Goal: Task Accomplishment & Management: Manage account settings

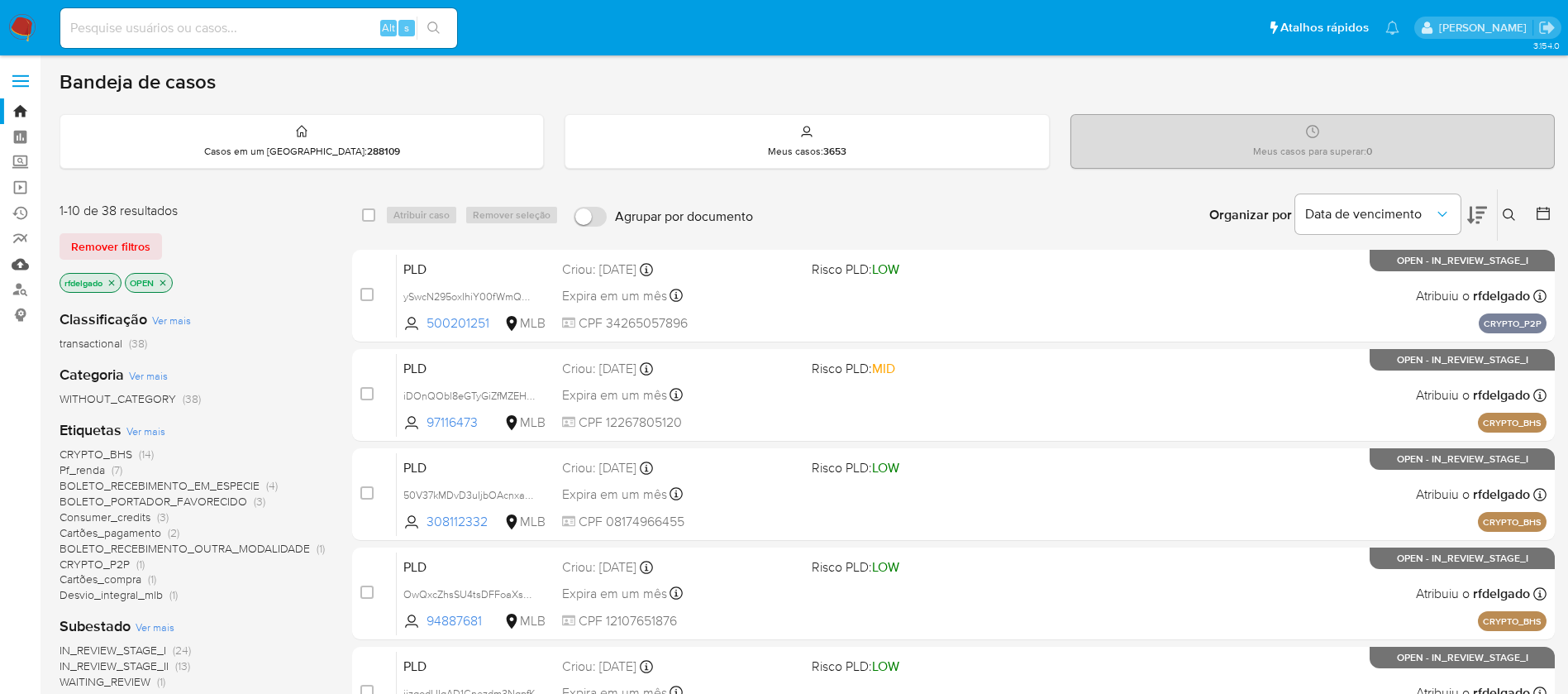
click at [20, 267] on link "Mulan" at bounding box center [98, 264] width 196 height 25
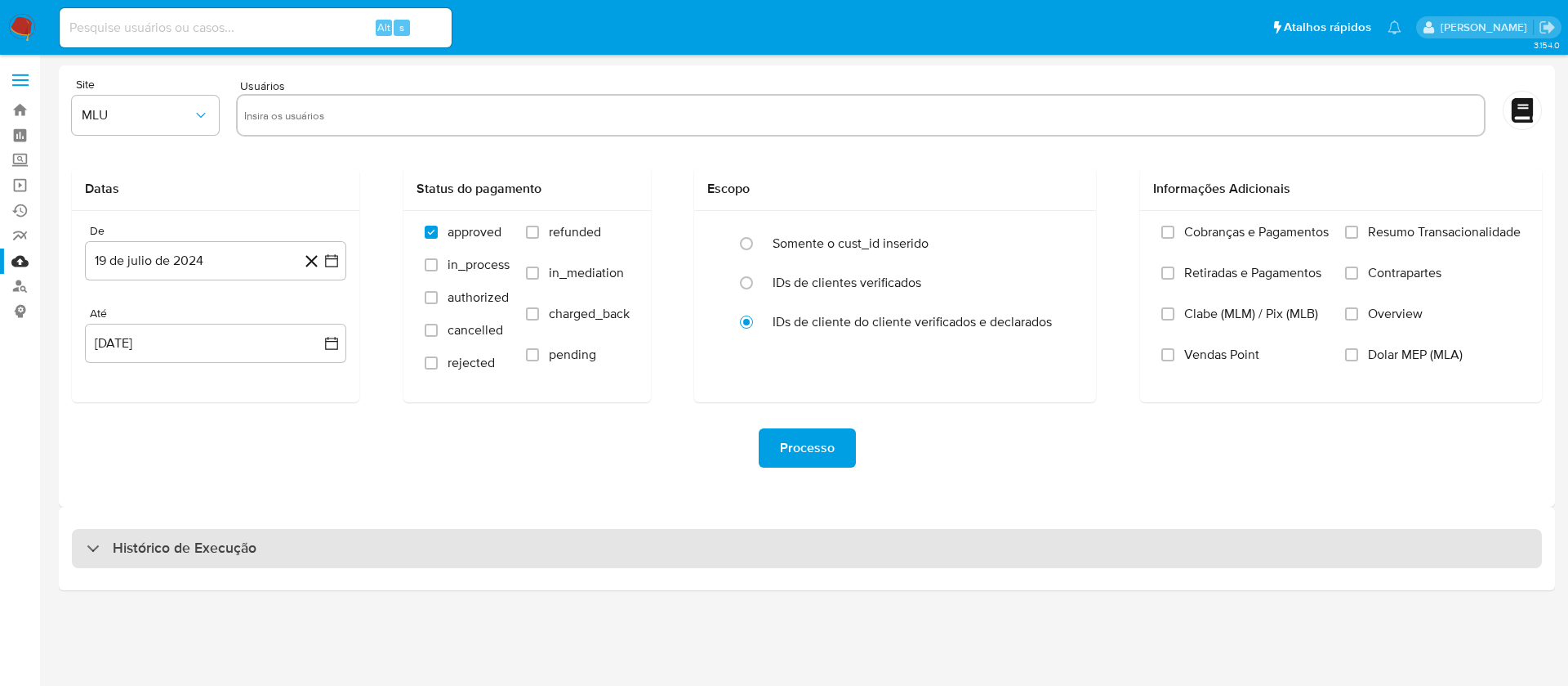
click at [234, 553] on h3 "Histórico de Execução" at bounding box center [185, 548] width 144 height 19
select select "10"
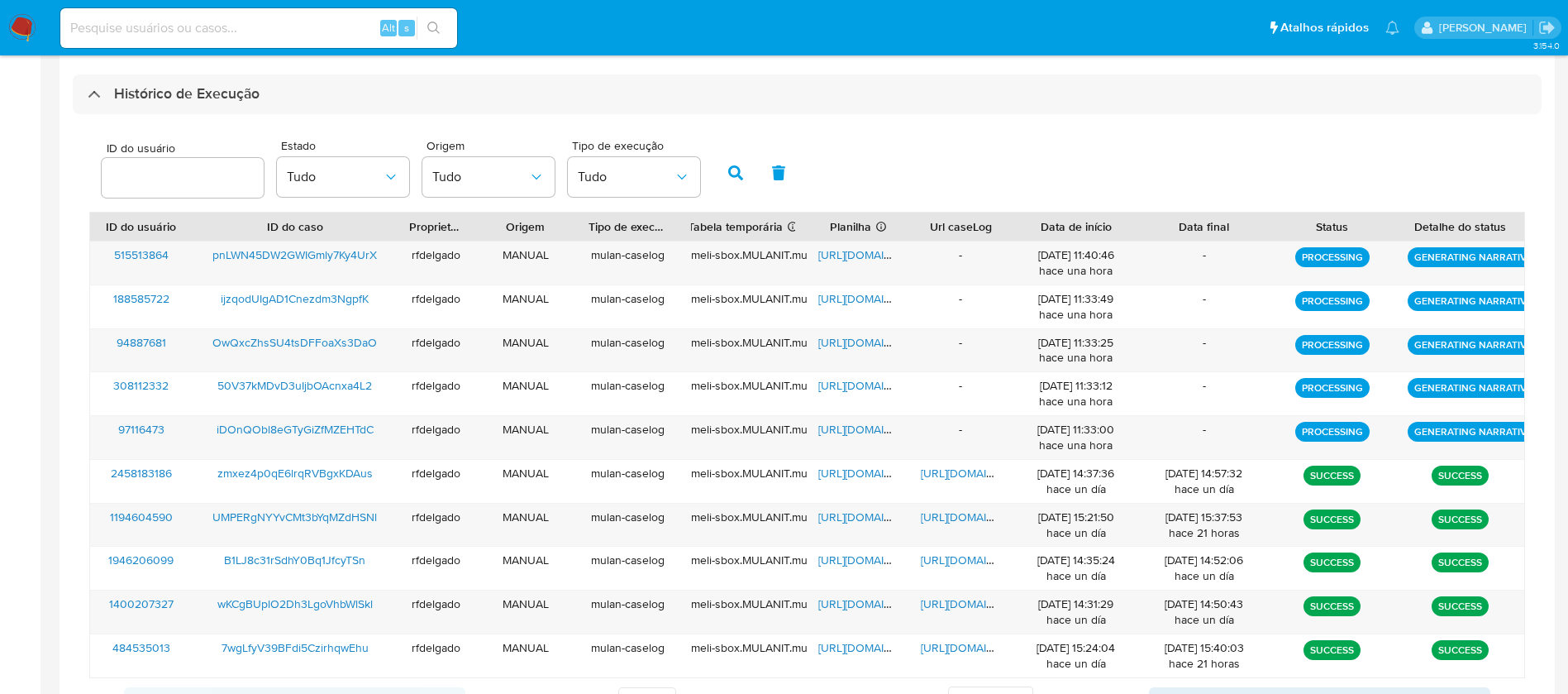
scroll to position [496, 0]
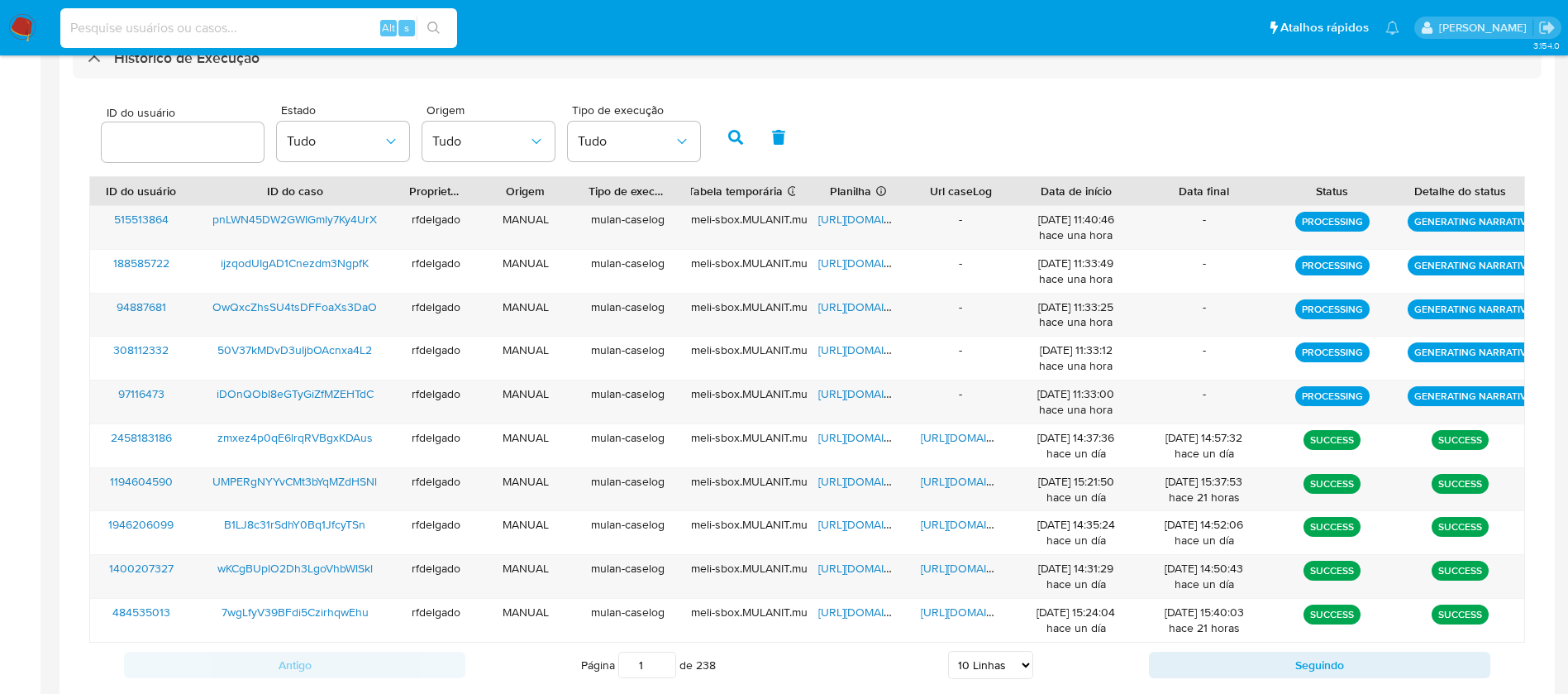
click at [326, 34] on input at bounding box center [259, 28] width 396 height 22
paste input "iDOnQObl8eGTyGiZfMZEHTdC"
type input "iDOnQObl8eGTyGiZfMZEHTdC"
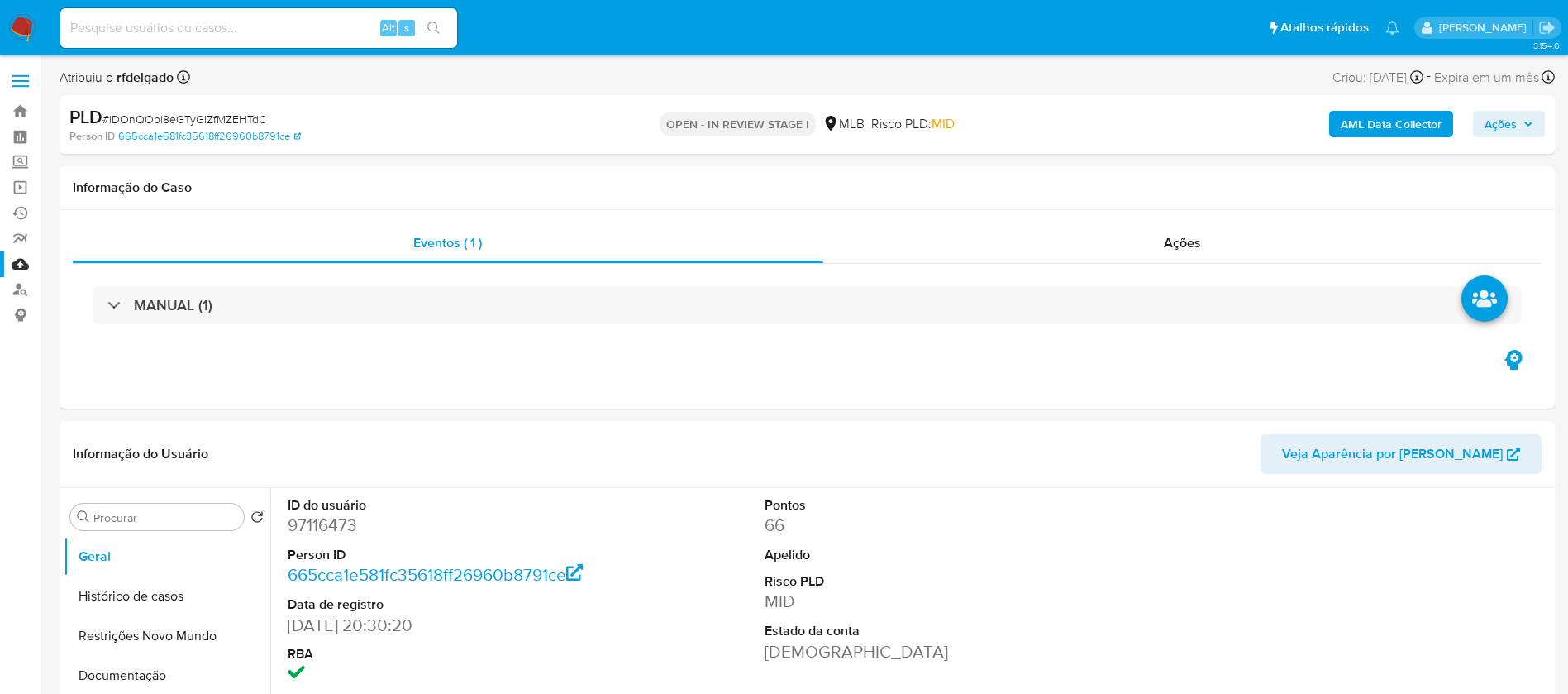
select select "10"
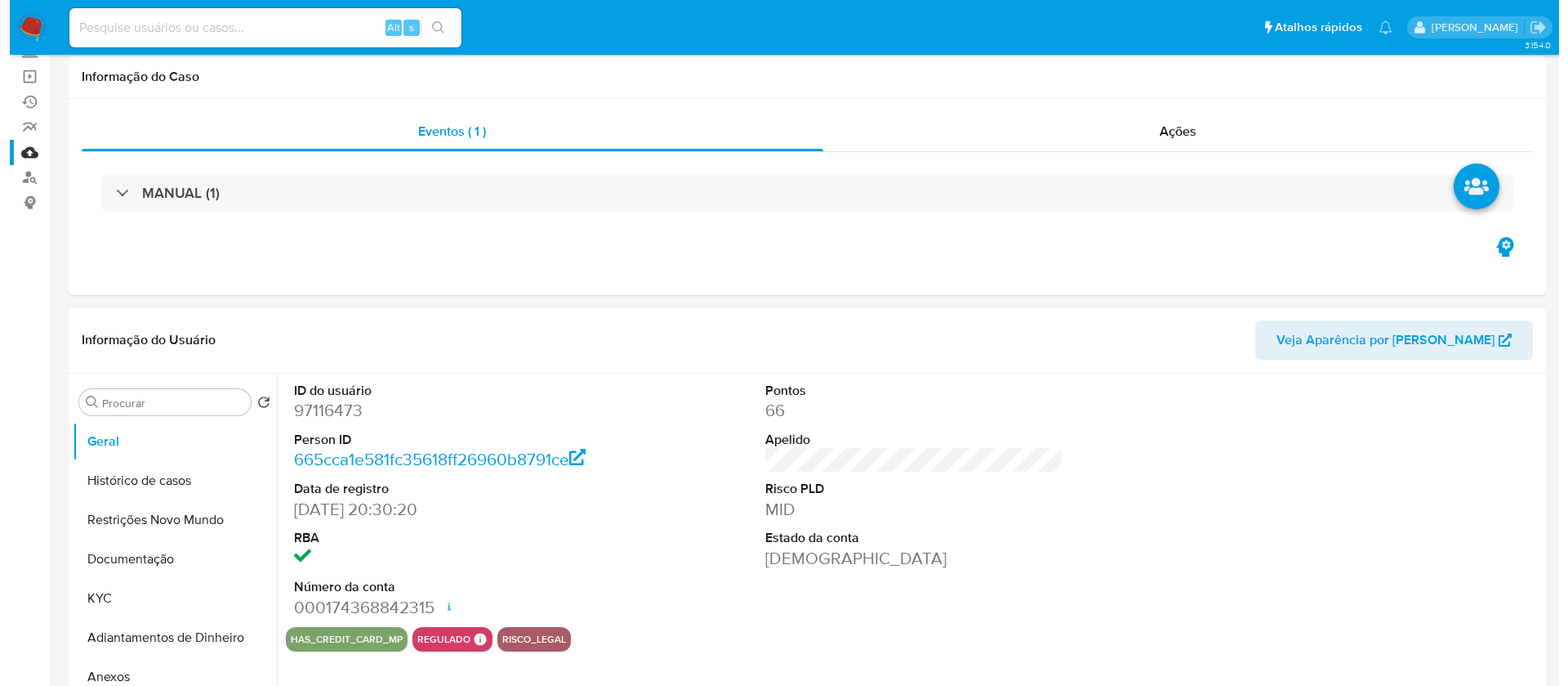
scroll to position [245, 0]
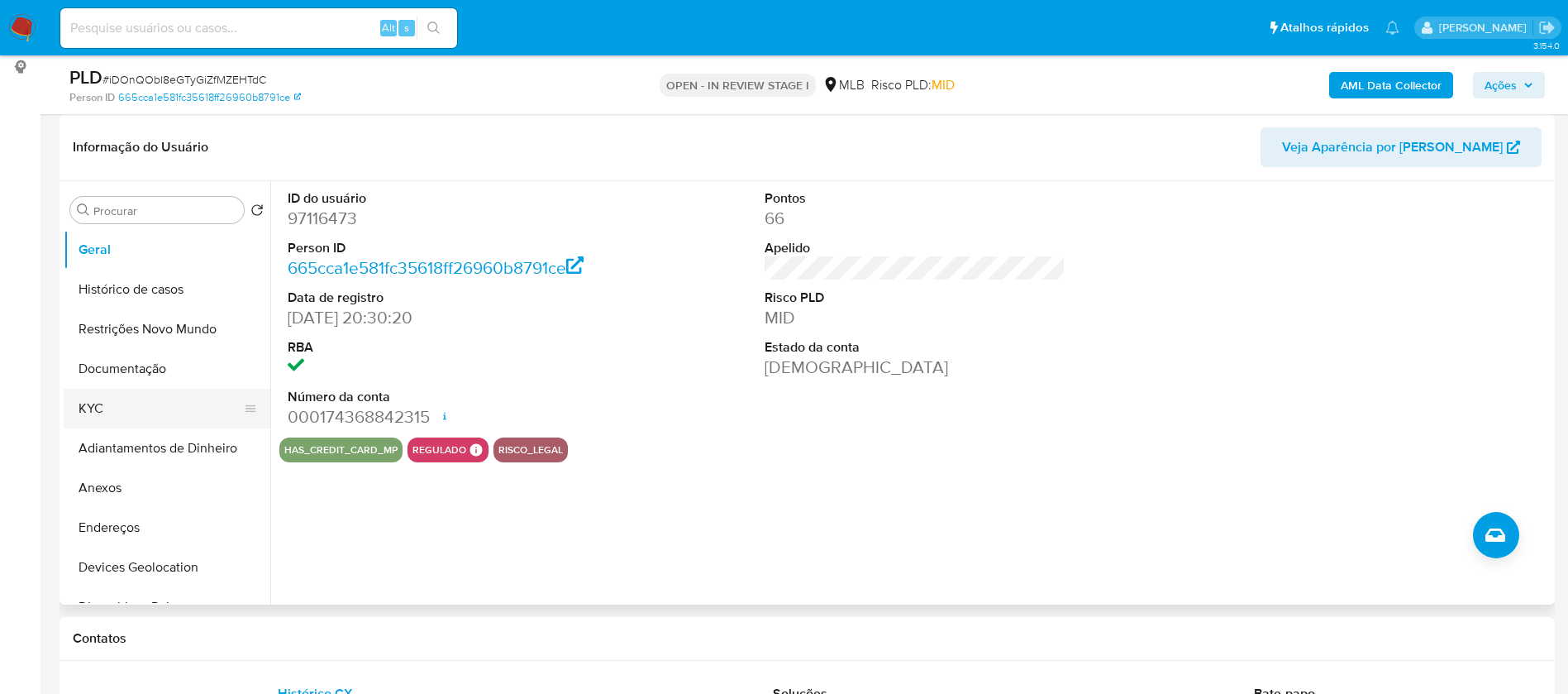
click at [166, 409] on button "KYC" at bounding box center [160, 408] width 194 height 39
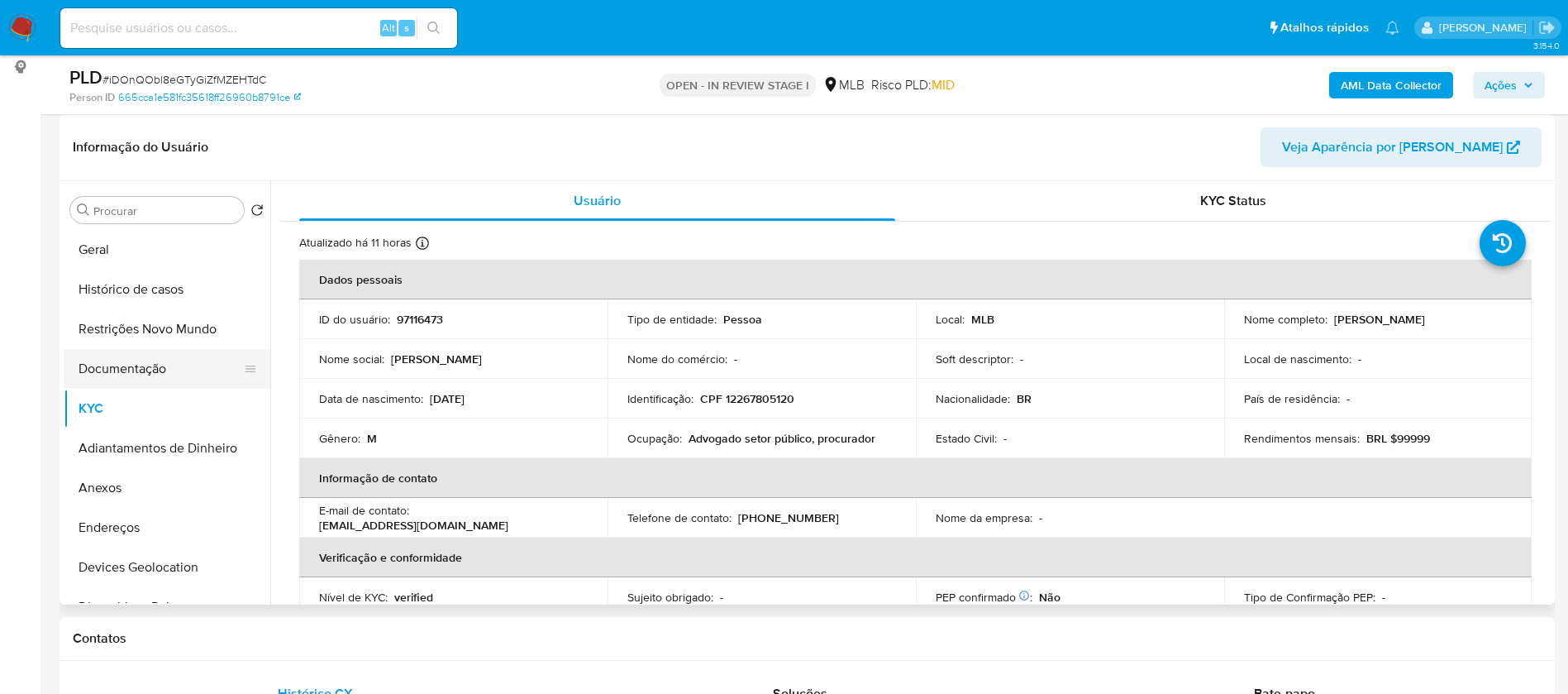
click at [151, 374] on button "Documentação" at bounding box center [160, 369] width 194 height 39
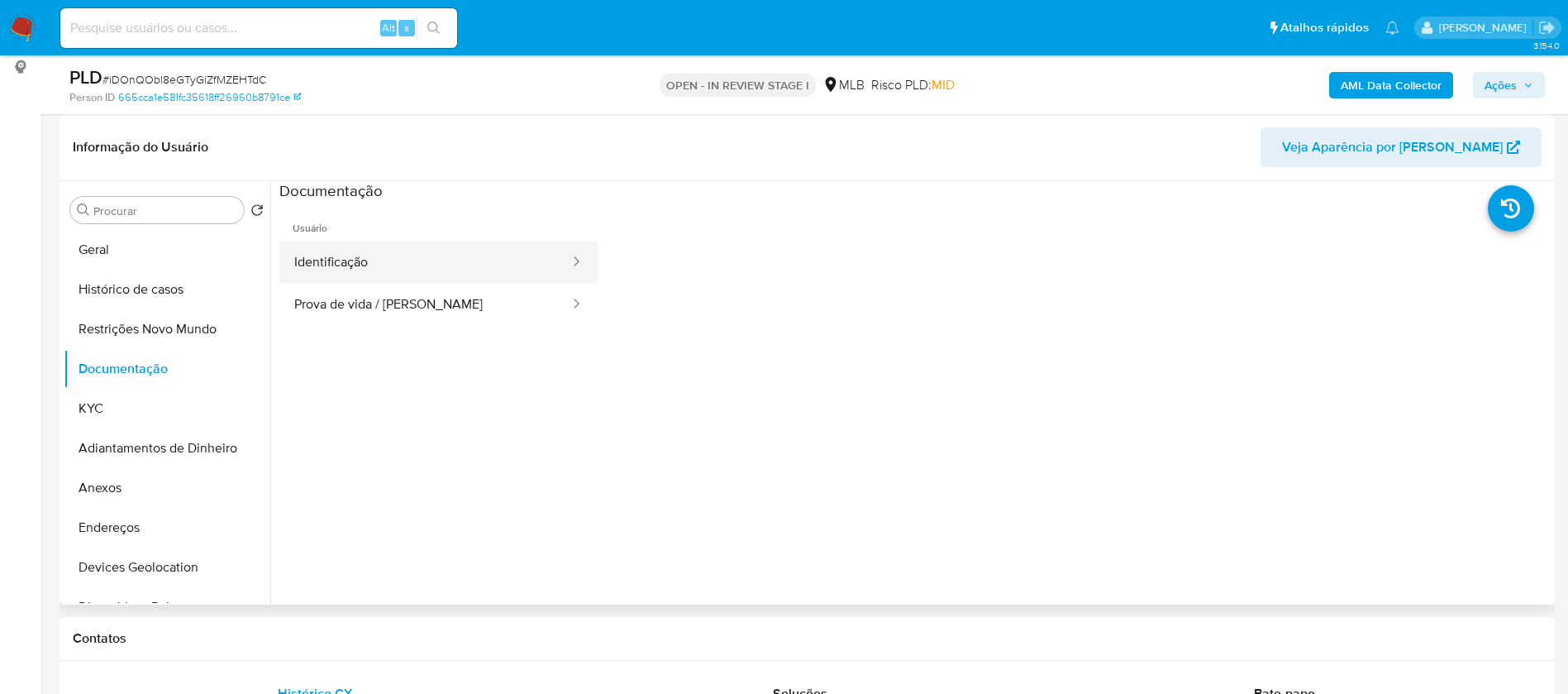
click at [340, 259] on button "Identificação" at bounding box center [425, 262] width 292 height 42
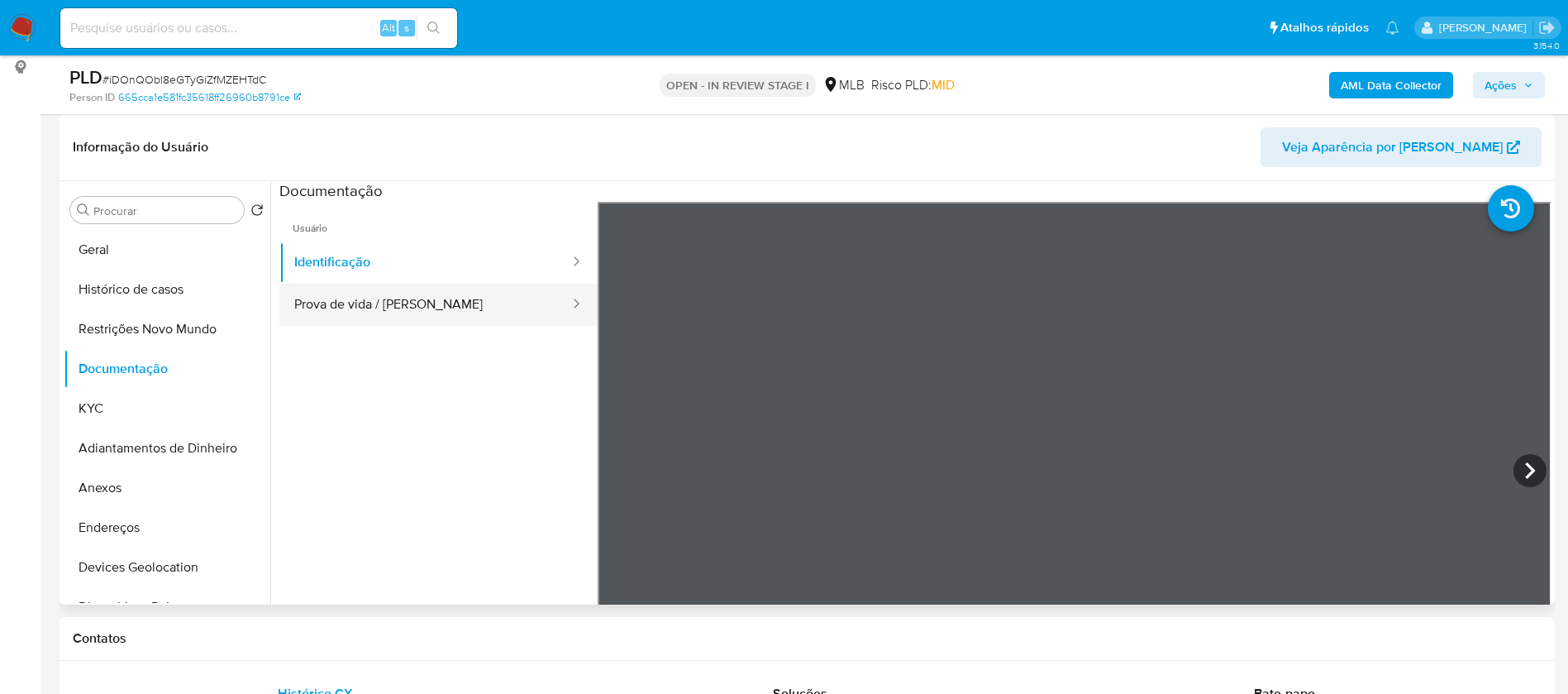
click at [396, 304] on button "Prova de vida / Selfie" at bounding box center [425, 304] width 292 height 42
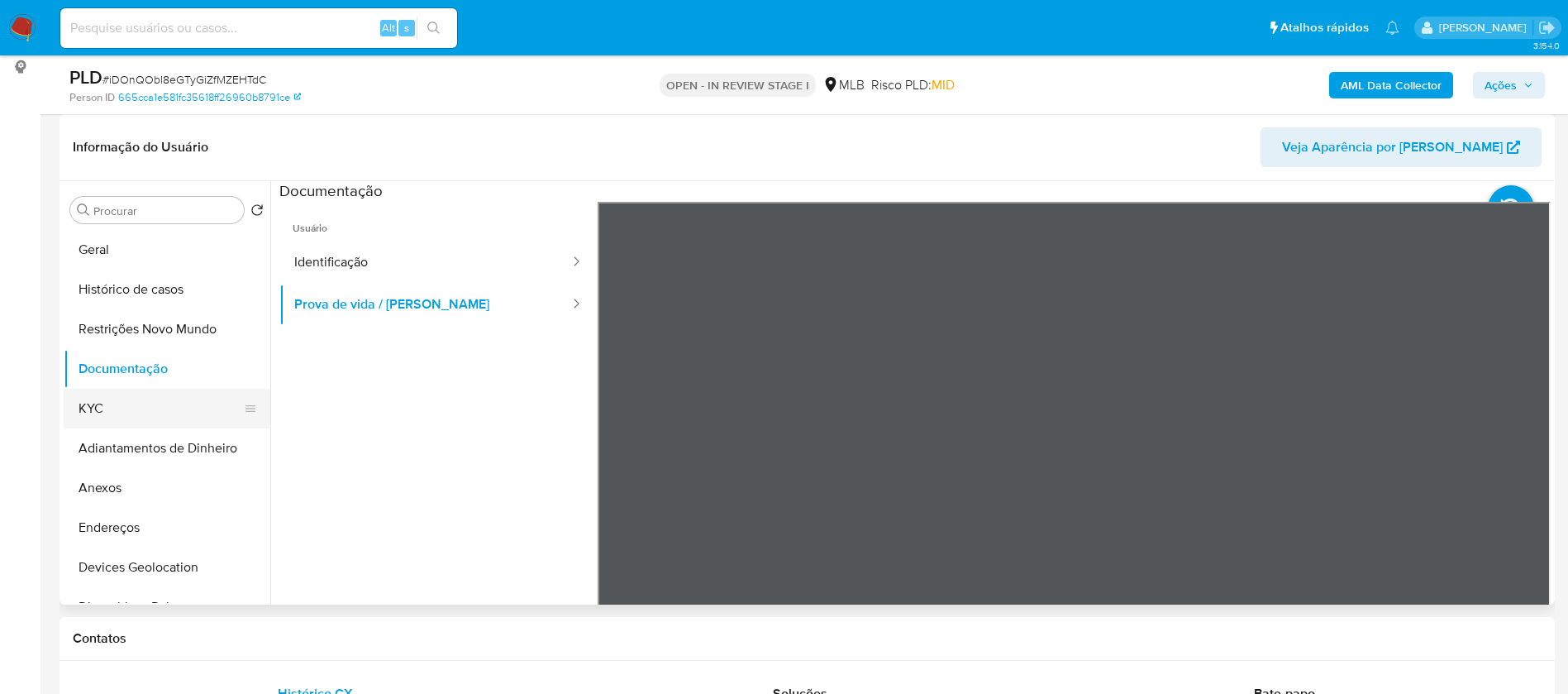
click at [139, 396] on button "KYC" at bounding box center [160, 408] width 194 height 39
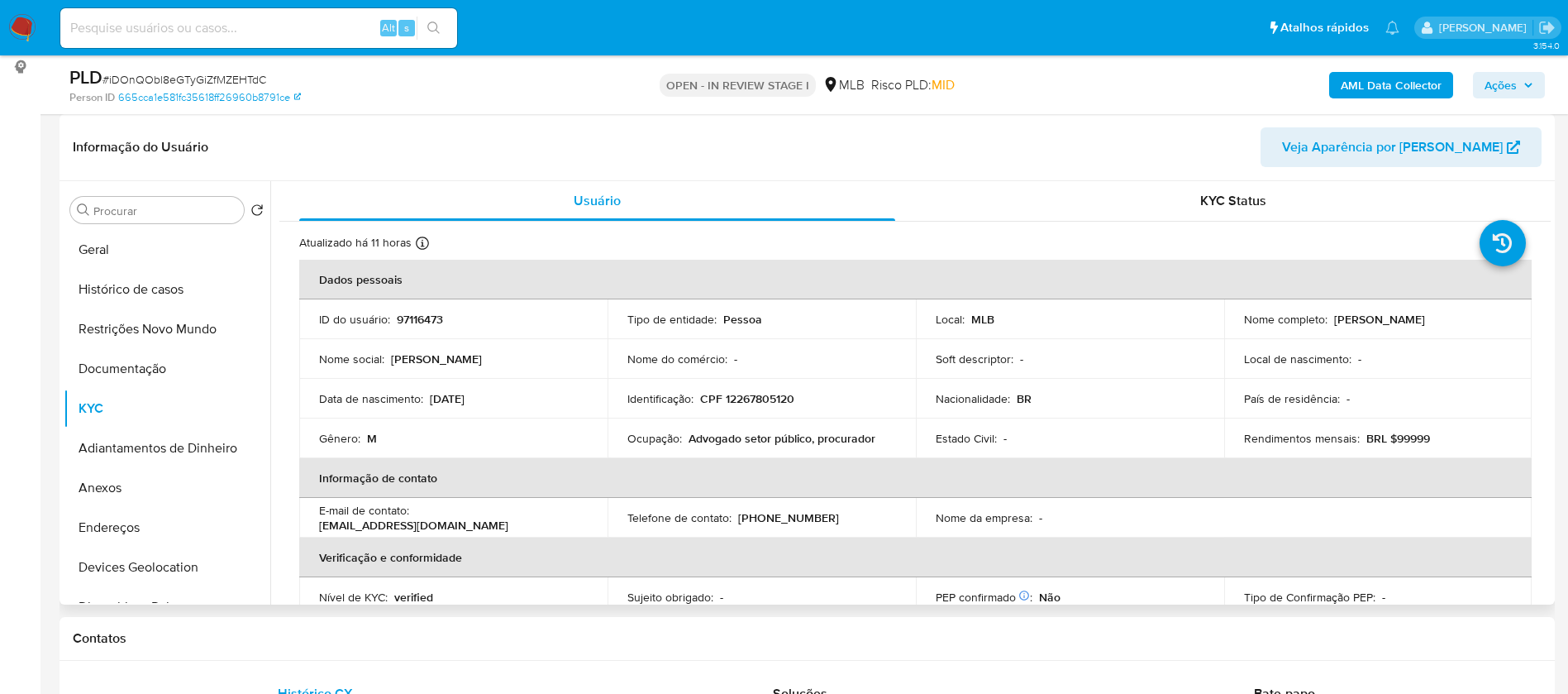
click at [425, 315] on p "97116473" at bounding box center [420, 319] width 47 height 15
copy p "97116473"
drag, startPoint x: 883, startPoint y: 437, endPoint x: 625, endPoint y: 434, distance: 258.0
click at [627, 434] on div "Ocupação : Advogado setor público, procurador" at bounding box center [761, 439] width 268 height 15
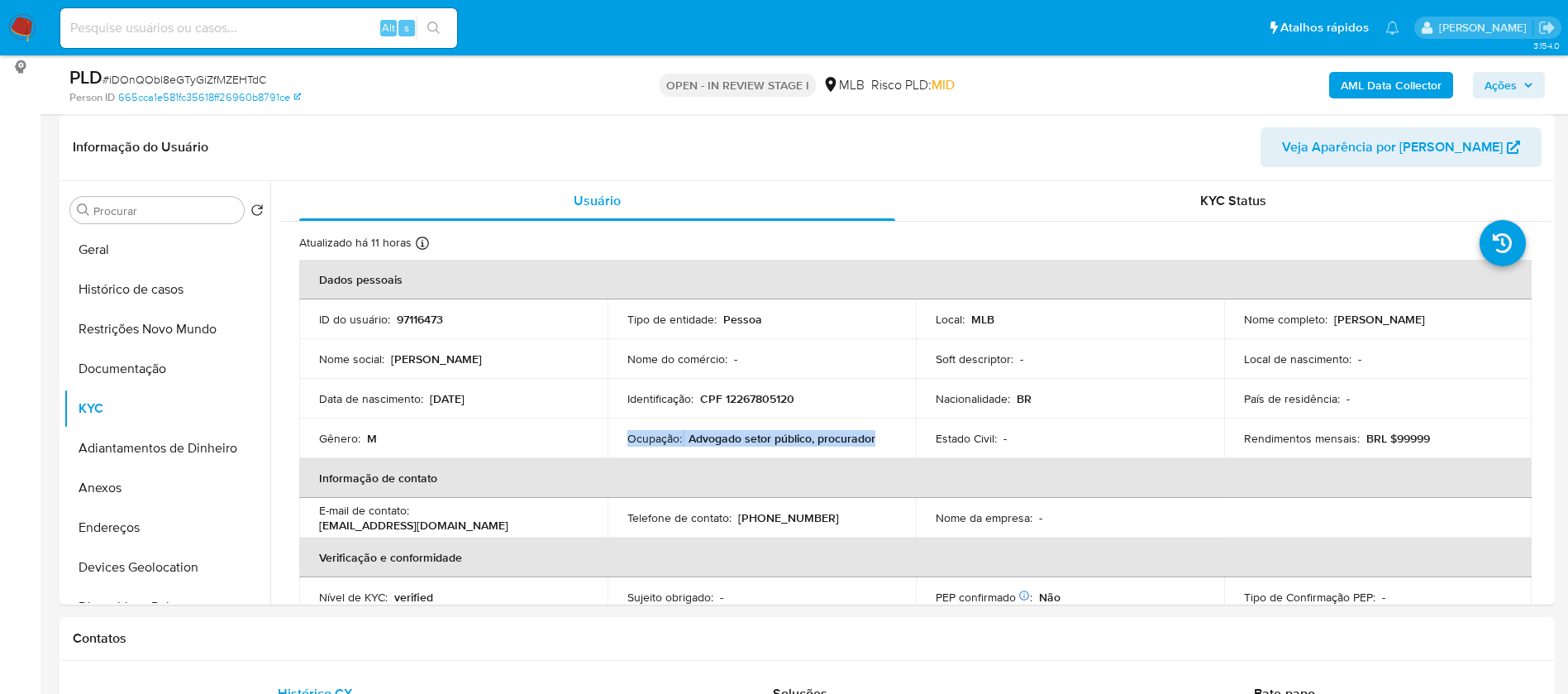
copy div "Ocupação : Advogado setor público, procurador"
click at [1389, 90] on b "AML Data Collector" at bounding box center [1391, 85] width 101 height 26
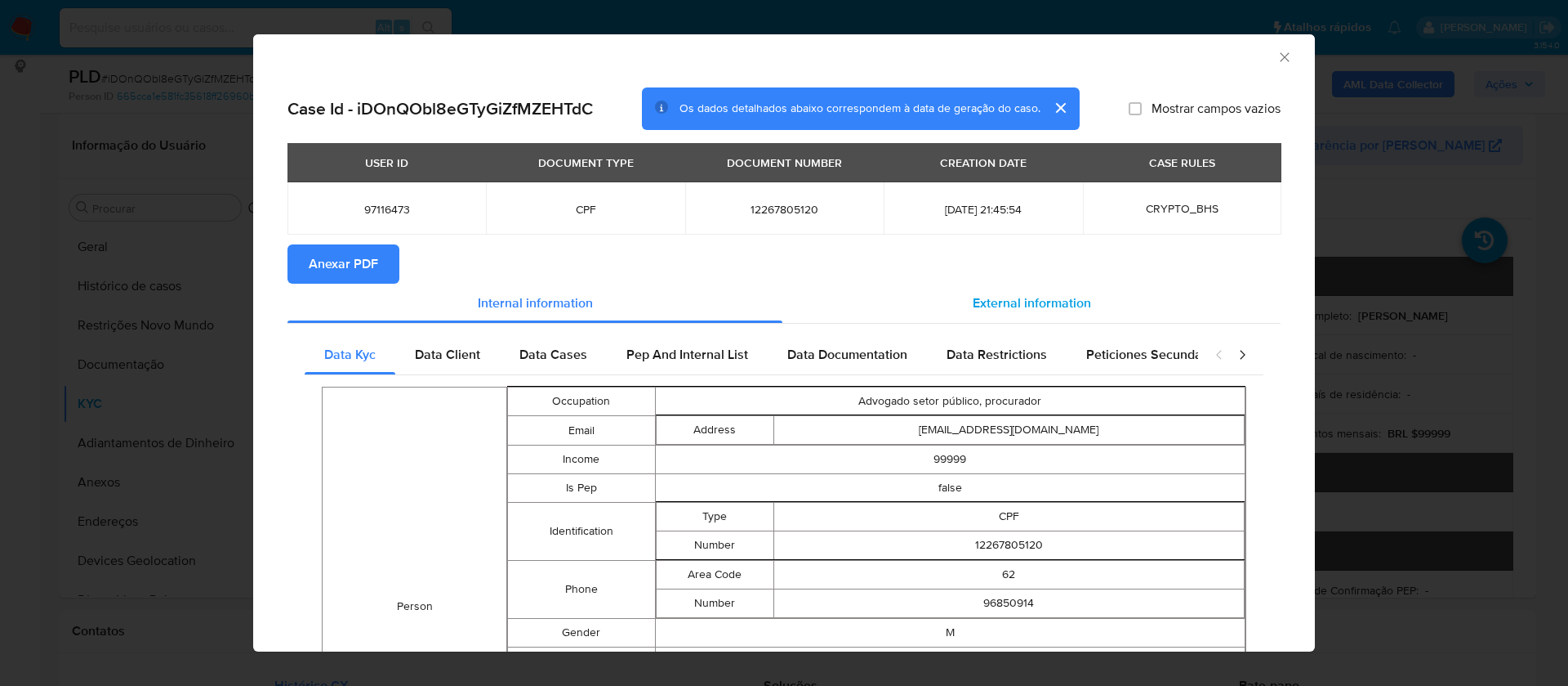
click at [1033, 313] on div "External information" at bounding box center [1031, 303] width 498 height 39
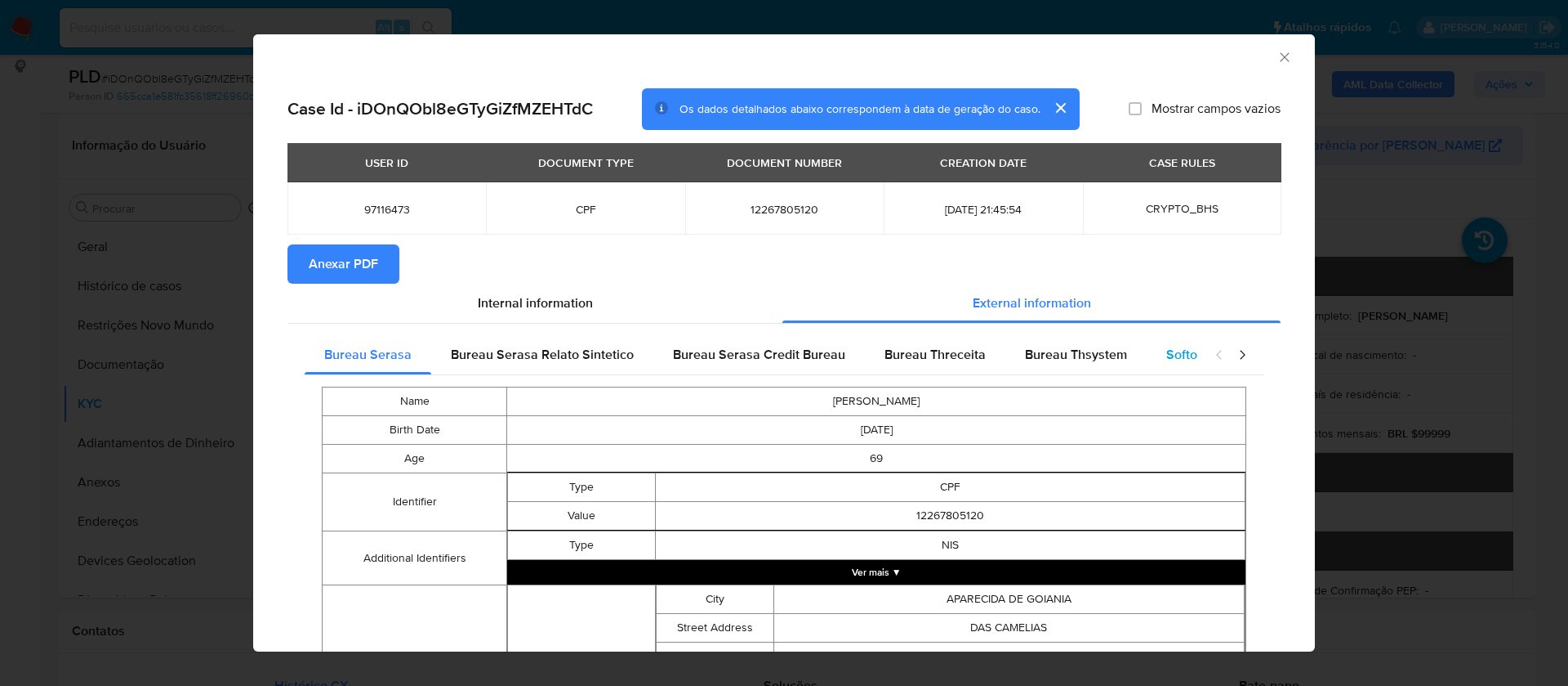
click at [1173, 354] on span "Softon" at bounding box center [1185, 354] width 39 height 18
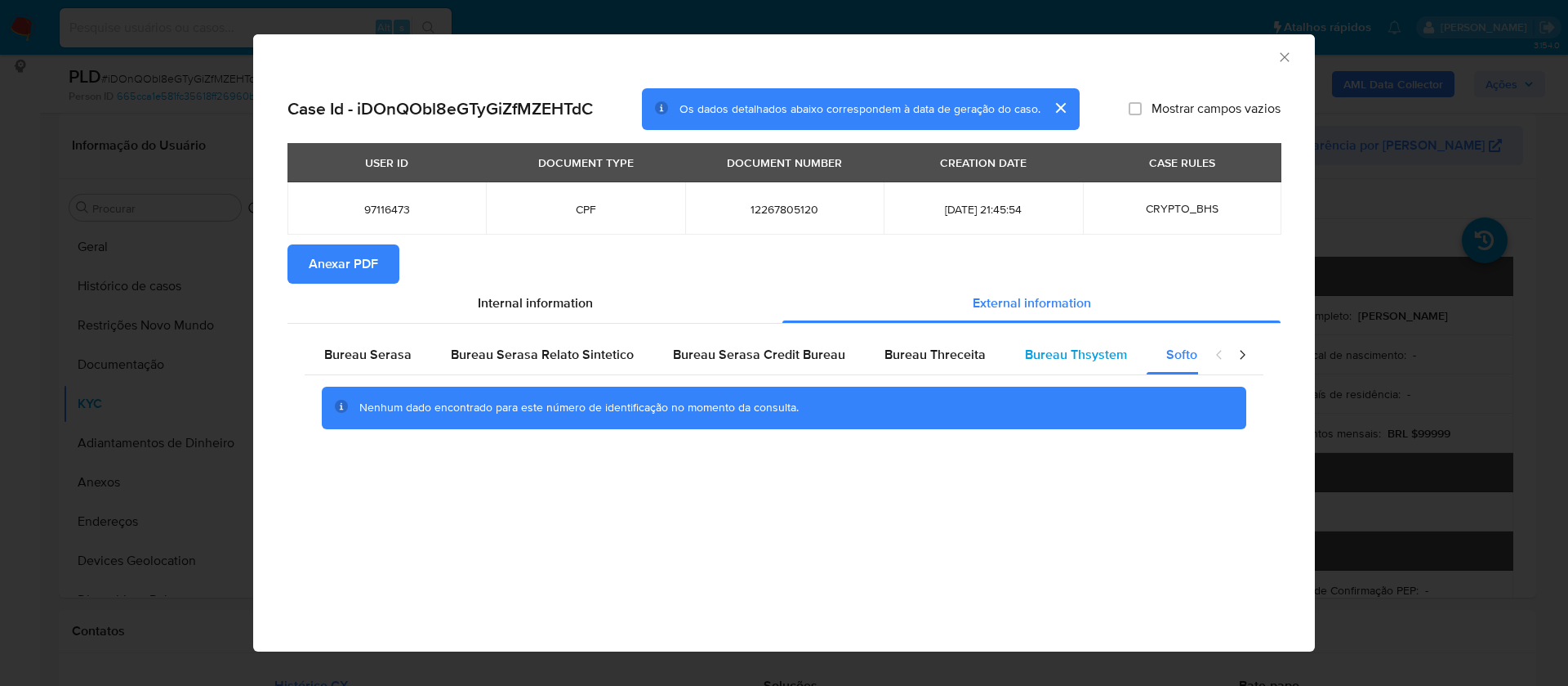
click at [1064, 354] on span "Bureau Thsystem" at bounding box center [1076, 354] width 102 height 18
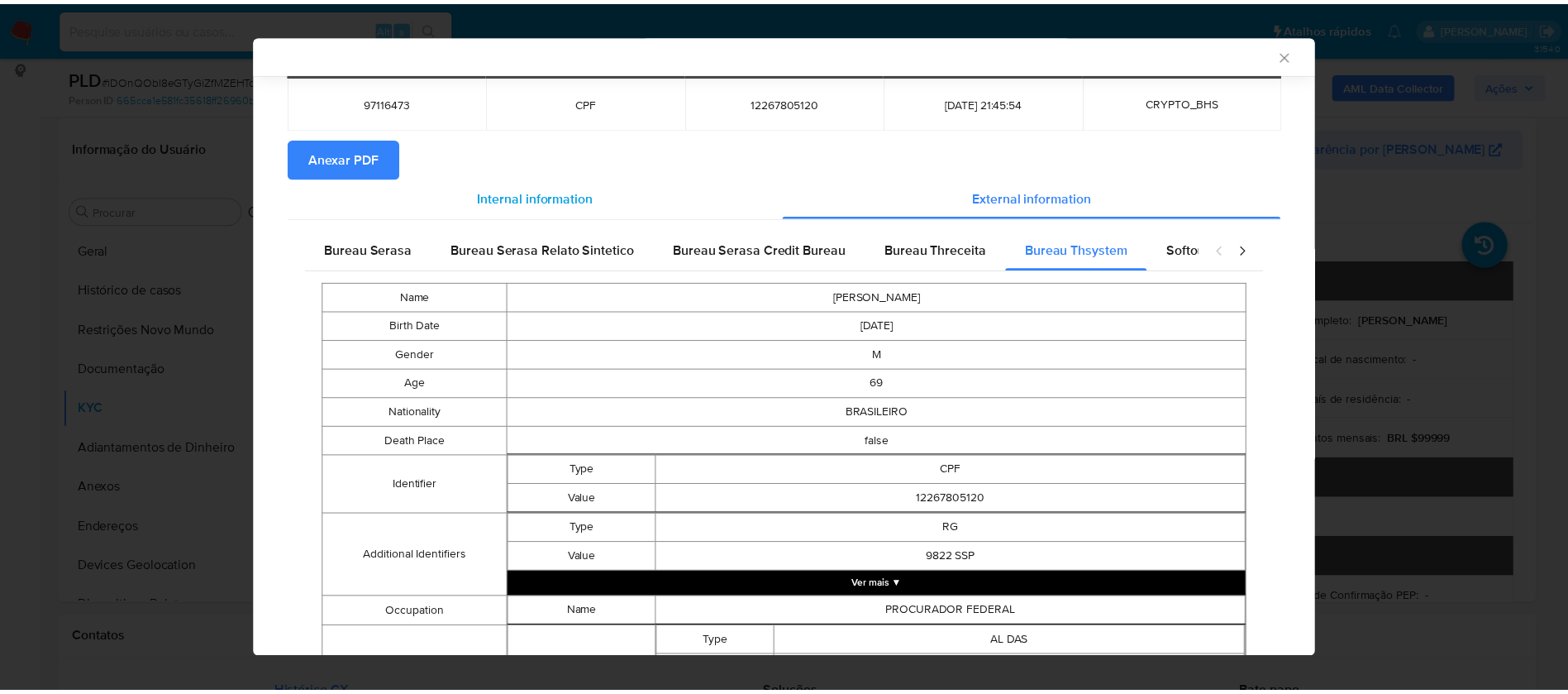
scroll to position [0, 0]
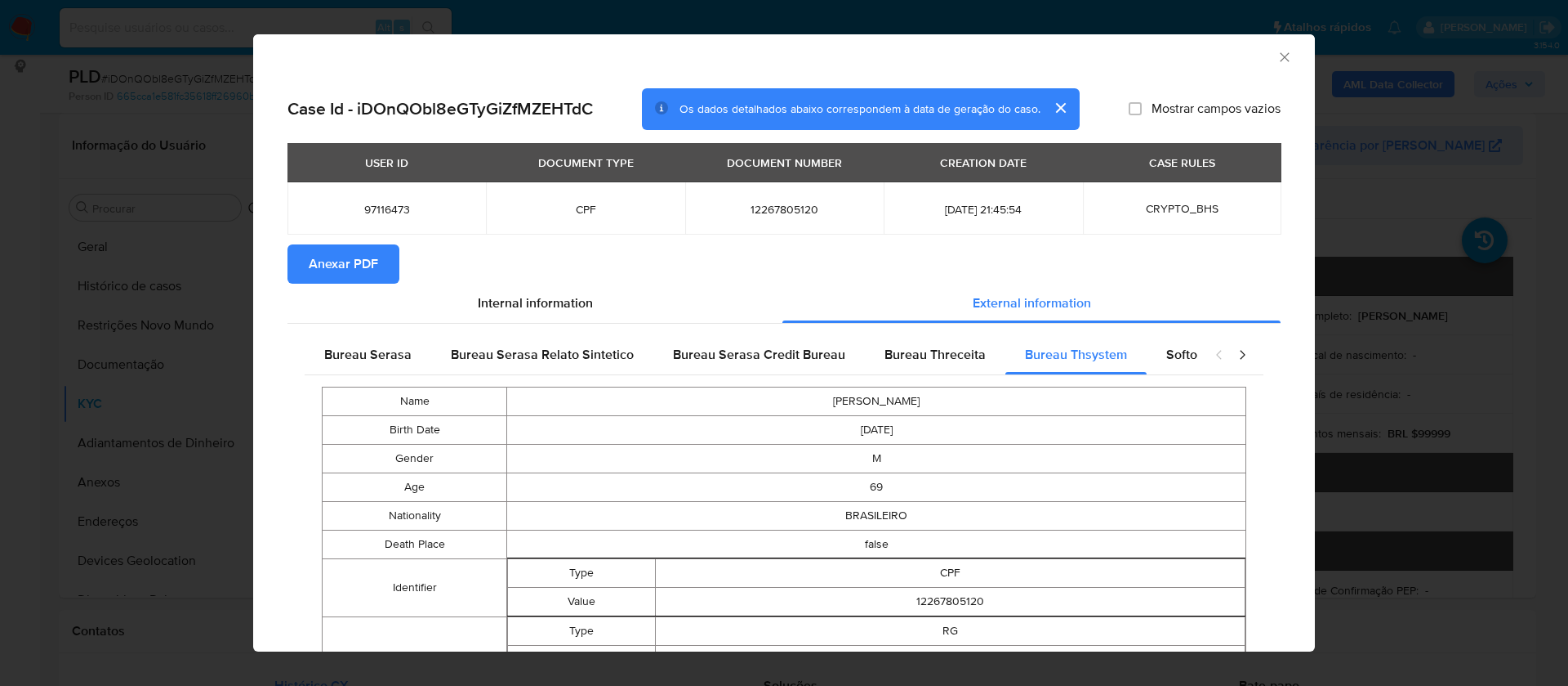
click at [358, 266] on span "Anexar PDF" at bounding box center [343, 263] width 69 height 36
click at [1277, 56] on icon "Fechar a janela" at bounding box center [1285, 57] width 17 height 17
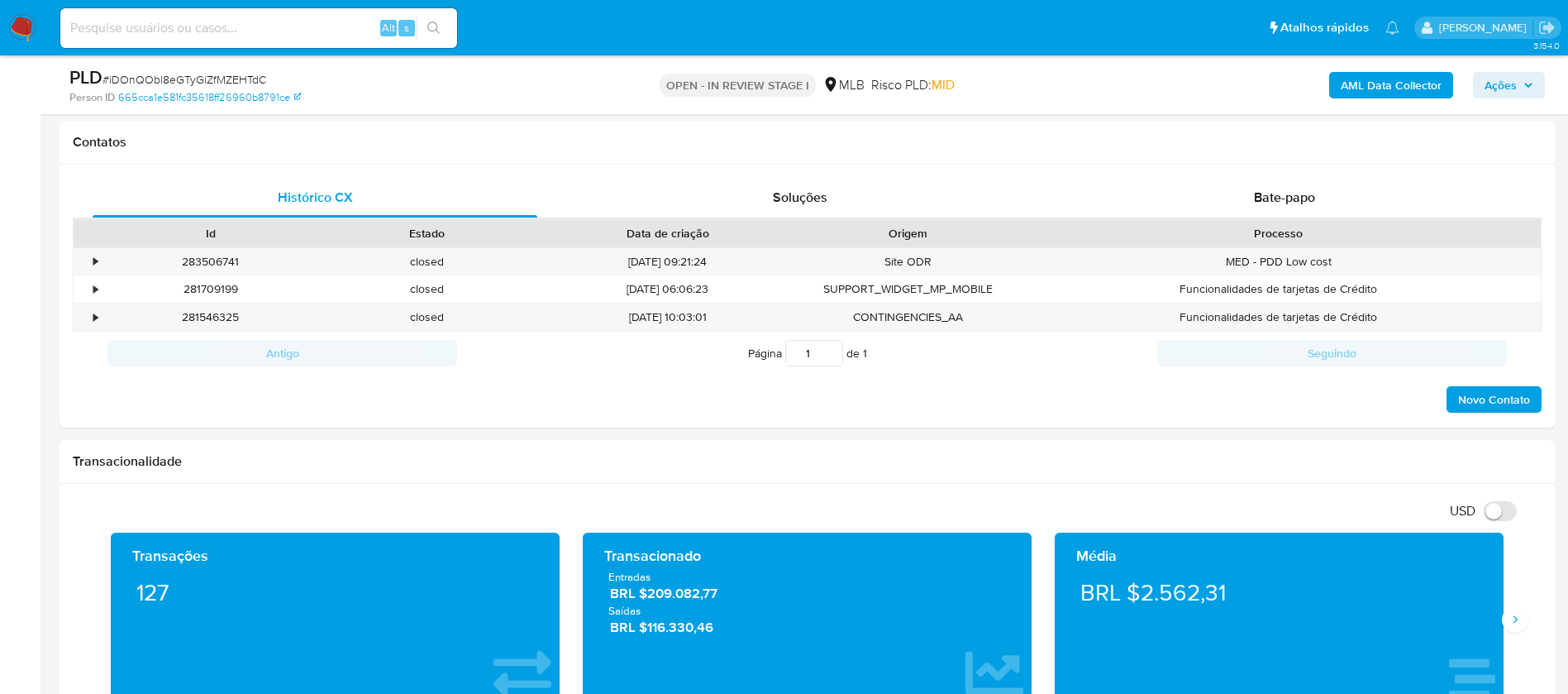
scroll to position [868, 0]
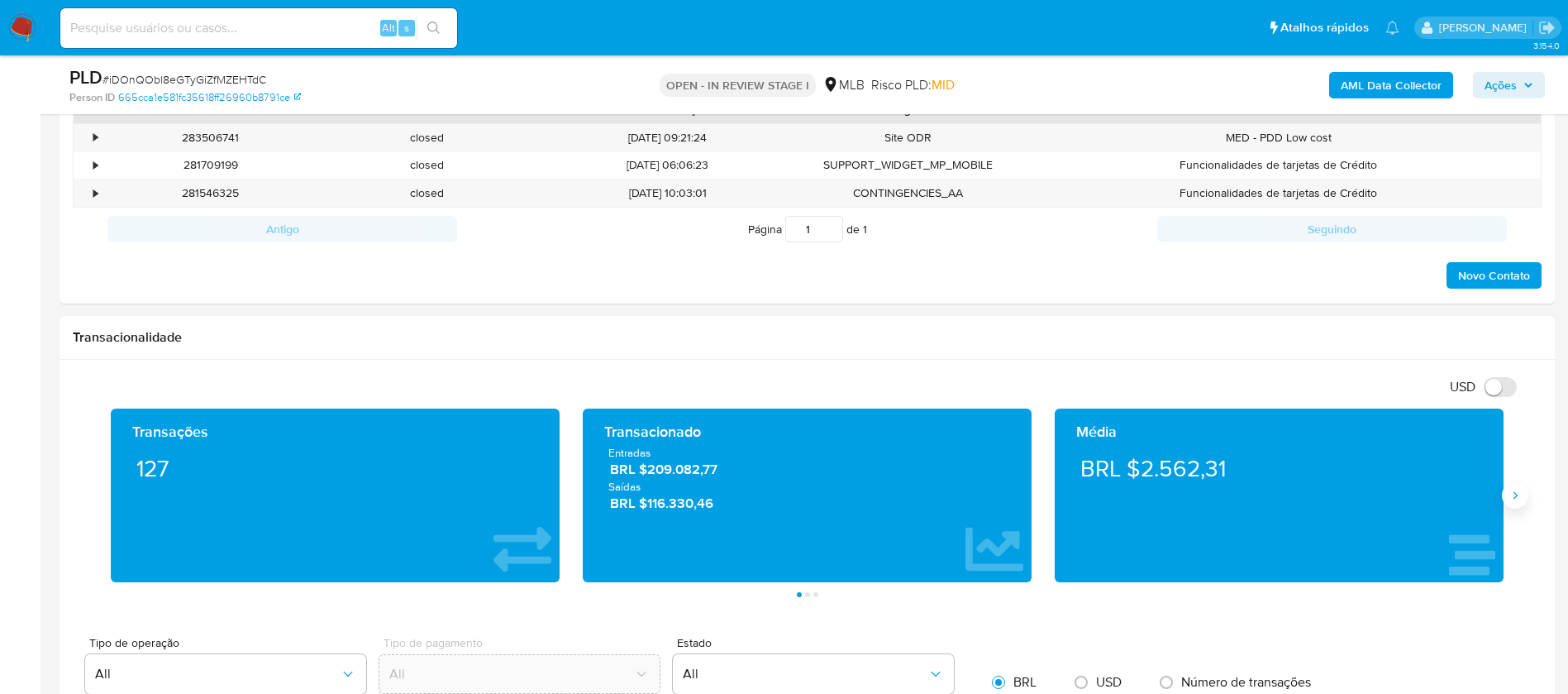
click at [1516, 502] on button "Siguiente" at bounding box center [1515, 495] width 26 height 26
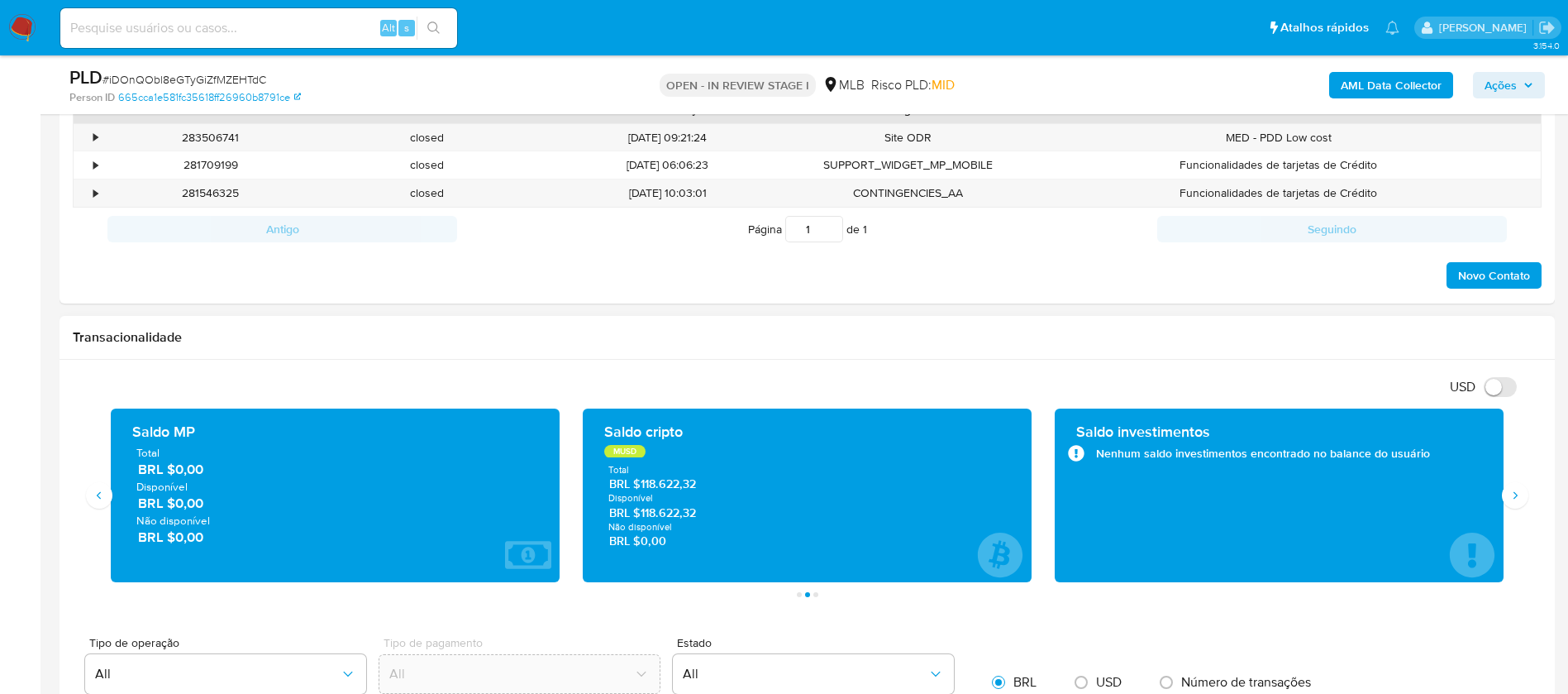
drag, startPoint x: 709, startPoint y: 488, endPoint x: 640, endPoint y: 485, distance: 69.1
click at [640, 485] on span "BRL $118.622,32" at bounding box center [807, 484] width 396 height 16
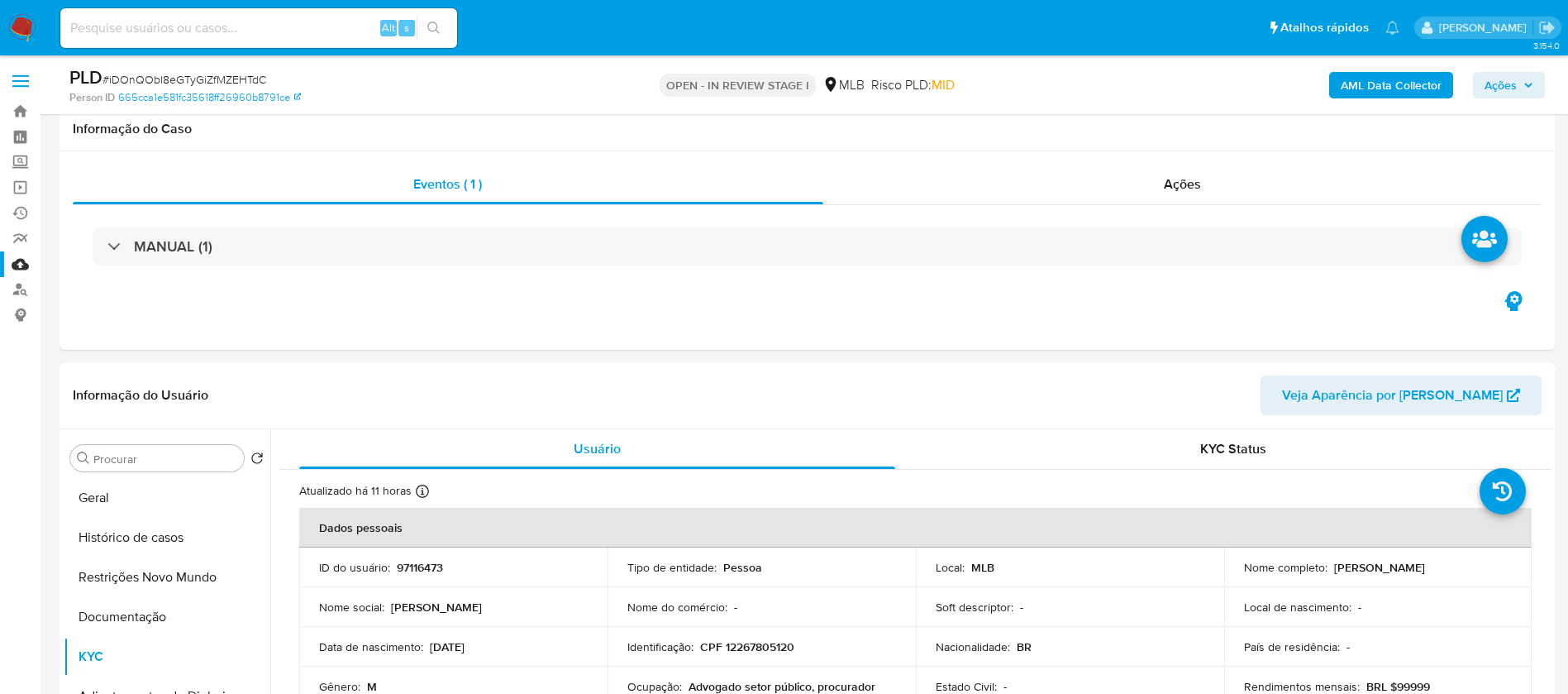
scroll to position [248, 0]
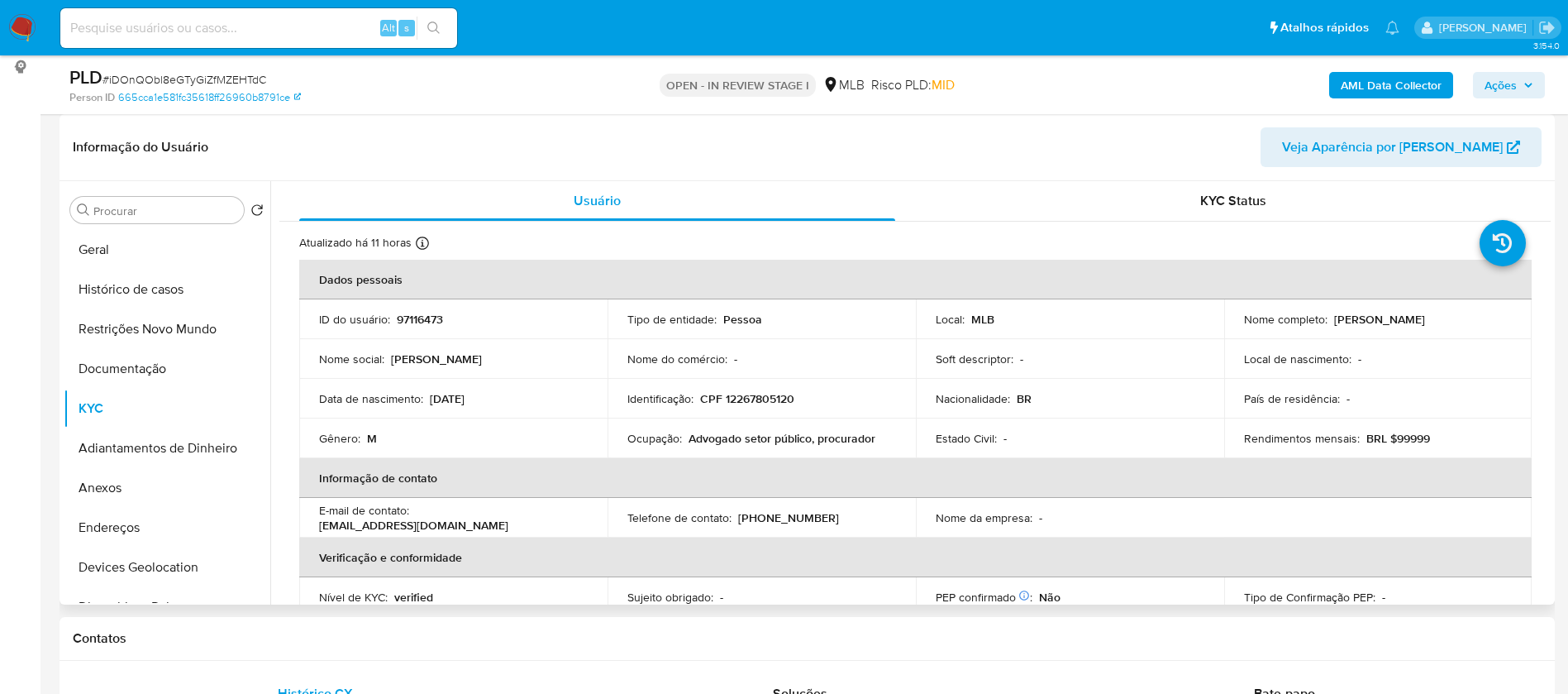
drag, startPoint x: 1478, startPoint y: 317, endPoint x: 1331, endPoint y: 317, distance: 147.0
click at [1331, 317] on div "Nome completo : Mario Germano Borges Filho" at bounding box center [1377, 319] width 268 height 15
copy p "Mario Germano Borges Filho"
click at [95, 256] on button "Geral" at bounding box center [160, 250] width 194 height 39
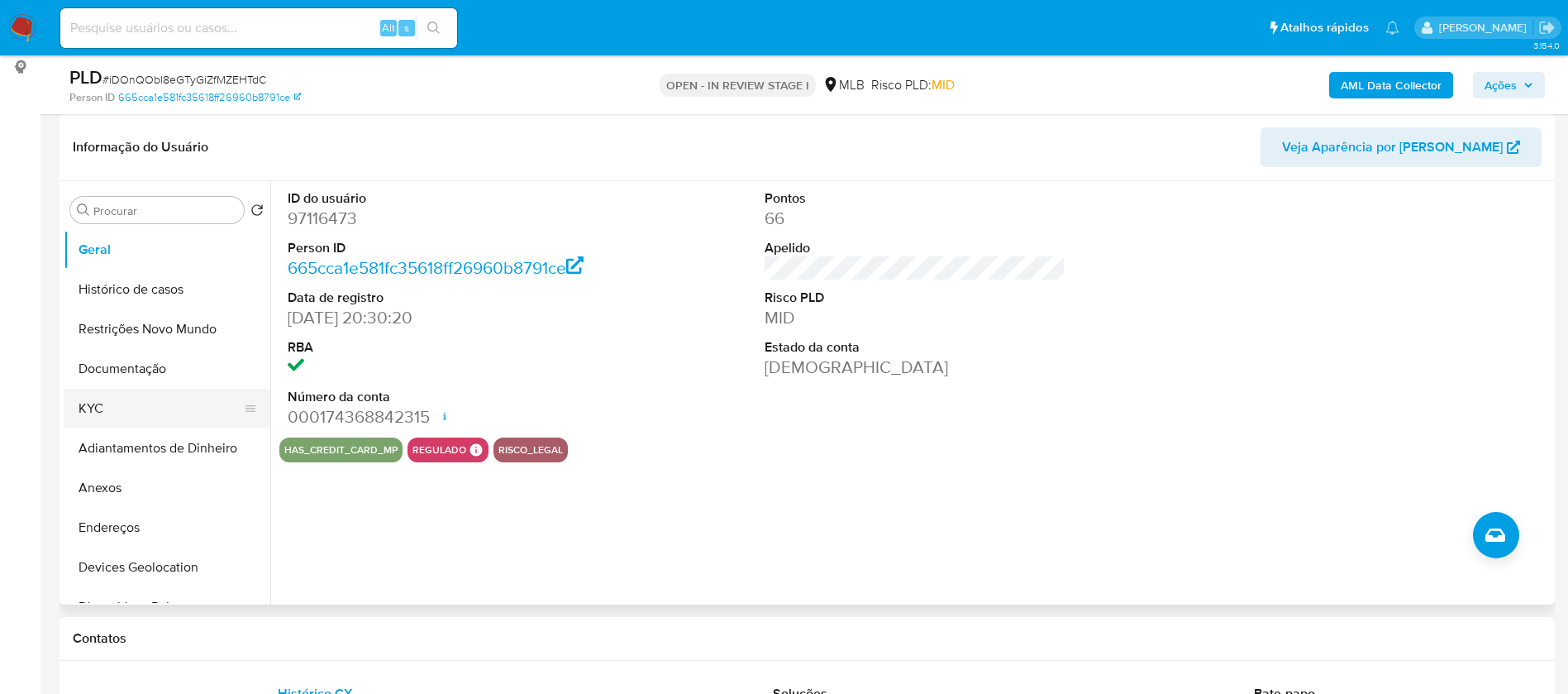
click at [146, 411] on button "KYC" at bounding box center [160, 408] width 194 height 39
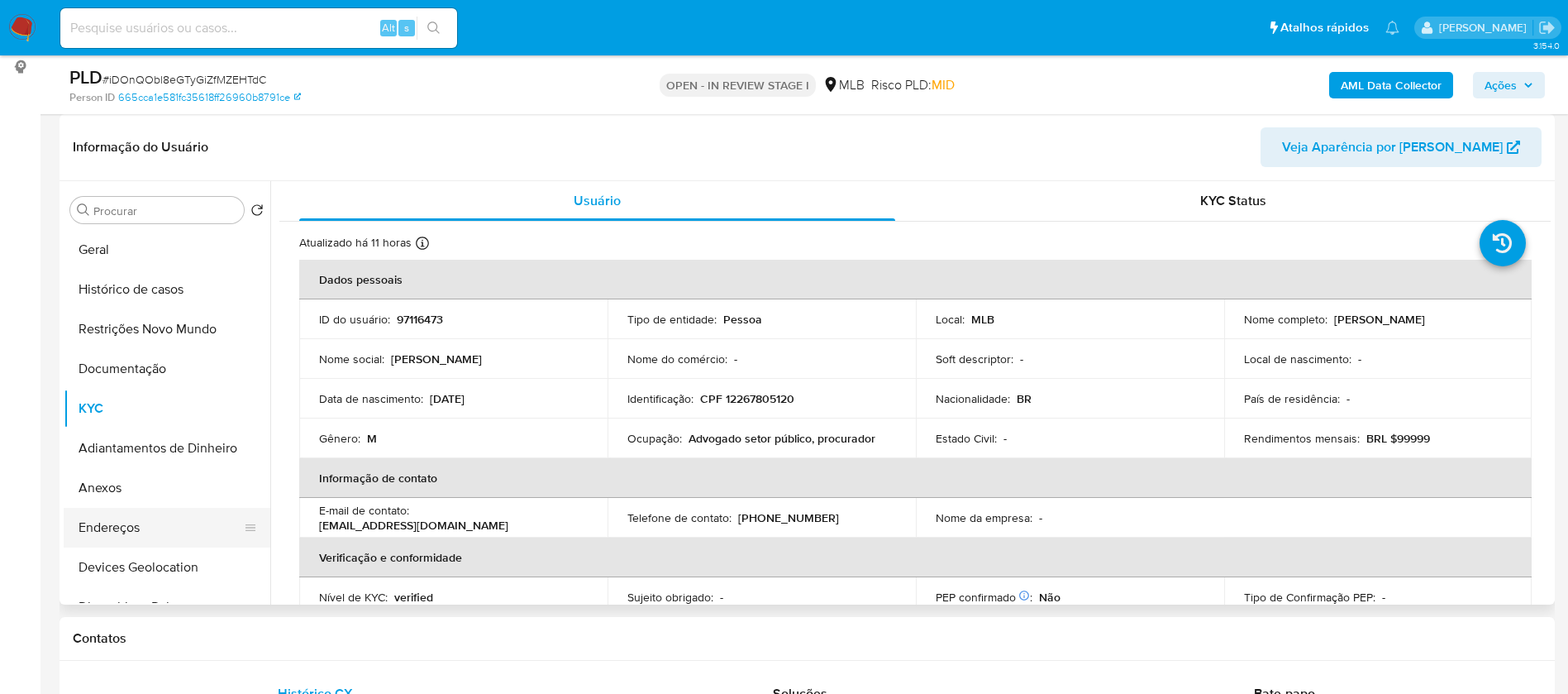
click at [181, 524] on button "Endereços" at bounding box center [160, 528] width 194 height 39
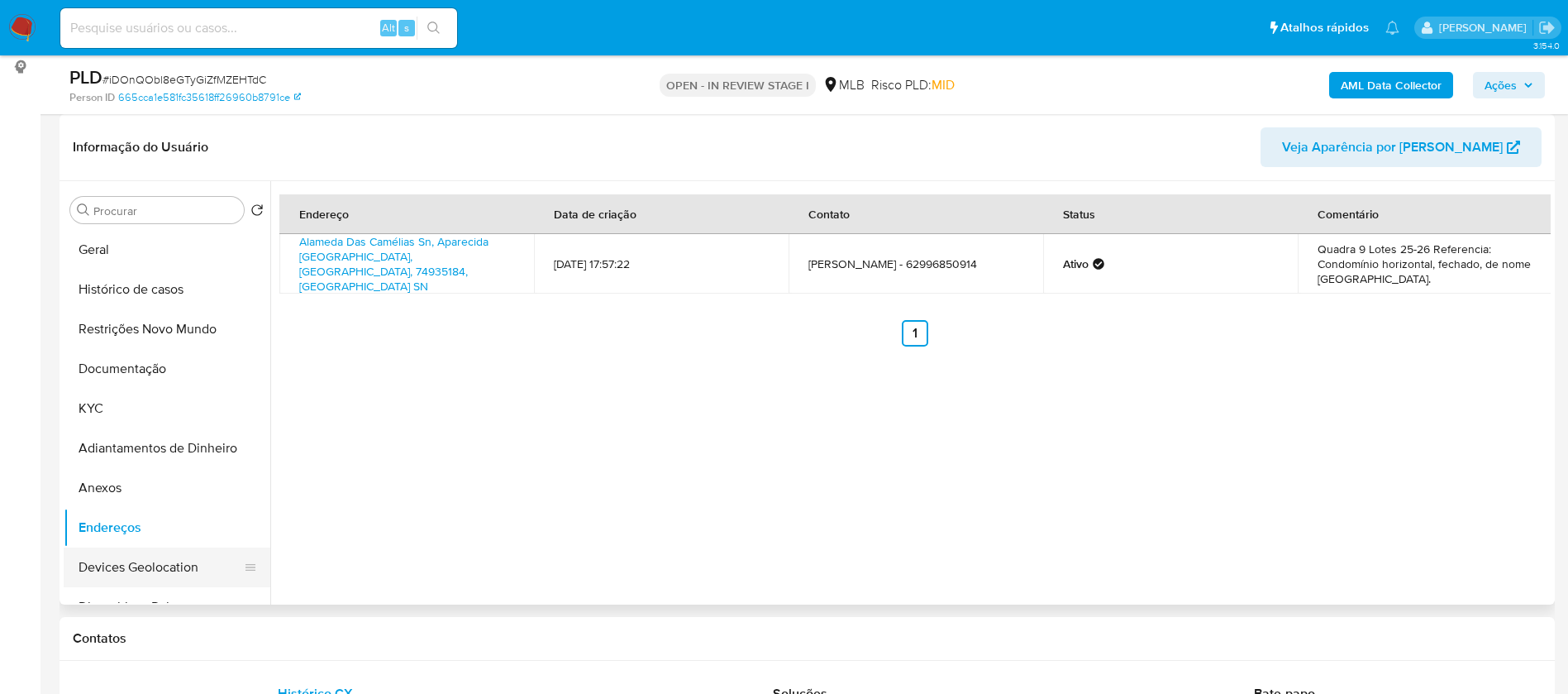
click at [123, 557] on button "Devices Geolocation" at bounding box center [160, 567] width 194 height 39
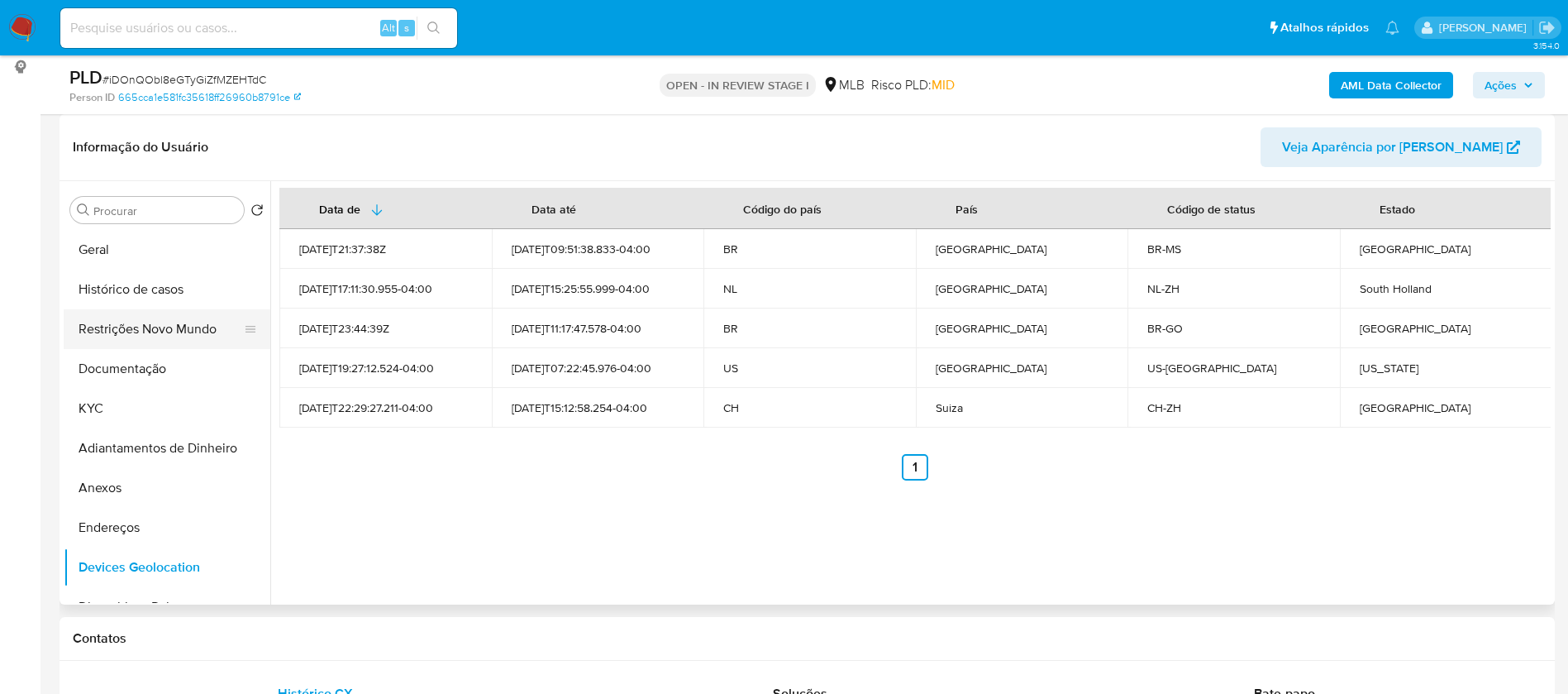
click at [125, 319] on button "Restrições Novo Mundo" at bounding box center [160, 329] width 194 height 39
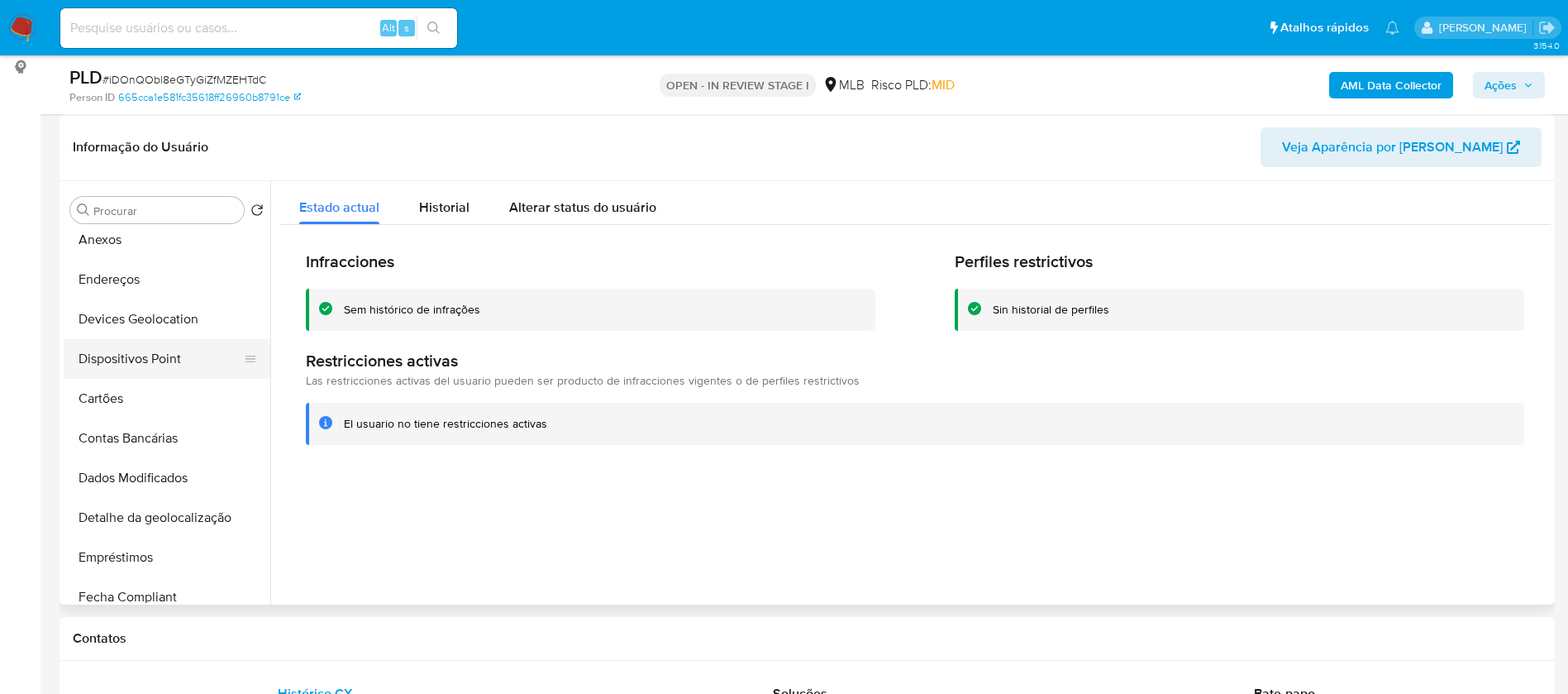
click at [160, 352] on button "Dispositivos Point" at bounding box center [160, 358] width 194 height 39
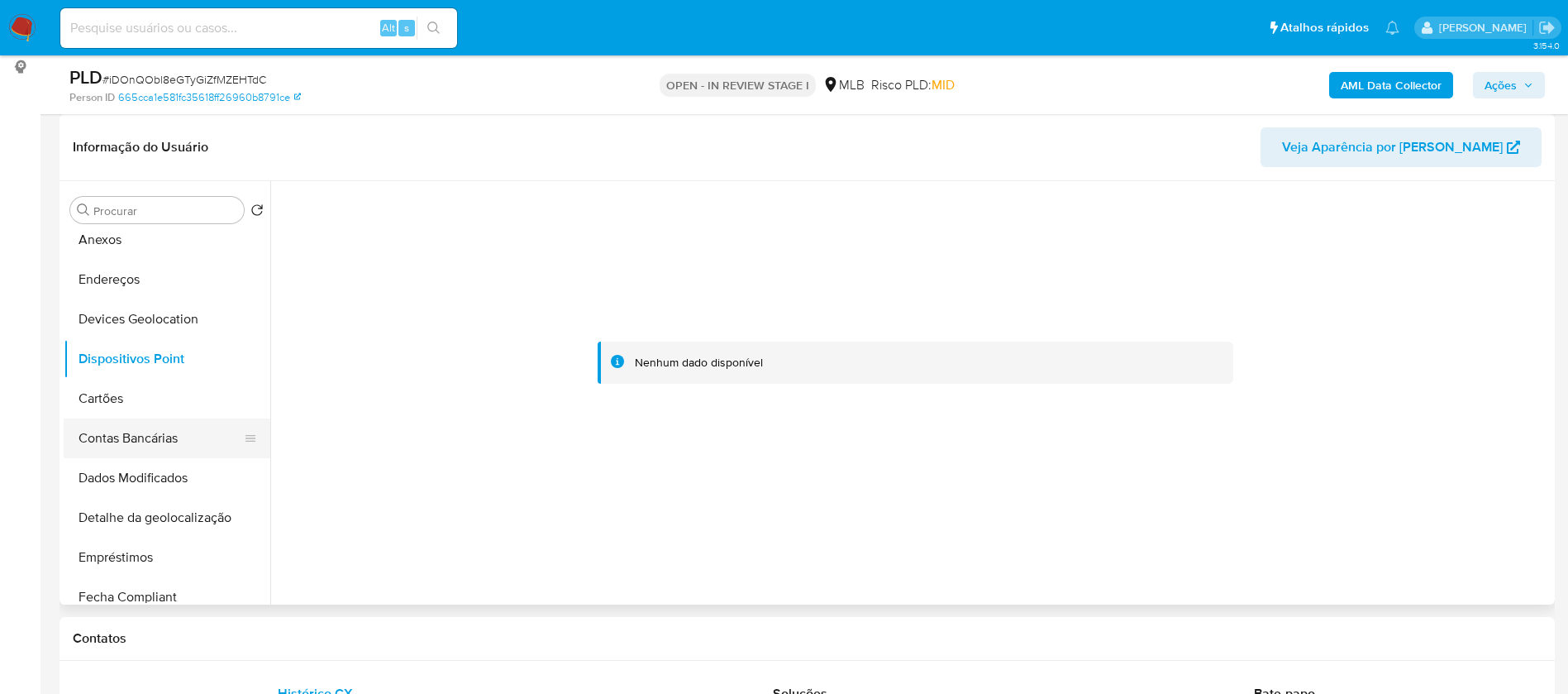
scroll to position [124, 0]
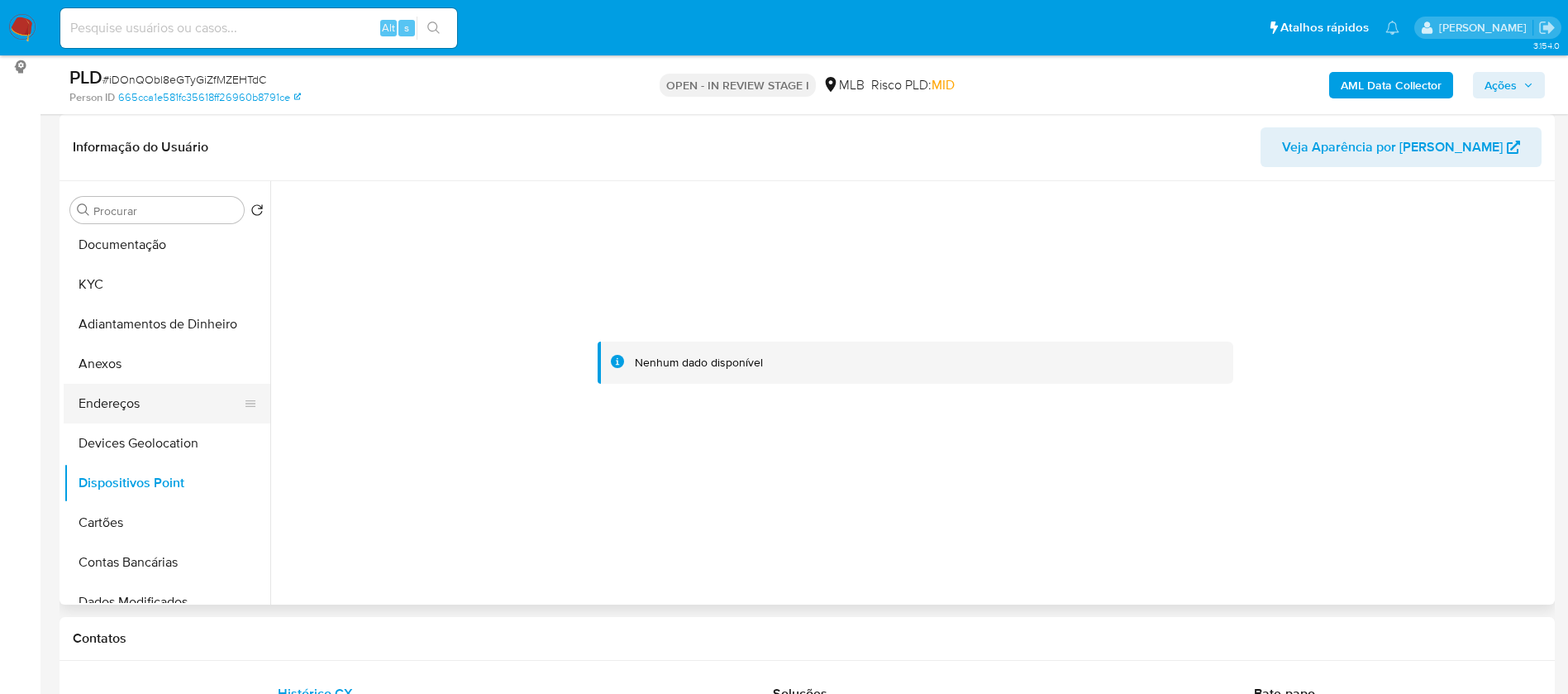
click at [150, 399] on button "Endereços" at bounding box center [160, 403] width 194 height 39
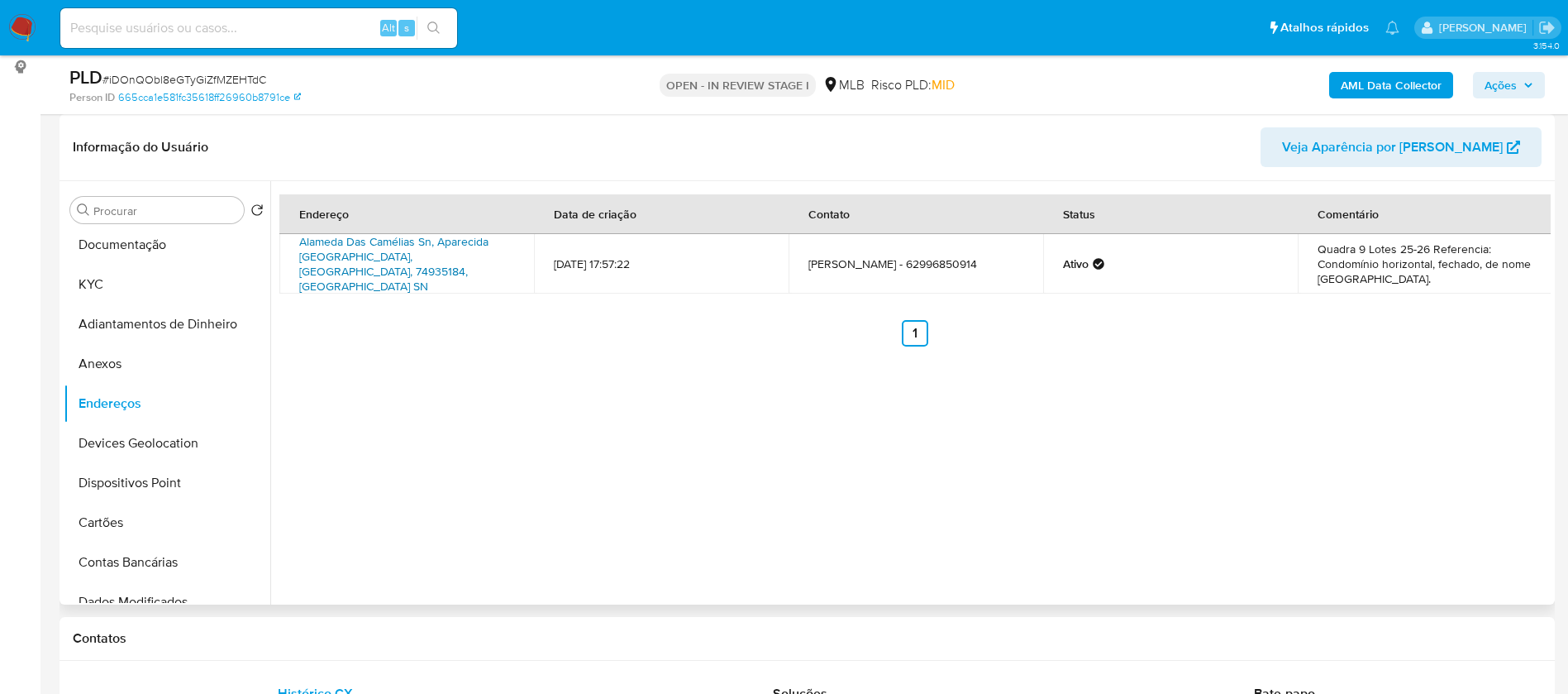
click at [426, 247] on link "Alameda Das Camélias Sn, Aparecida De Goiânia, Goiás, 74935184, Brasil SN" at bounding box center [394, 263] width 189 height 61
drag, startPoint x: 295, startPoint y: 253, endPoint x: 336, endPoint y: 264, distance: 42.4
click at [336, 264] on td "Alameda Das Camélias Sn, Aparecida De Goiânia, Goiás, 74935184, Brasil SN" at bounding box center [407, 264] width 254 height 60
copy link "Alameda Das Camélias Sn, Aparecida De Goiânia"
click at [125, 245] on button "Documentação" at bounding box center [160, 244] width 194 height 39
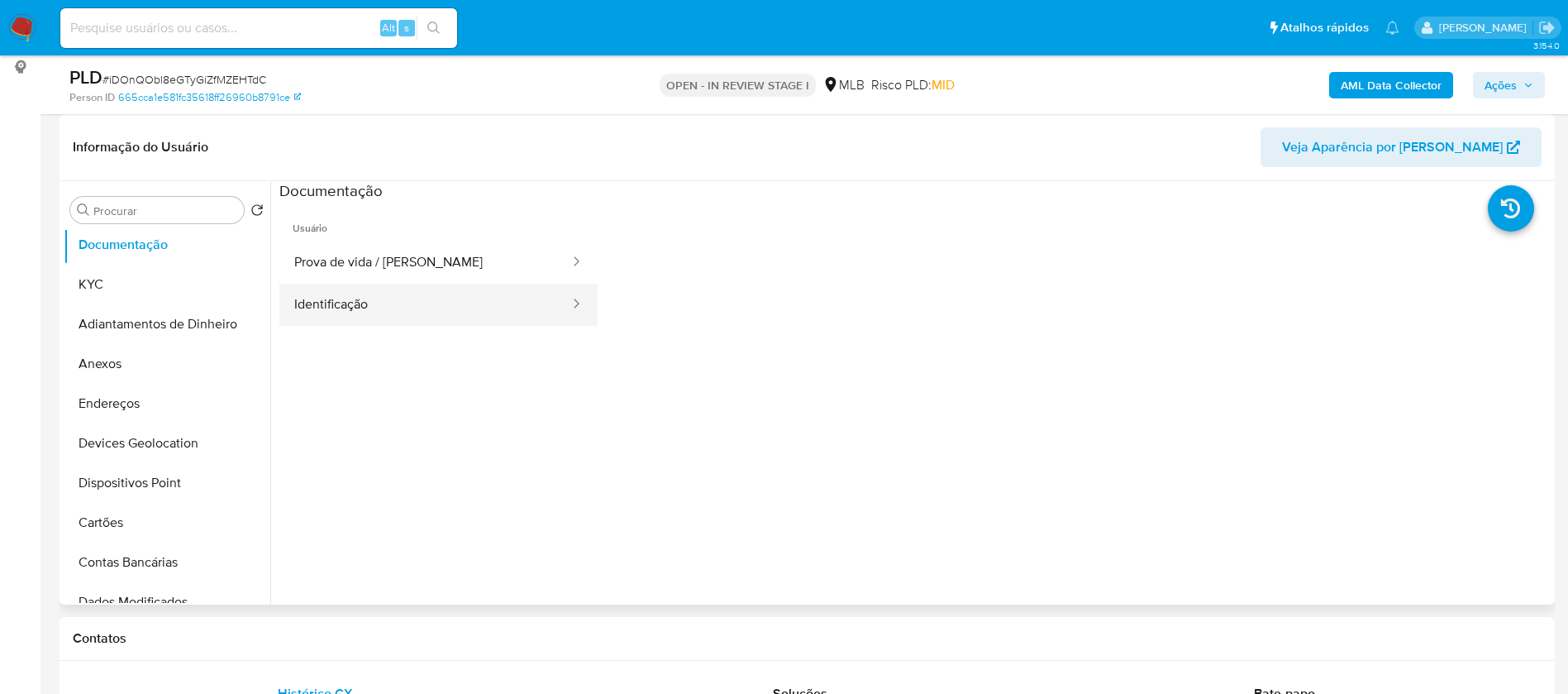
click at [424, 296] on button "Identificação" at bounding box center [425, 304] width 292 height 42
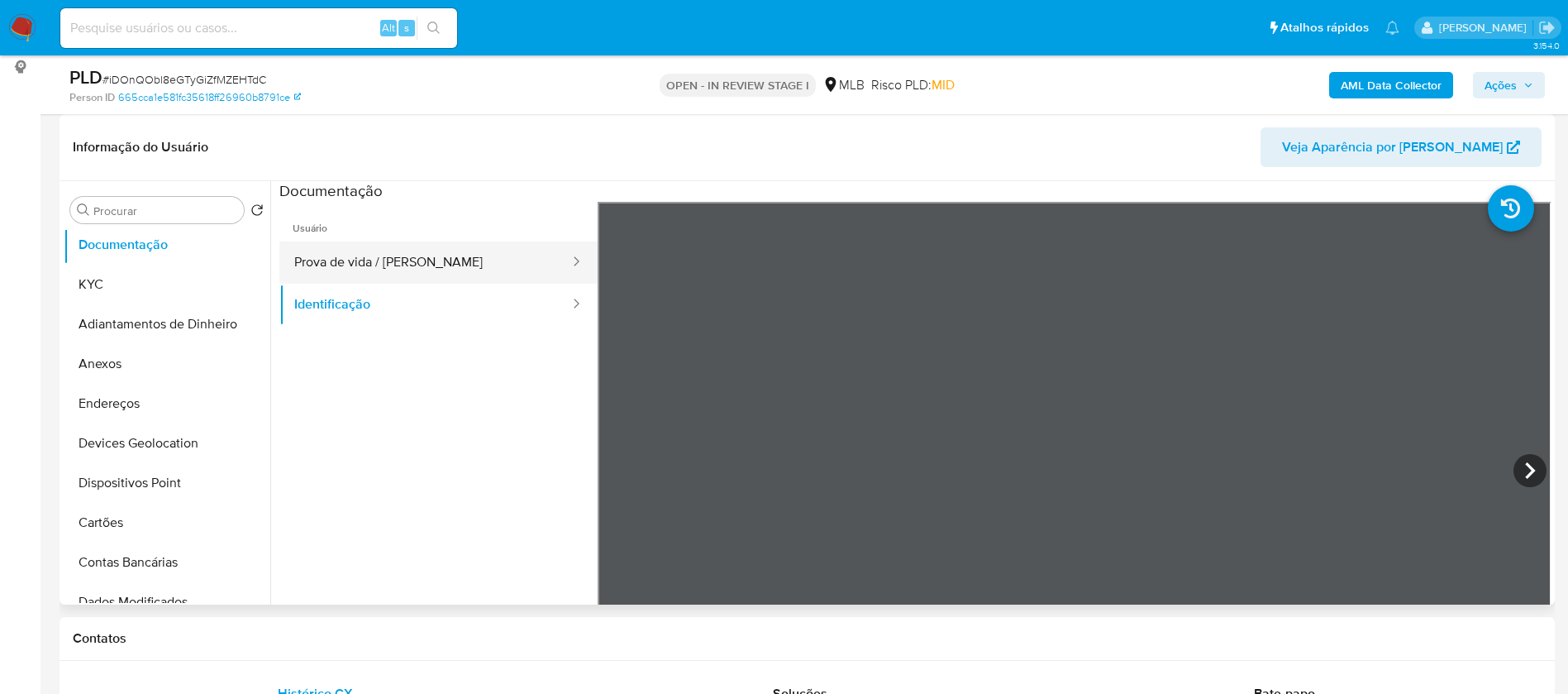
click at [428, 255] on button "Prova de vida / [PERSON_NAME]" at bounding box center [425, 262] width 292 height 42
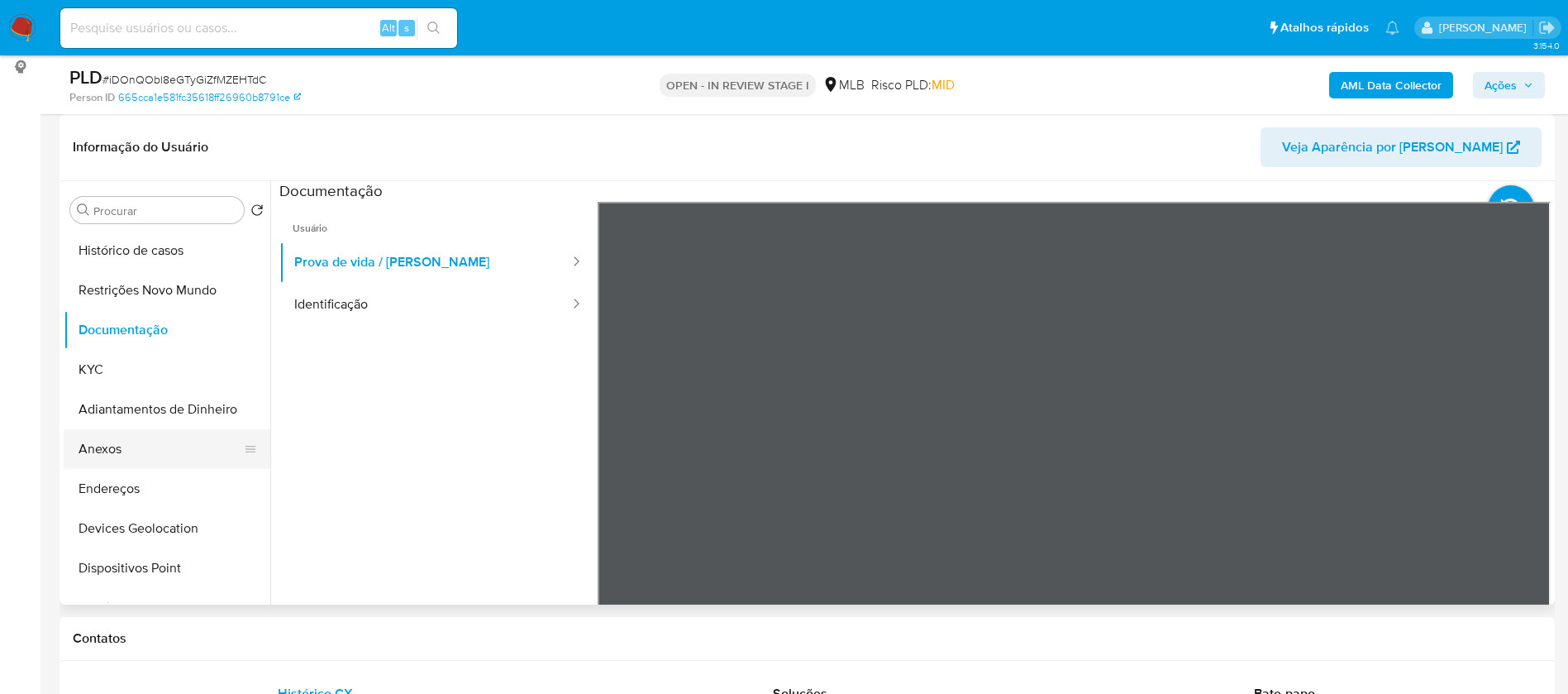
scroll to position [0, 0]
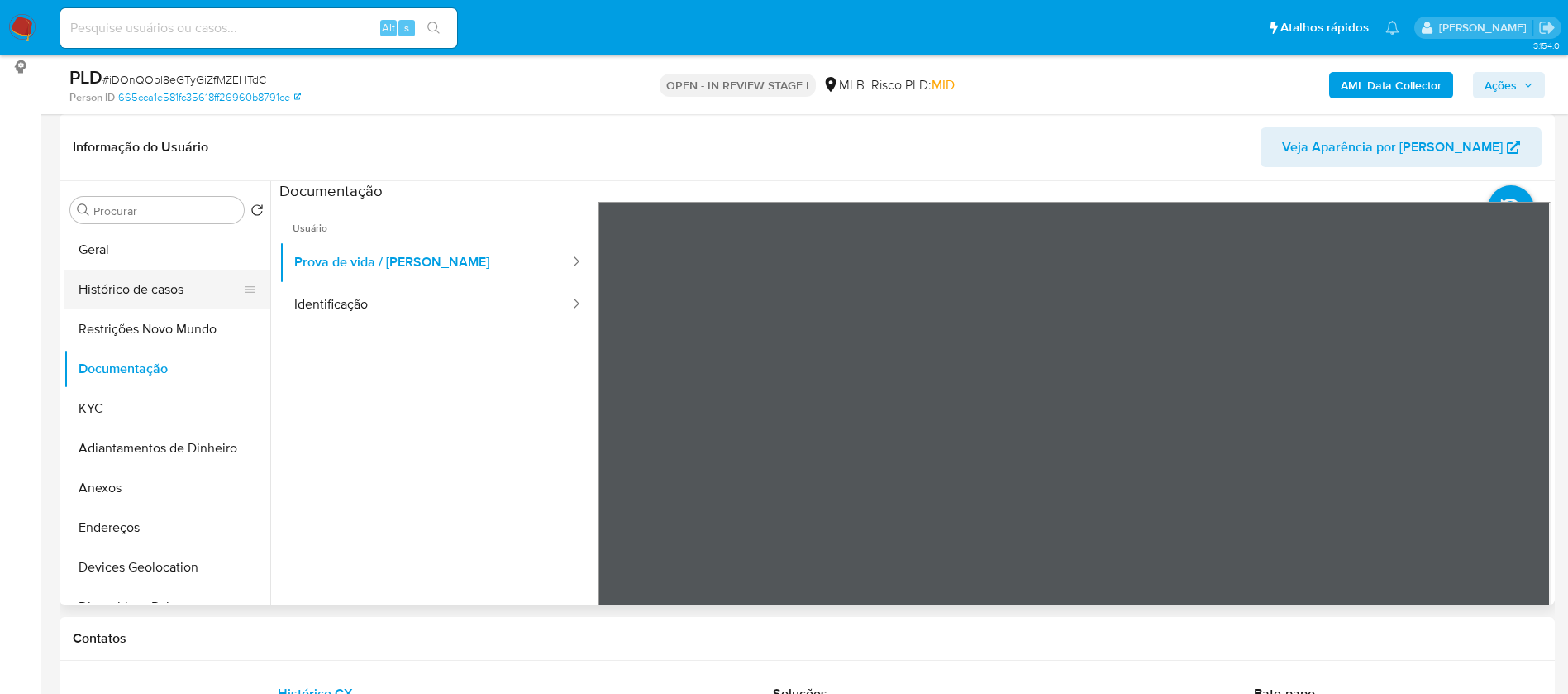
click at [136, 296] on button "Histórico de casos" at bounding box center [160, 289] width 194 height 39
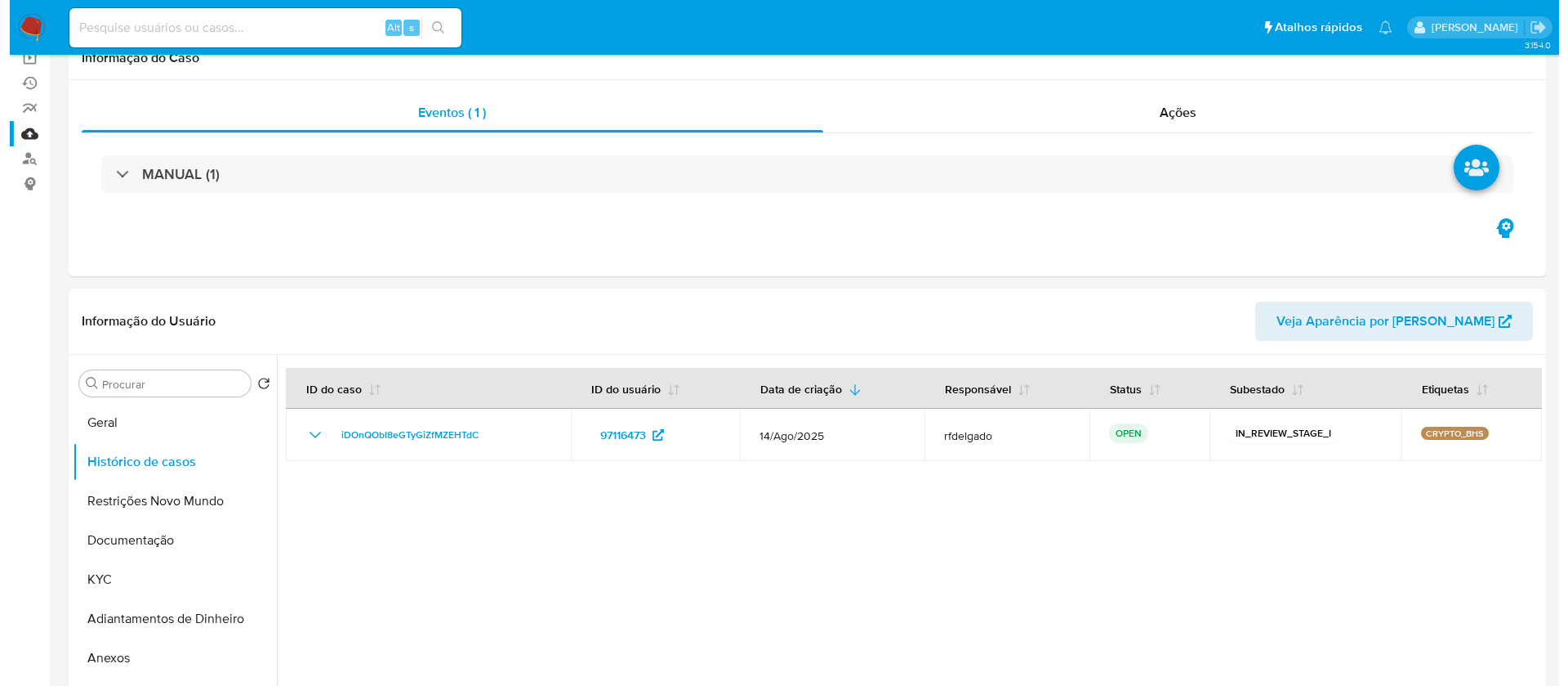
scroll to position [245, 0]
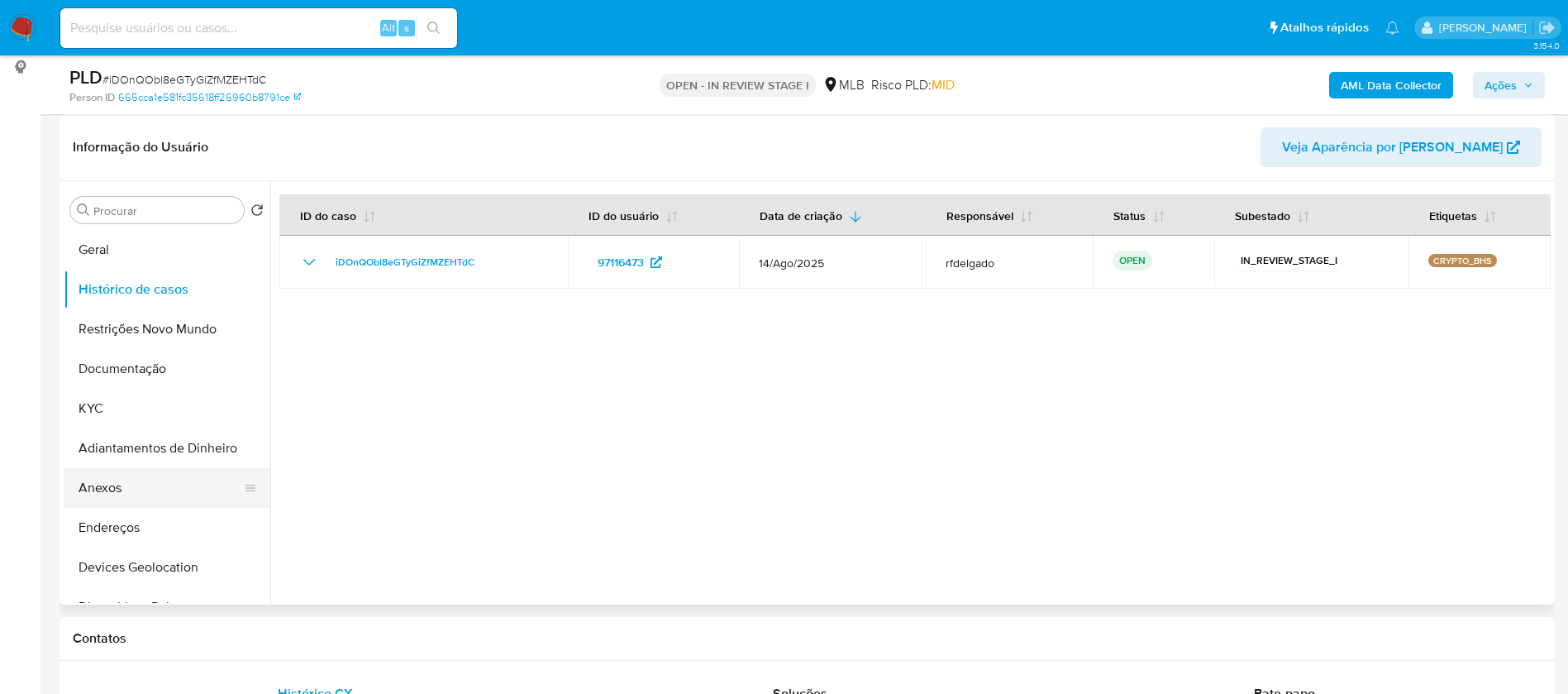
click at [125, 488] on button "Anexos" at bounding box center [160, 487] width 194 height 39
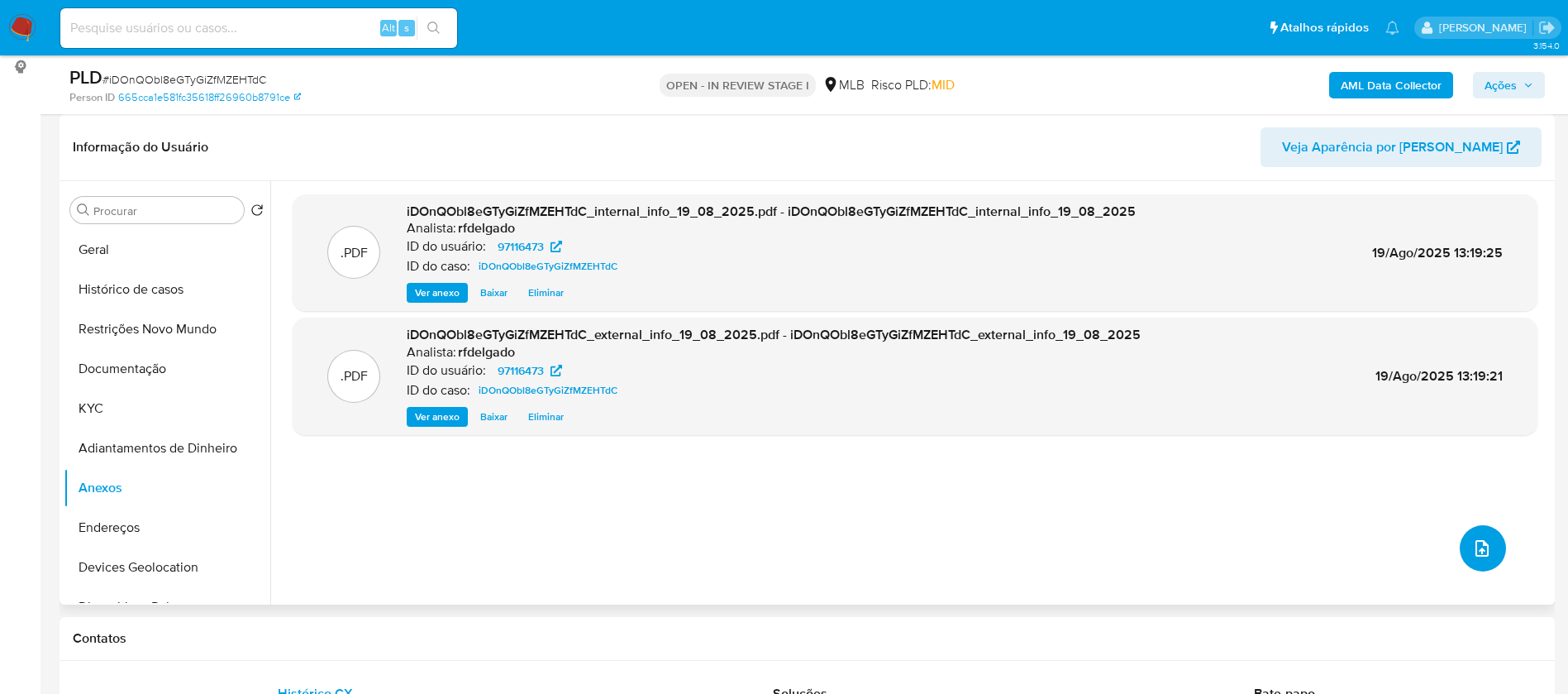
click at [1476, 542] on icon "upload-file" at bounding box center [1481, 547] width 20 height 20
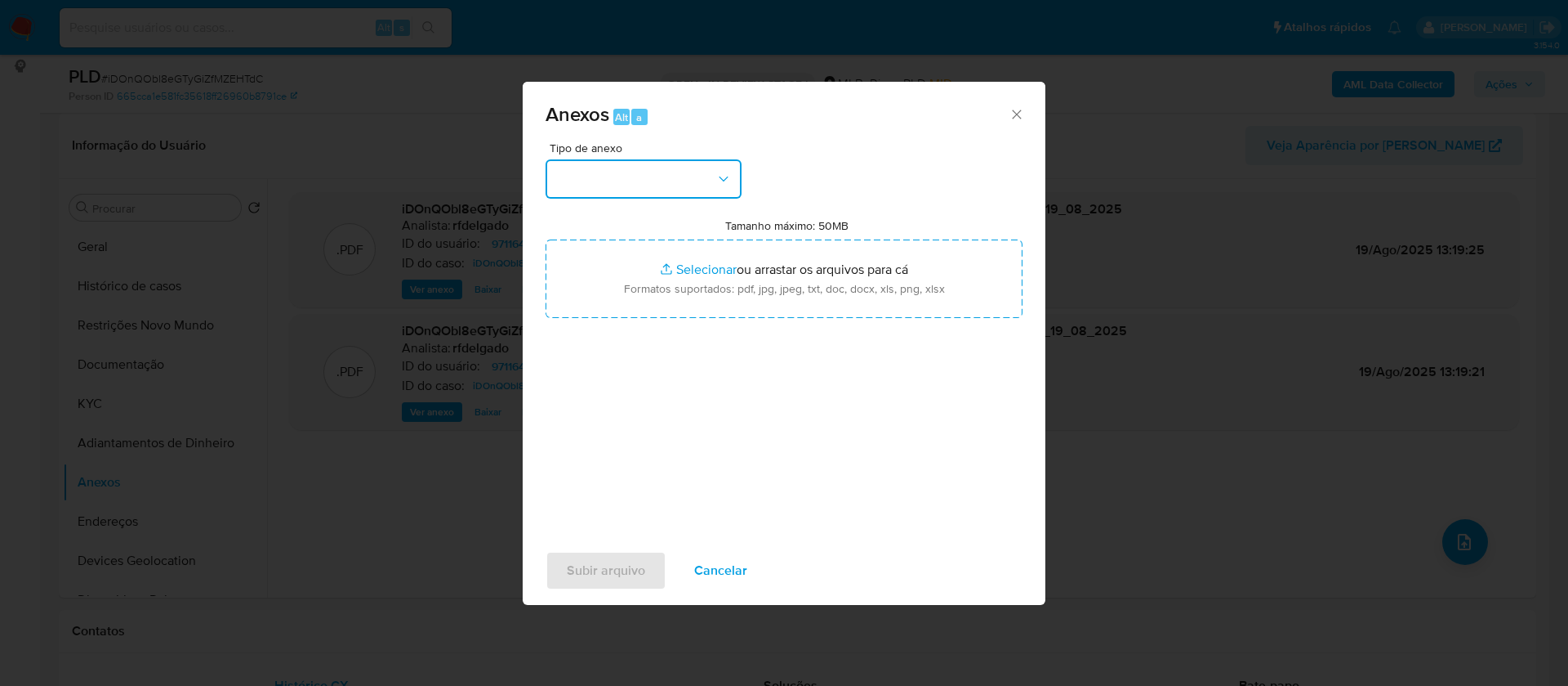
click at [702, 182] on button "button" at bounding box center [643, 178] width 196 height 39
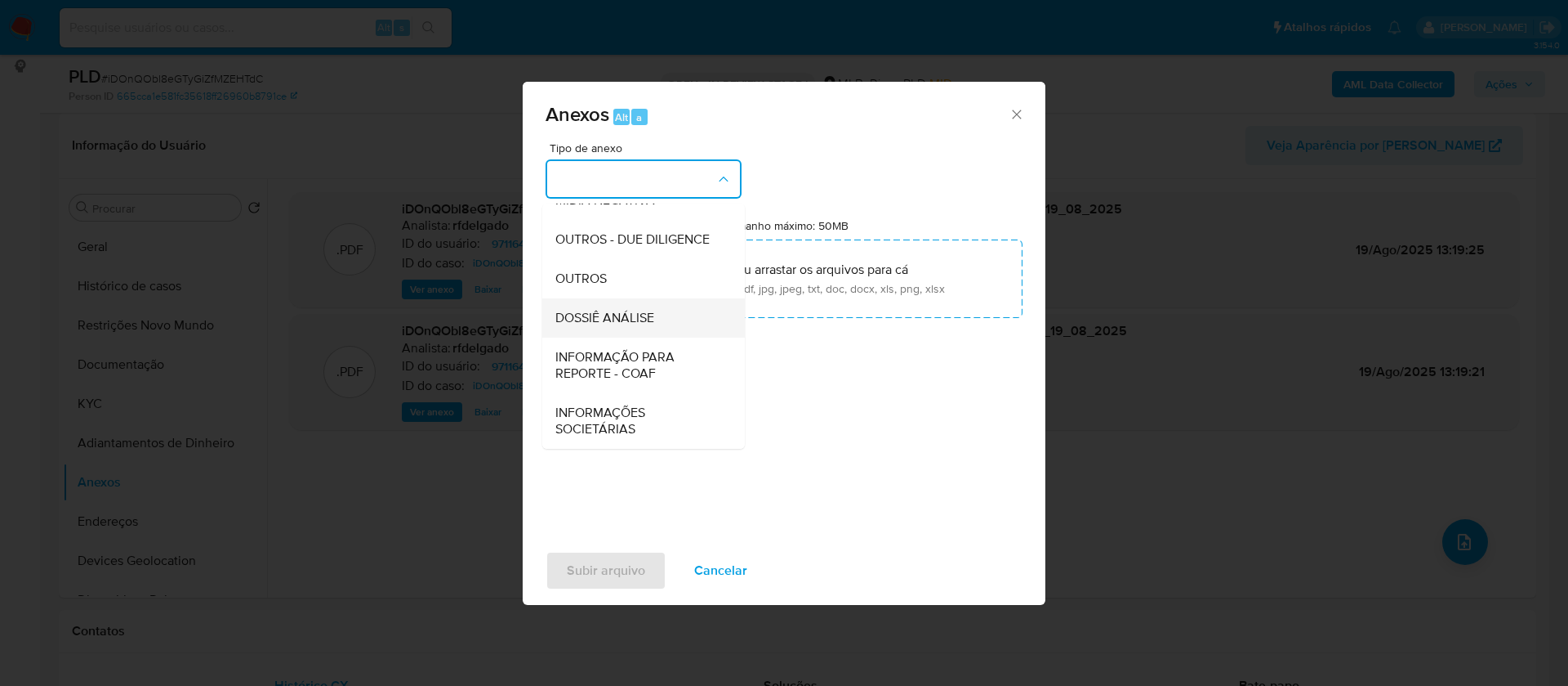
click at [656, 321] on div "DOSSIÊ ANÁLISE" at bounding box center [638, 318] width 166 height 39
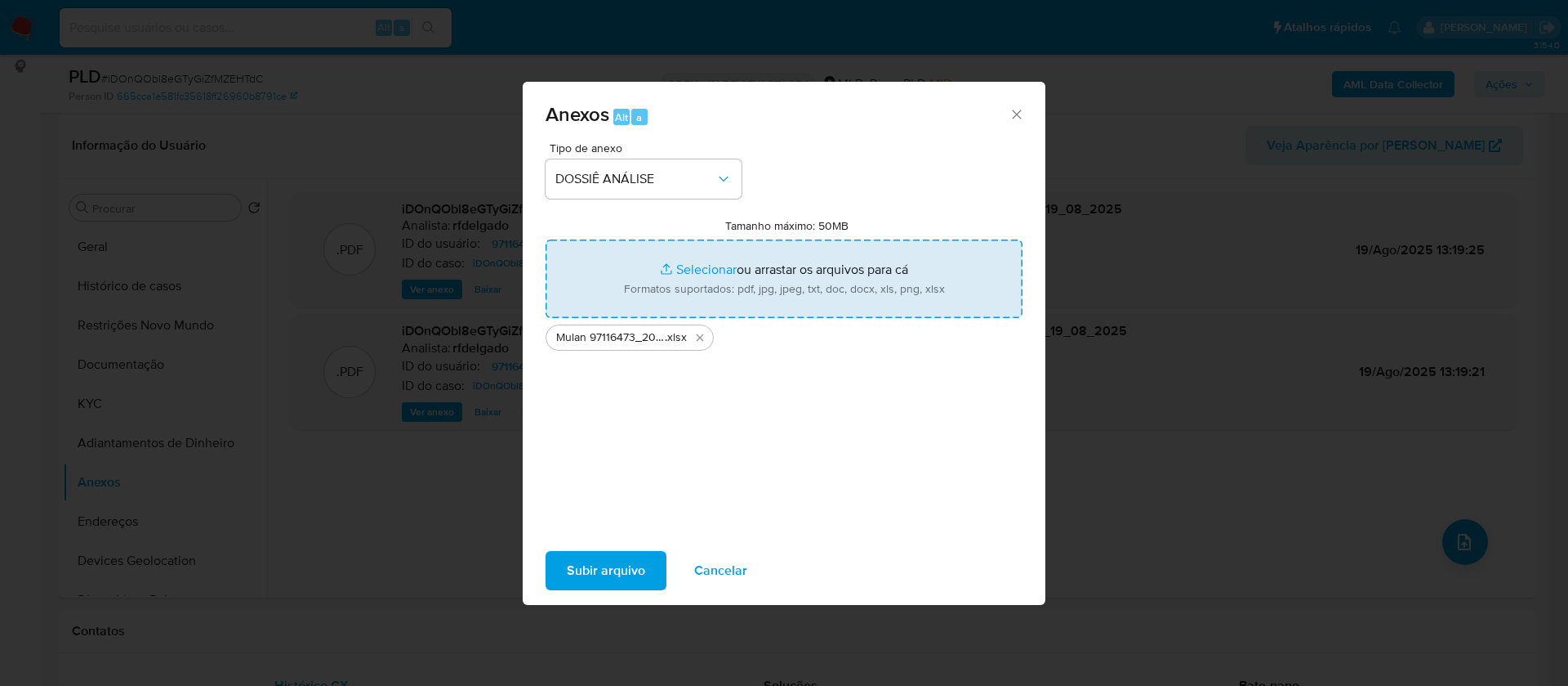
type input "C:\fakepath\SAR - XXXX_XX - CPF 12267805120 - MÁRIO GERMANO BORGES FILHO .pdf"
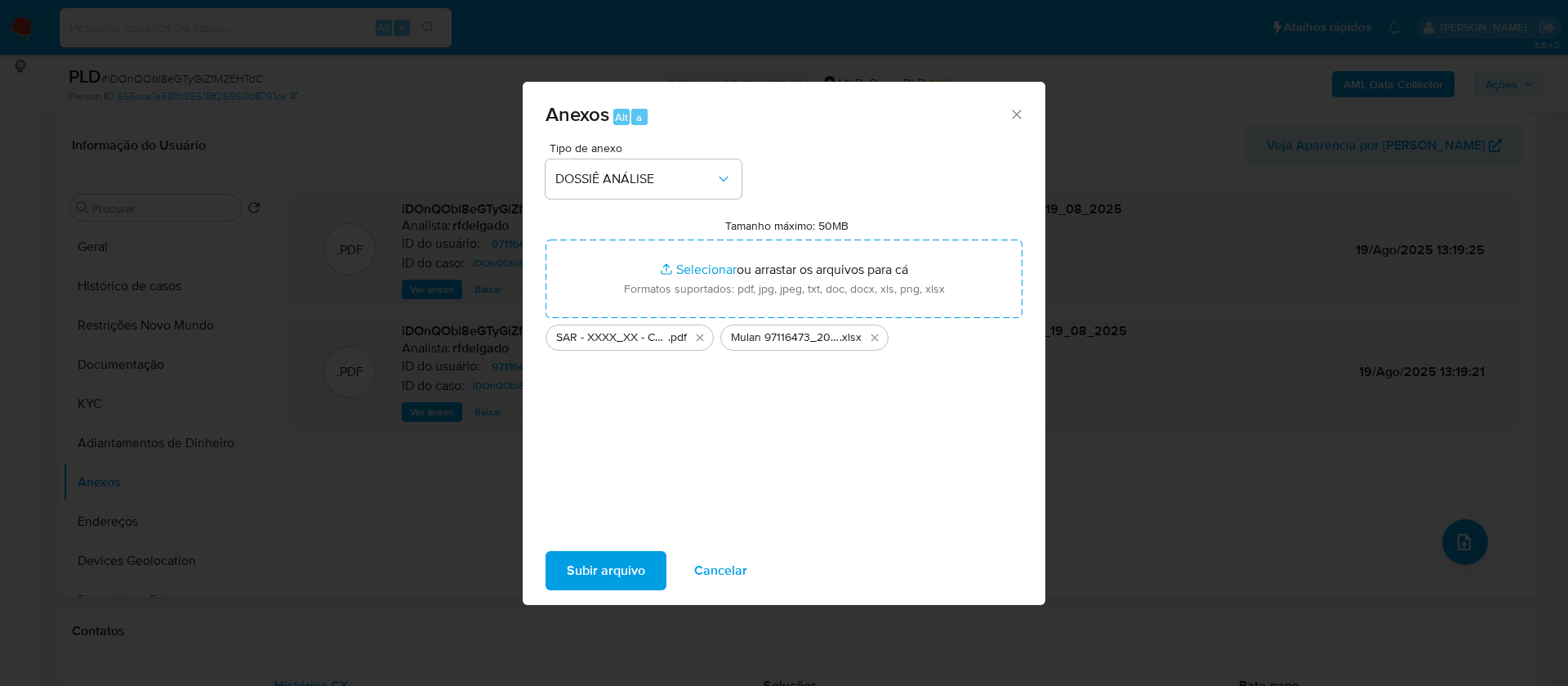
click at [621, 566] on span "Subir arquivo" at bounding box center [605, 570] width 79 height 36
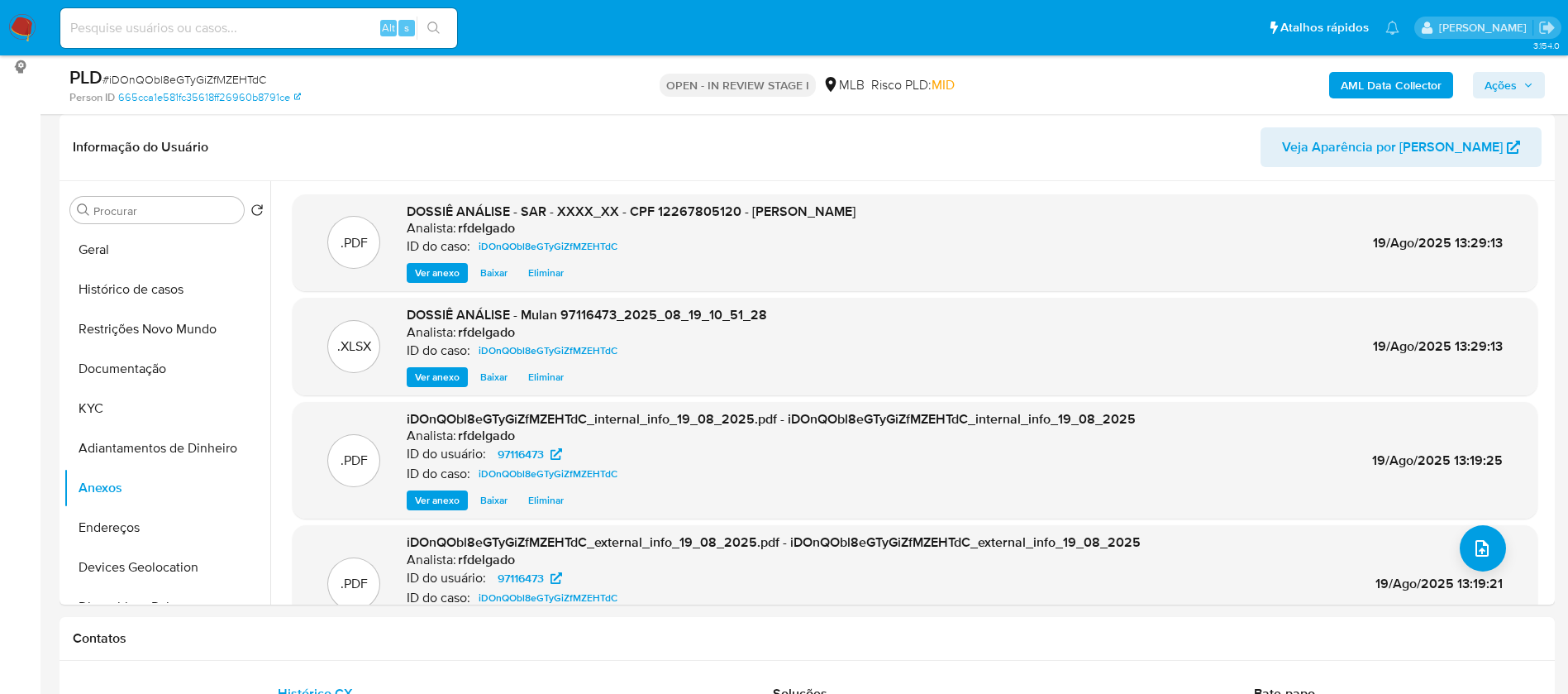
click at [1511, 80] on span "Ações" at bounding box center [1501, 85] width 32 height 26
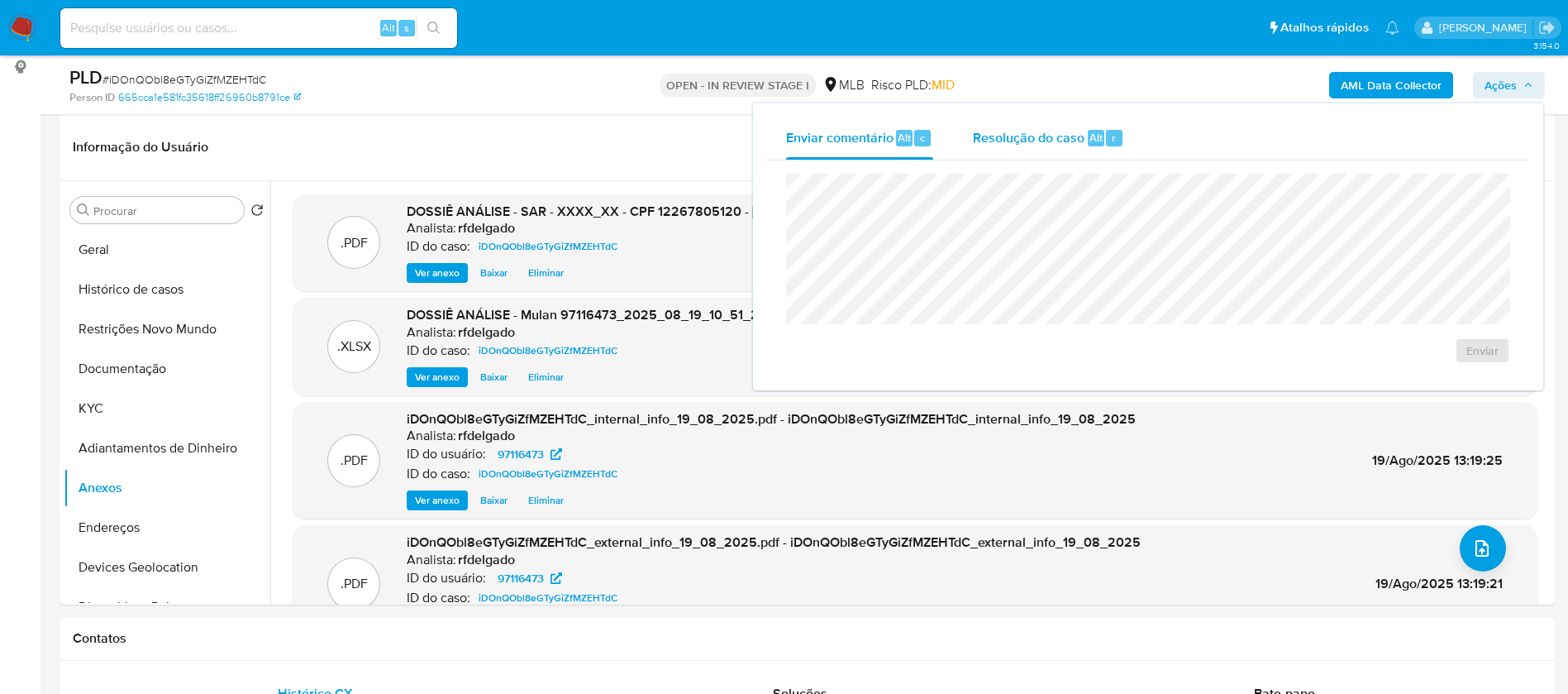
click at [1036, 129] on span "Resolução do caso" at bounding box center [1028, 137] width 111 height 19
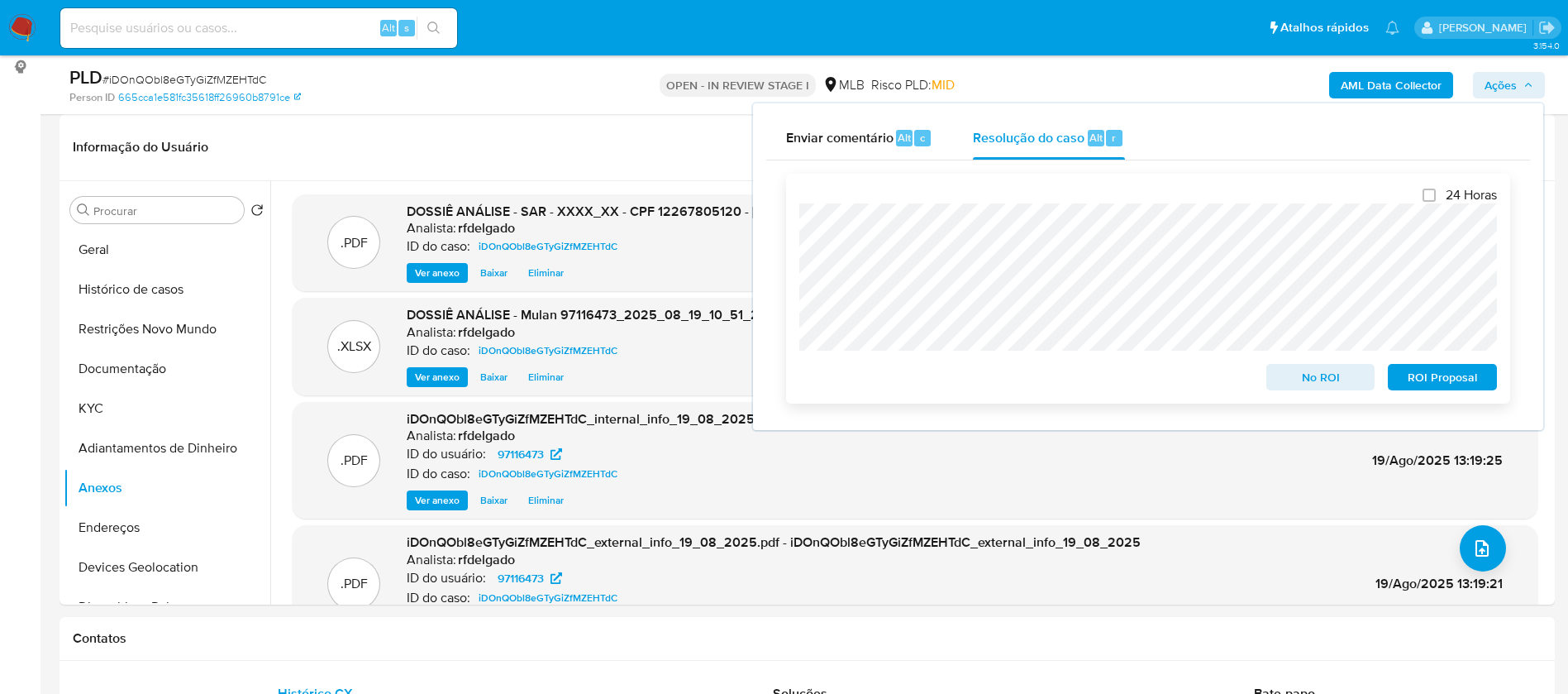
click at [1313, 381] on span "No ROI" at bounding box center [1321, 377] width 86 height 23
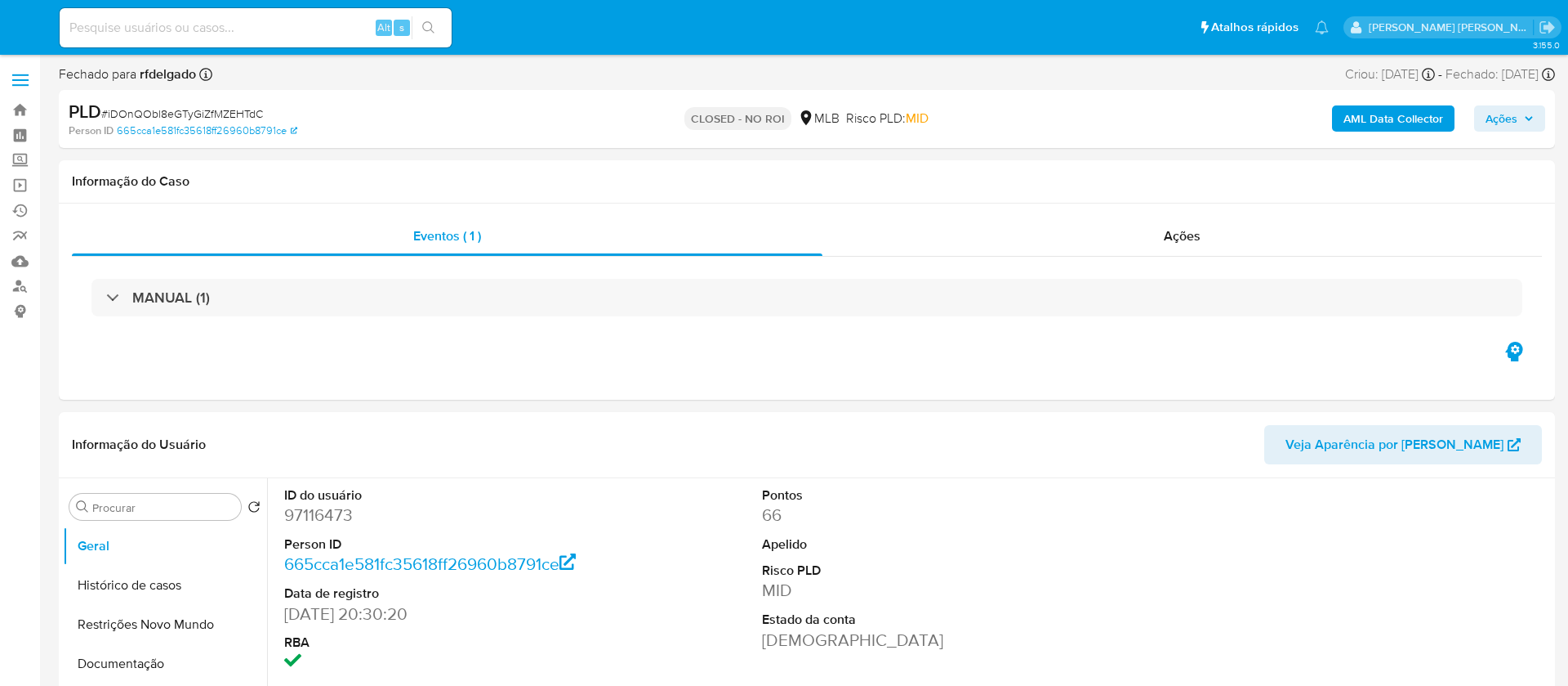
select select "10"
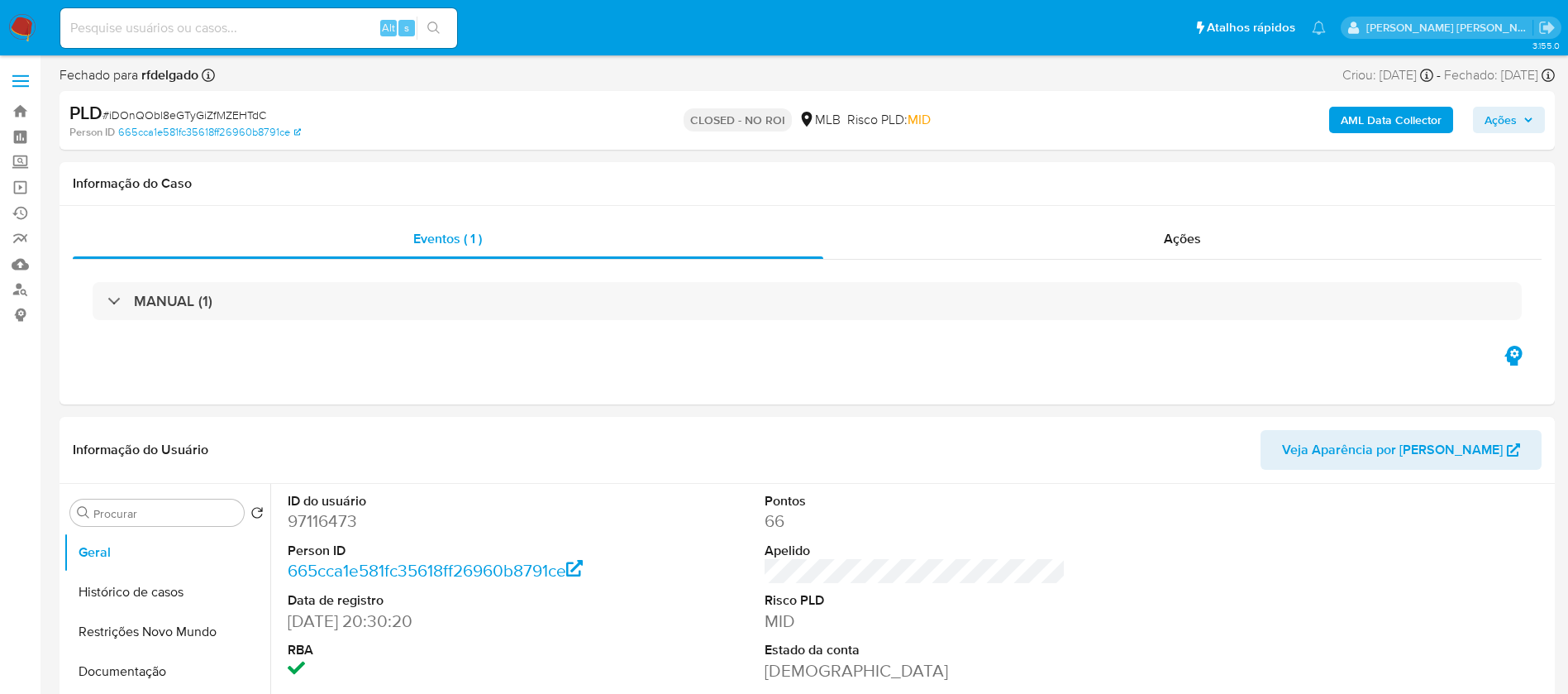
click at [24, 24] on img at bounding box center [22, 28] width 28 height 28
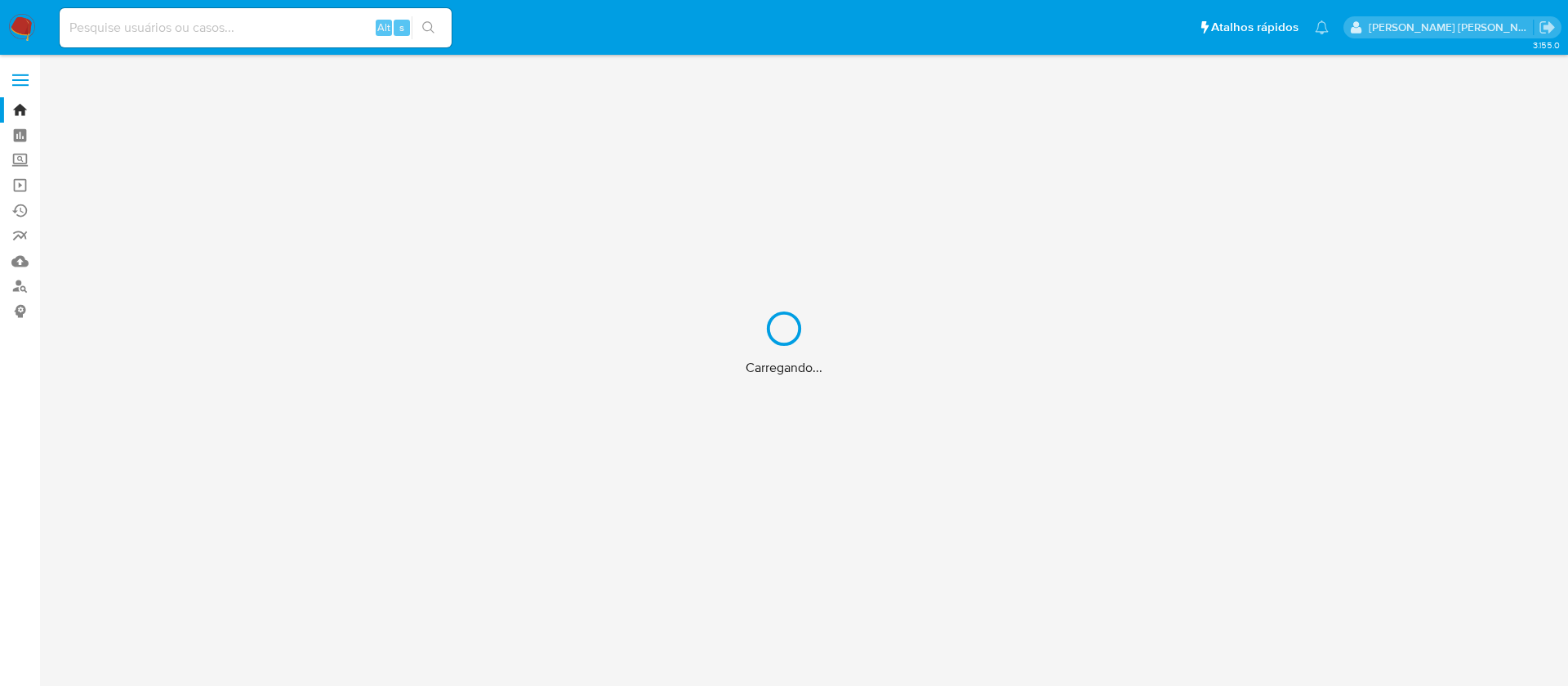
click at [291, 19] on div "Carregando..." at bounding box center [784, 343] width 1568 height 686
click at [291, 35] on input at bounding box center [256, 28] width 392 height 21
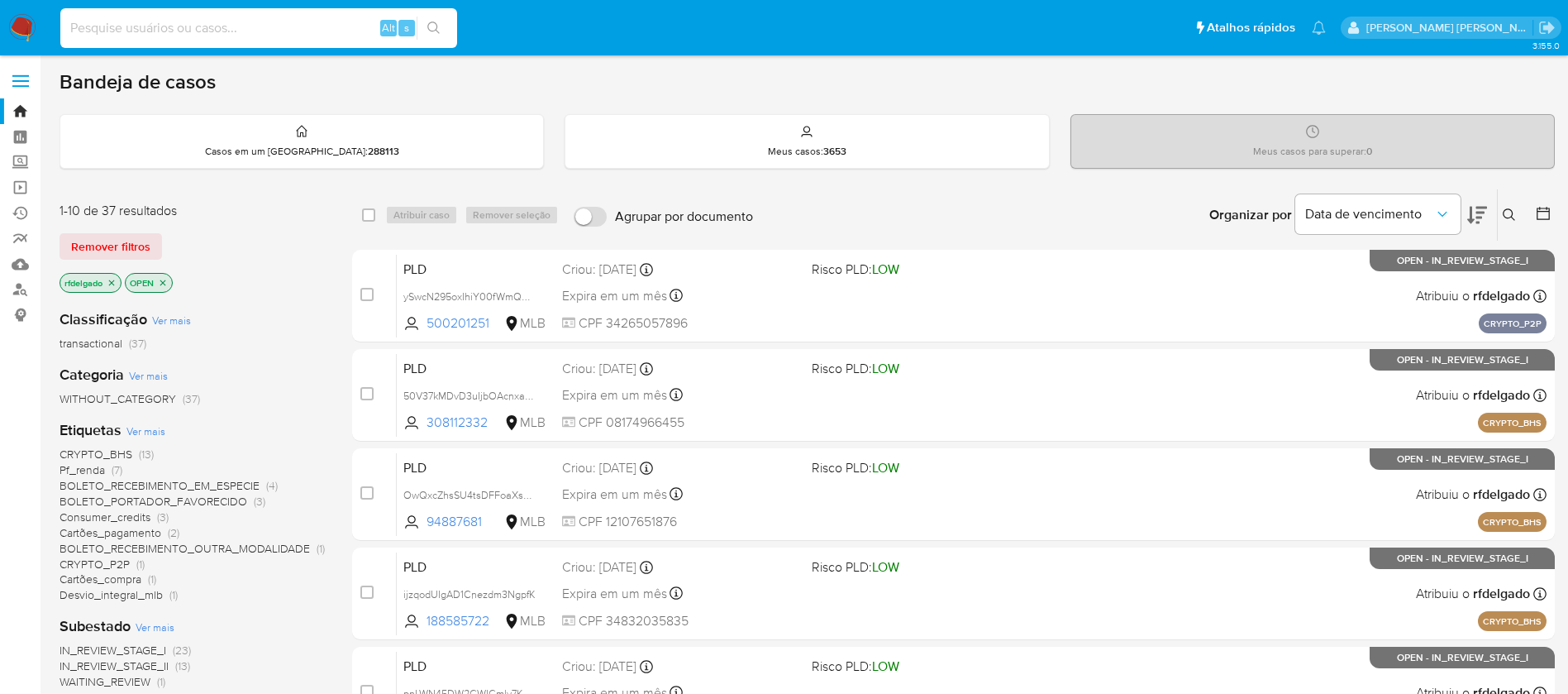
click at [295, 36] on input at bounding box center [259, 28] width 396 height 22
paste input "188585722"
type input "188585722"
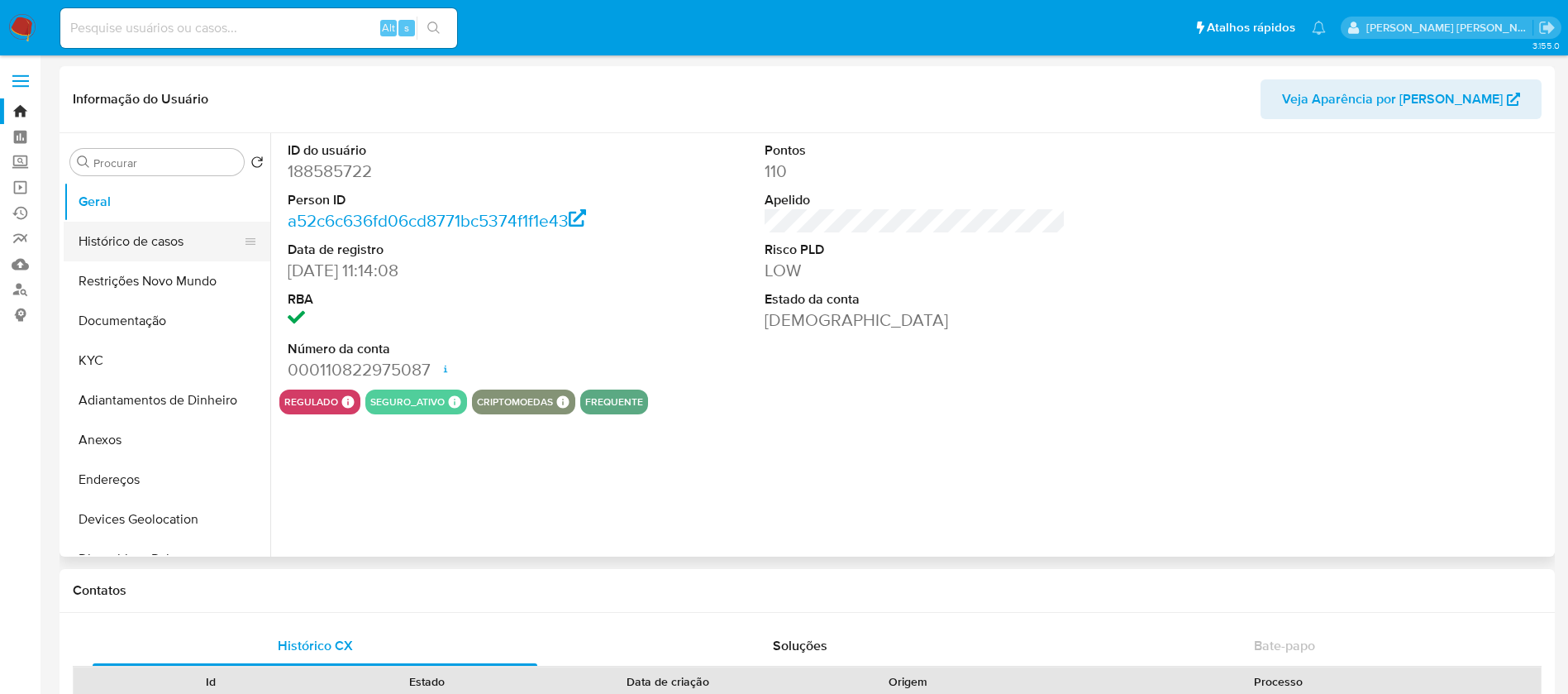
select select "10"
click at [153, 239] on button "Histórico de casos" at bounding box center [160, 241] width 194 height 39
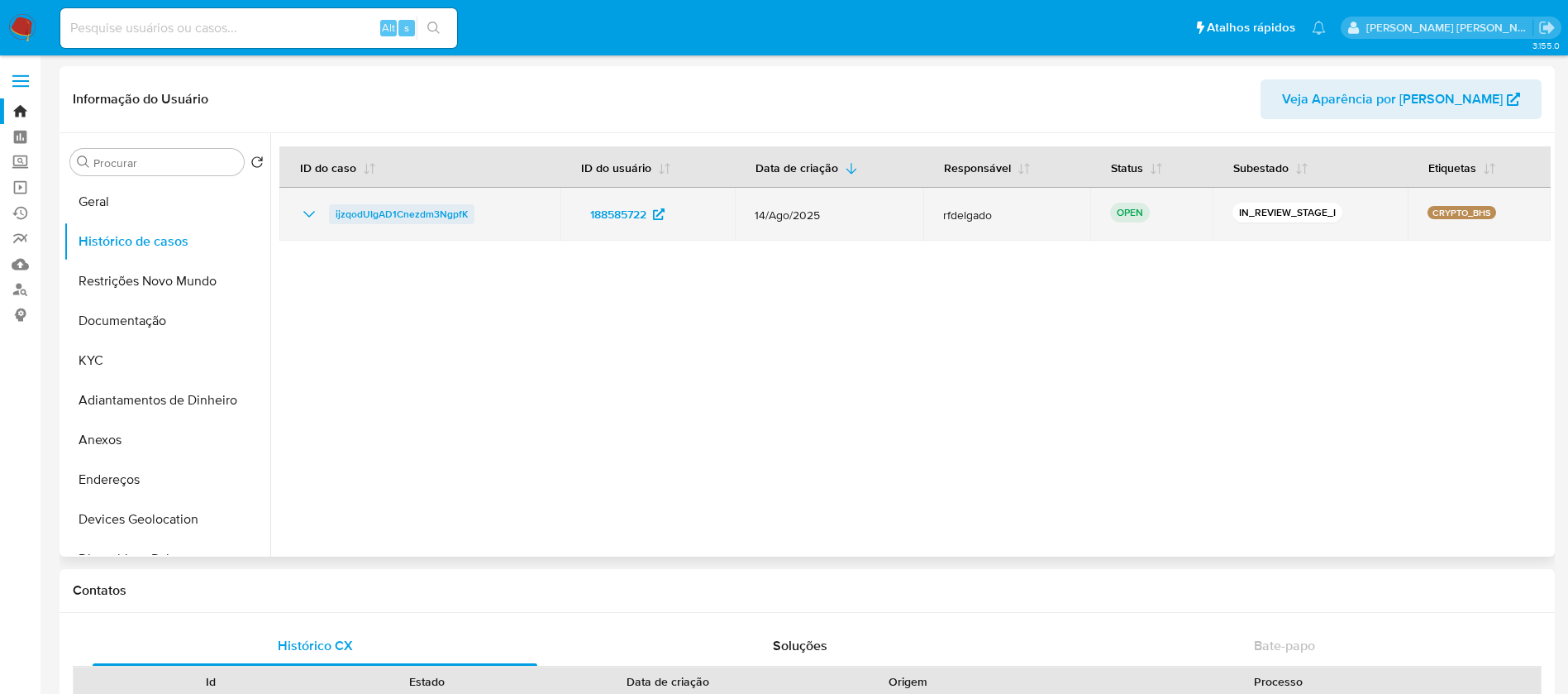
click at [418, 217] on span "ijzqodUIgAD1Cnezdm3NgpfK" at bounding box center [401, 213] width 132 height 20
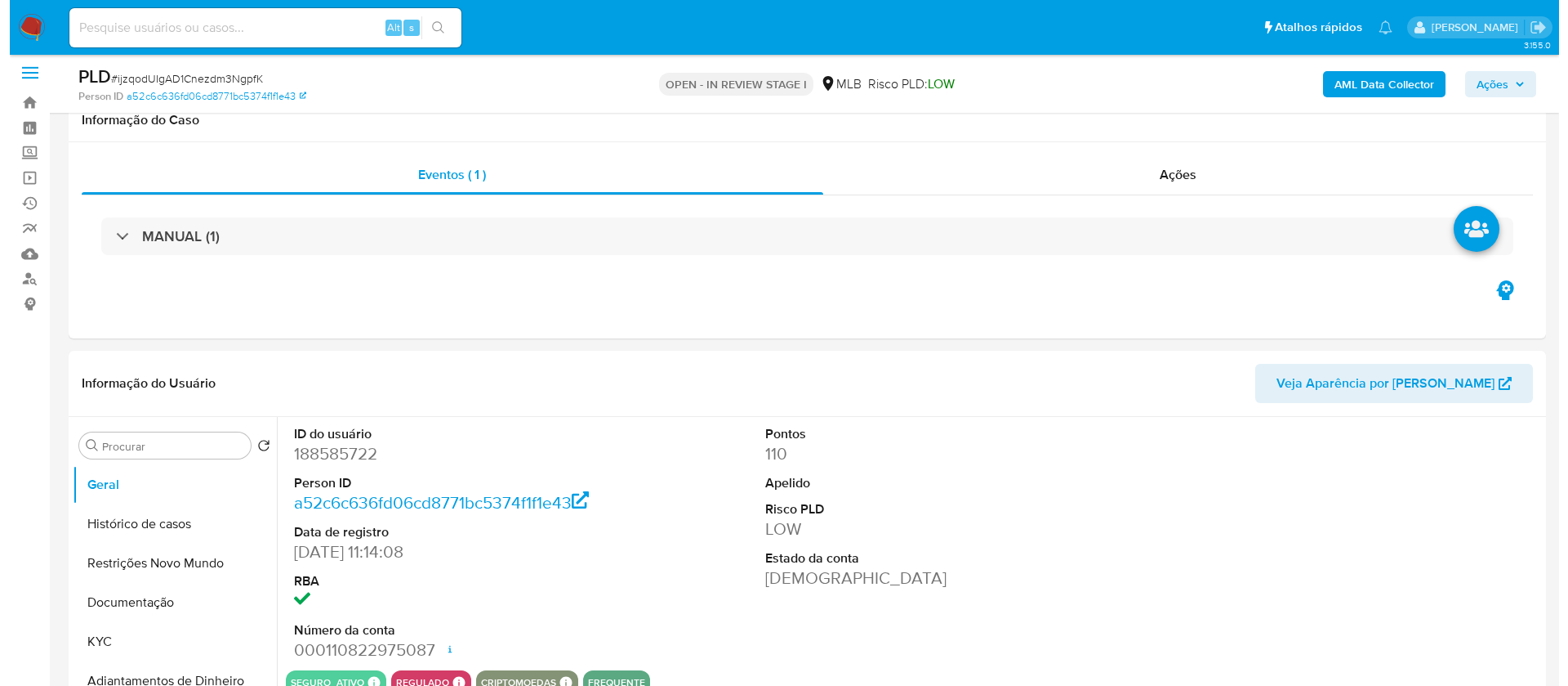
scroll to position [245, 0]
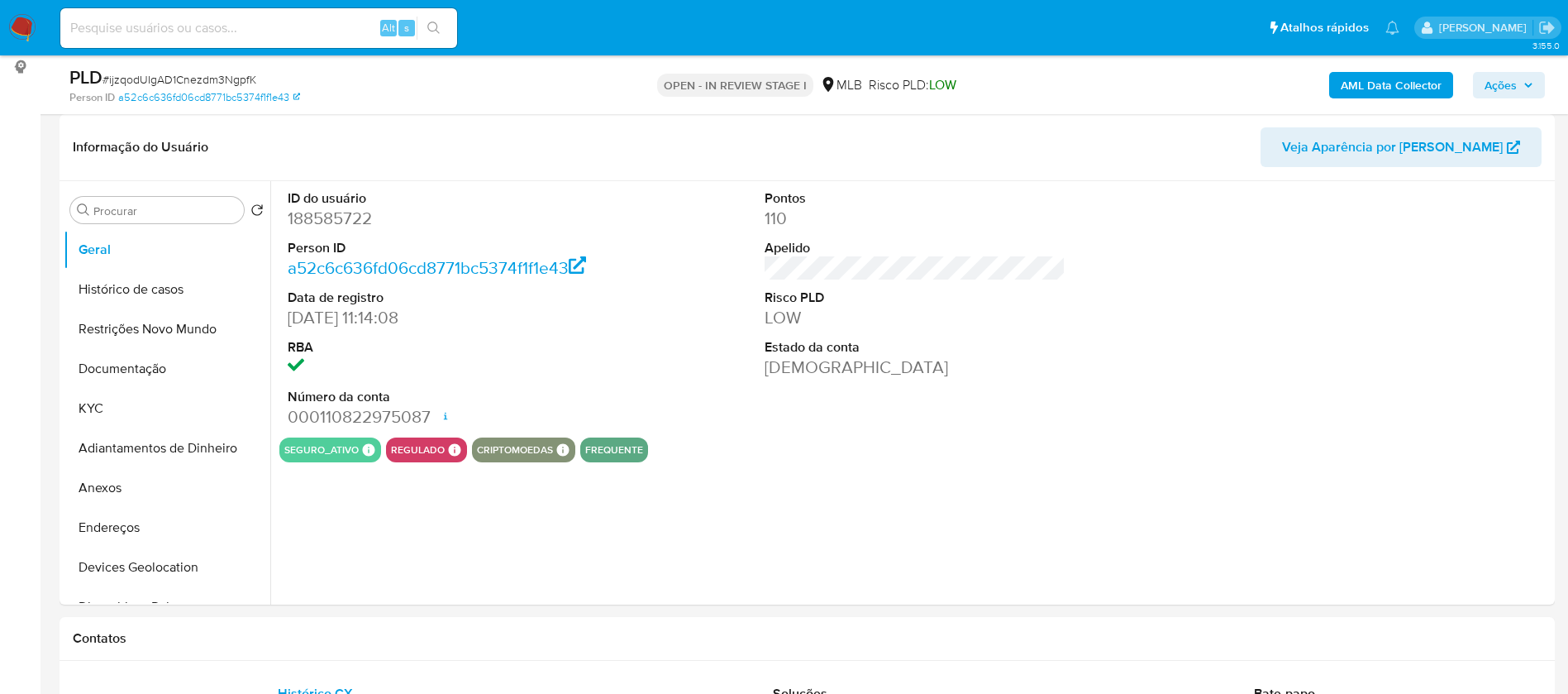
select select "10"
click at [105, 432] on button "Adiantamentos de Dinheiro" at bounding box center [160, 448] width 194 height 39
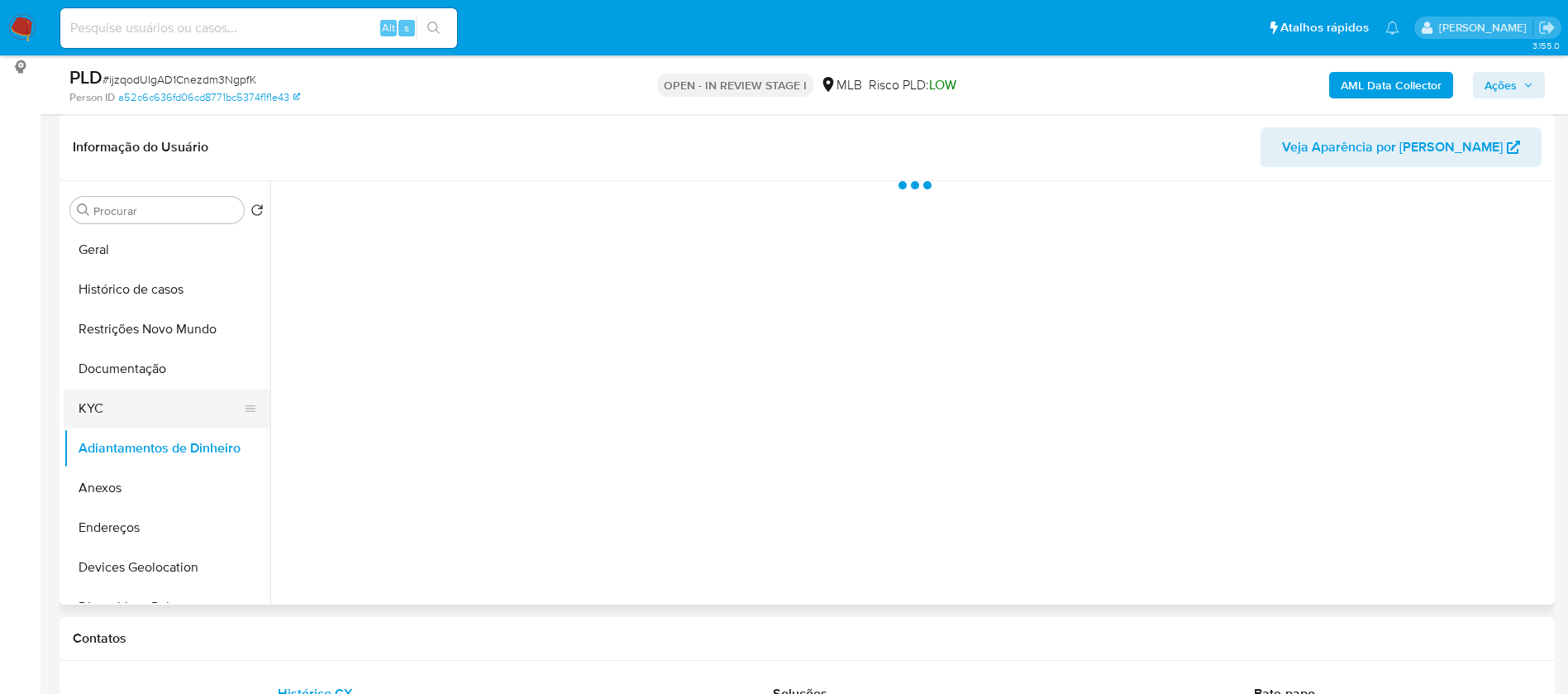
click at [121, 395] on button "KYC" at bounding box center [160, 408] width 194 height 39
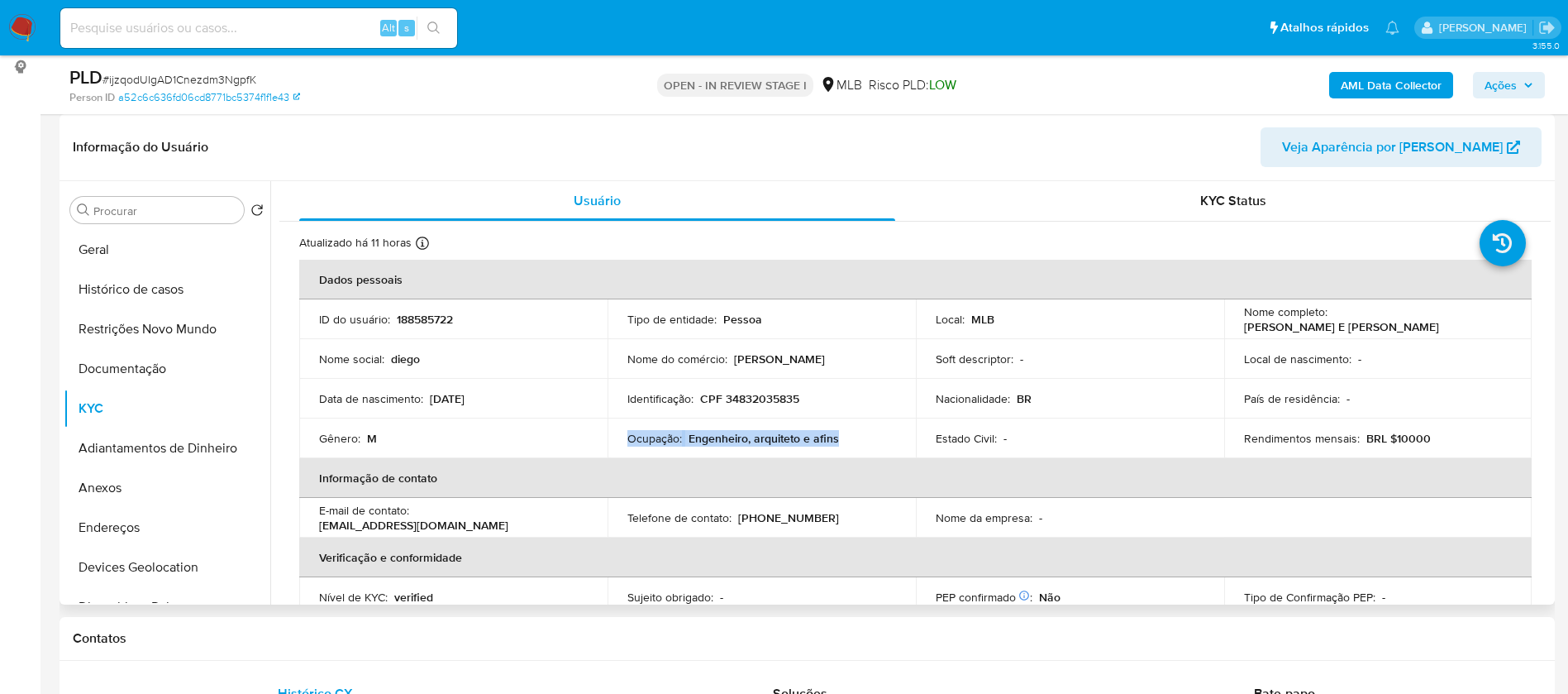
drag, startPoint x: 838, startPoint y: 436, endPoint x: 626, endPoint y: 439, distance: 212.0
click at [627, 439] on div "Ocupação : Engenheiro, arquiteto e afins" at bounding box center [761, 439] width 268 height 15
copy div "Ocupação : Engenheiro, arquiteto e afins"
click at [1410, 85] on b "AML Data Collector" at bounding box center [1391, 85] width 101 height 26
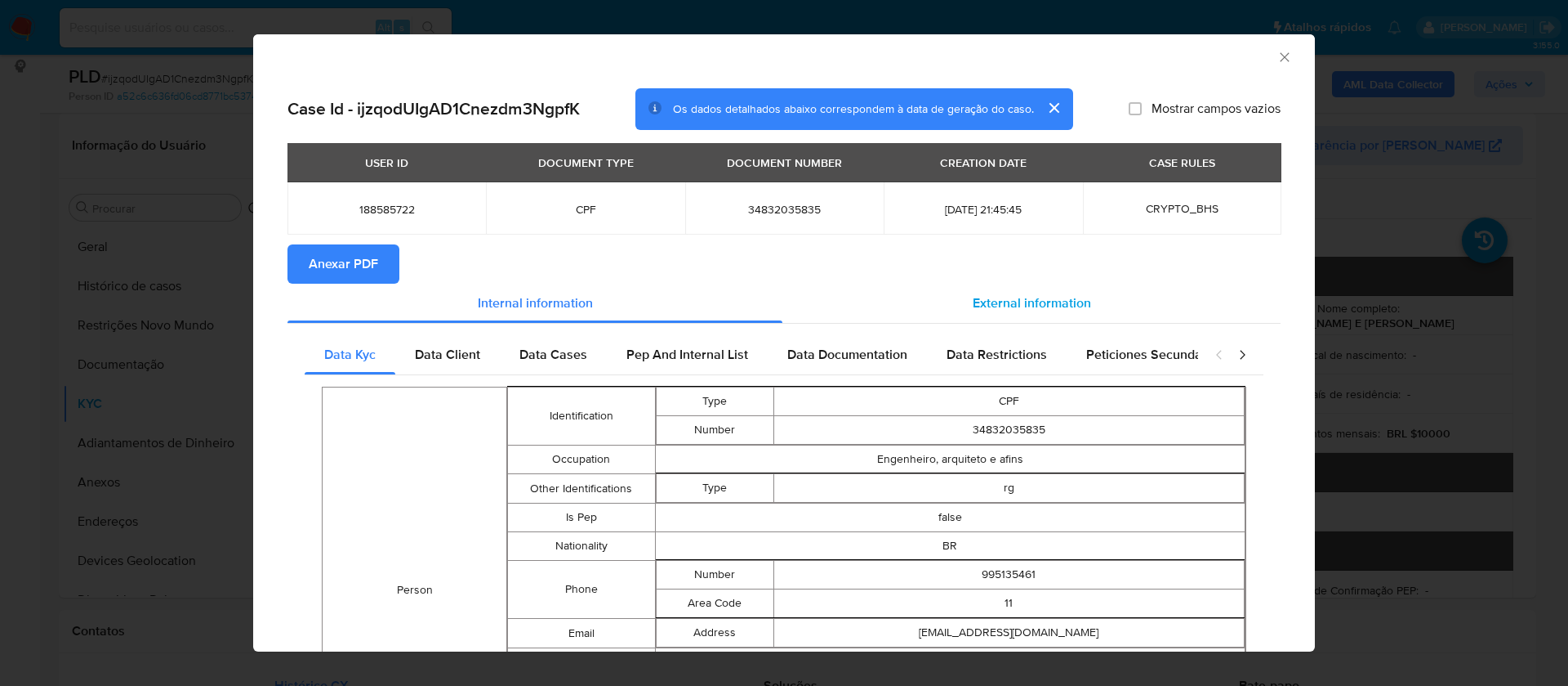
click at [1063, 306] on span "External information" at bounding box center [1032, 302] width 118 height 18
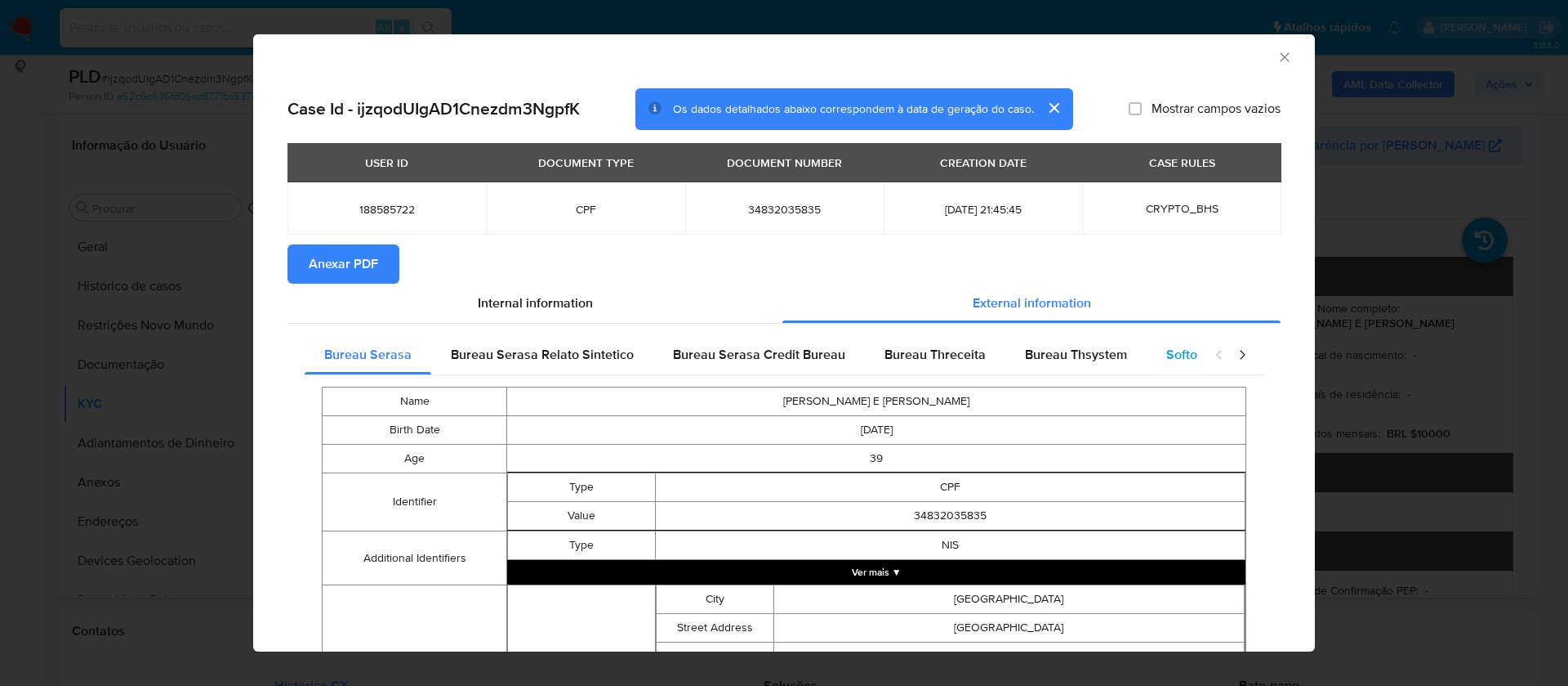
click at [1166, 351] on span "Softon" at bounding box center [1185, 354] width 39 height 18
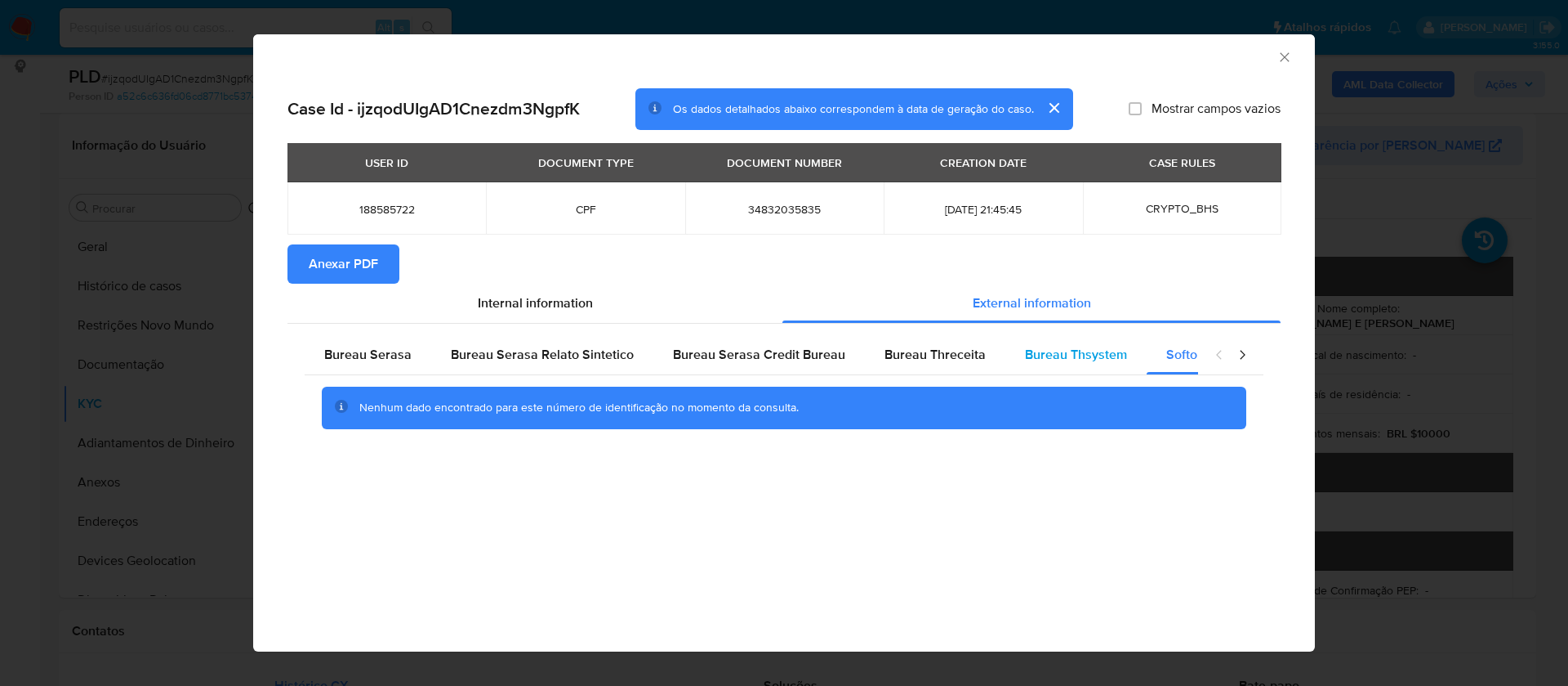
click at [1064, 349] on span "Bureau Thsystem" at bounding box center [1076, 354] width 102 height 18
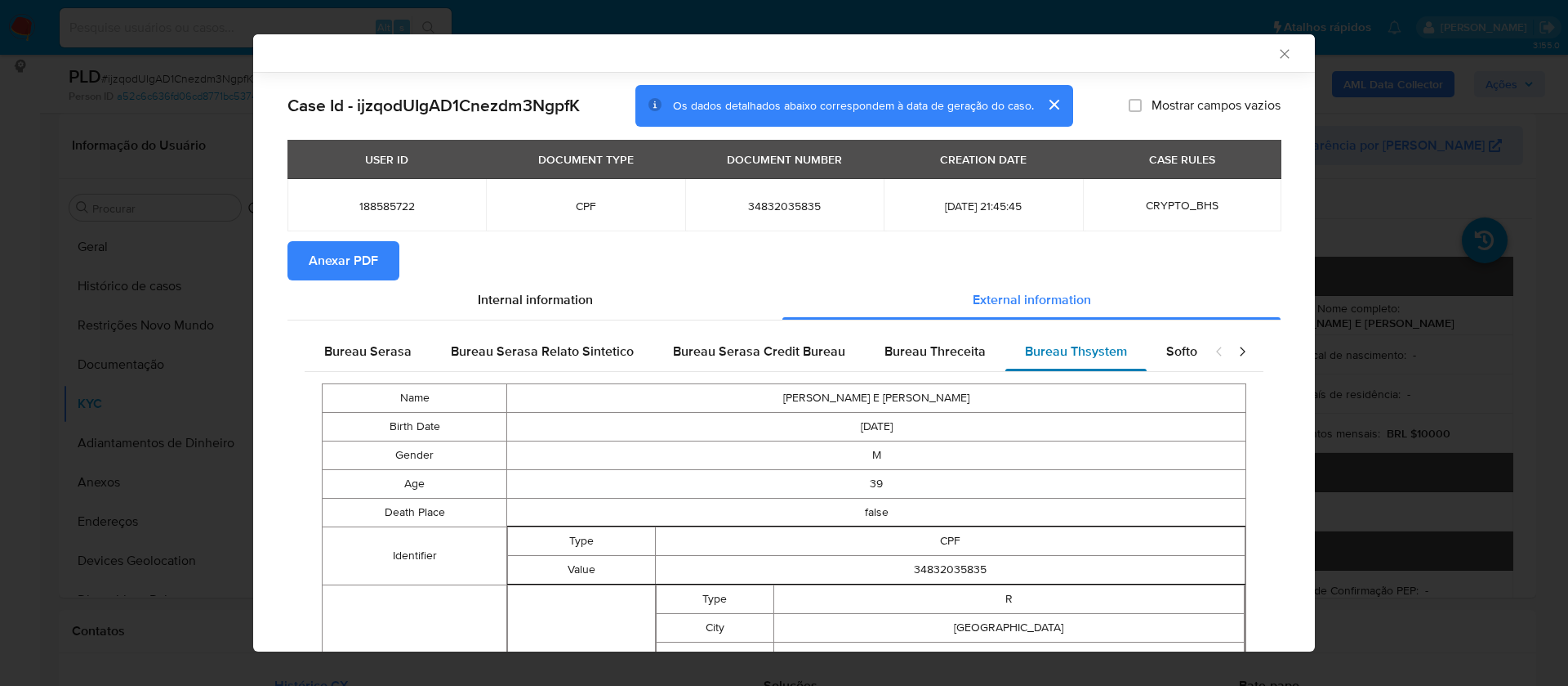
scroll to position [562, 0]
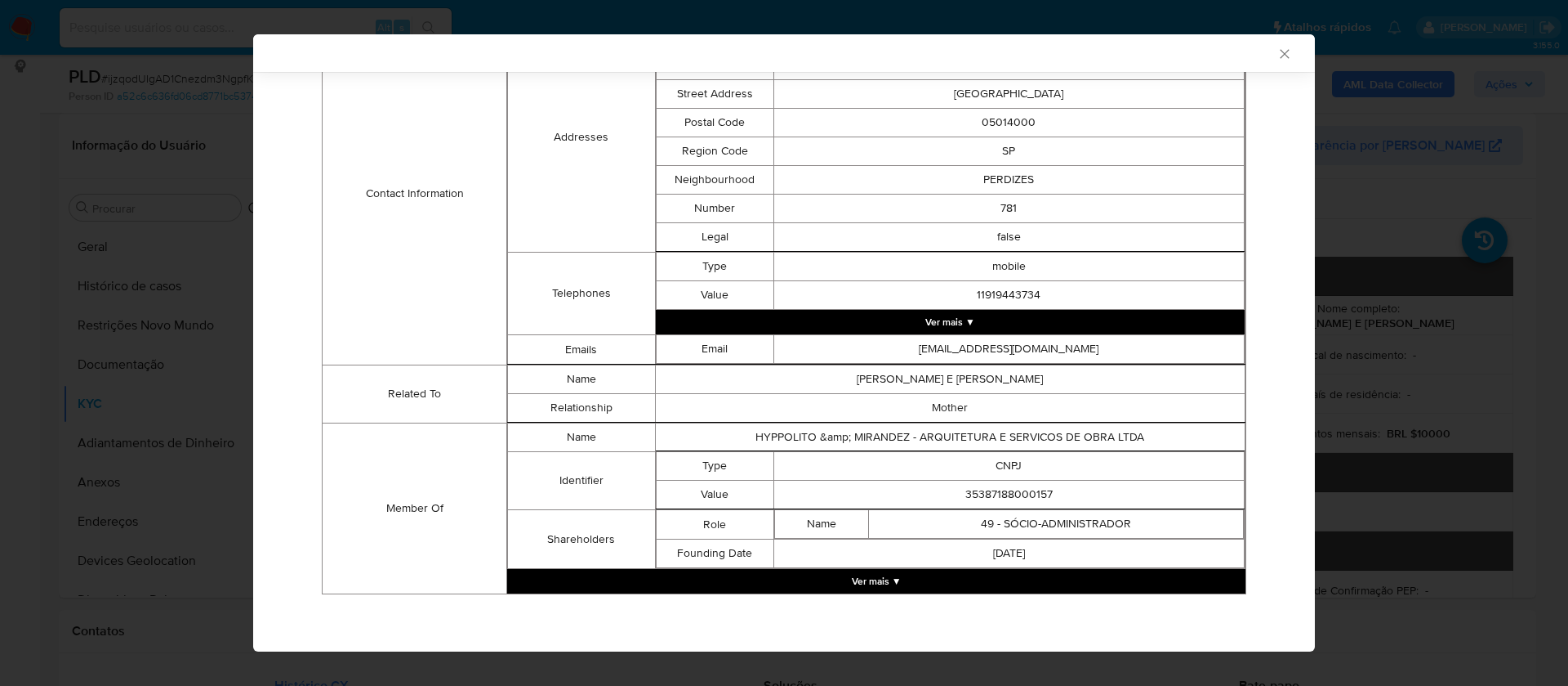
click at [1008, 494] on td "35387188000157" at bounding box center [1008, 495] width 470 height 29
copy td "35387188000157"
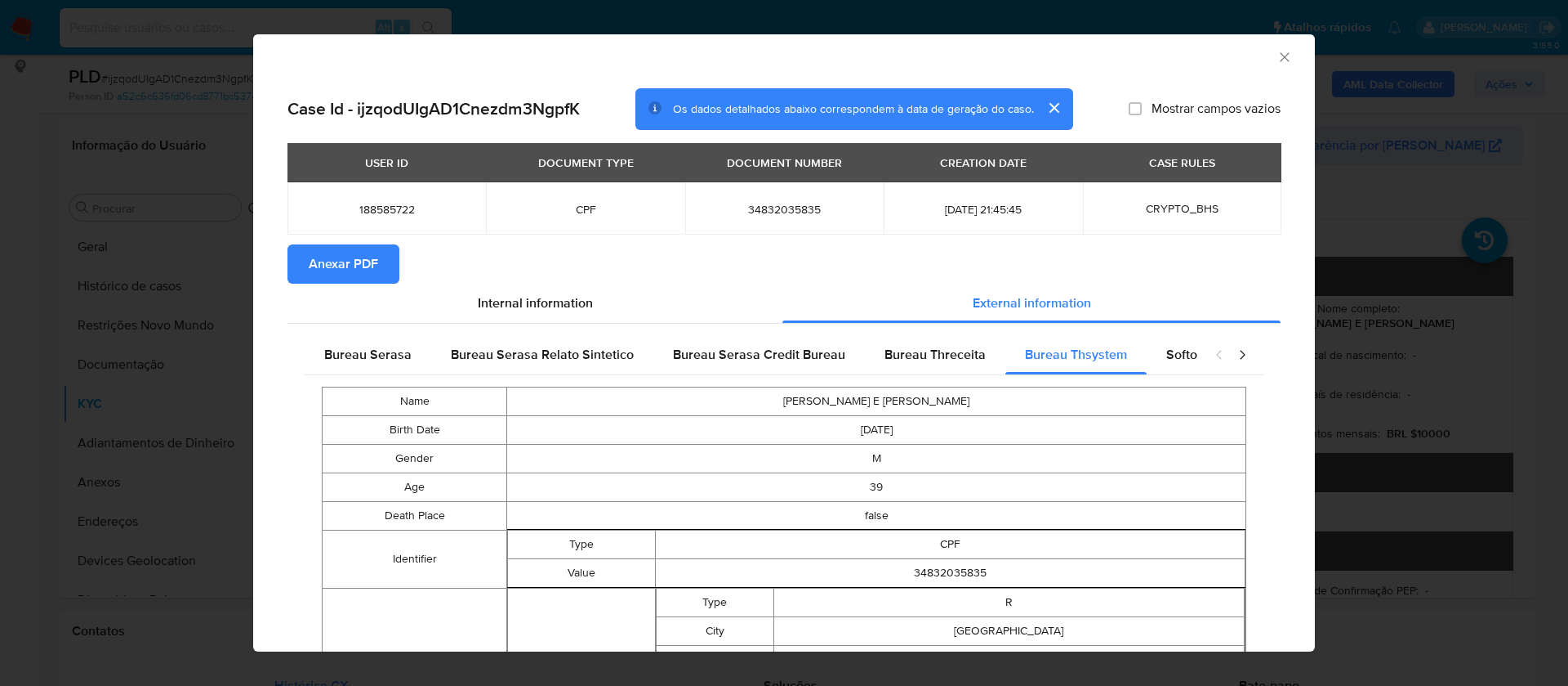
click at [340, 263] on span "Anexar PDF" at bounding box center [343, 263] width 69 height 36
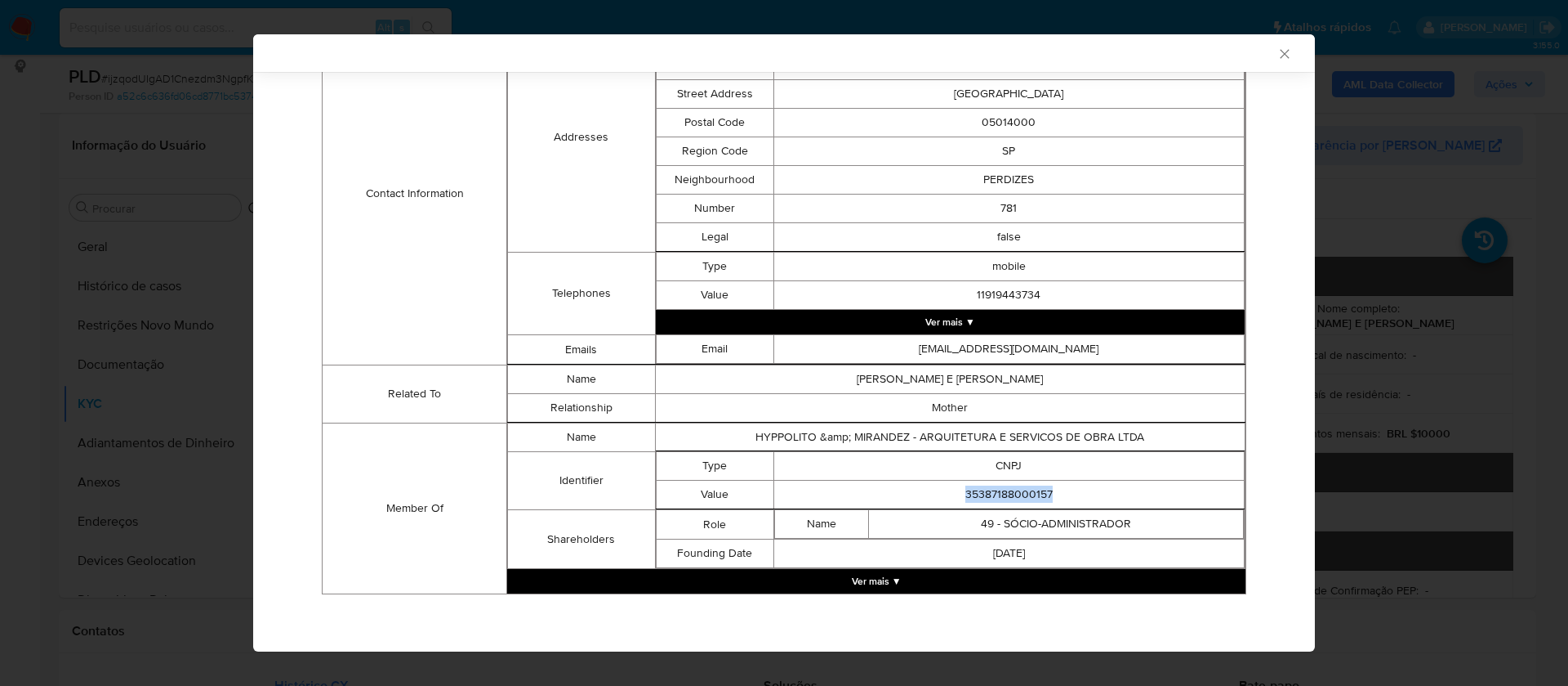
scroll to position [562, 0]
click at [977, 487] on td "35387188000157" at bounding box center [1008, 495] width 470 height 29
copy td "35387188000157"
click at [884, 578] on button "Ver mais ▼" at bounding box center [876, 581] width 738 height 25
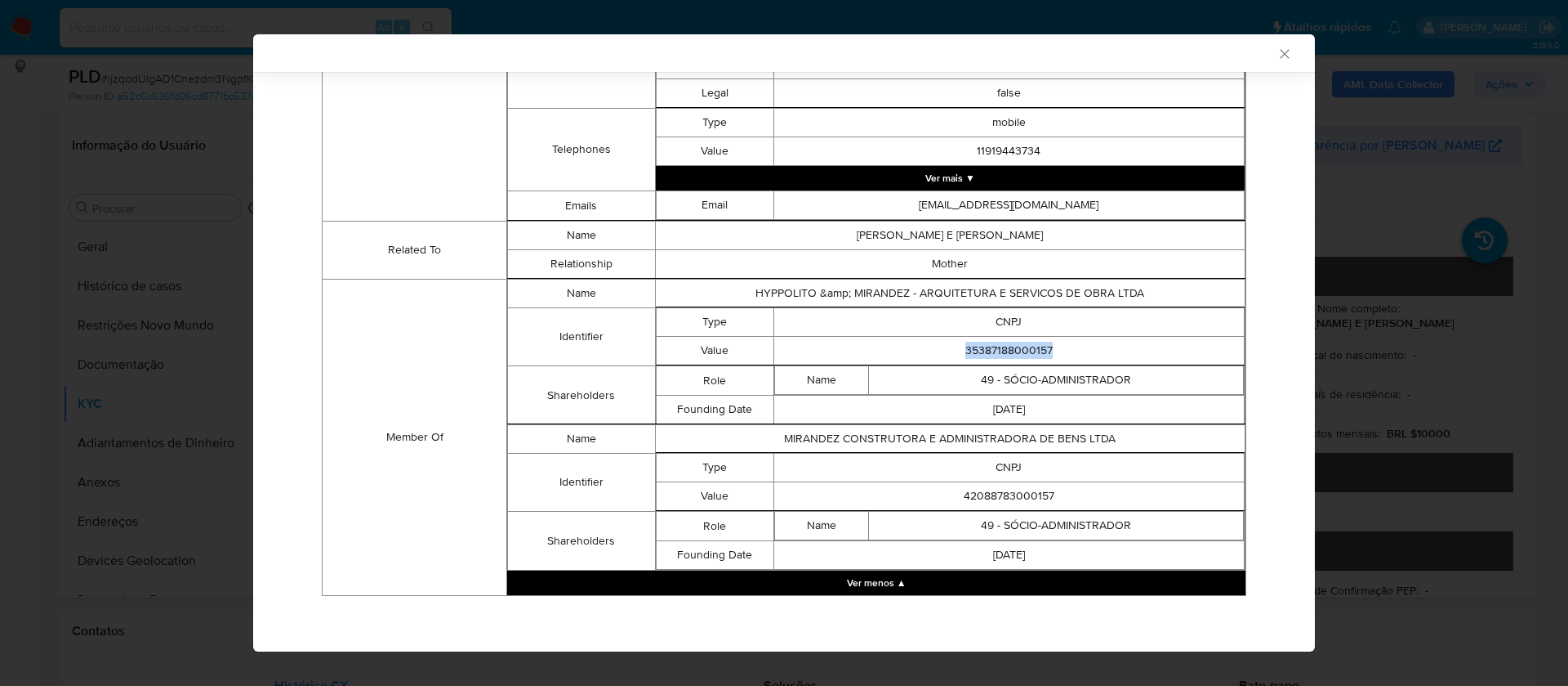
scroll to position [708, 0]
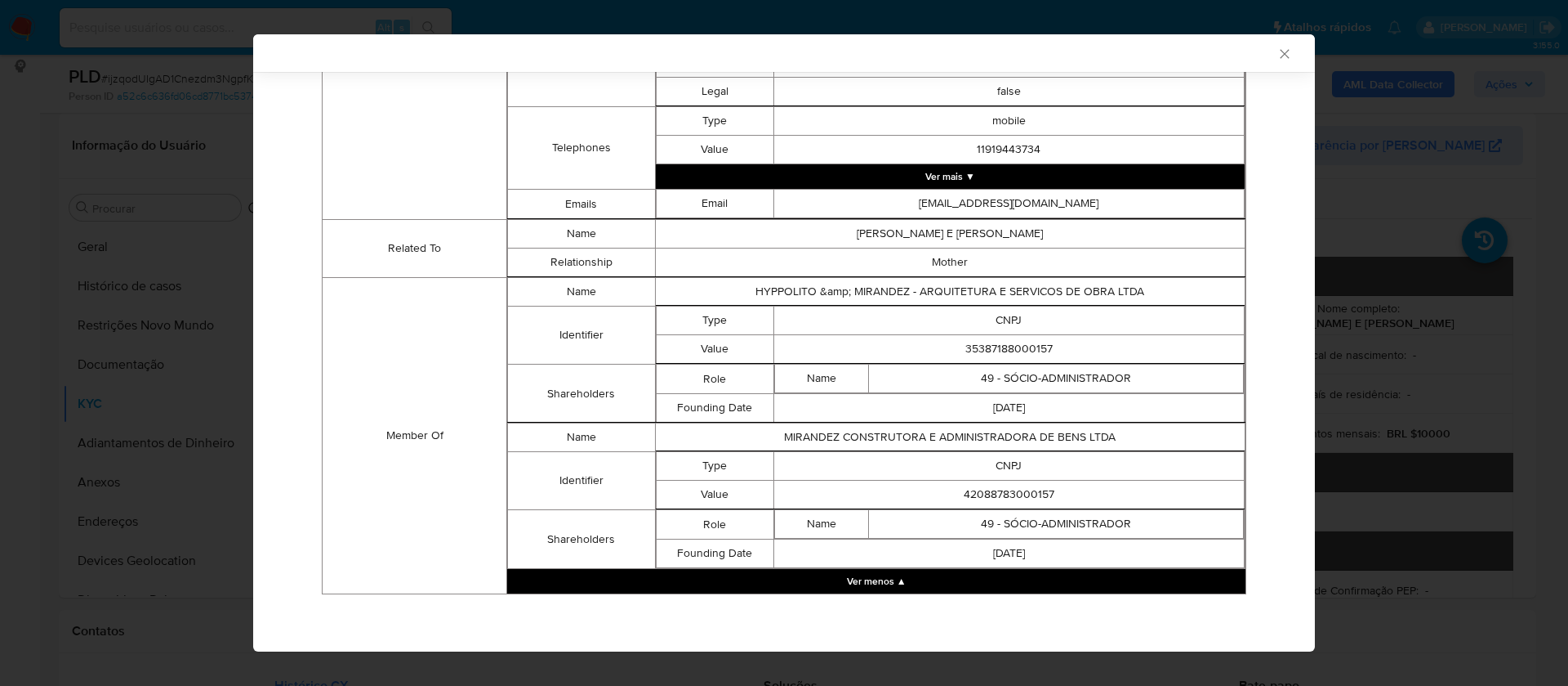
click at [992, 494] on td "42088783000157" at bounding box center [1008, 495] width 470 height 29
copy td "42088783000157"
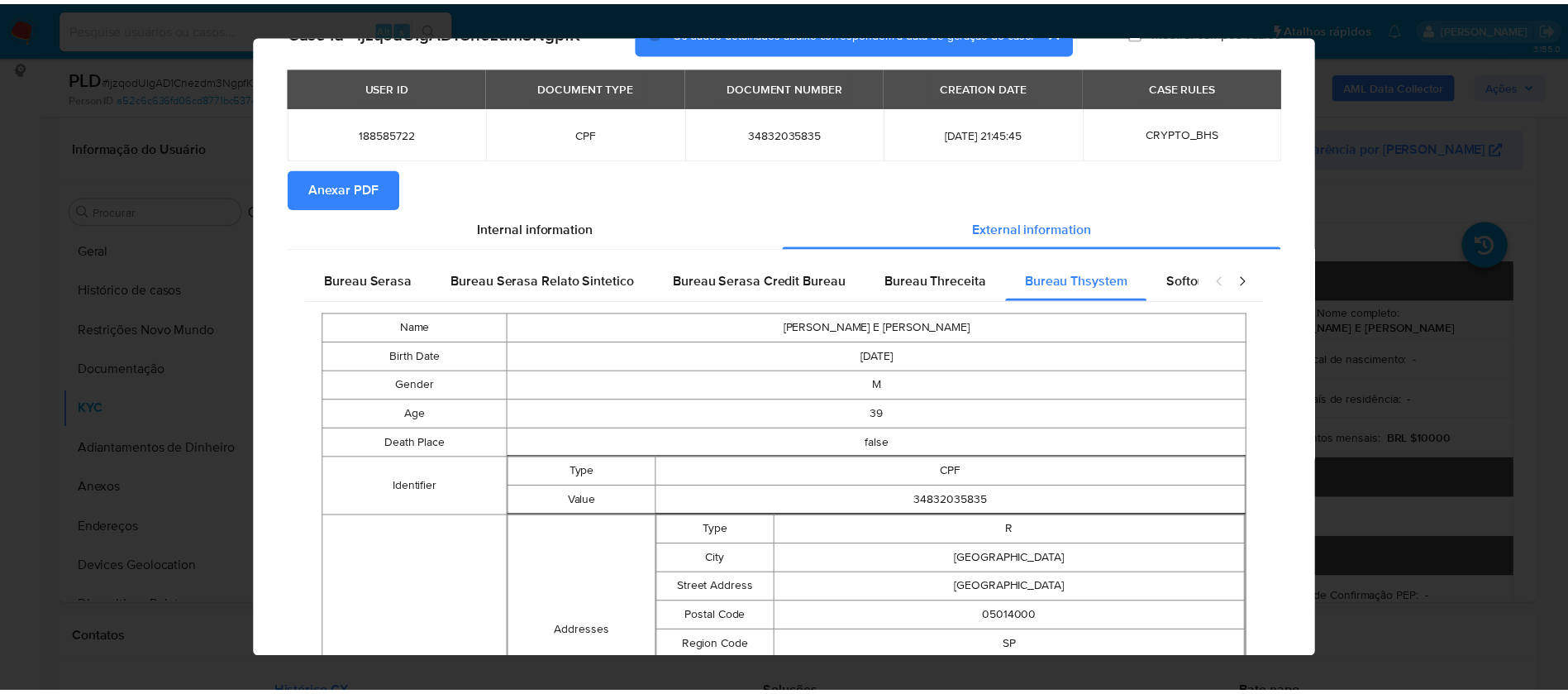
scroll to position [0, 0]
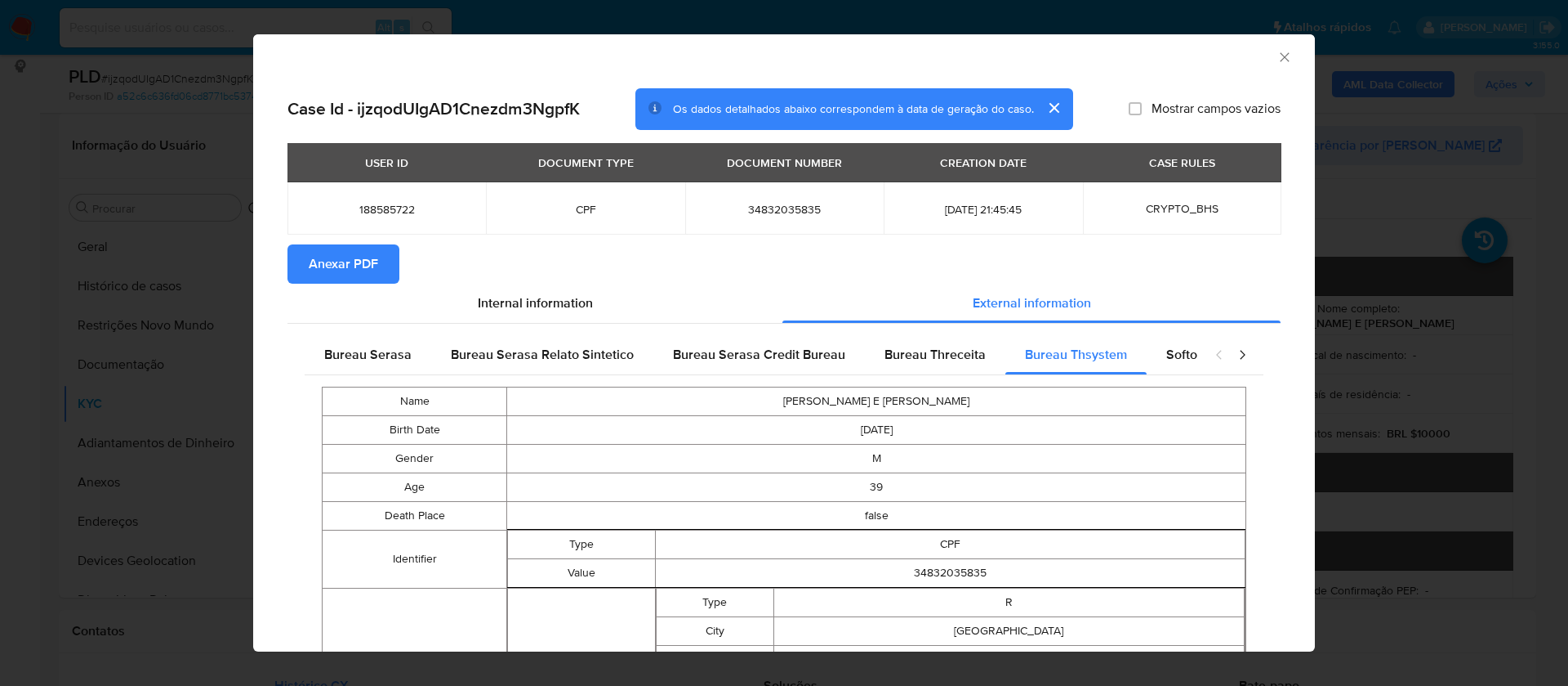
click at [1257, 60] on div "AML Data Collector" at bounding box center [770, 55] width 1012 height 18
click at [1277, 53] on icon "Fechar a janela" at bounding box center [1285, 57] width 17 height 17
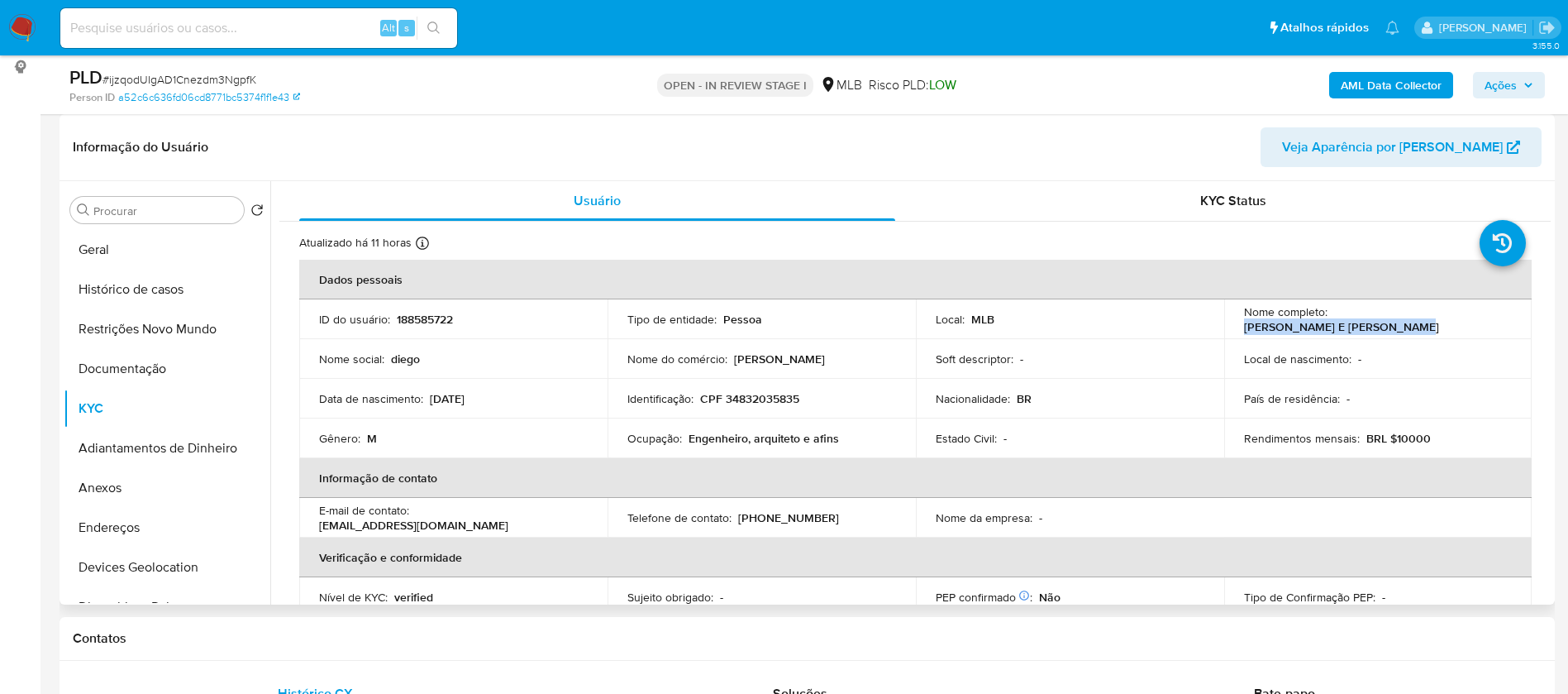
drag, startPoint x: 1482, startPoint y: 322, endPoint x: 1331, endPoint y: 321, distance: 151.0
click at [1331, 321] on div "Nome completo : Diego Dutra E Silva Mirandez" at bounding box center [1377, 319] width 268 height 30
copy p "Diego Dutra E Silva Mirandez"
click at [147, 239] on button "Geral" at bounding box center [160, 250] width 194 height 39
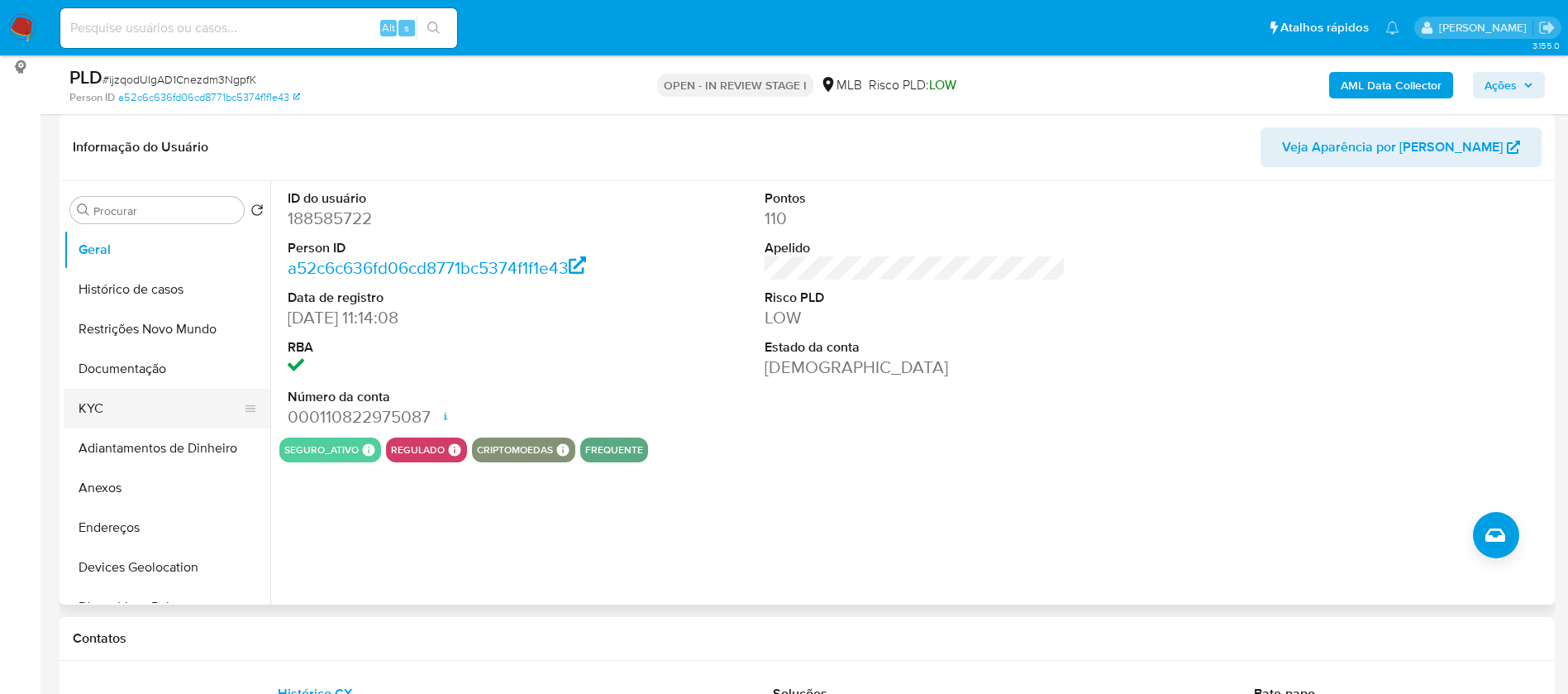
click at [80, 412] on button "KYC" at bounding box center [160, 408] width 194 height 39
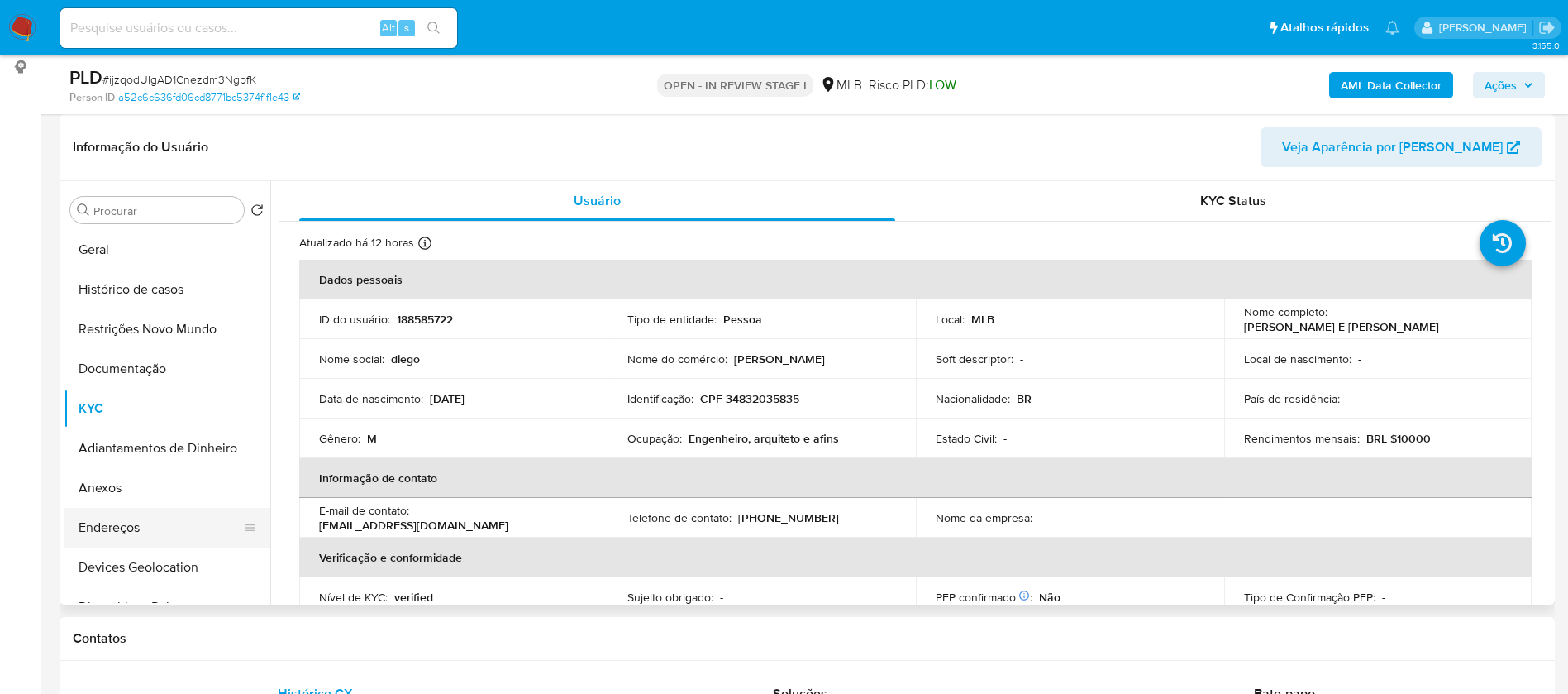
click at [160, 526] on button "Endereços" at bounding box center [160, 528] width 194 height 39
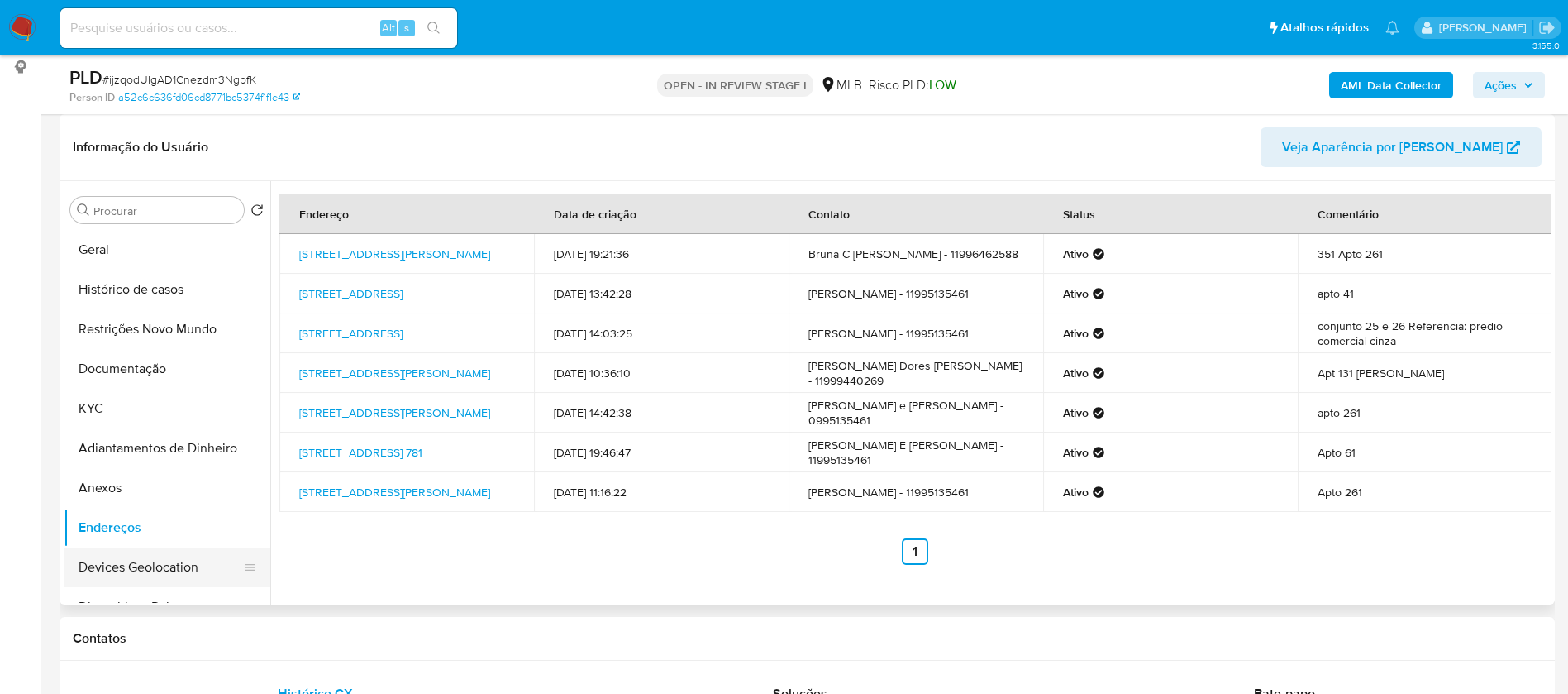
click at [175, 576] on button "Devices Geolocation" at bounding box center [160, 567] width 194 height 39
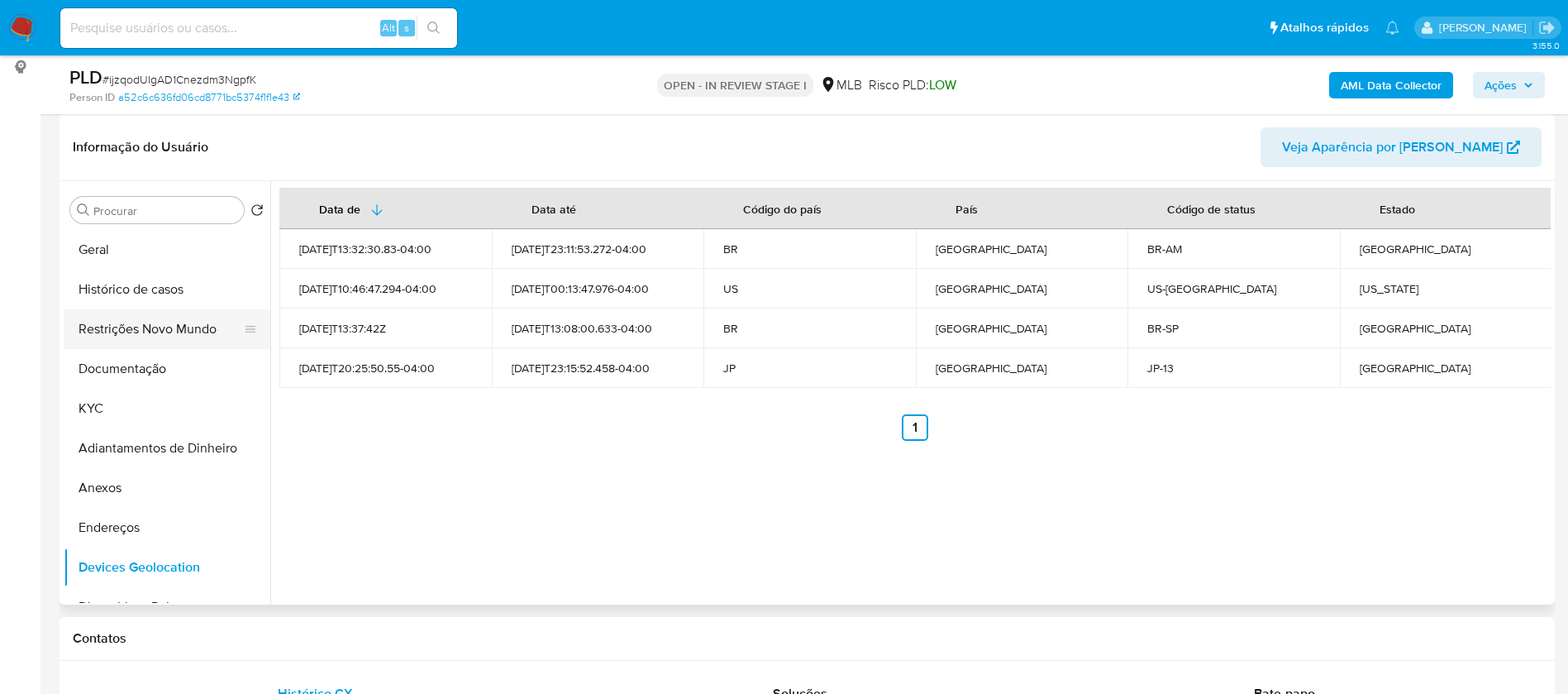
click at [132, 331] on button "Restrições Novo Mundo" at bounding box center [160, 329] width 194 height 39
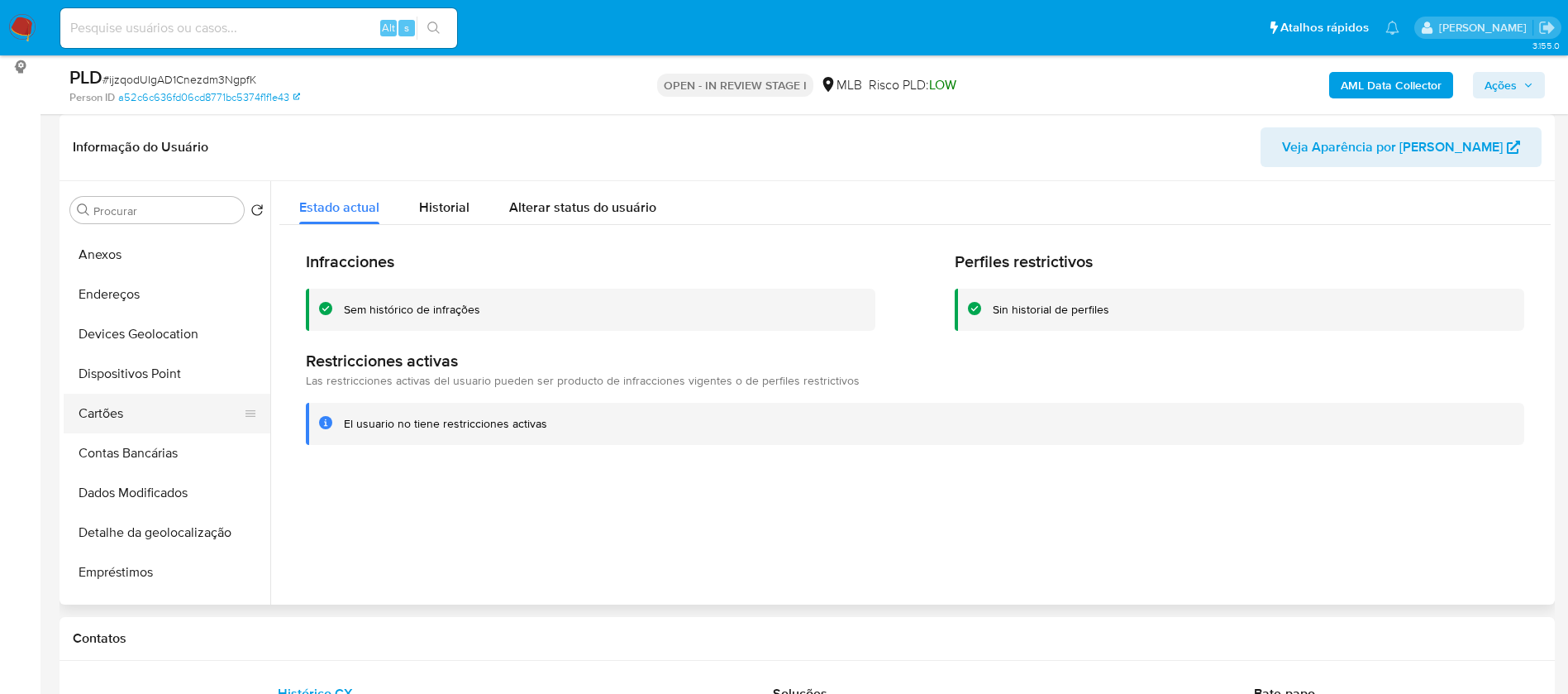
scroll to position [248, 0]
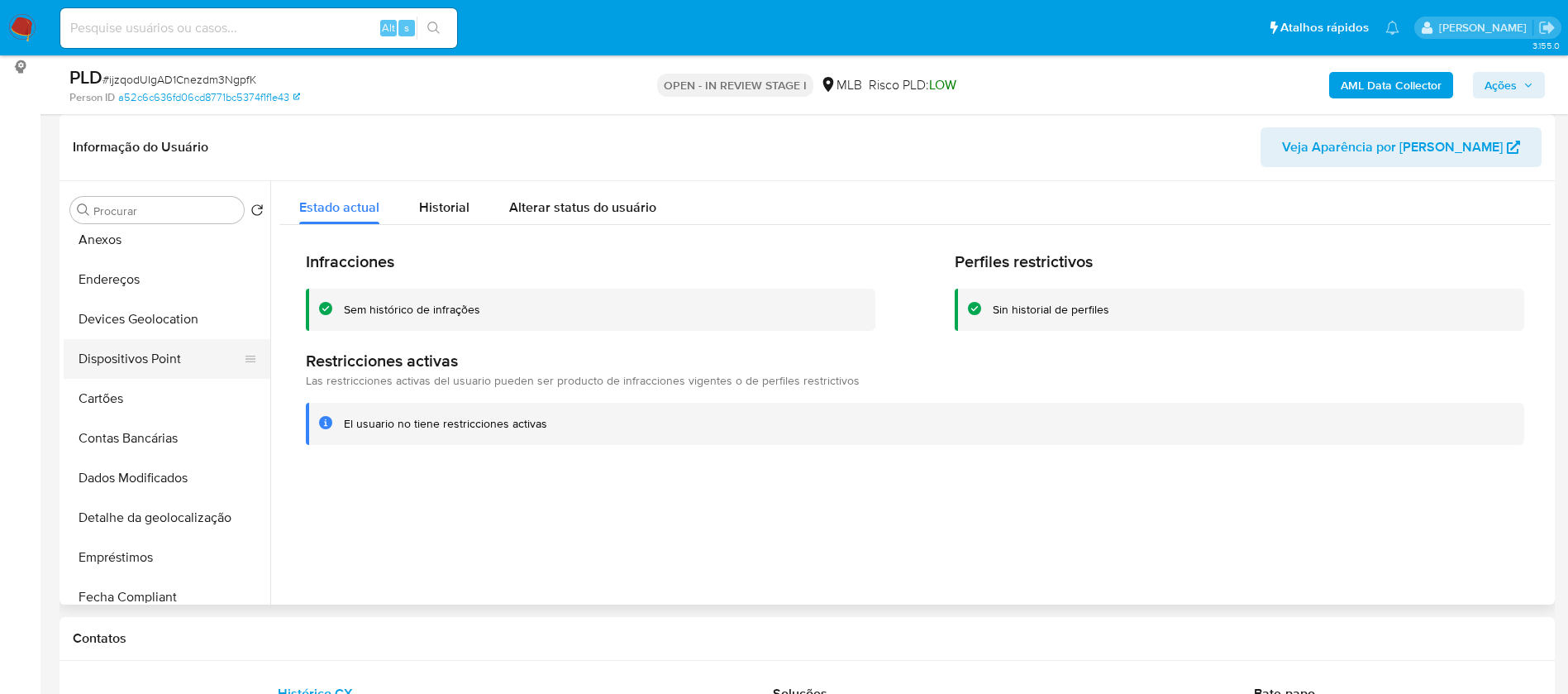
click at [189, 351] on button "Dispositivos Point" at bounding box center [160, 358] width 194 height 39
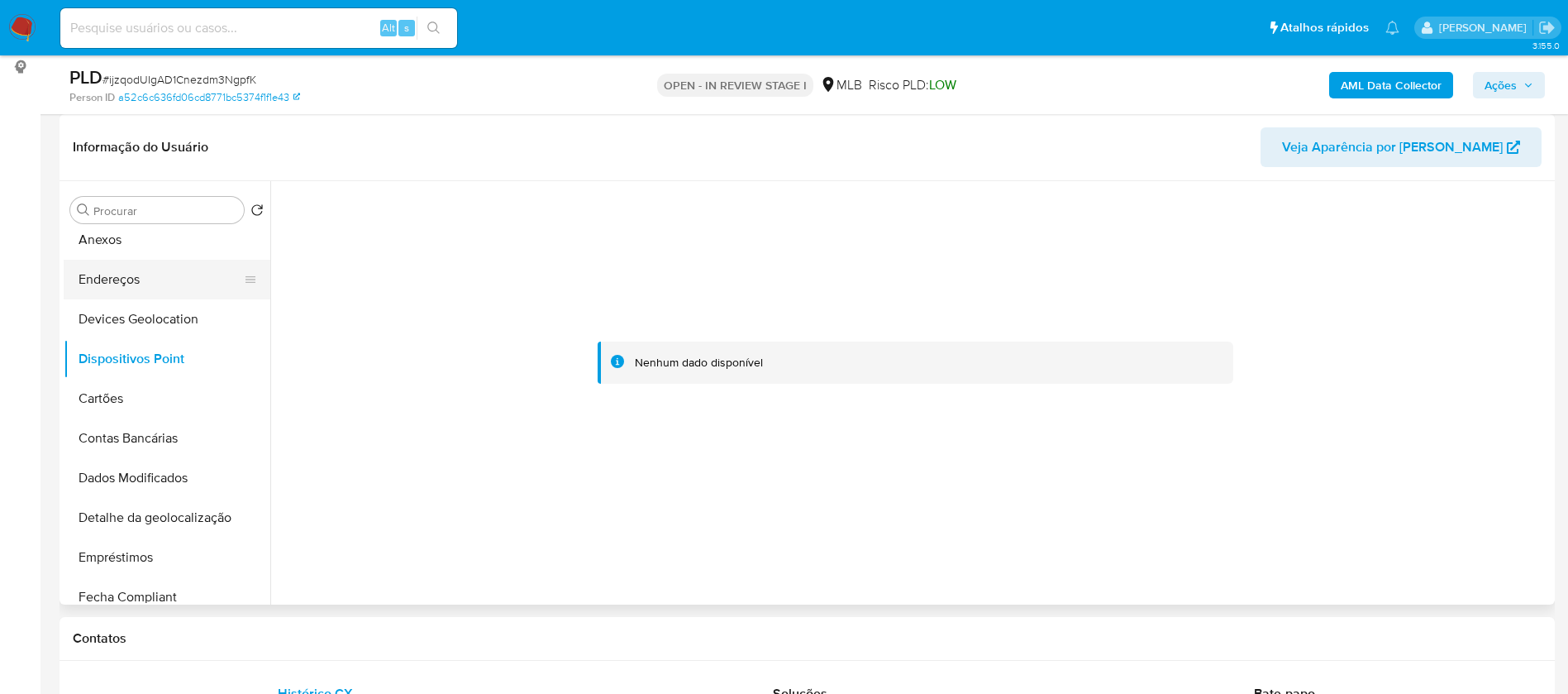
click at [190, 272] on button "Endereços" at bounding box center [160, 280] width 194 height 39
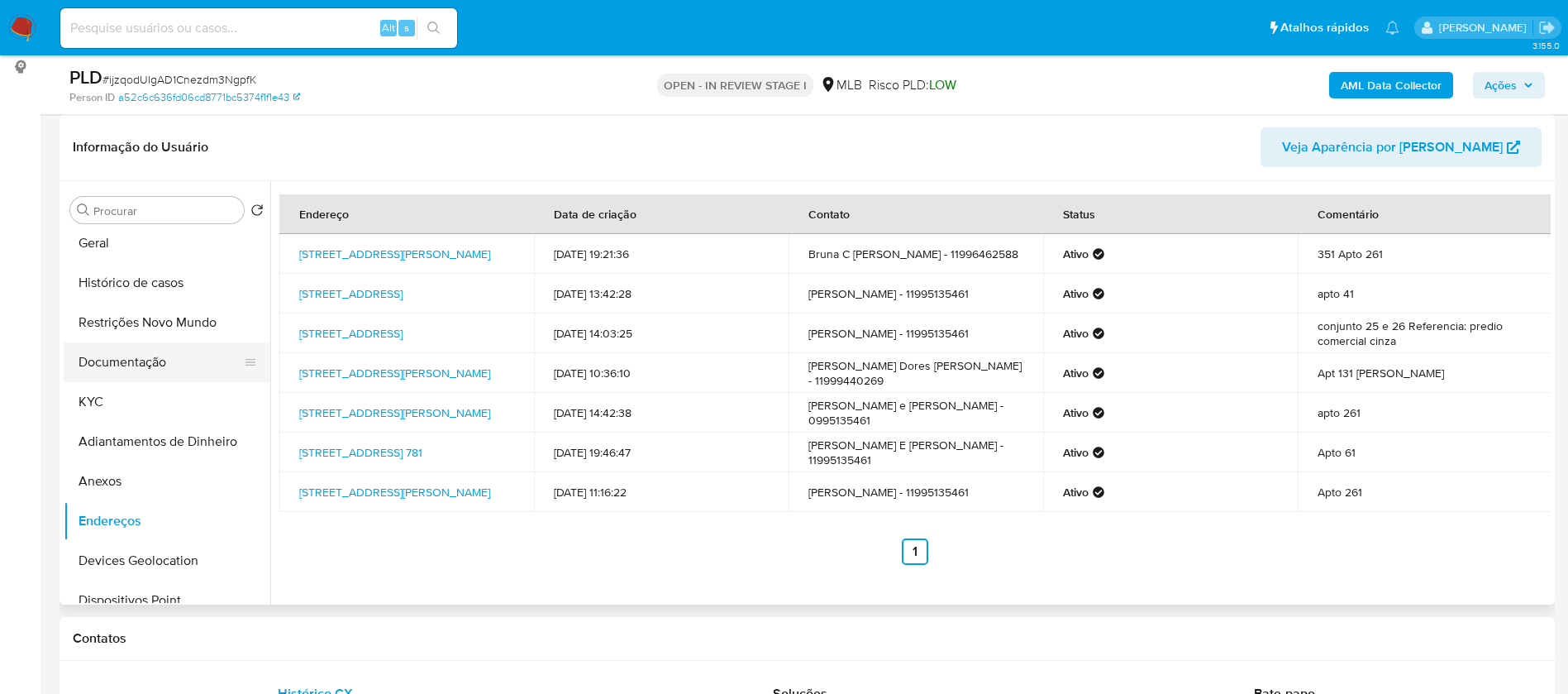
scroll to position [0, 0]
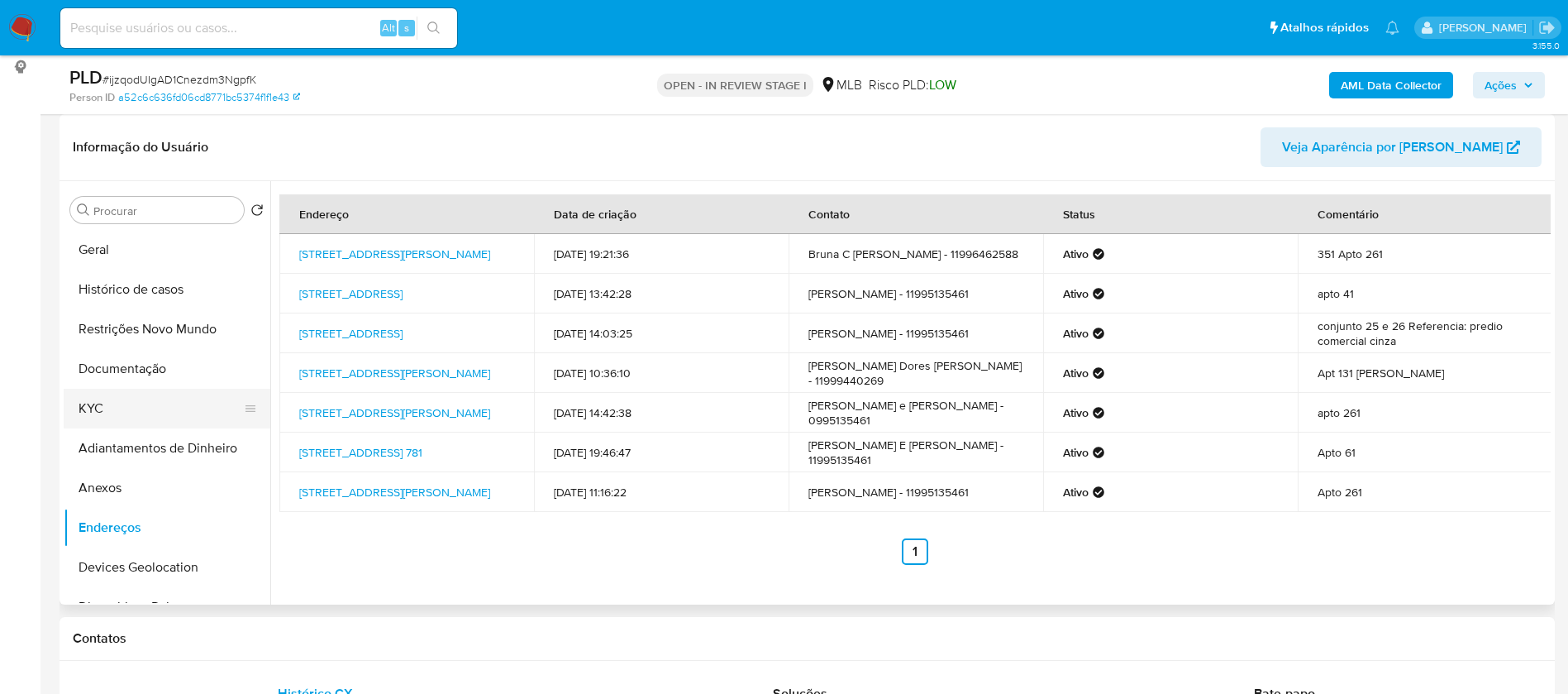
click at [132, 411] on button "KYC" at bounding box center [160, 408] width 194 height 39
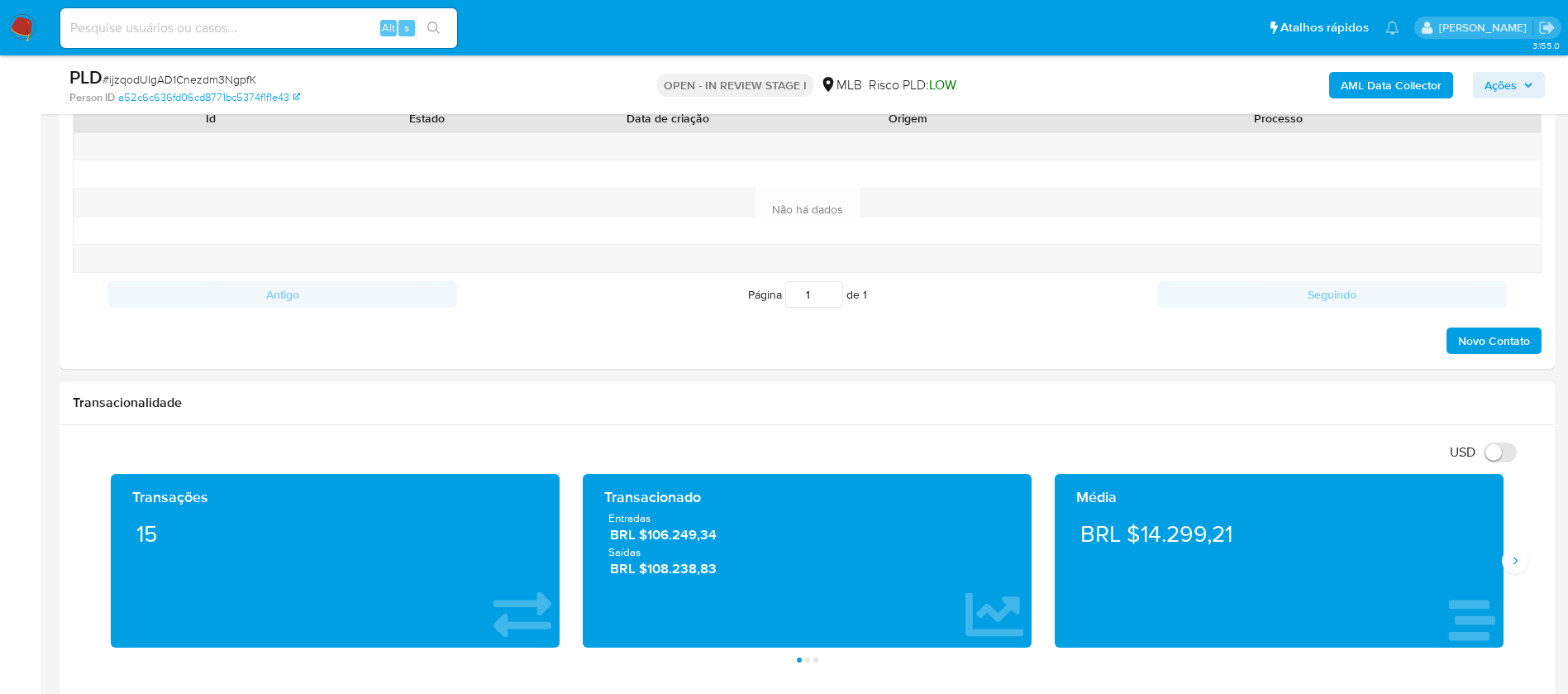
scroll to position [868, 0]
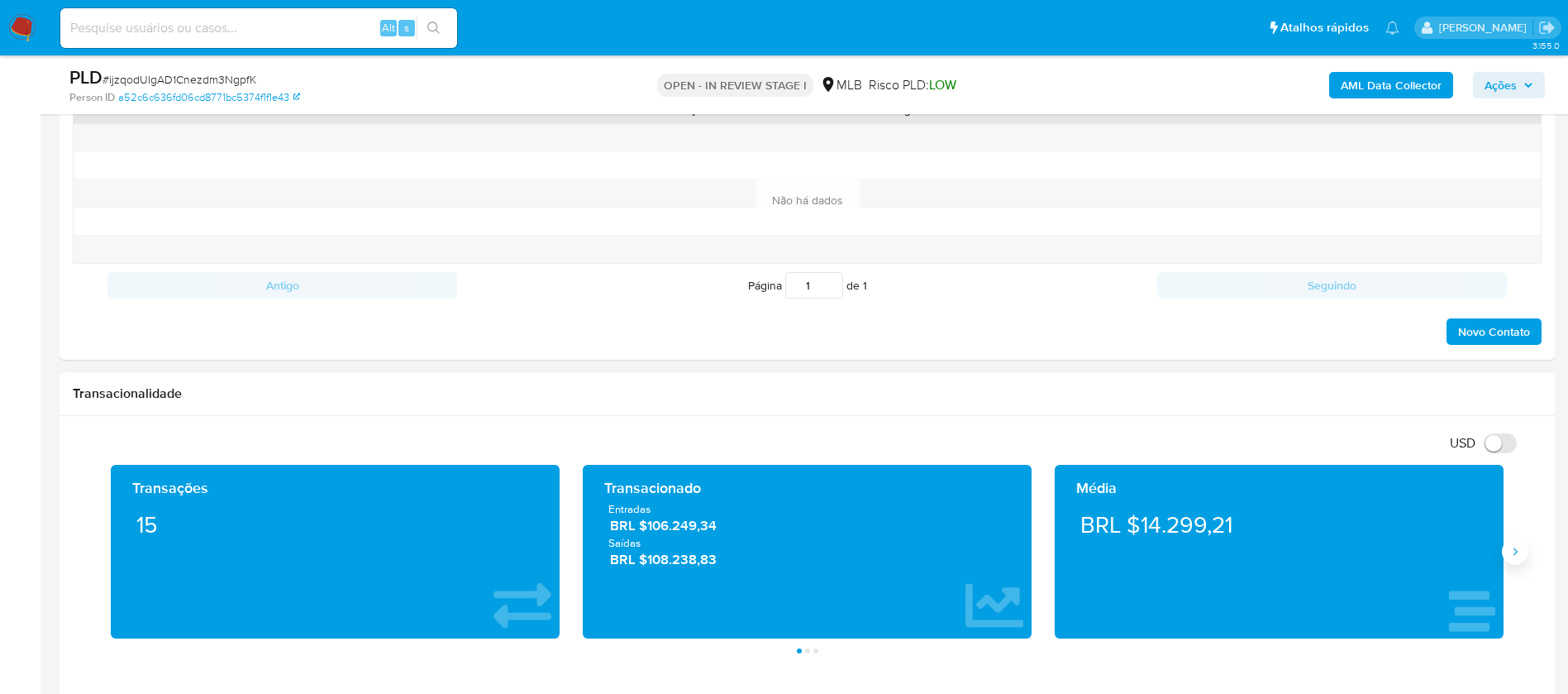
click at [1518, 552] on icon "Siguiente" at bounding box center [1515, 552] width 13 height 13
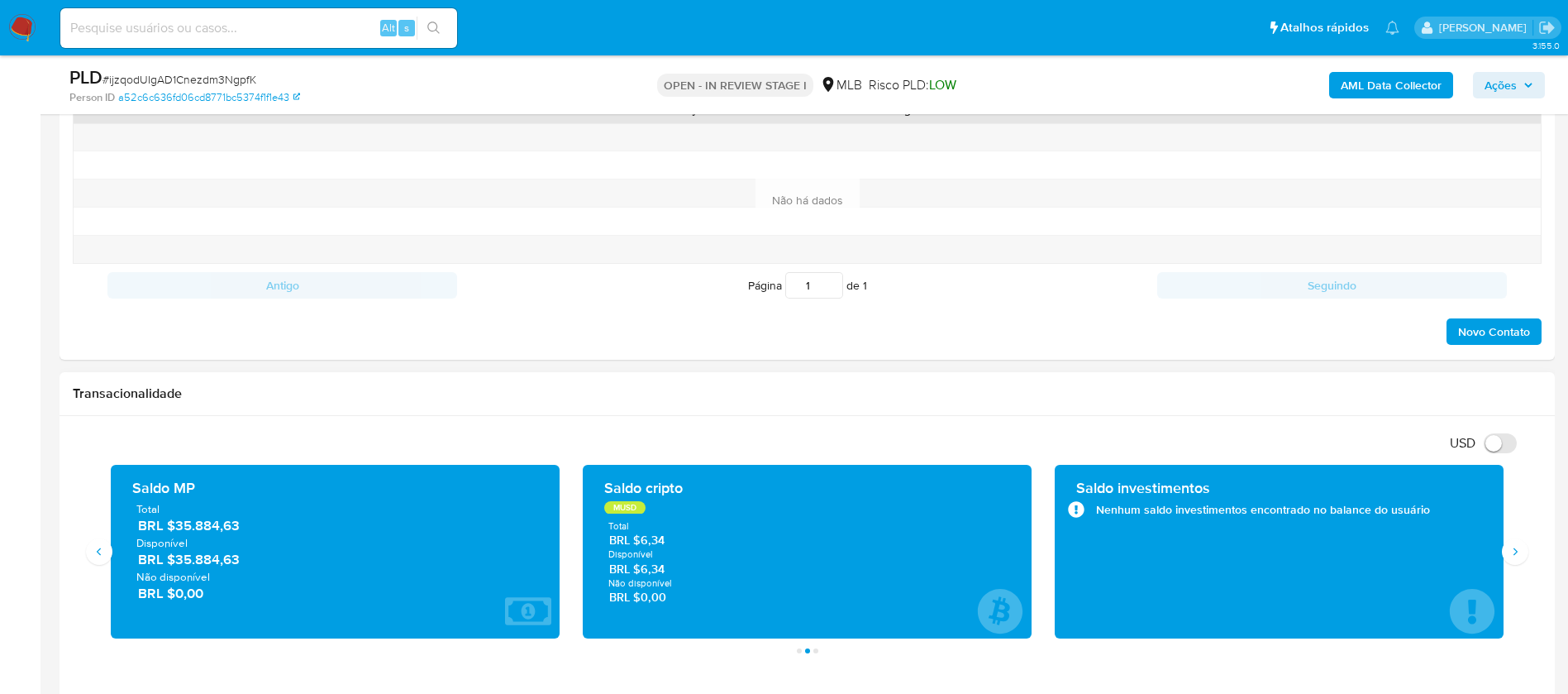
drag, startPoint x: 246, startPoint y: 530, endPoint x: 175, endPoint y: 528, distance: 71.0
click at [175, 528] on span "BRL $35.884,63" at bounding box center [336, 526] width 396 height 19
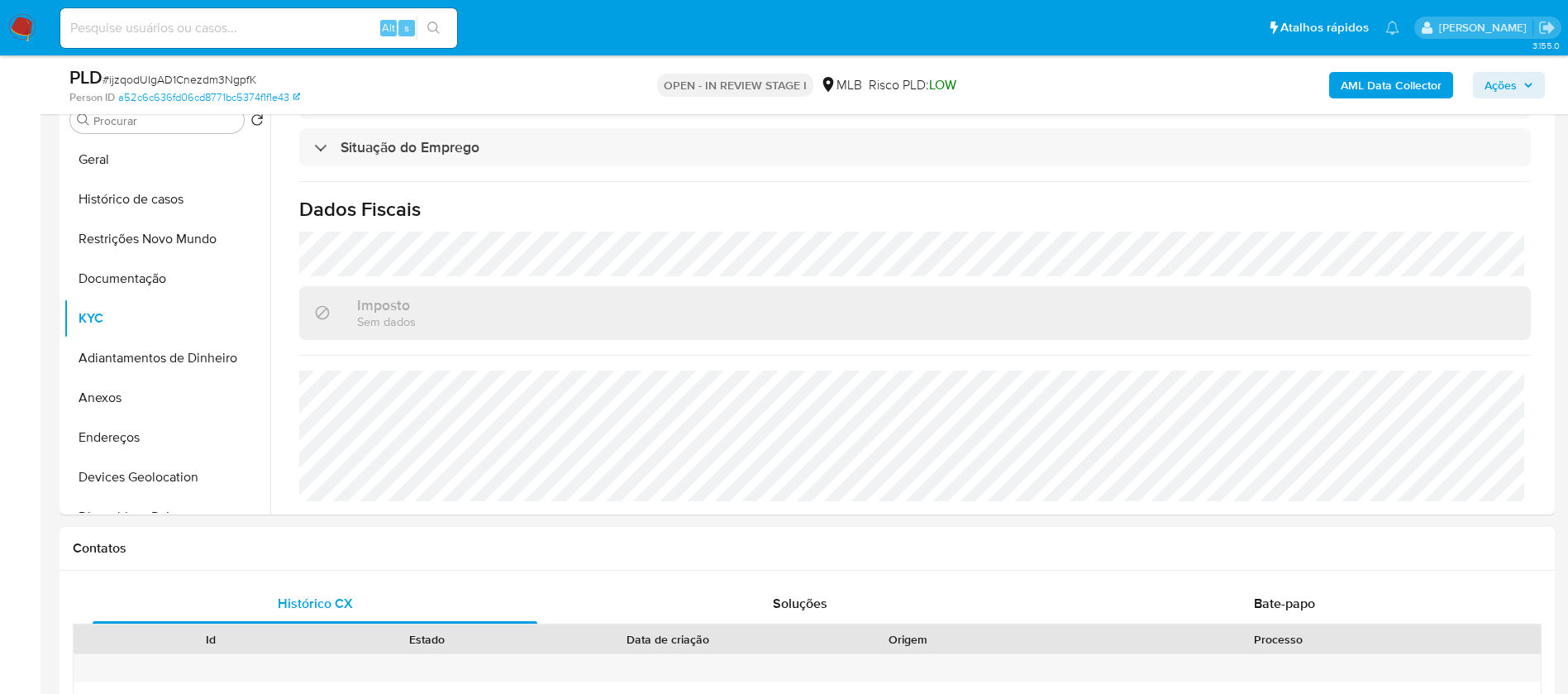
scroll to position [248, 0]
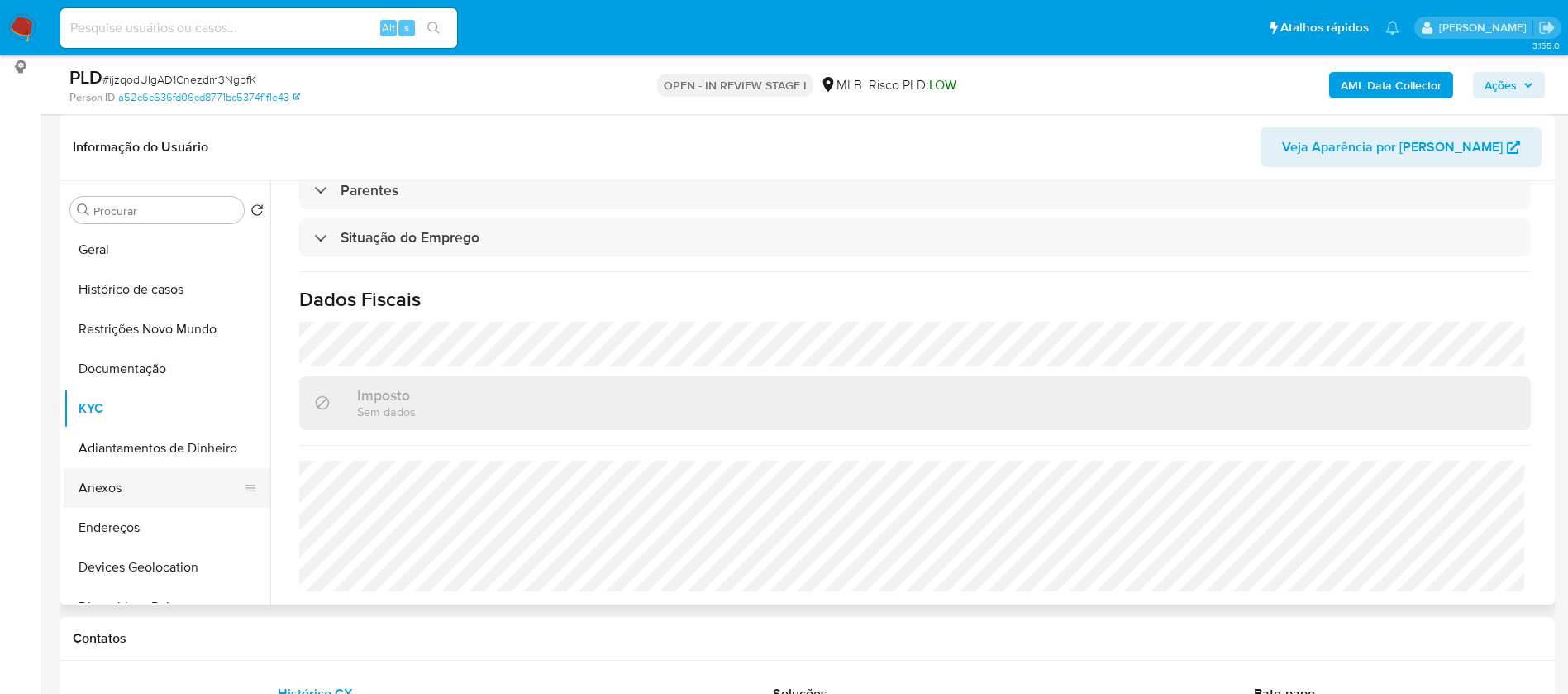
drag, startPoint x: 129, startPoint y: 490, endPoint x: 85, endPoint y: 469, distance: 48.8
click at [129, 490] on button "Anexos" at bounding box center [160, 487] width 194 height 39
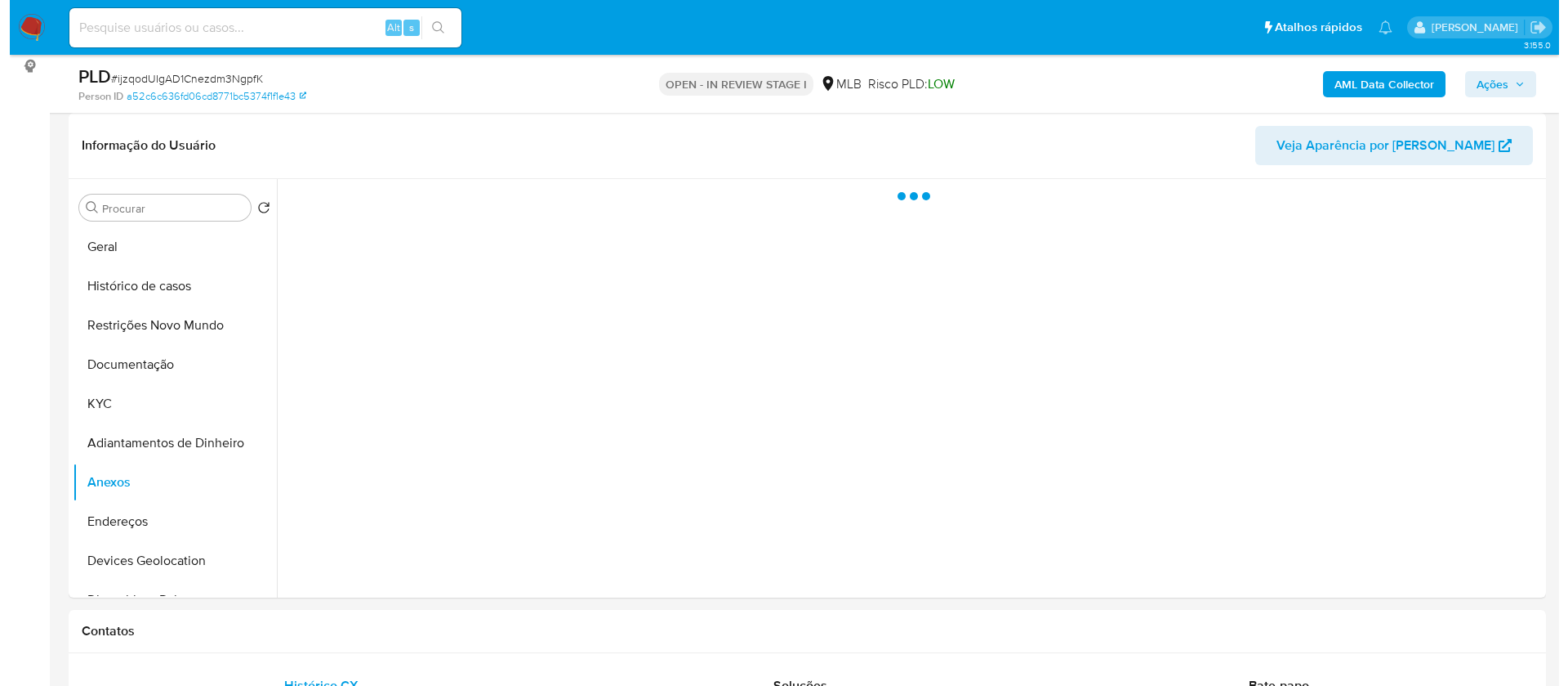
scroll to position [0, 0]
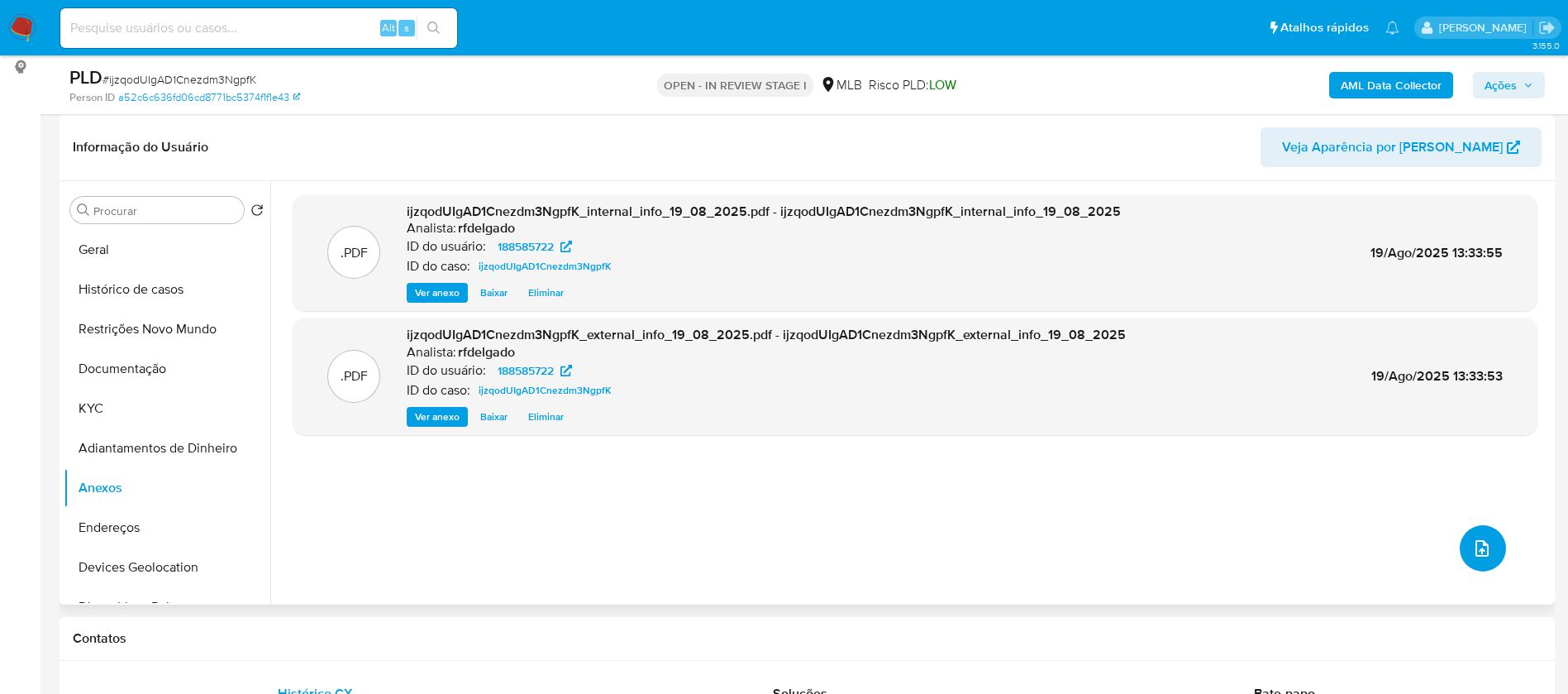
click at [1478, 560] on button "upload-file" at bounding box center [1483, 548] width 47 height 47
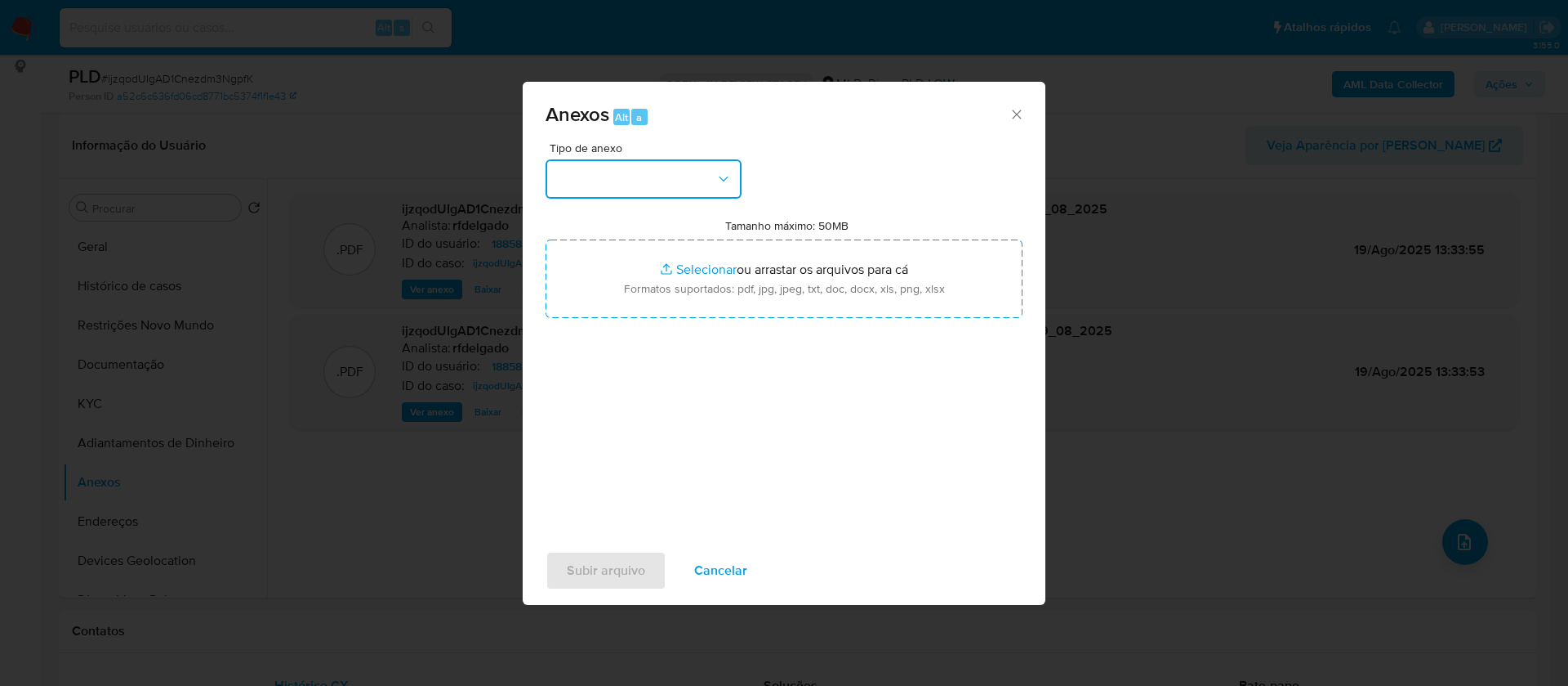
click at [698, 171] on button "button" at bounding box center [643, 178] width 196 height 39
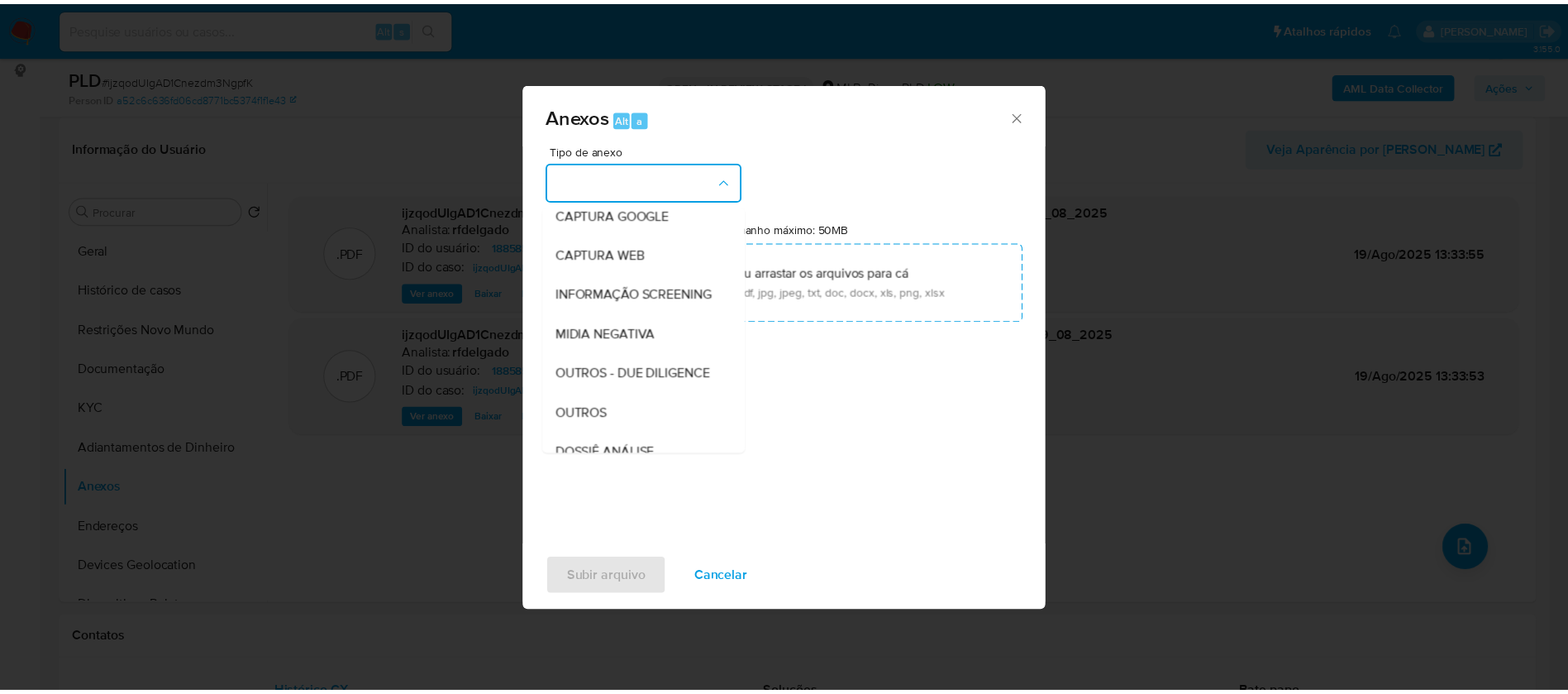
scroll to position [248, 0]
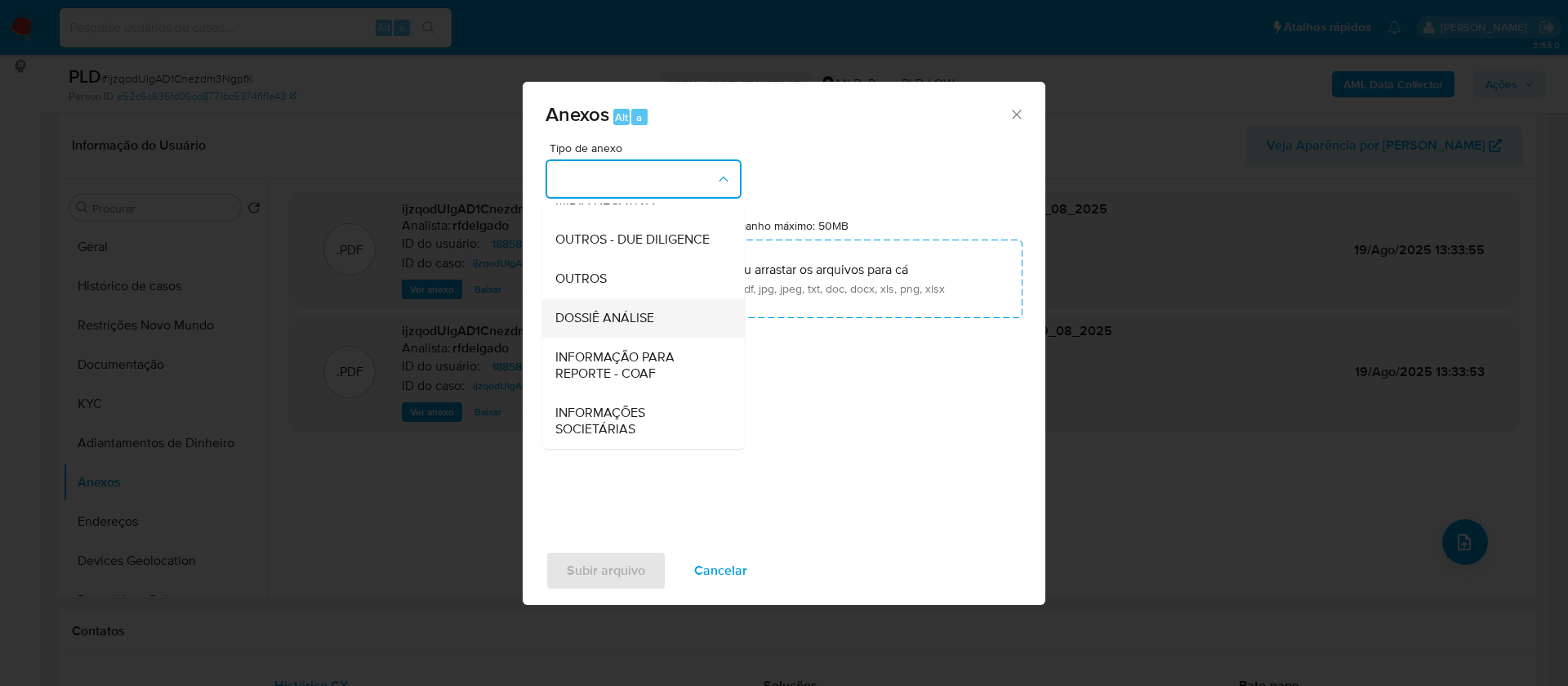
click at [645, 326] on span "DOSSIÊ ANÁLISE" at bounding box center [604, 318] width 99 height 17
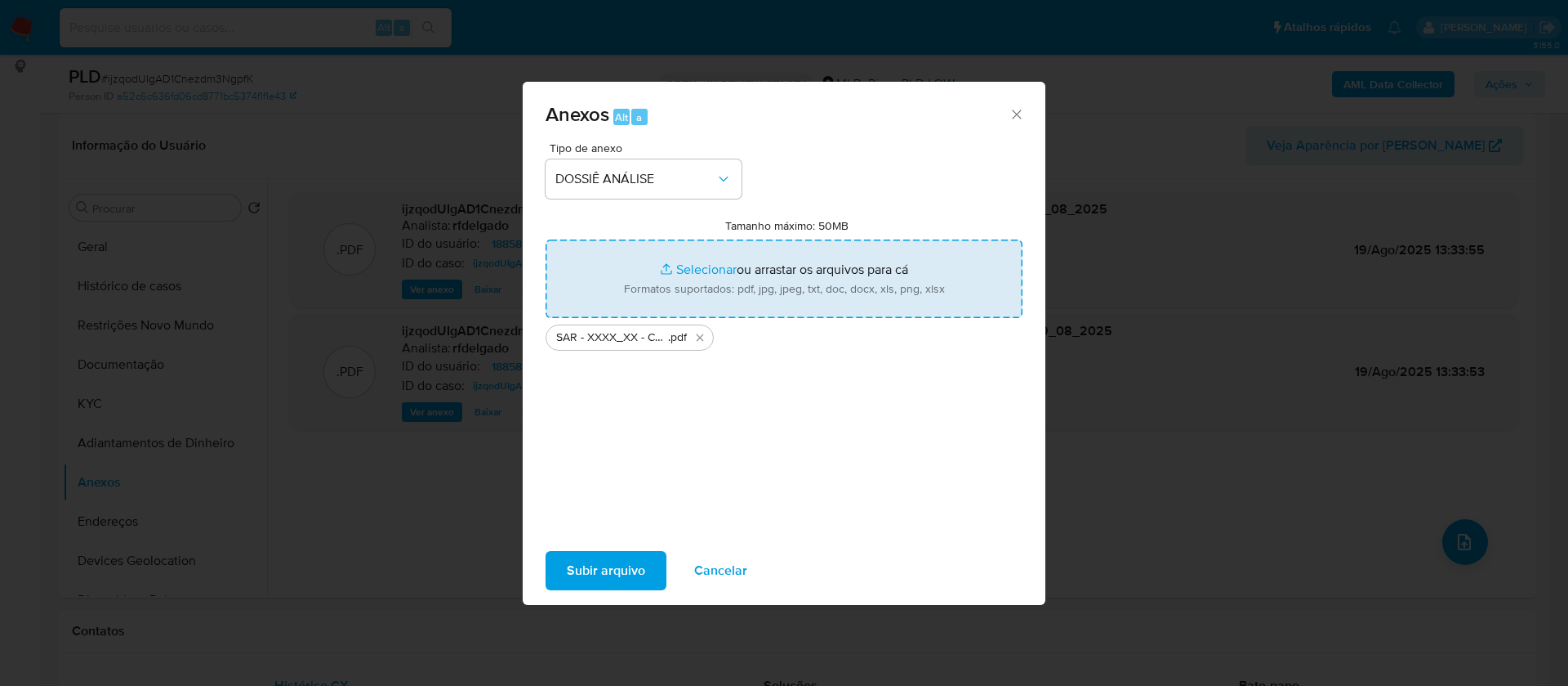
type input "C:\fakepath\Mulan 188585722_2025_08_19_11_01_28.xlsx"
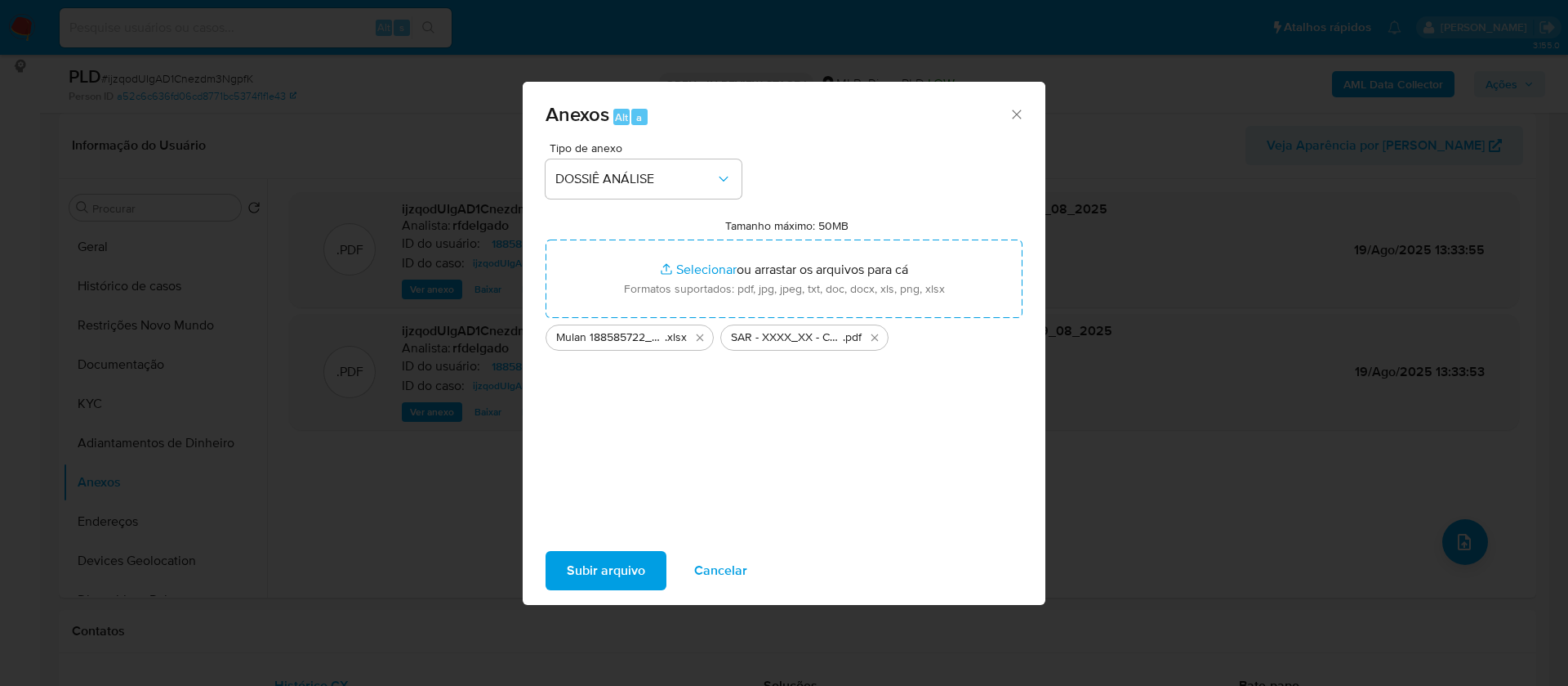
click at [623, 582] on span "Subir arquivo" at bounding box center [605, 570] width 79 height 36
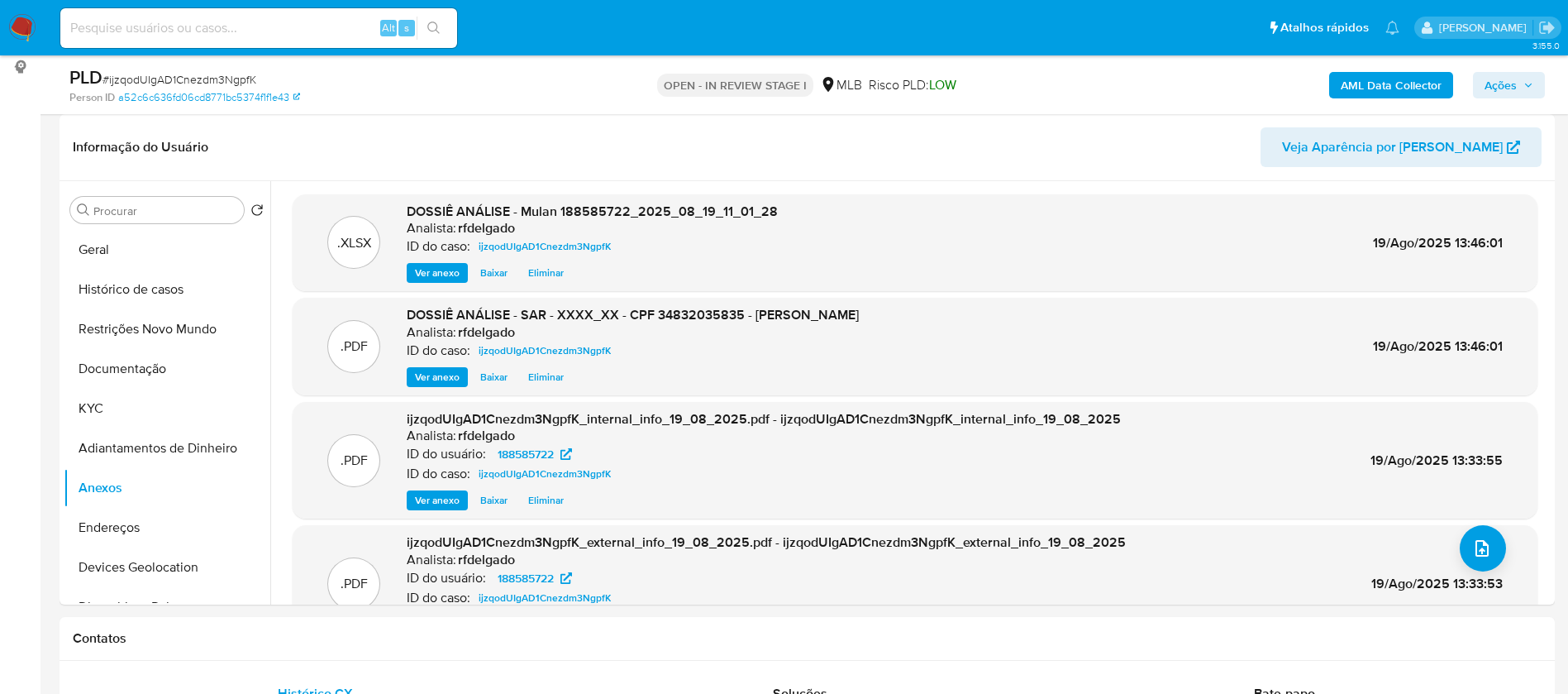
click at [1501, 82] on span "Ações" at bounding box center [1501, 85] width 32 height 26
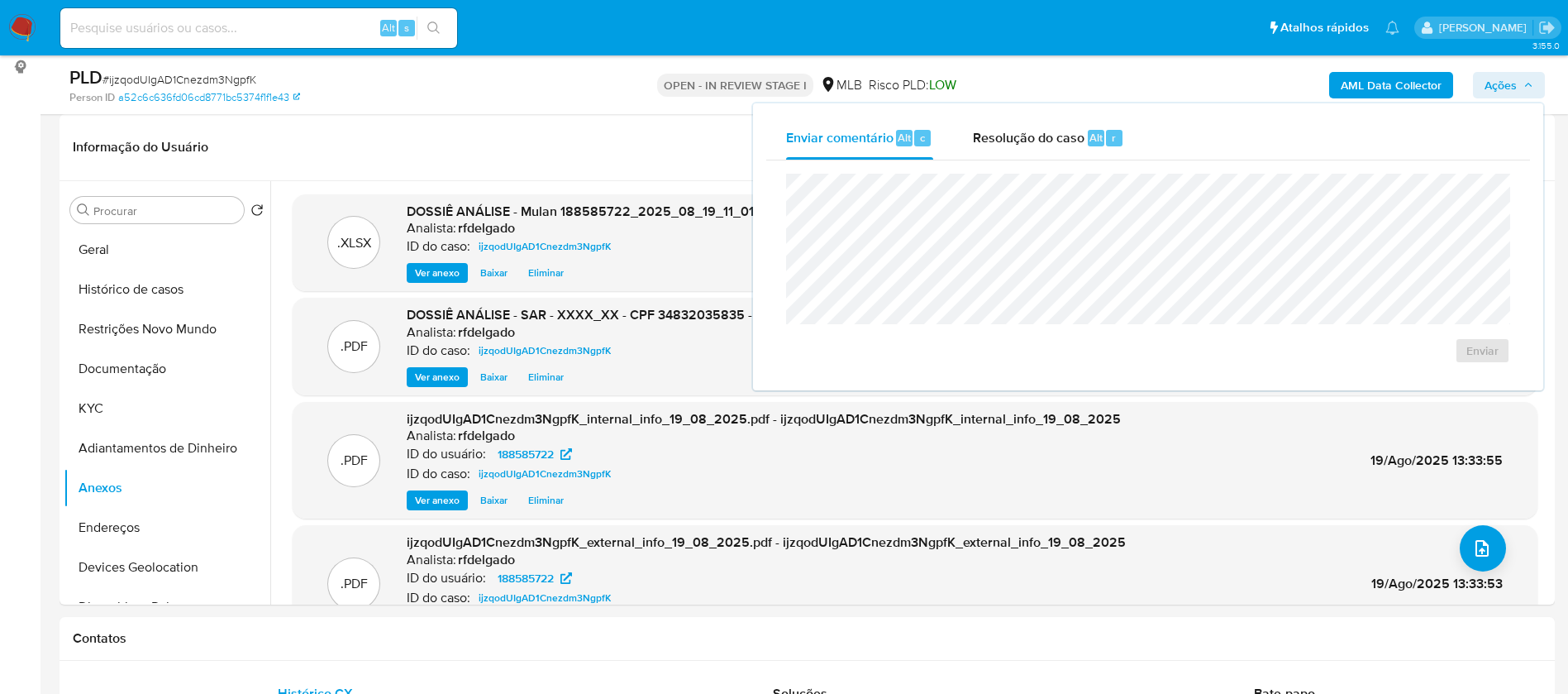
drag, startPoint x: 1022, startPoint y: 138, endPoint x: 1029, endPoint y: 167, distance: 29.8
click at [1022, 137] on span "Resolução do caso" at bounding box center [1028, 137] width 111 height 19
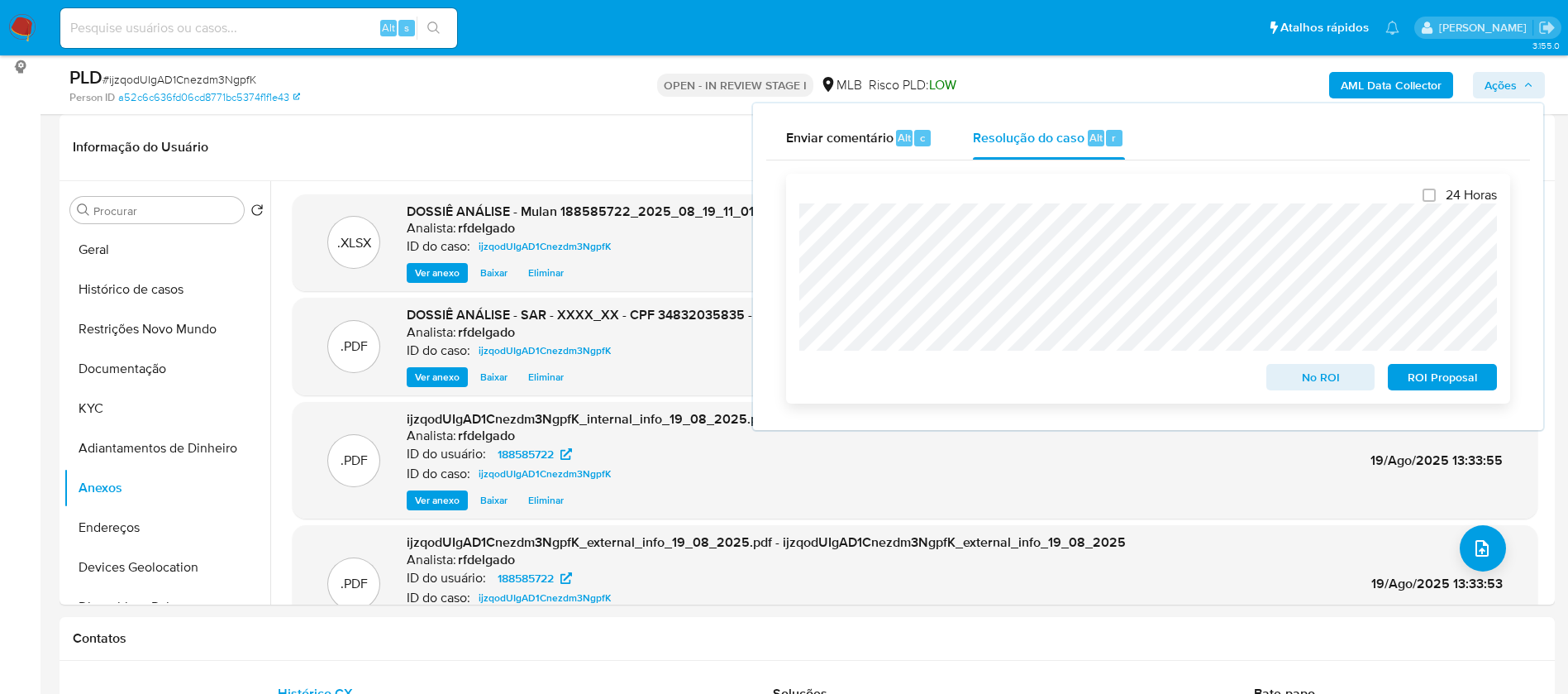
click at [1348, 377] on span "No ROI" at bounding box center [1321, 377] width 86 height 23
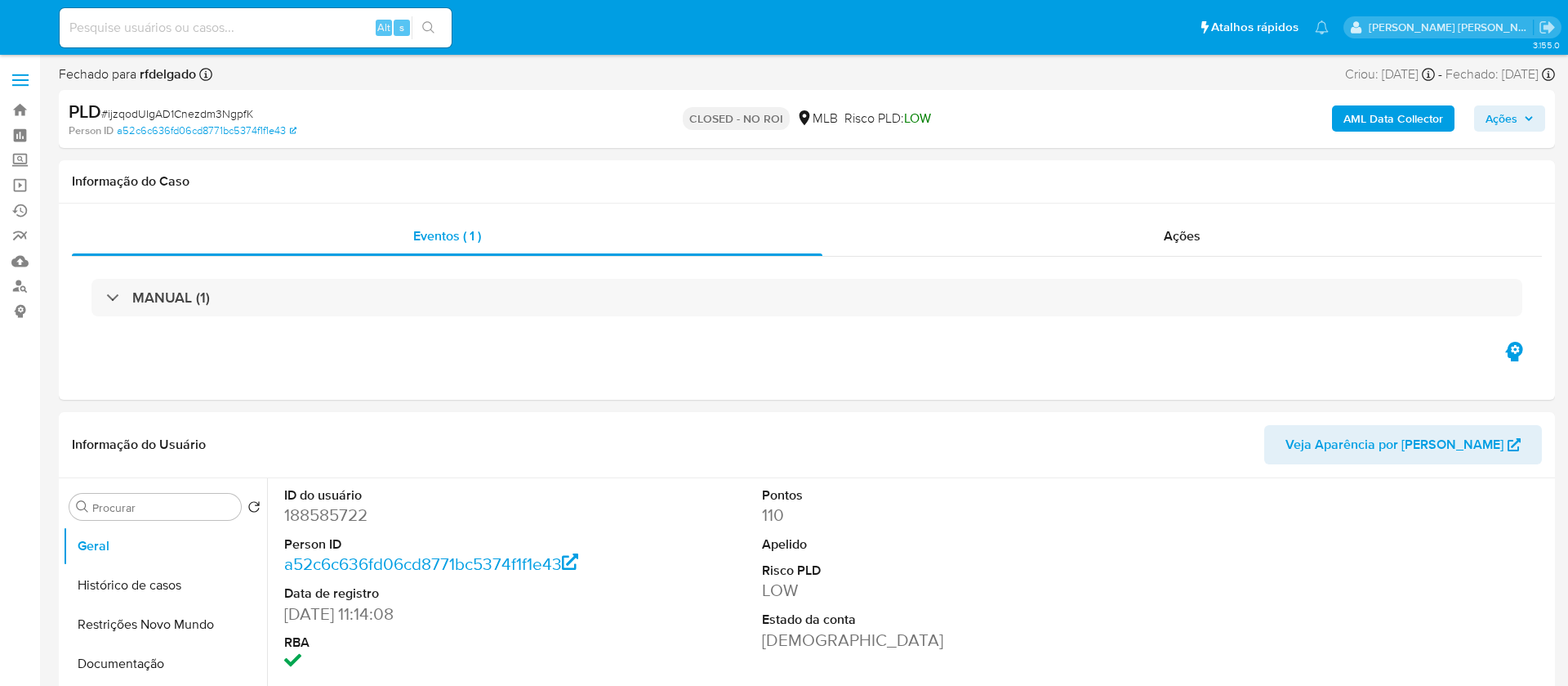
select select "10"
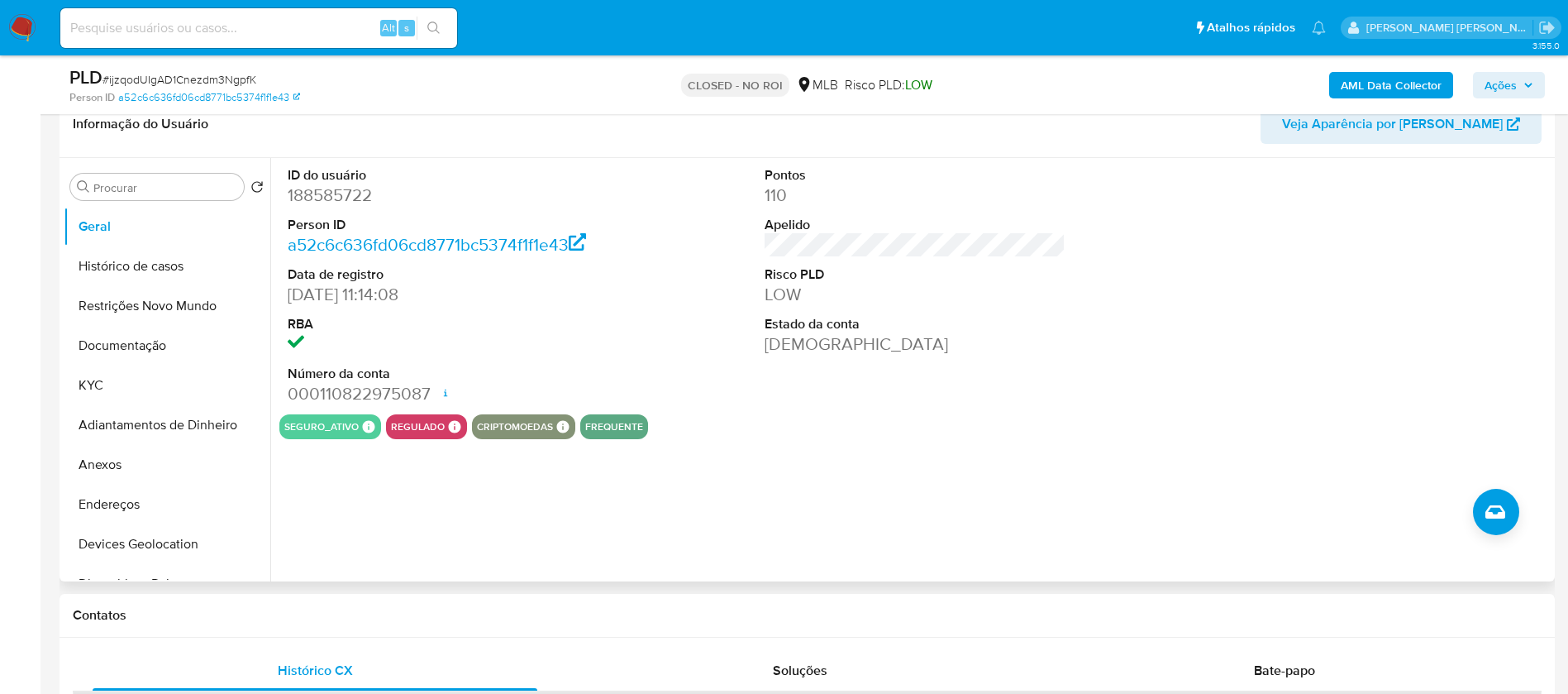
scroll to position [124, 0]
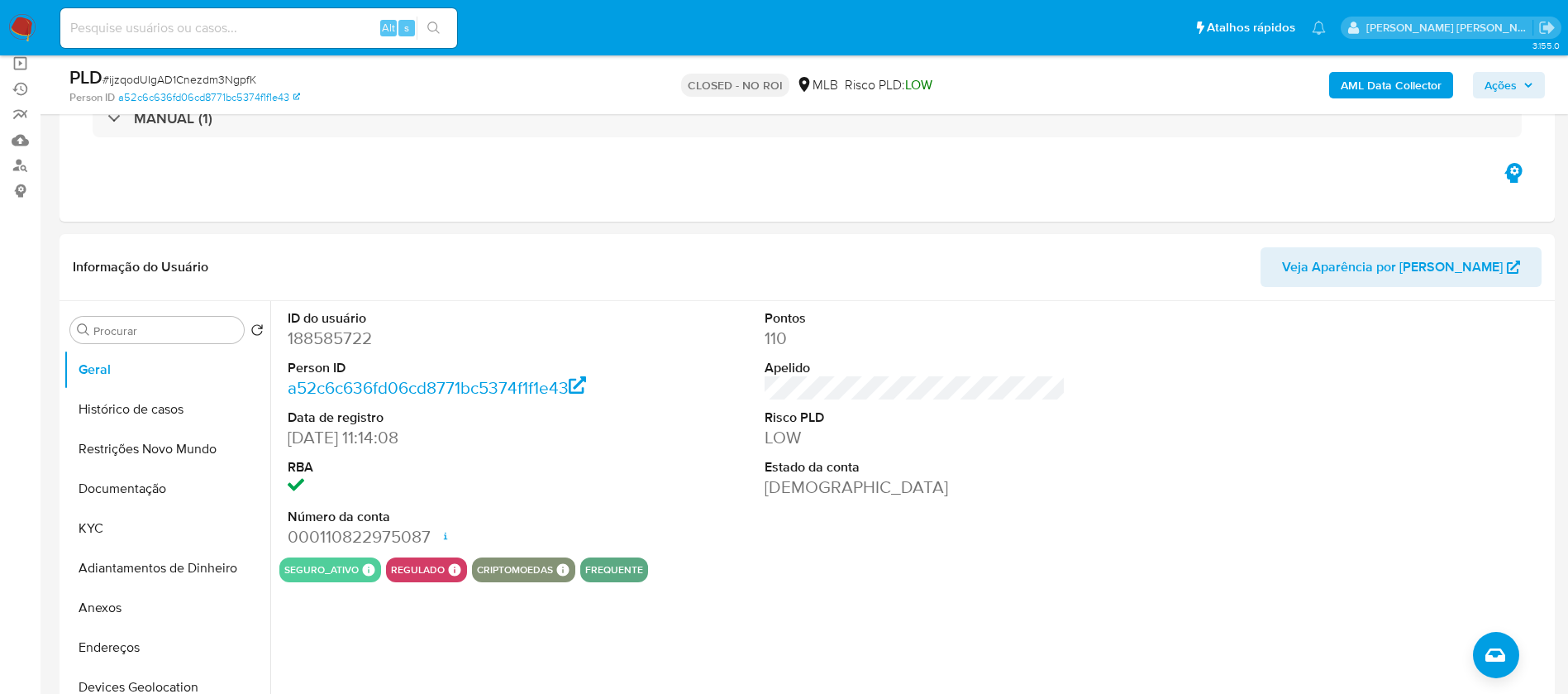
click at [16, 27] on img at bounding box center [22, 28] width 28 height 28
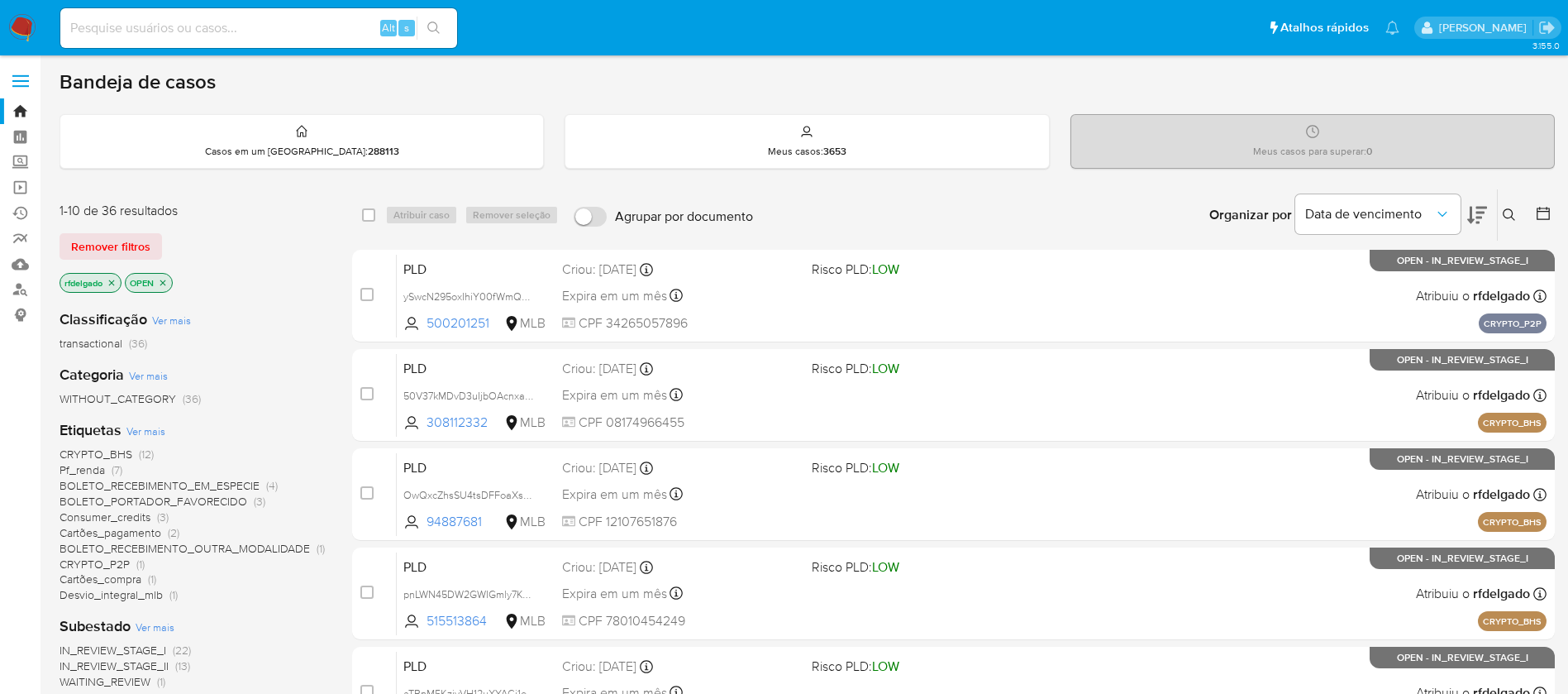
click at [289, 25] on input at bounding box center [259, 28] width 396 height 22
paste input "pnLWN45DW2GWIGmly7Ky4UrX"
type input "pnLWN45DW2GWIGmly7Ky4UrX"
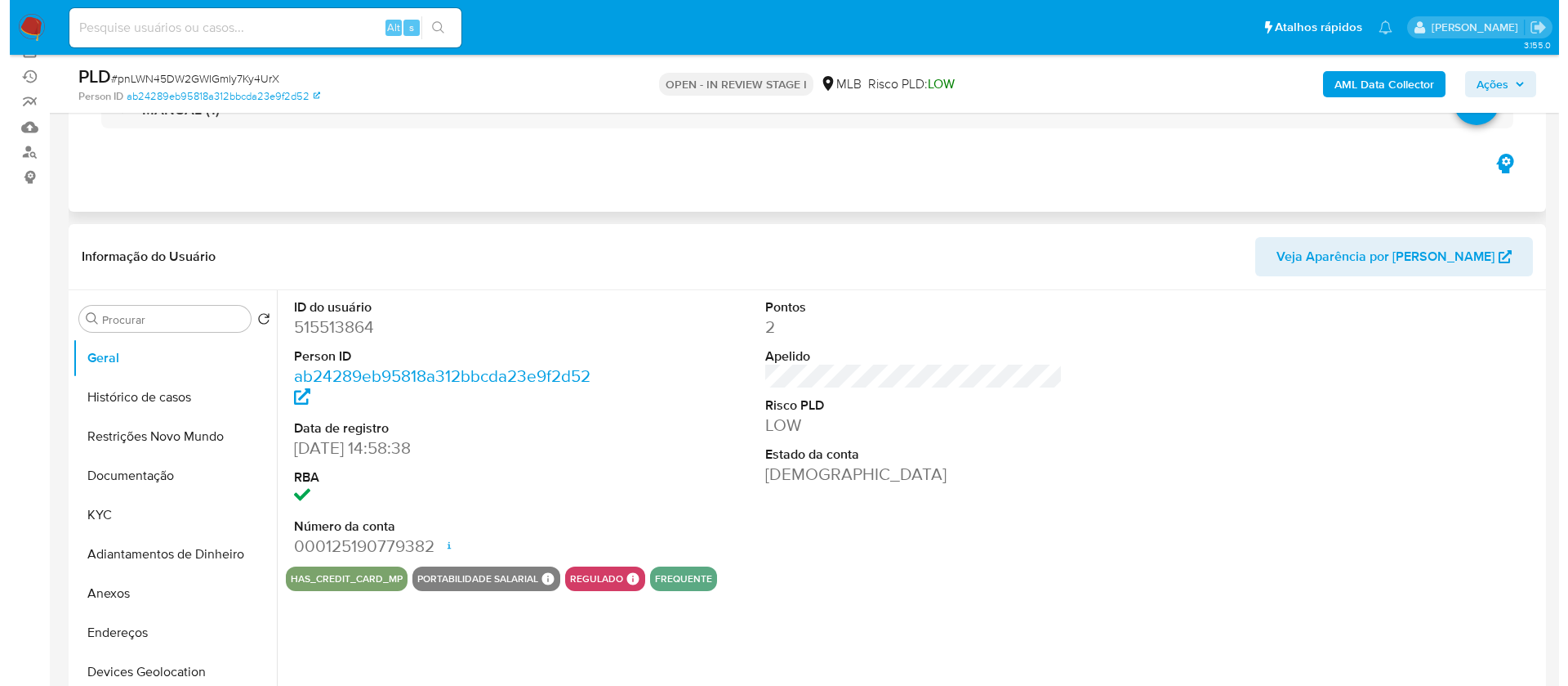
scroll to position [245, 0]
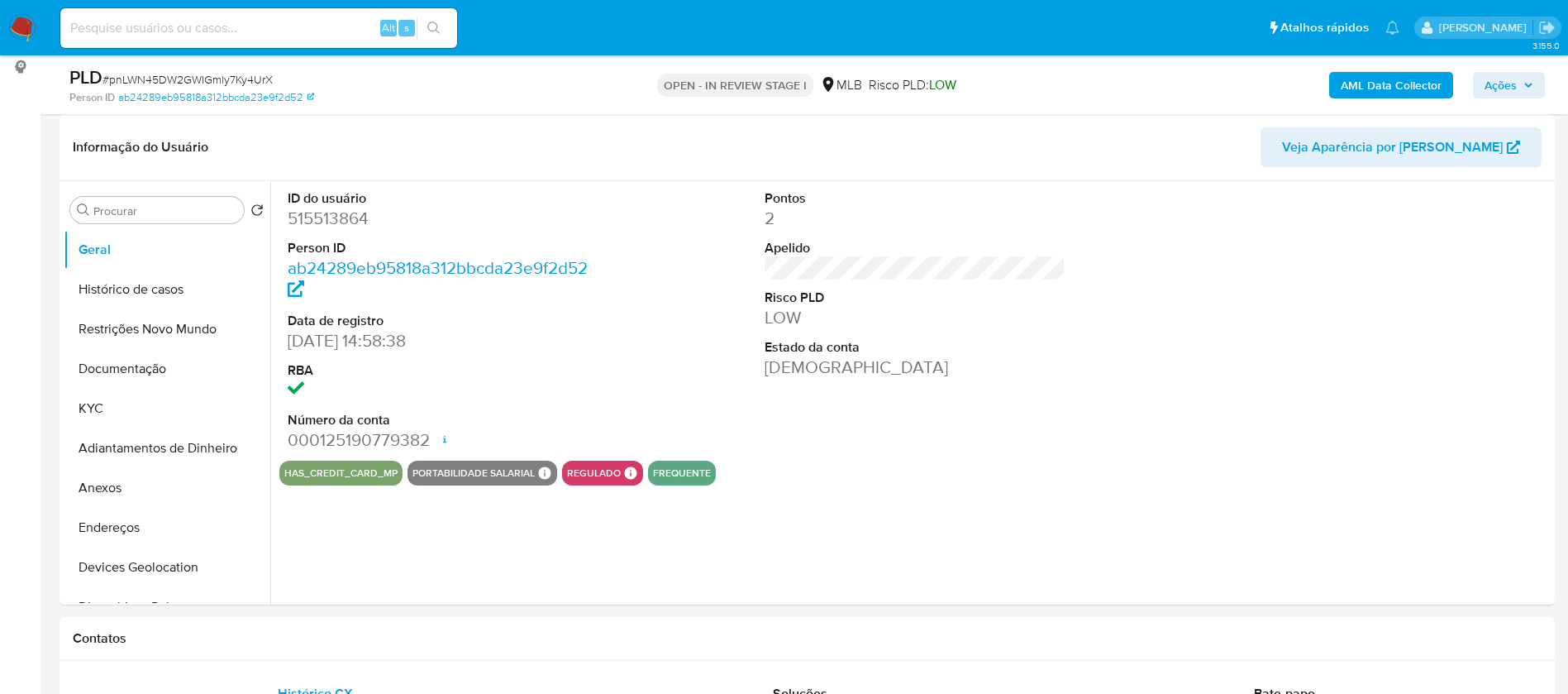
select select "10"
click at [99, 411] on button "KYC" at bounding box center [160, 408] width 194 height 39
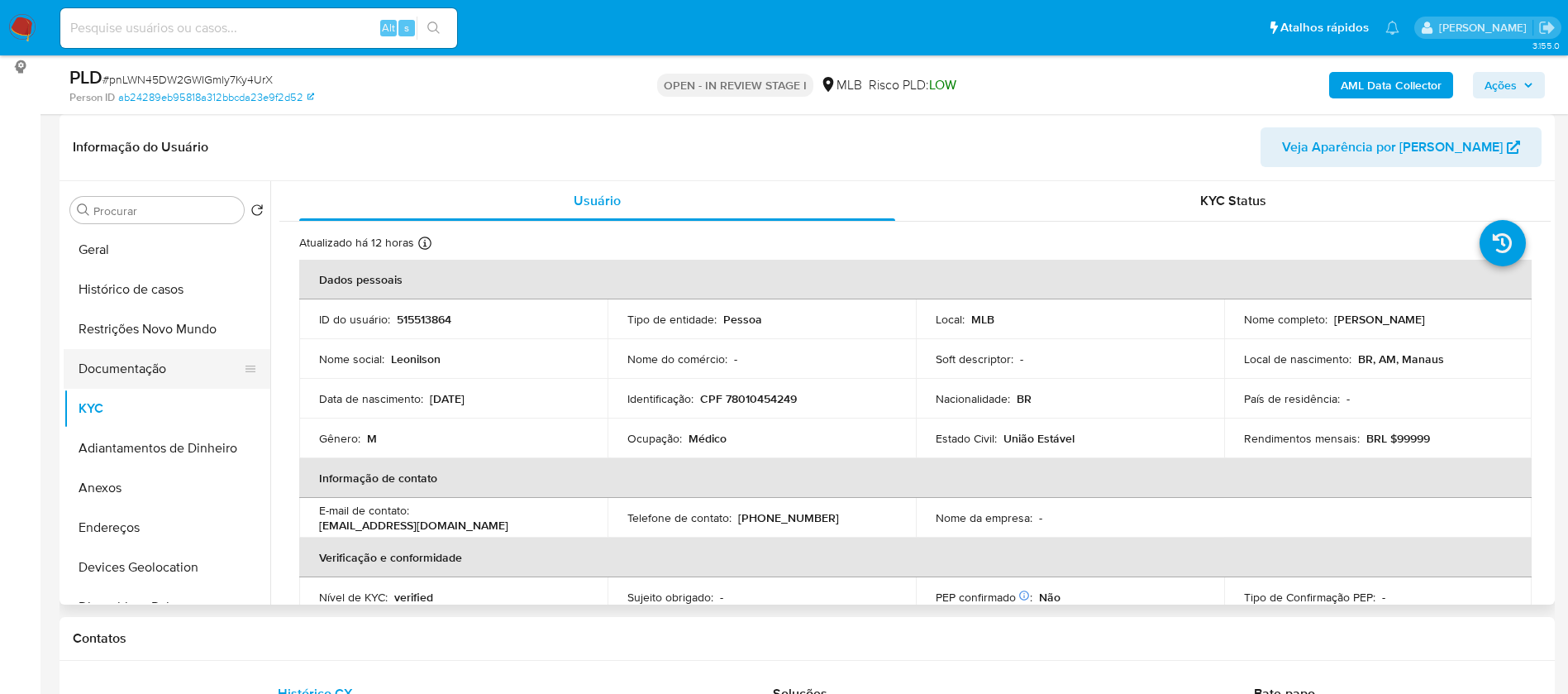
click at [153, 365] on button "Documentação" at bounding box center [160, 369] width 194 height 39
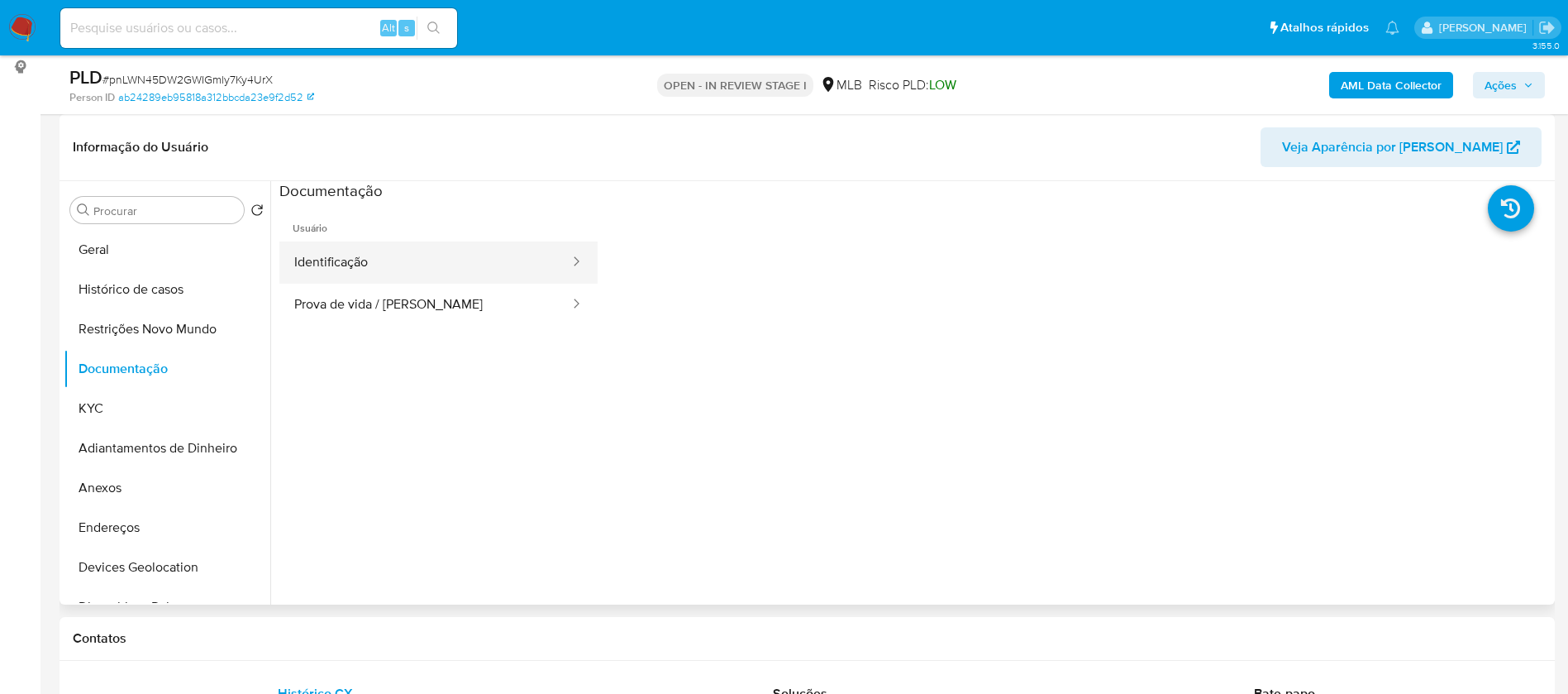
click at [452, 258] on button "Identificação" at bounding box center [425, 262] width 292 height 42
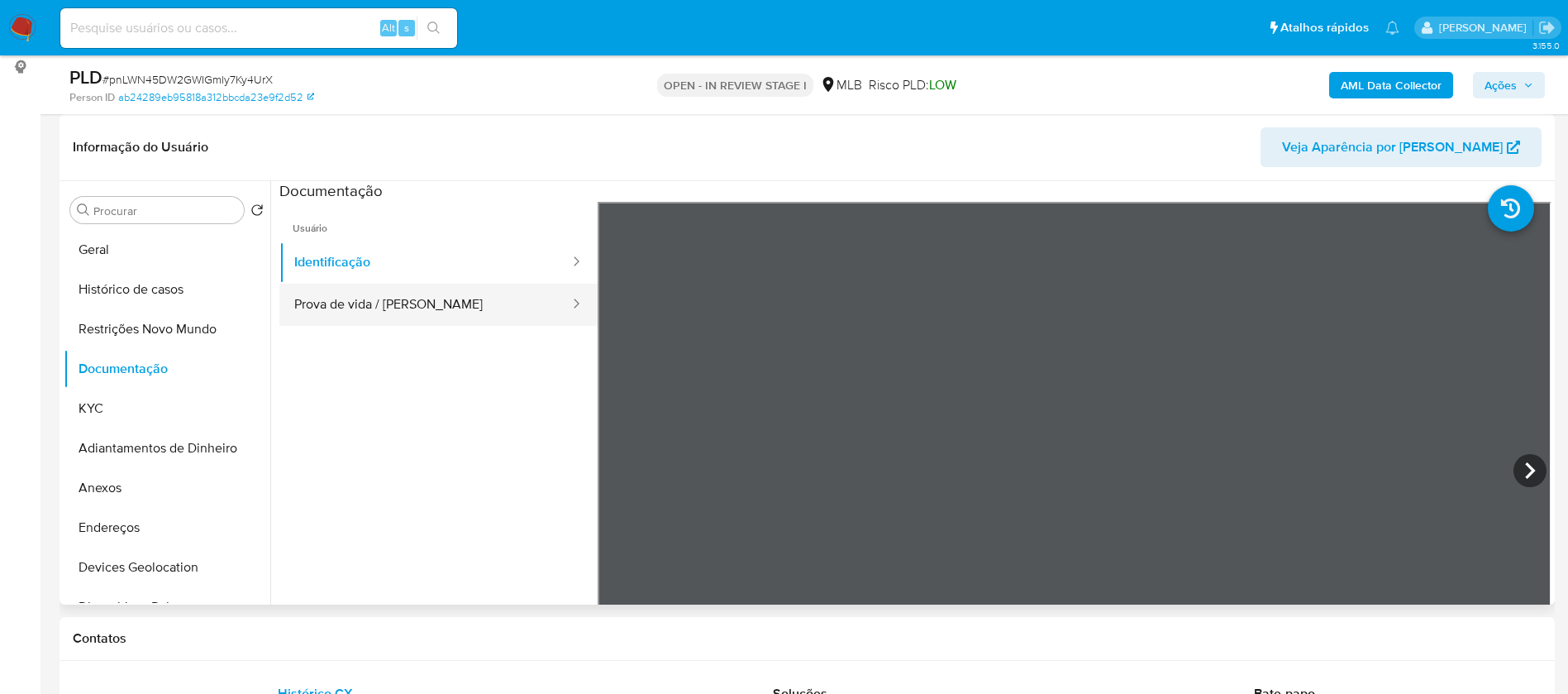
click at [447, 311] on button "Prova de vida / [PERSON_NAME]" at bounding box center [425, 304] width 292 height 42
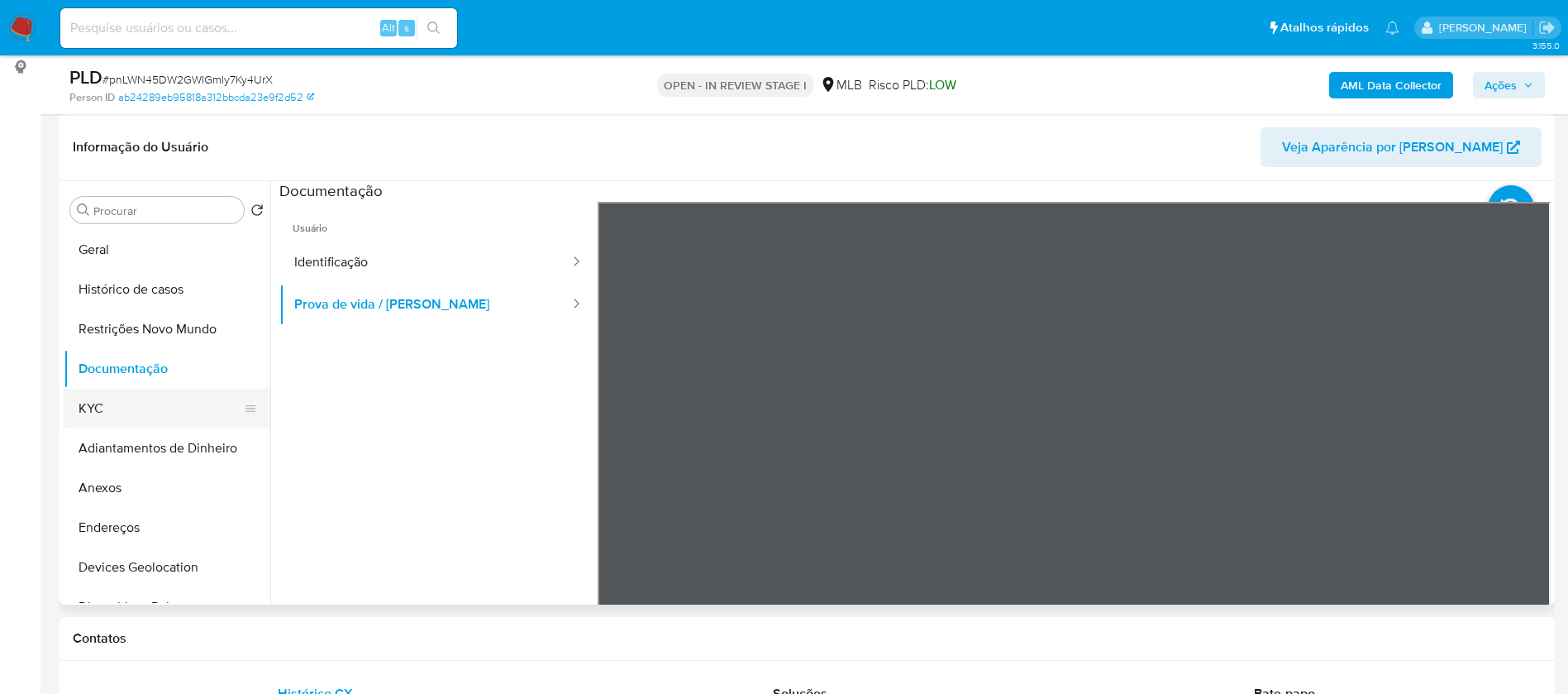
click at [92, 398] on button "KYC" at bounding box center [160, 408] width 194 height 39
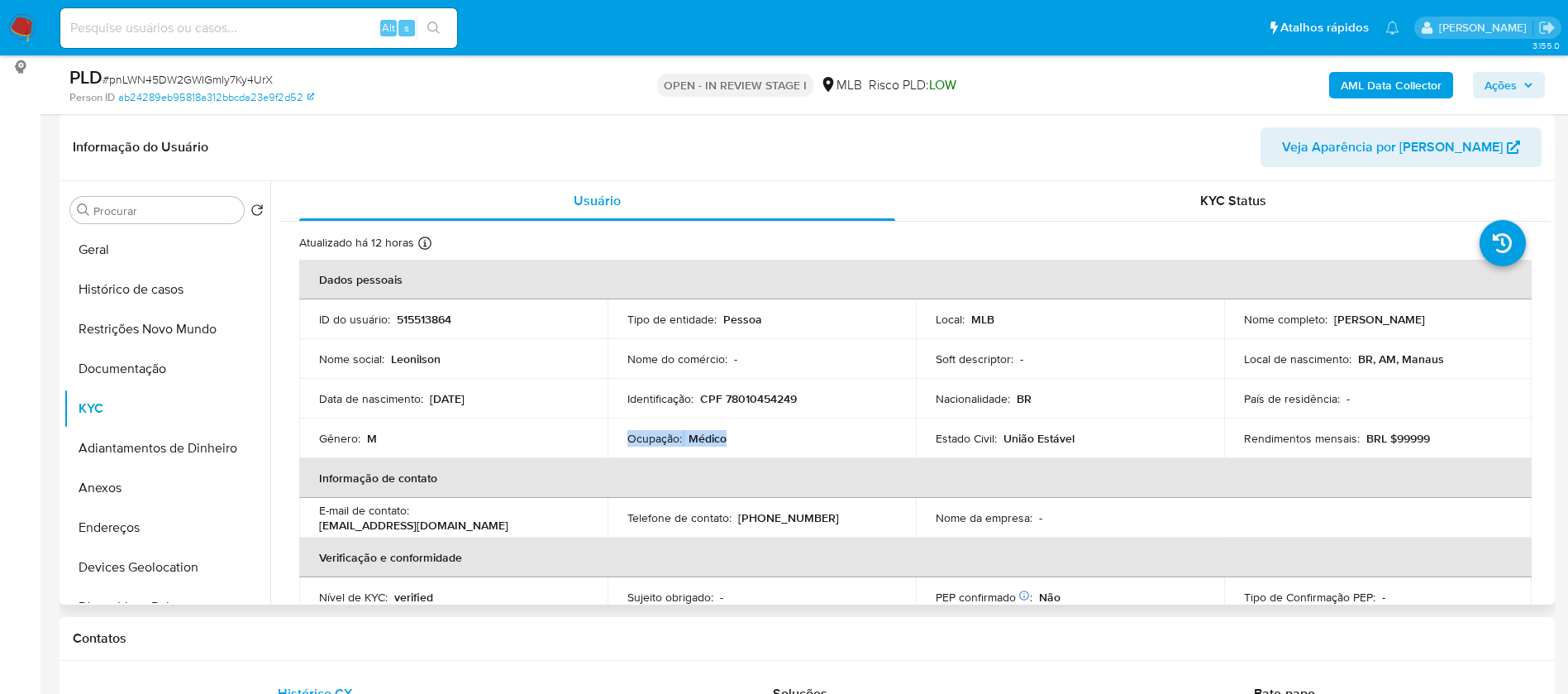
drag, startPoint x: 729, startPoint y: 438, endPoint x: 626, endPoint y: 443, distance: 103.1
click at [627, 443] on div "Ocupação : Médico" at bounding box center [761, 439] width 268 height 15
copy div "Ocupação : Médico"
click at [1421, 74] on b "AML Data Collector" at bounding box center [1391, 85] width 101 height 26
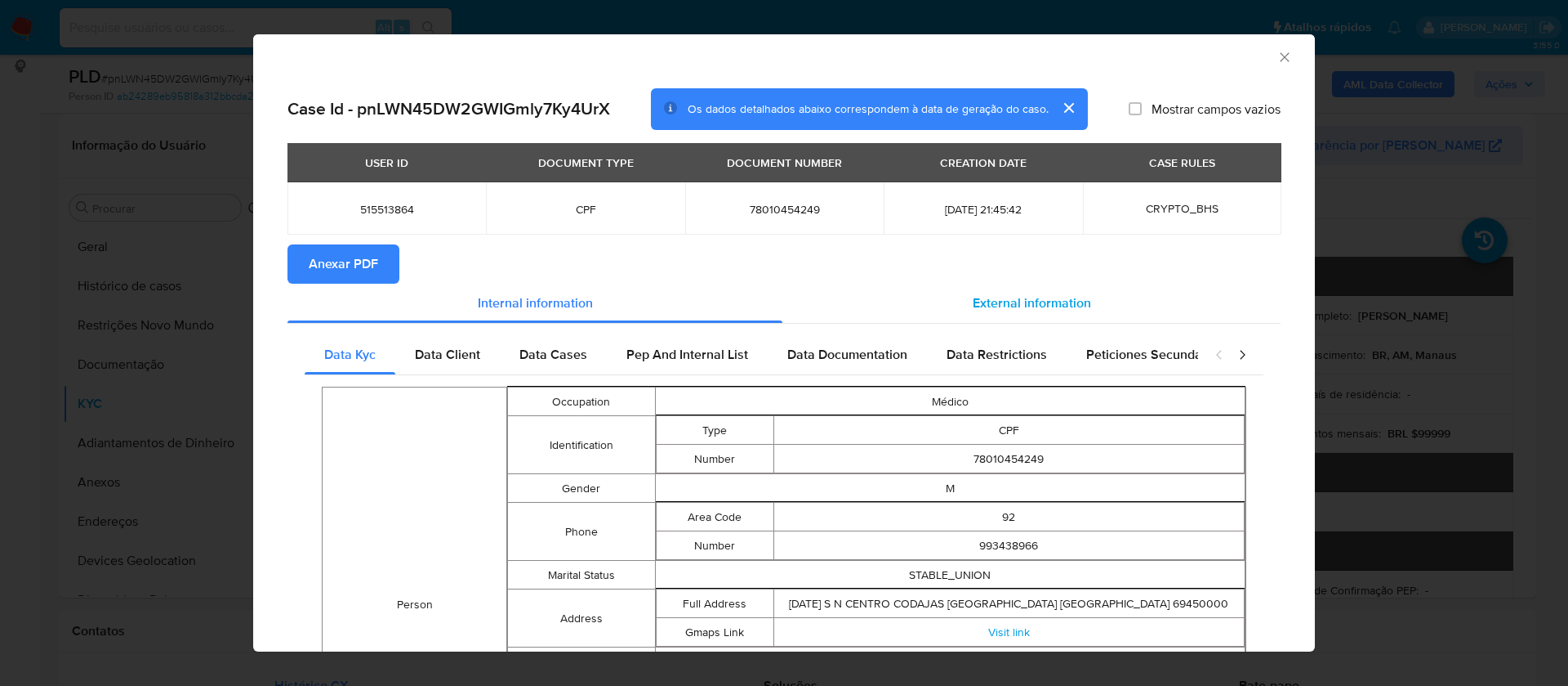
click at [1010, 301] on span "External information" at bounding box center [1032, 302] width 118 height 18
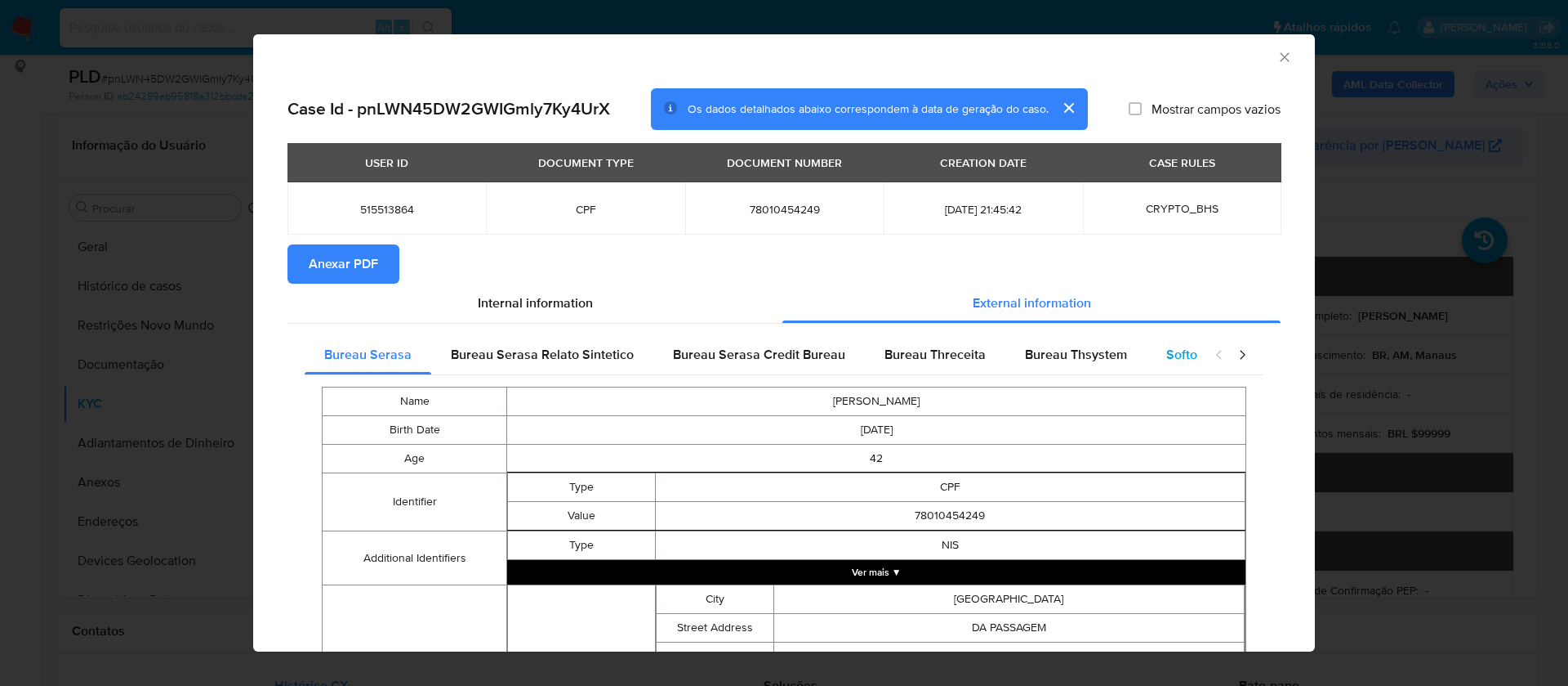
click at [1166, 355] on span "Softon" at bounding box center [1185, 354] width 39 height 18
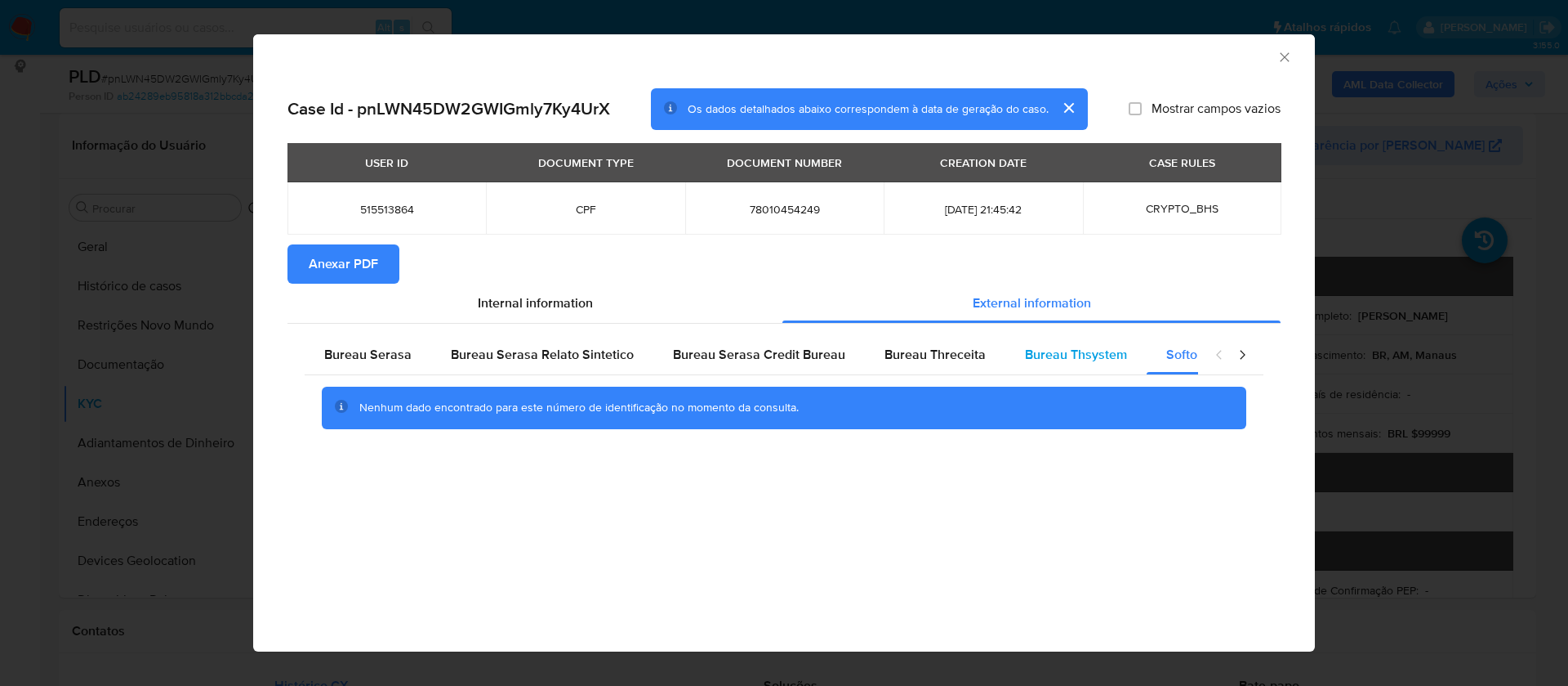
click at [1088, 353] on span "Bureau Thsystem" at bounding box center [1076, 354] width 102 height 18
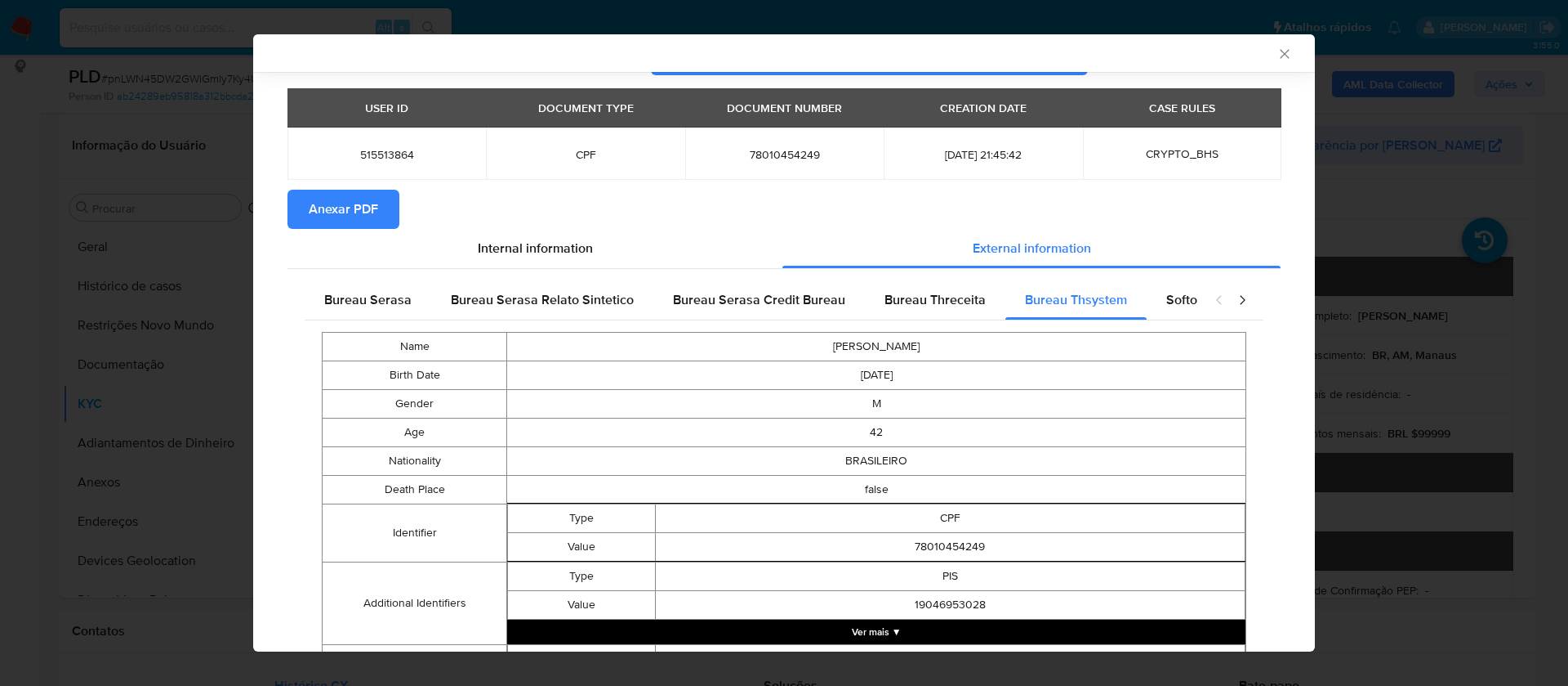
scroll to position [0, 0]
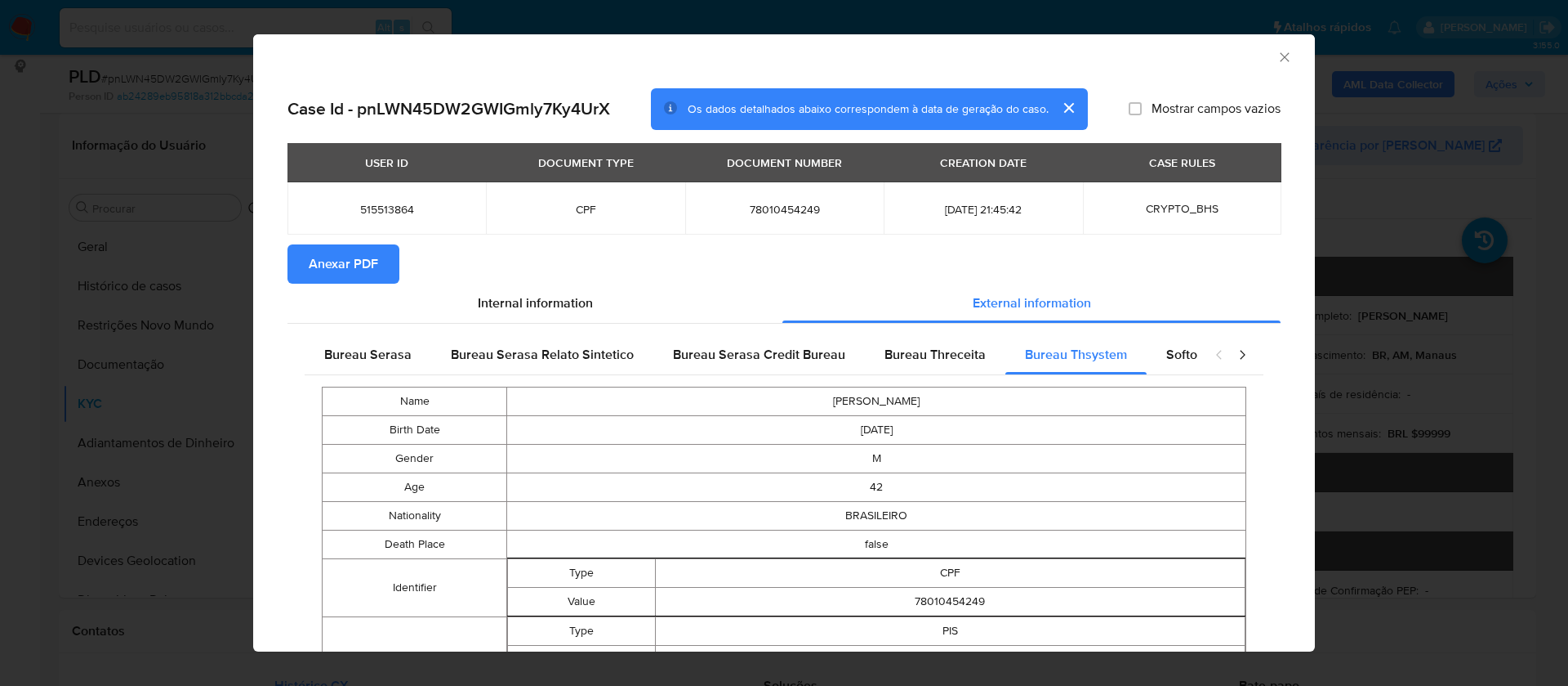
click at [377, 253] on span "Anexar PDF" at bounding box center [343, 263] width 69 height 36
click at [1277, 55] on icon "Fechar a janela" at bounding box center [1285, 57] width 17 height 17
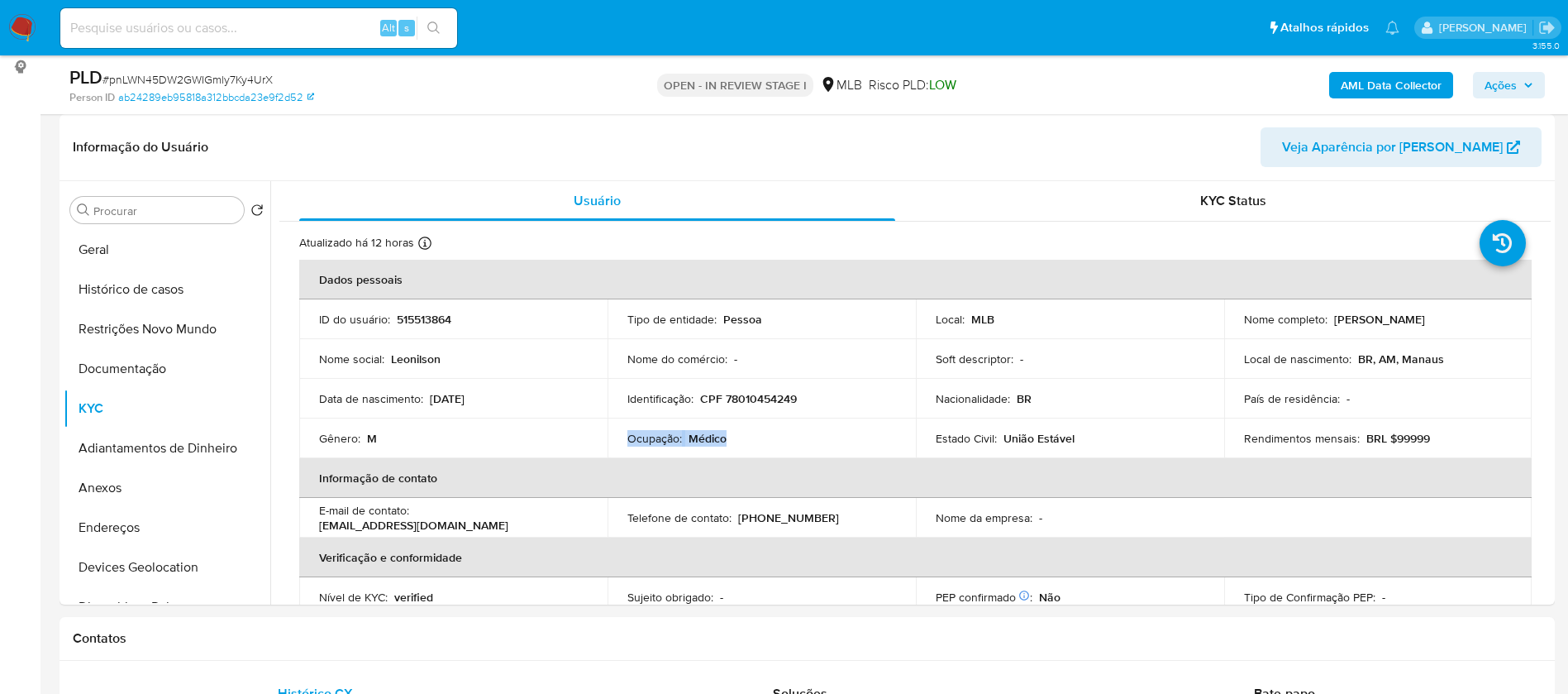
click at [1394, 95] on b "AML Data Collector" at bounding box center [1391, 85] width 101 height 26
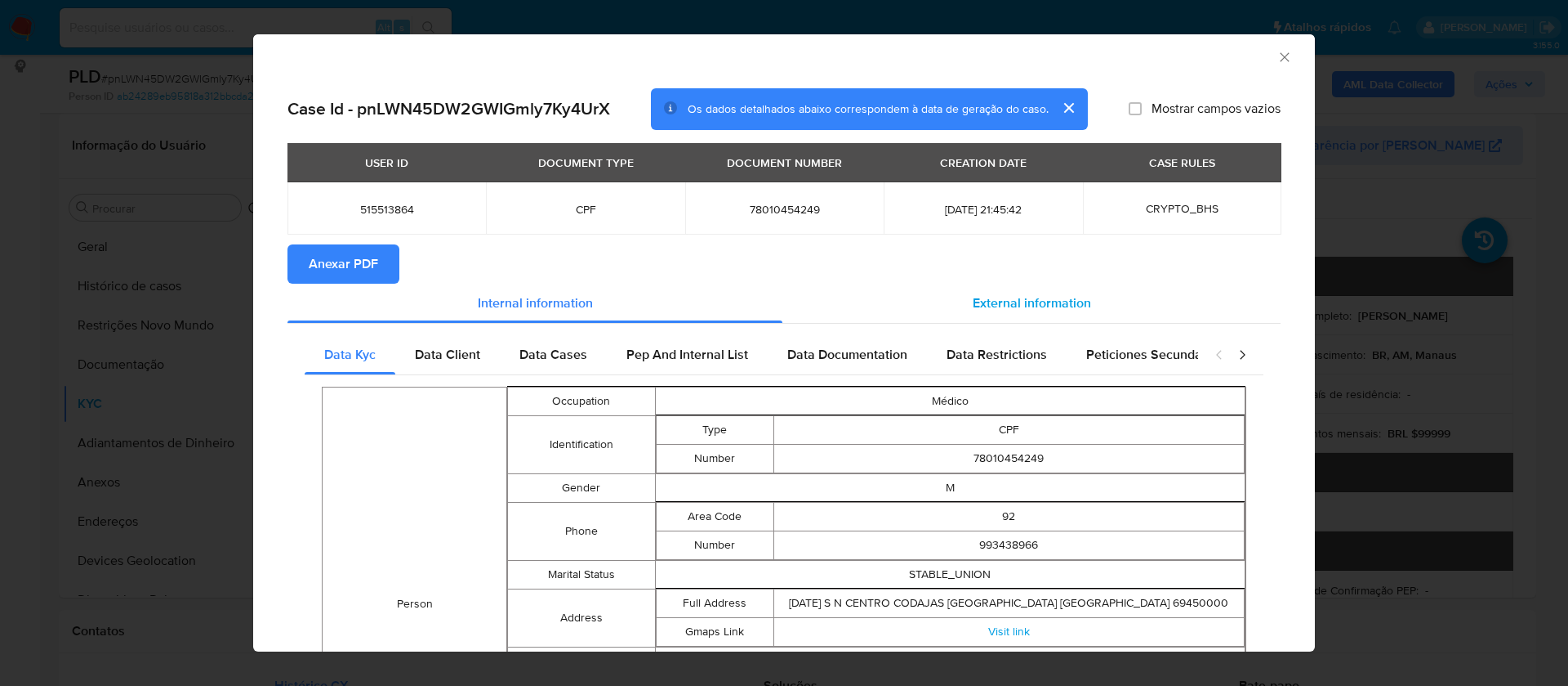
click at [1058, 309] on span "External information" at bounding box center [1032, 302] width 118 height 18
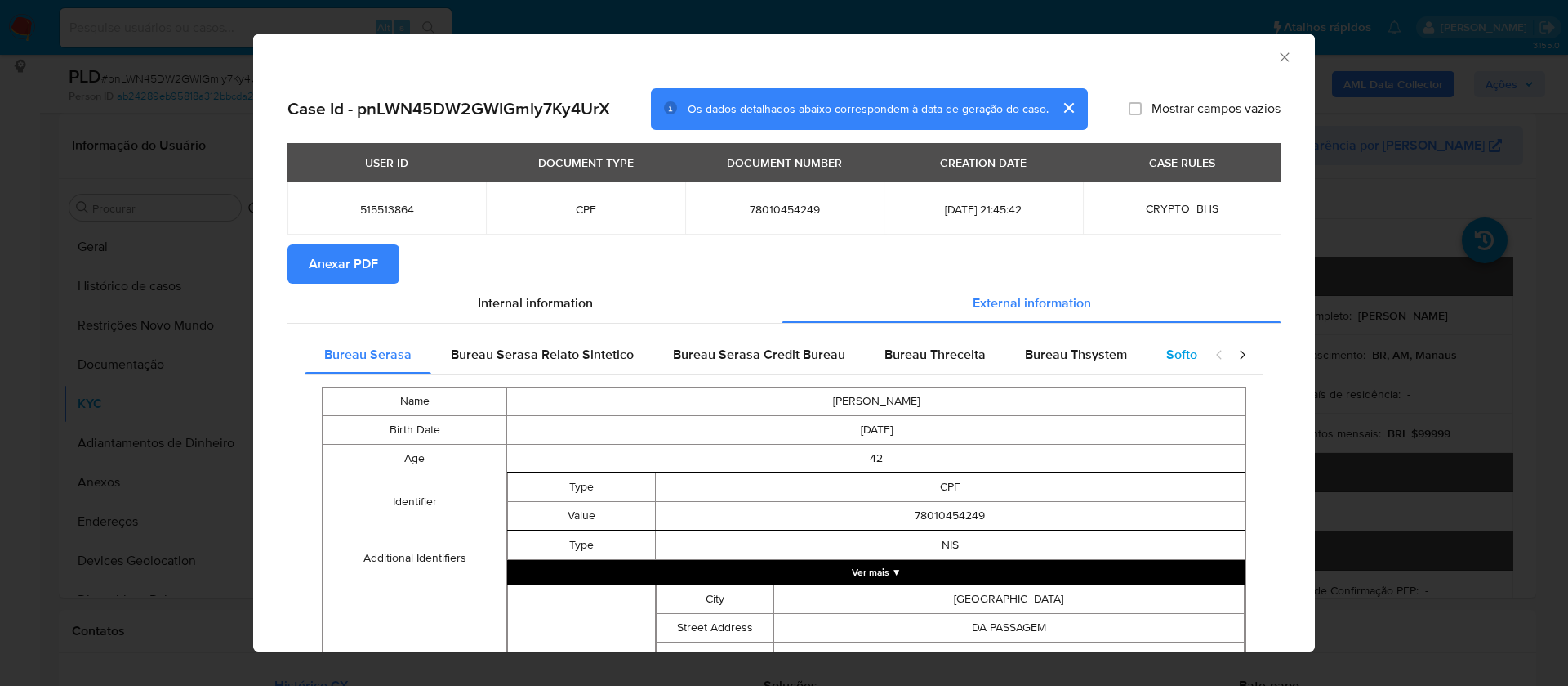
click at [1155, 346] on div "Softon" at bounding box center [1185, 354] width 78 height 39
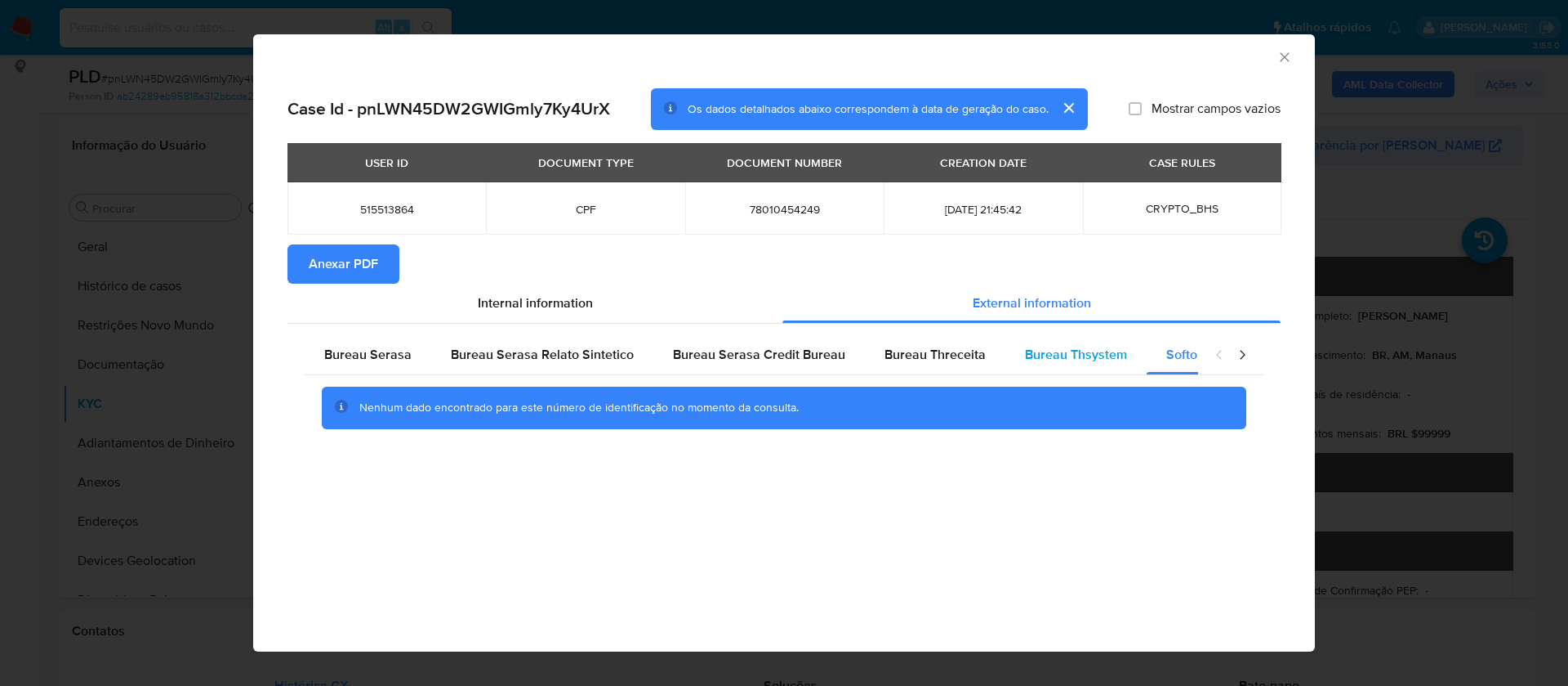
click at [1074, 357] on span "Bureau Thsystem" at bounding box center [1076, 354] width 102 height 18
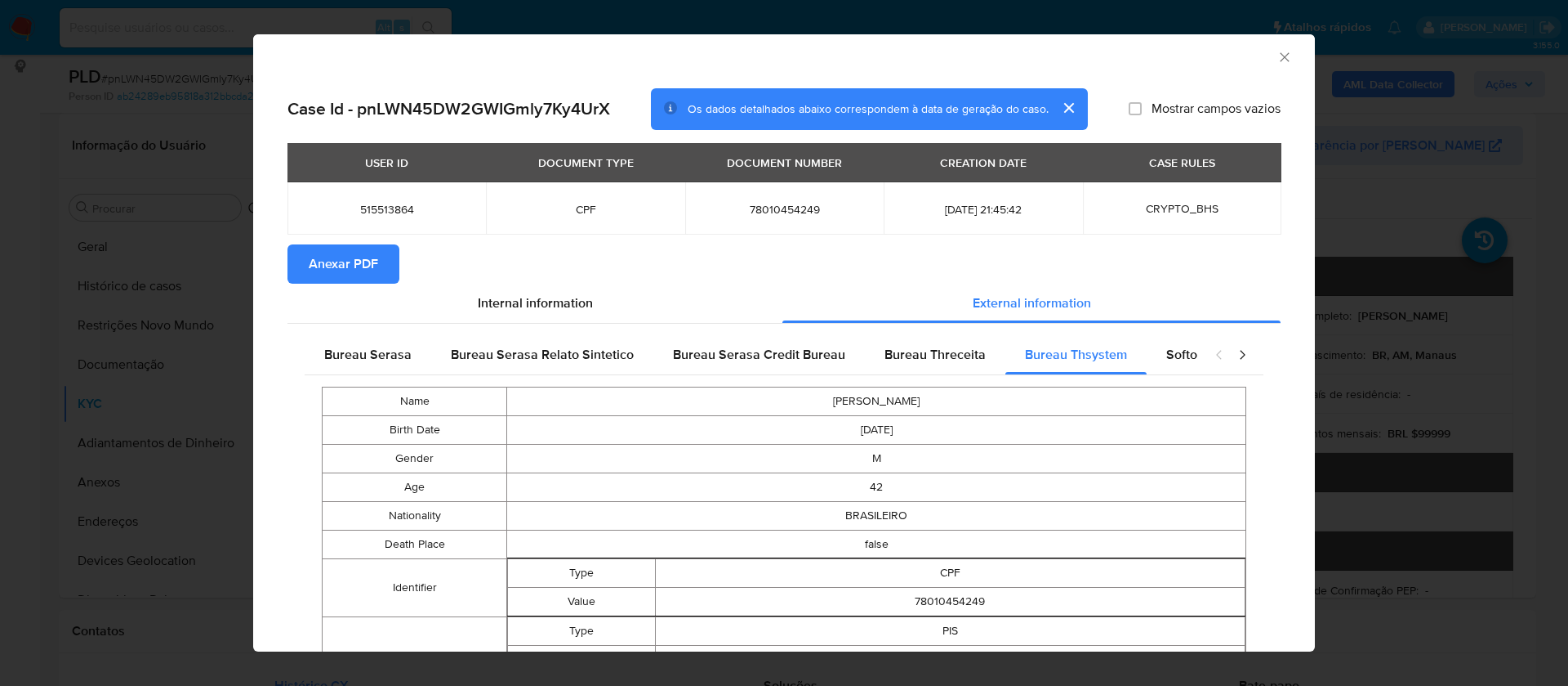
click at [315, 263] on span "Anexar PDF" at bounding box center [343, 263] width 69 height 36
drag, startPoint x: 1268, startPoint y: 63, endPoint x: 1249, endPoint y: 72, distance: 21.0
click at [1277, 61] on icon "Fechar a janela" at bounding box center [1285, 57] width 17 height 17
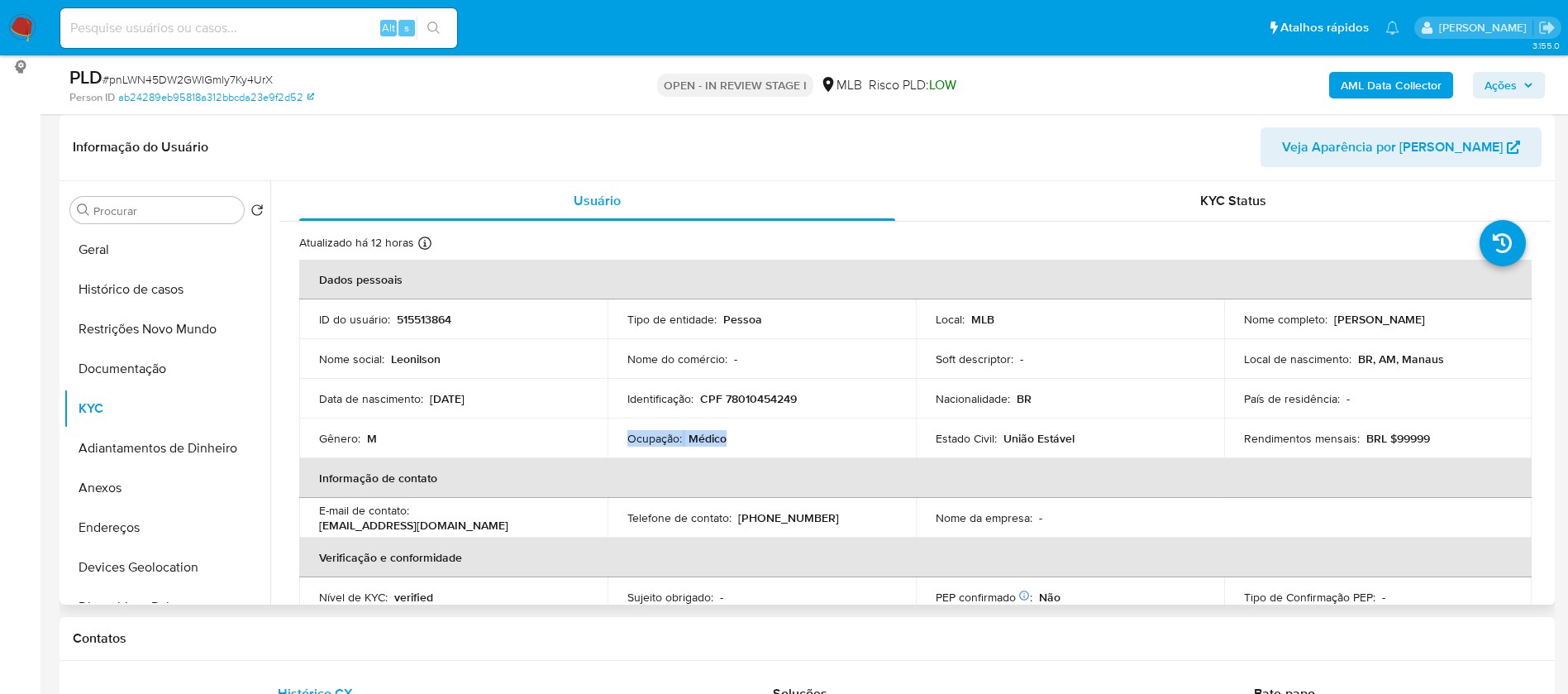
click at [420, 319] on p "515513864" at bounding box center [424, 319] width 54 height 15
copy p "515513864"
click at [172, 253] on button "Geral" at bounding box center [160, 250] width 194 height 39
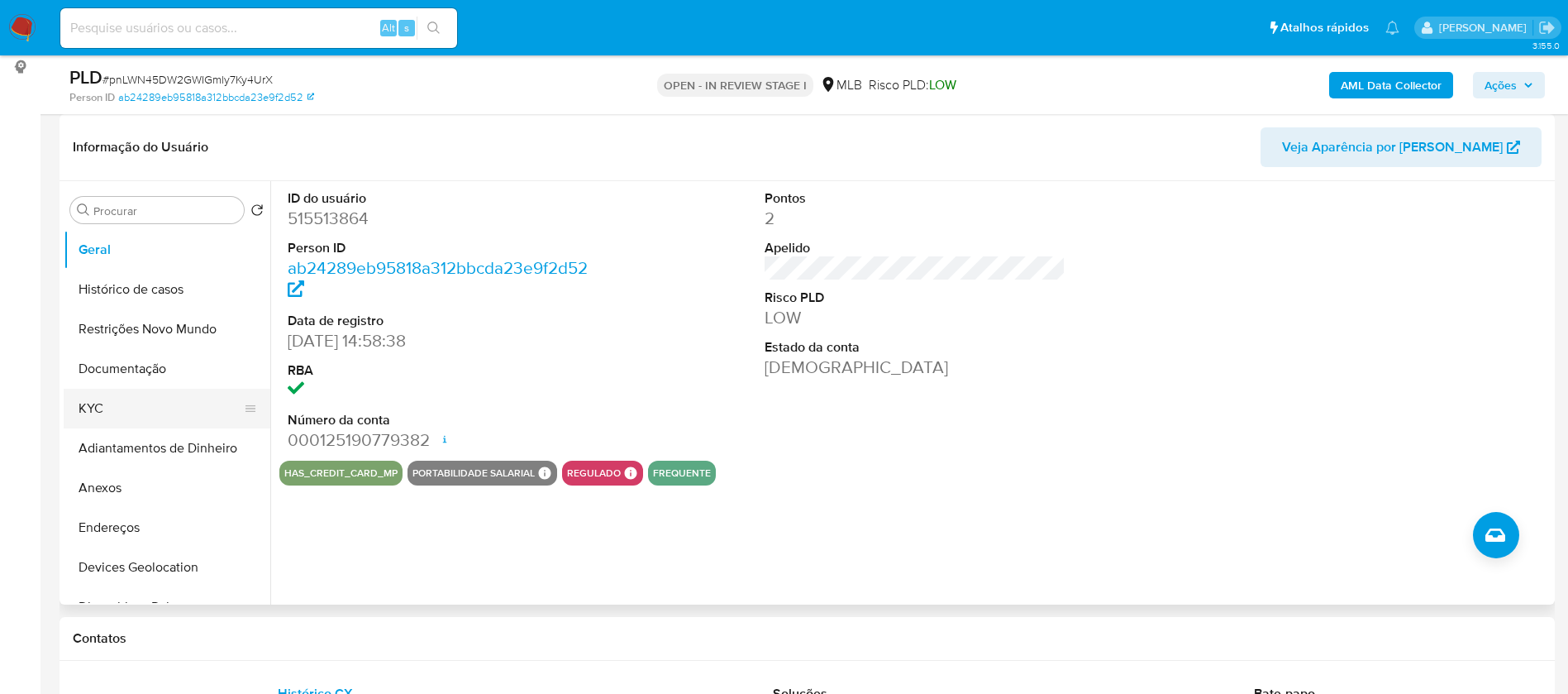
click at [123, 391] on button "KYC" at bounding box center [160, 408] width 194 height 39
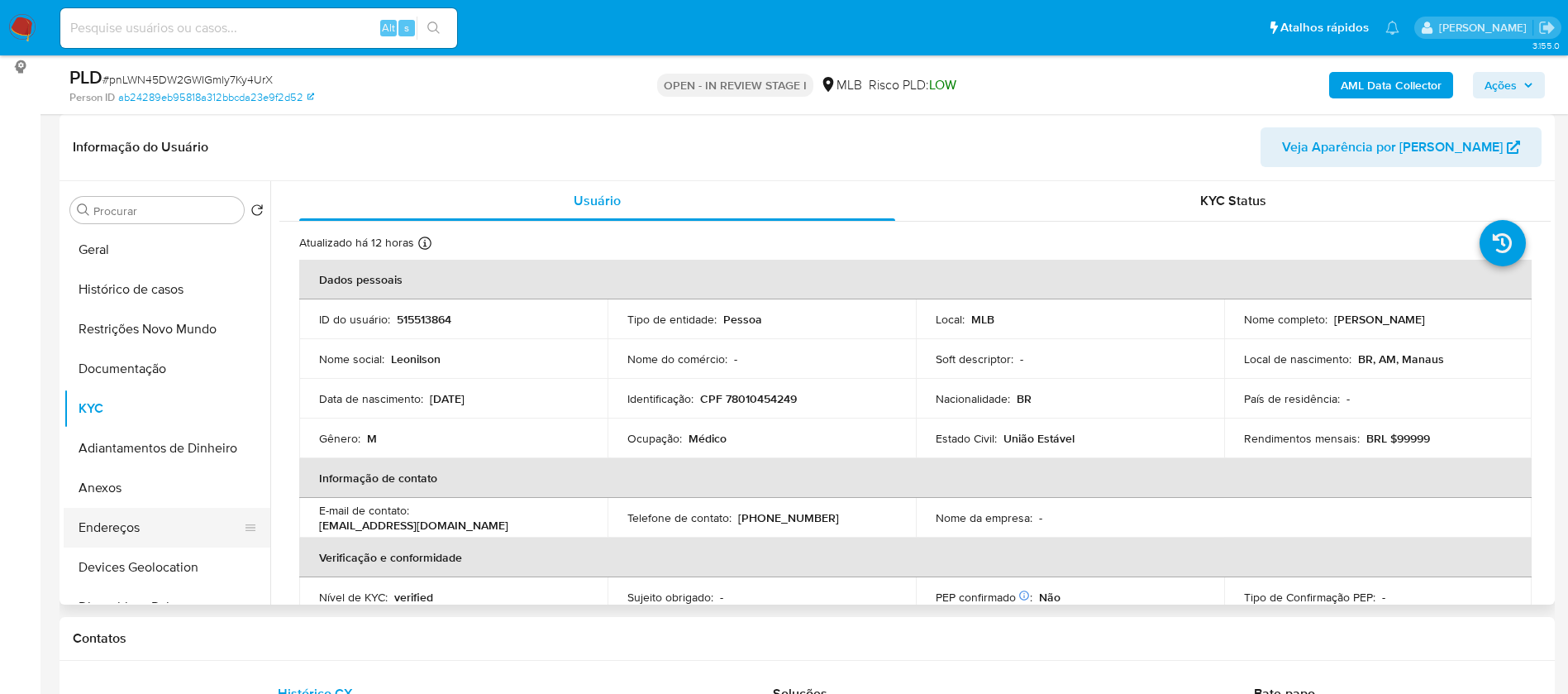
click at [130, 520] on button "Endereços" at bounding box center [160, 528] width 194 height 39
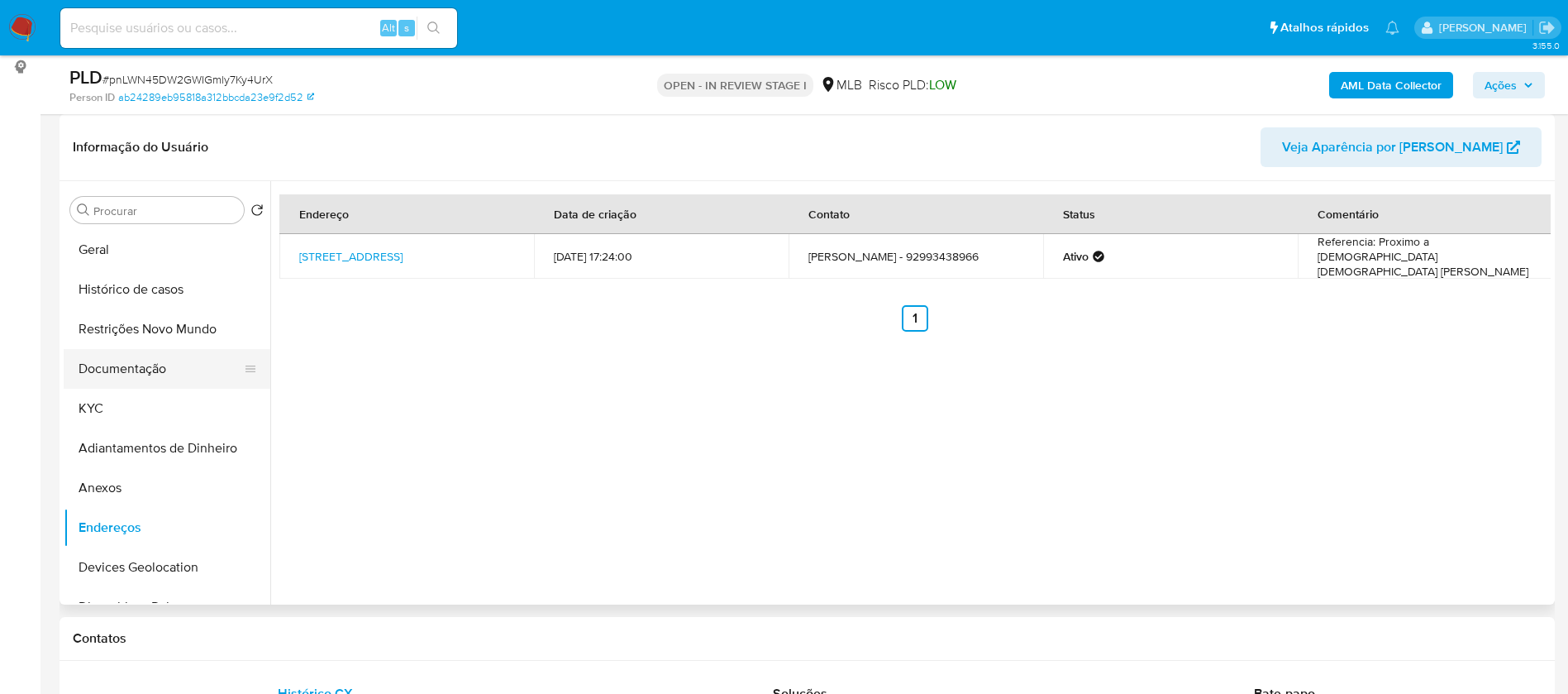
scroll to position [124, 0]
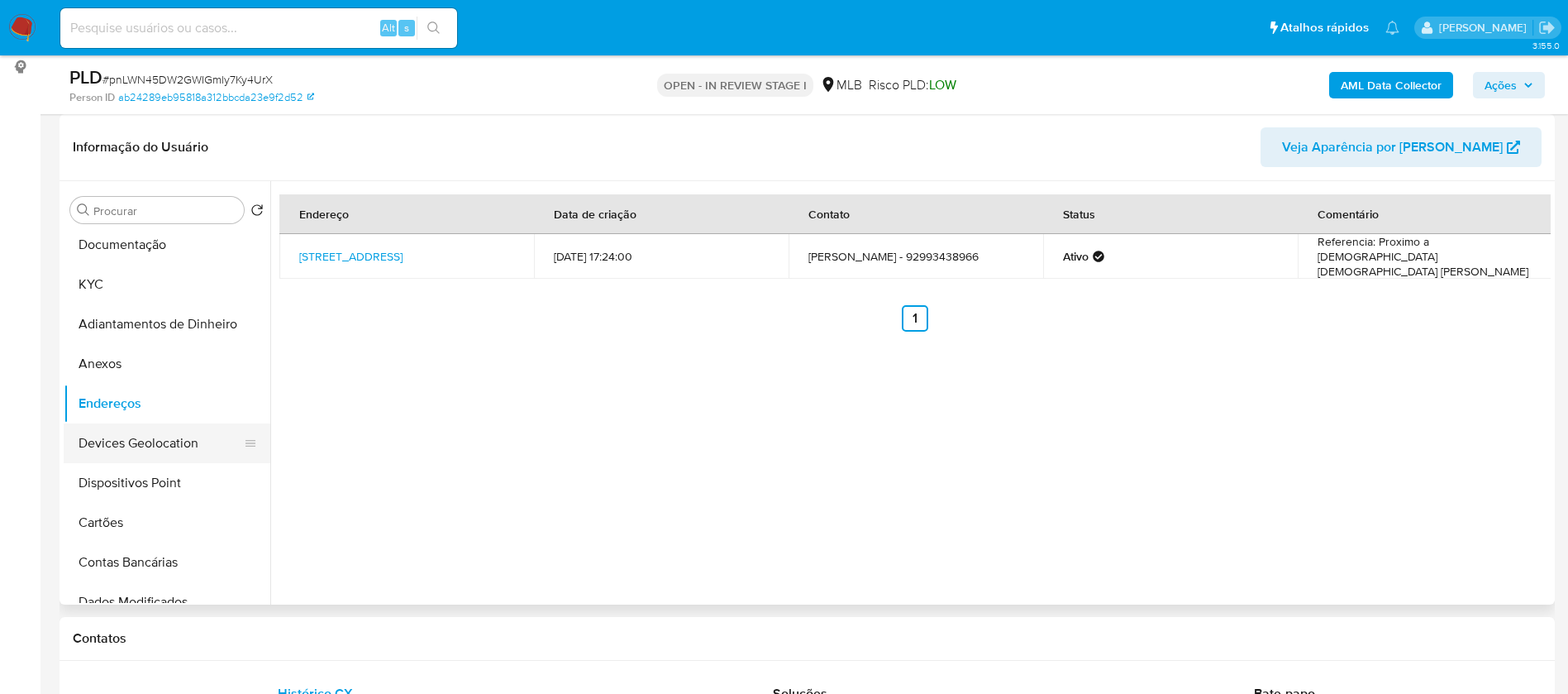
click at [184, 441] on button "Devices Geolocation" at bounding box center [160, 443] width 194 height 39
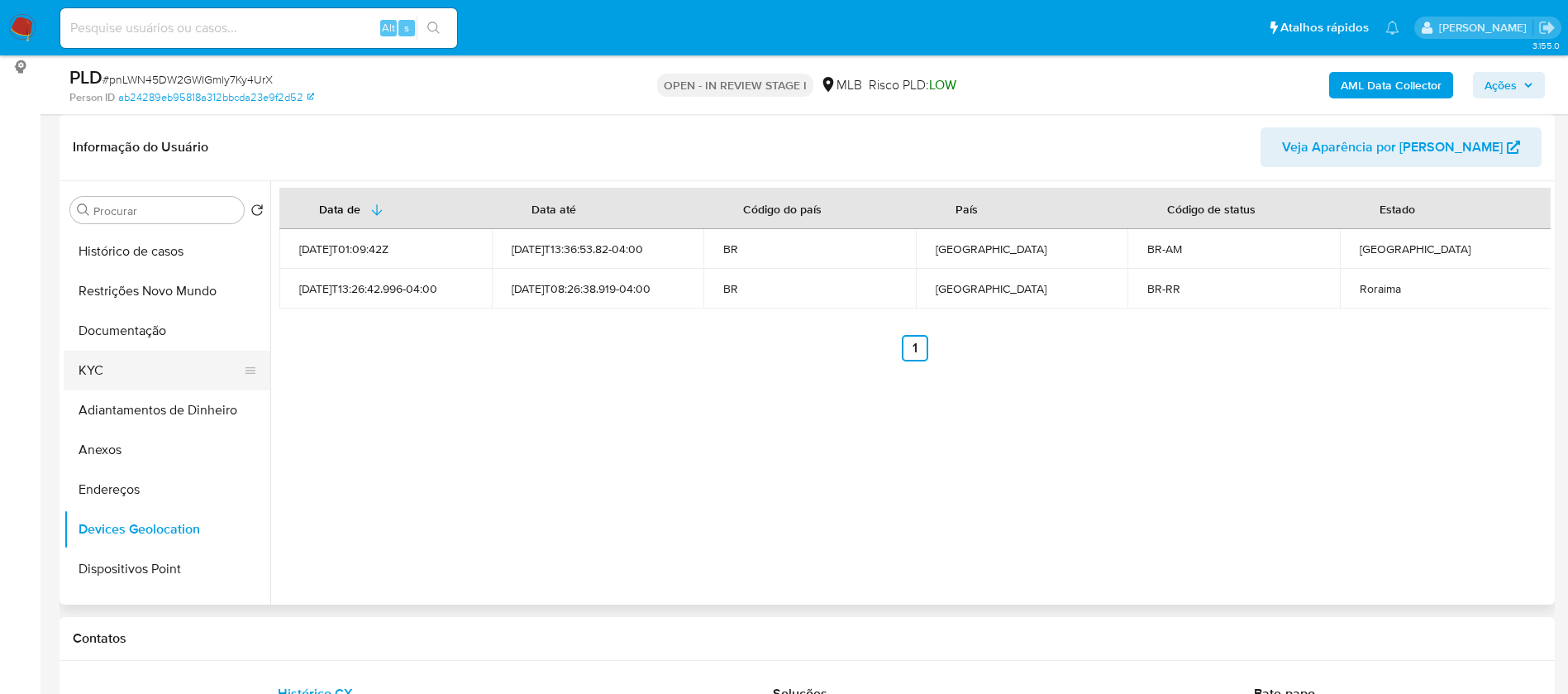
scroll to position [0, 0]
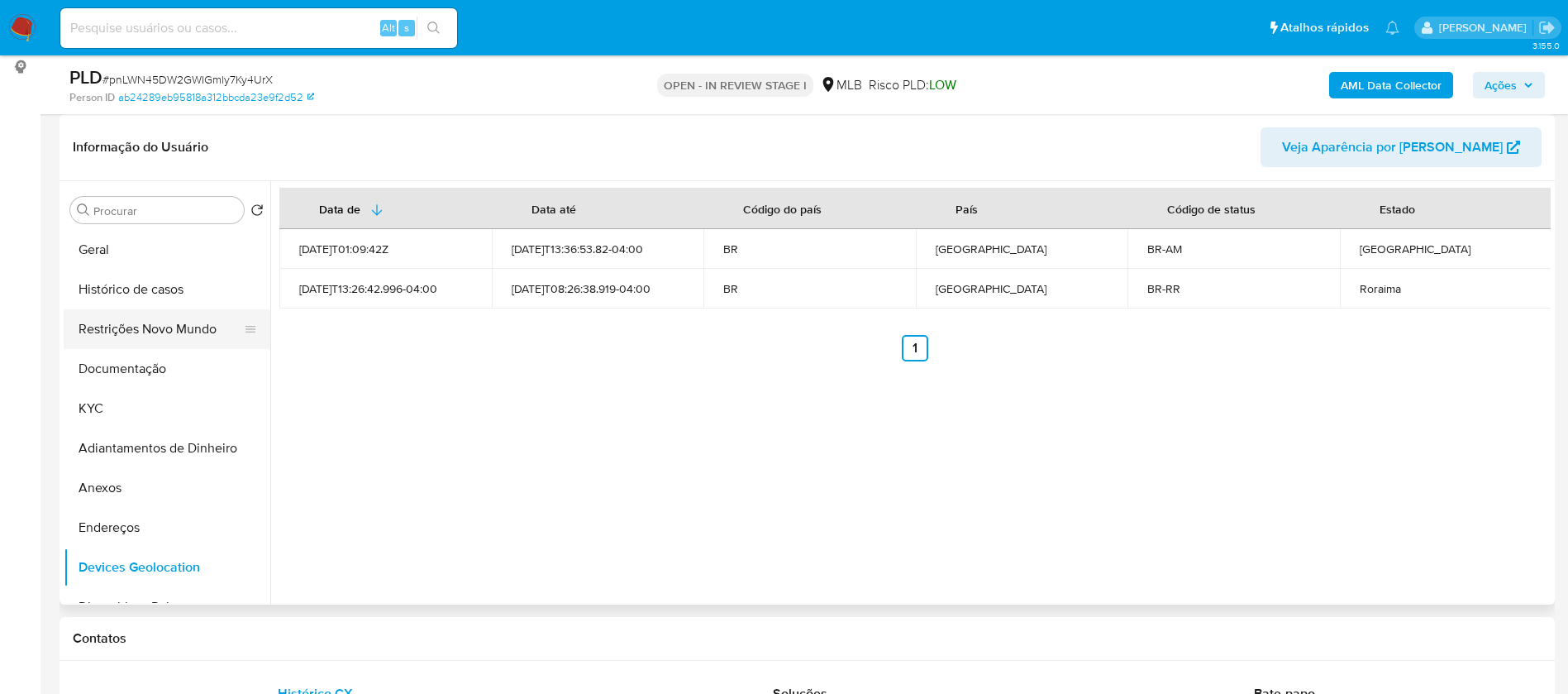
click at [168, 334] on button "Restrições Novo Mundo" at bounding box center [160, 329] width 194 height 39
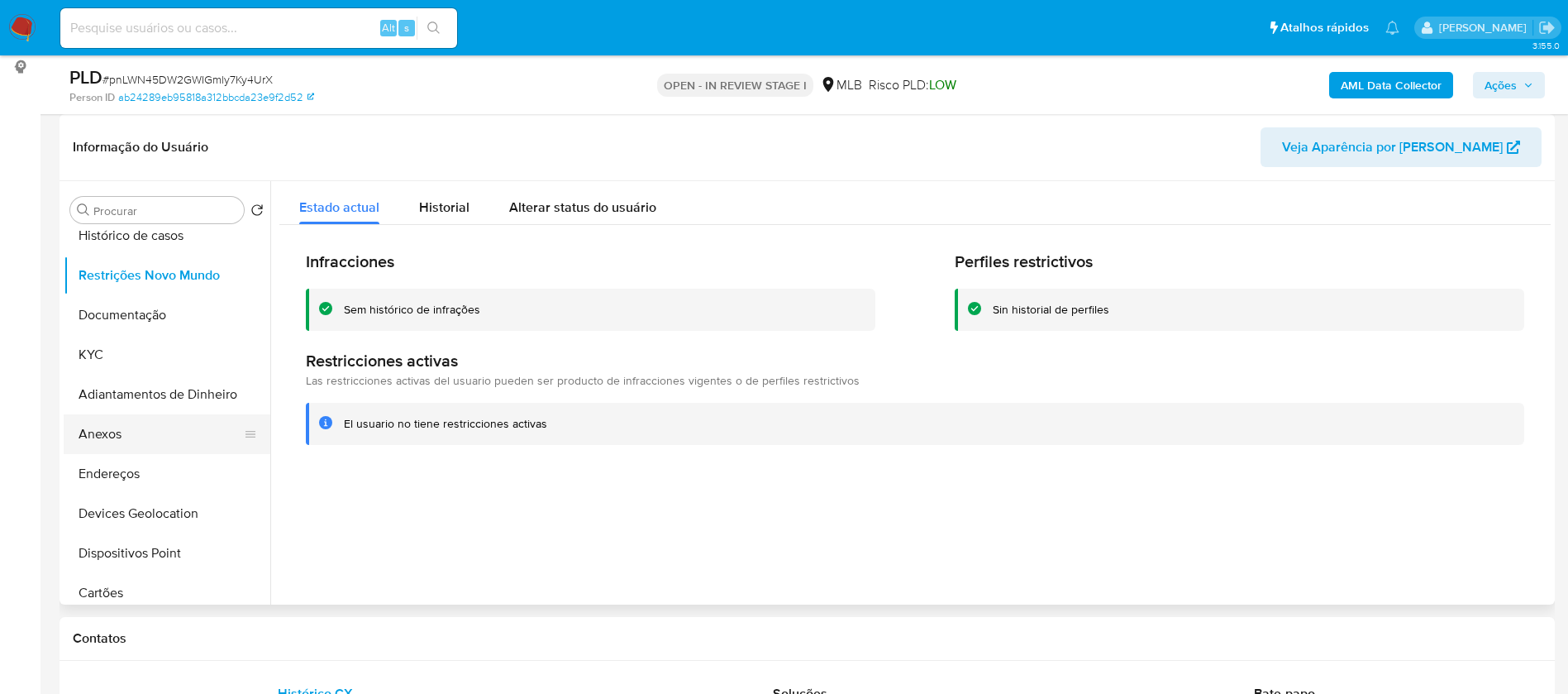
scroll to position [124, 0]
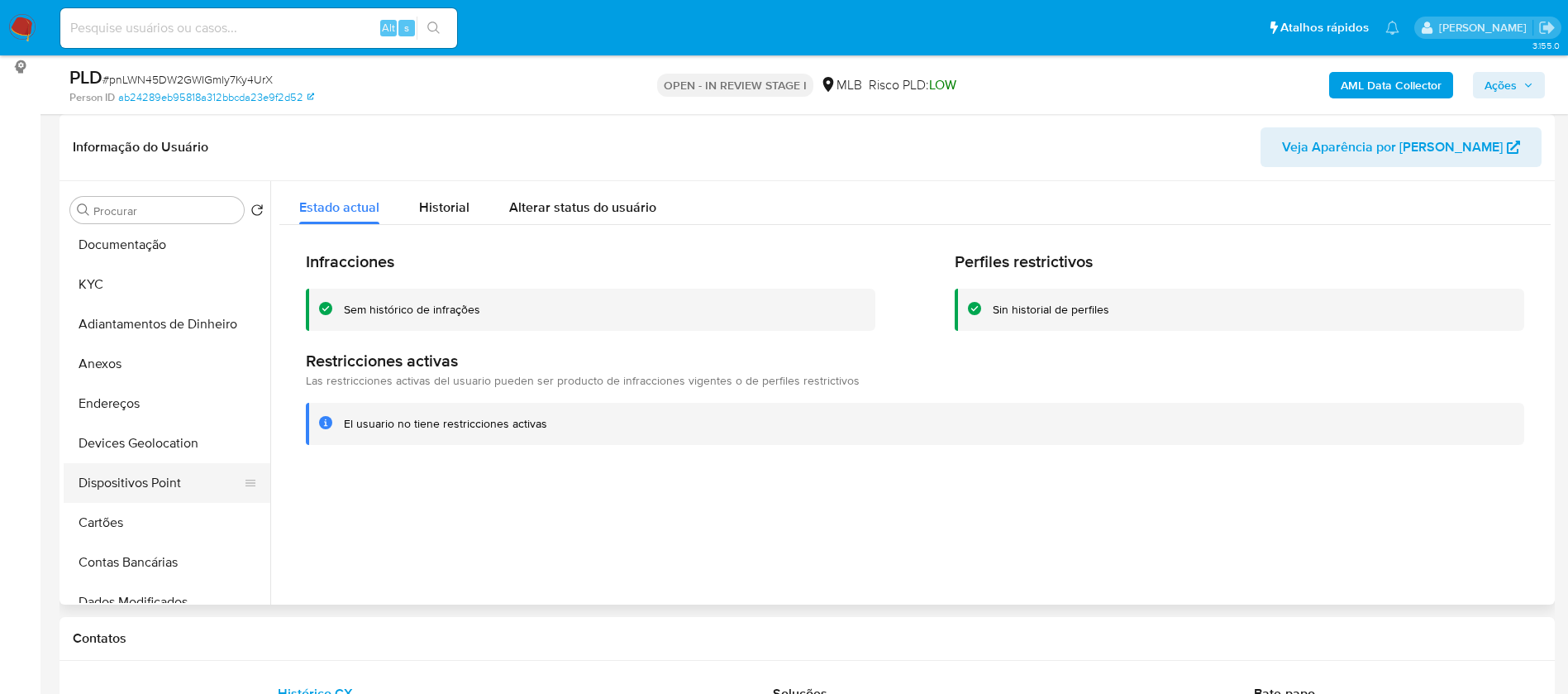
click at [178, 474] on button "Dispositivos Point" at bounding box center [160, 483] width 194 height 39
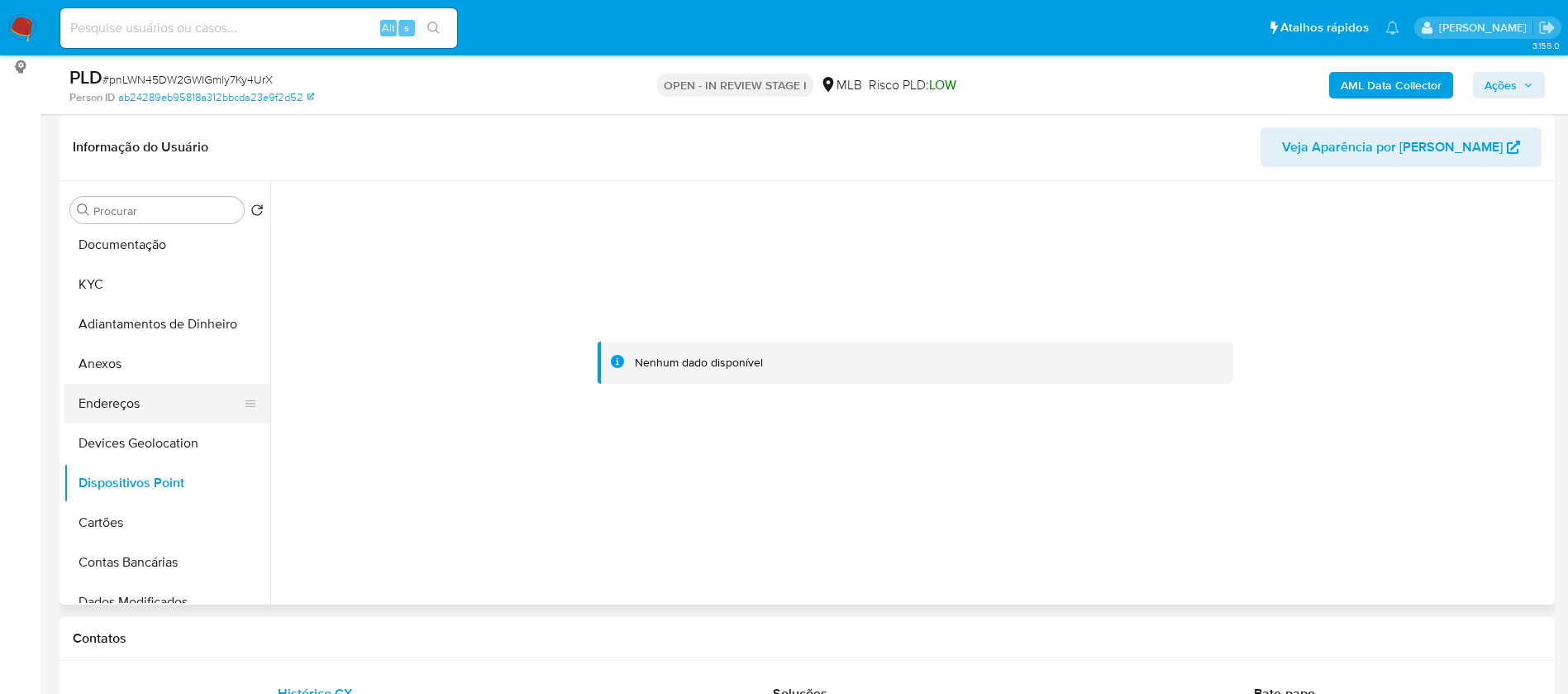
click at [170, 402] on button "Endereços" at bounding box center [160, 403] width 194 height 39
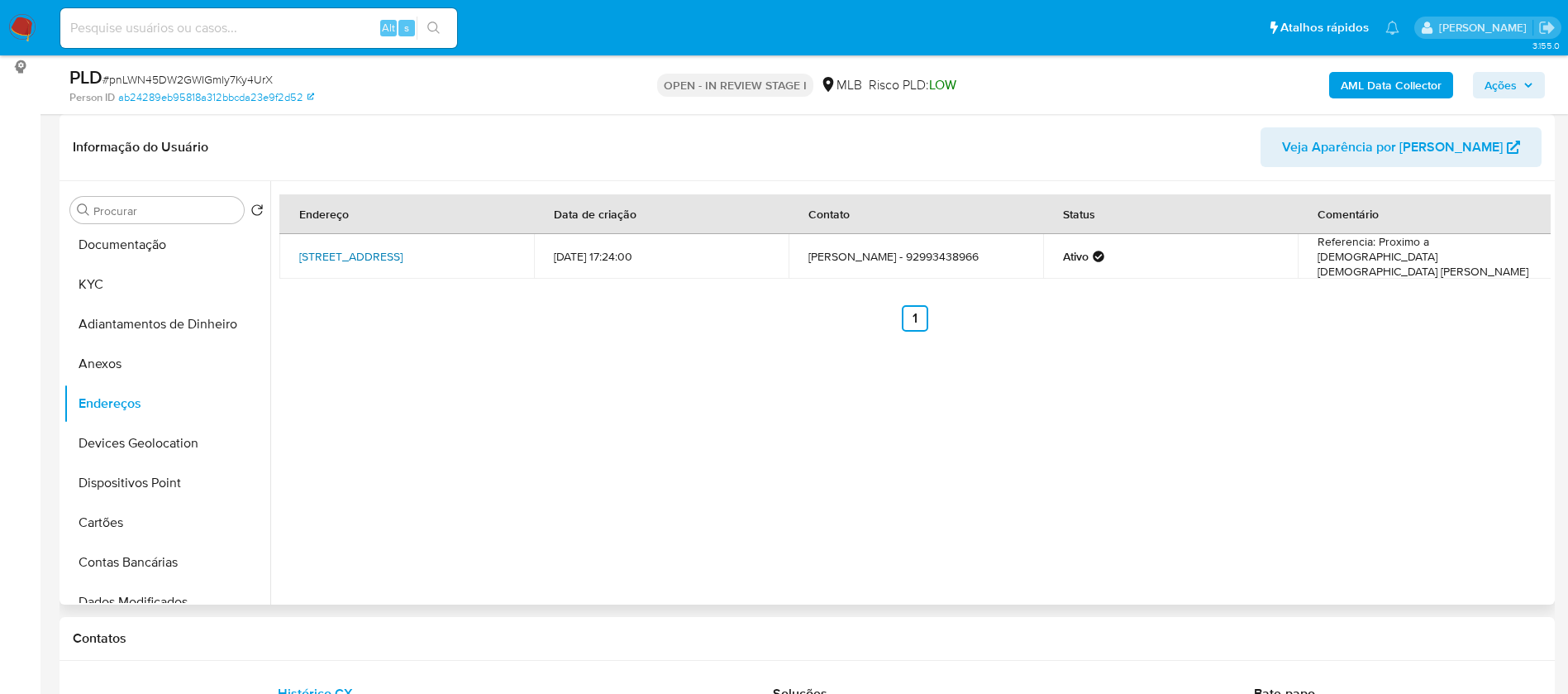
click at [402, 248] on link "Rua Rio Mutuca 132, Manaus, Amazonas, 69085284, Brasil 132" at bounding box center [351, 256] width 103 height 17
click at [147, 246] on button "Documentação" at bounding box center [160, 244] width 194 height 39
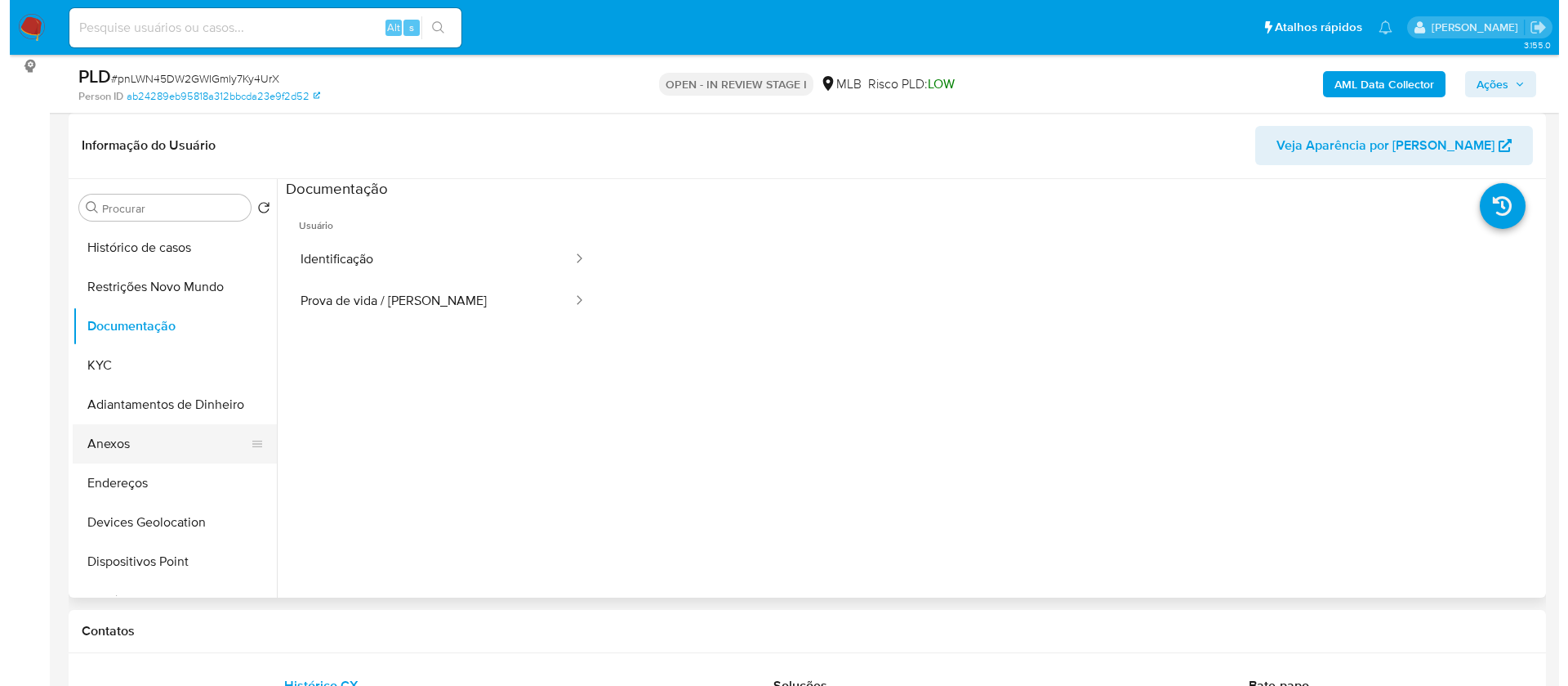
scroll to position [0, 0]
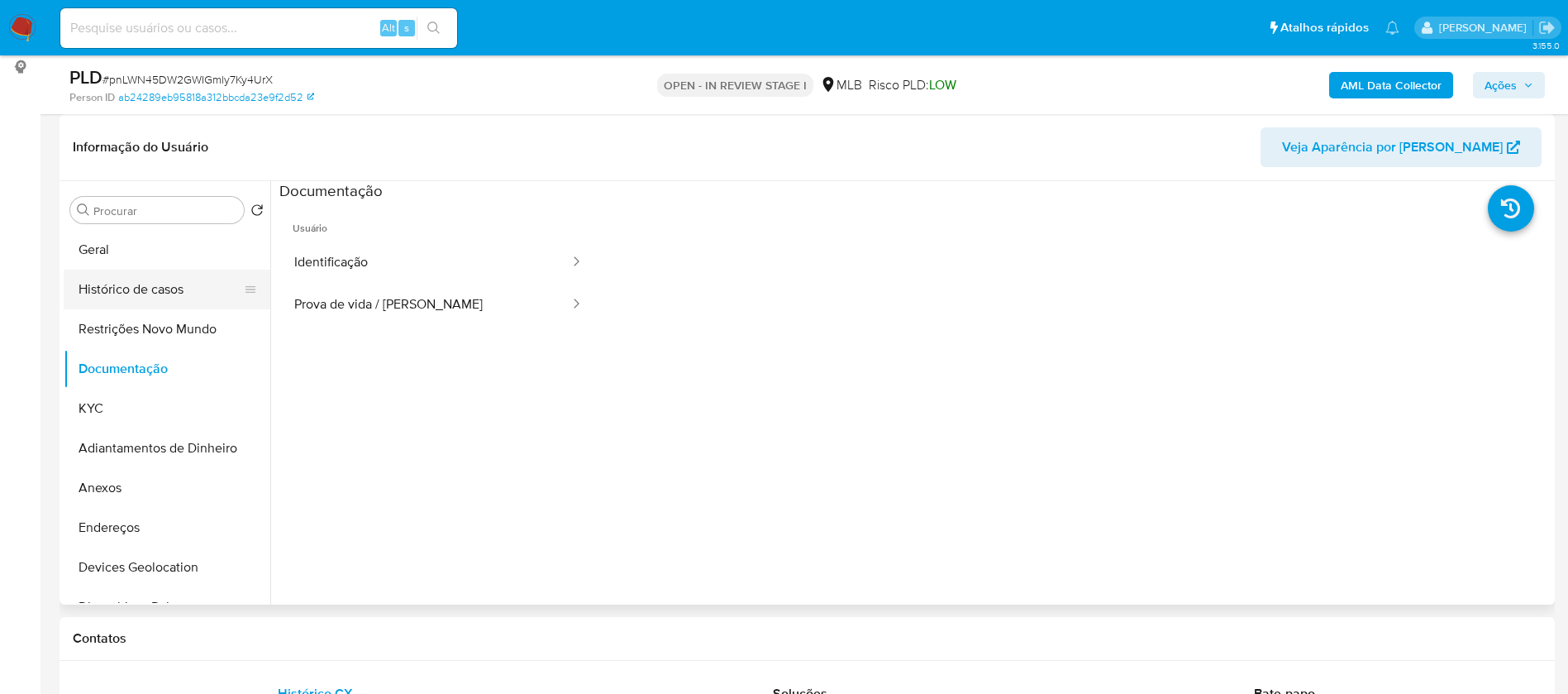
click at [140, 297] on button "Histórico de casos" at bounding box center [160, 289] width 194 height 39
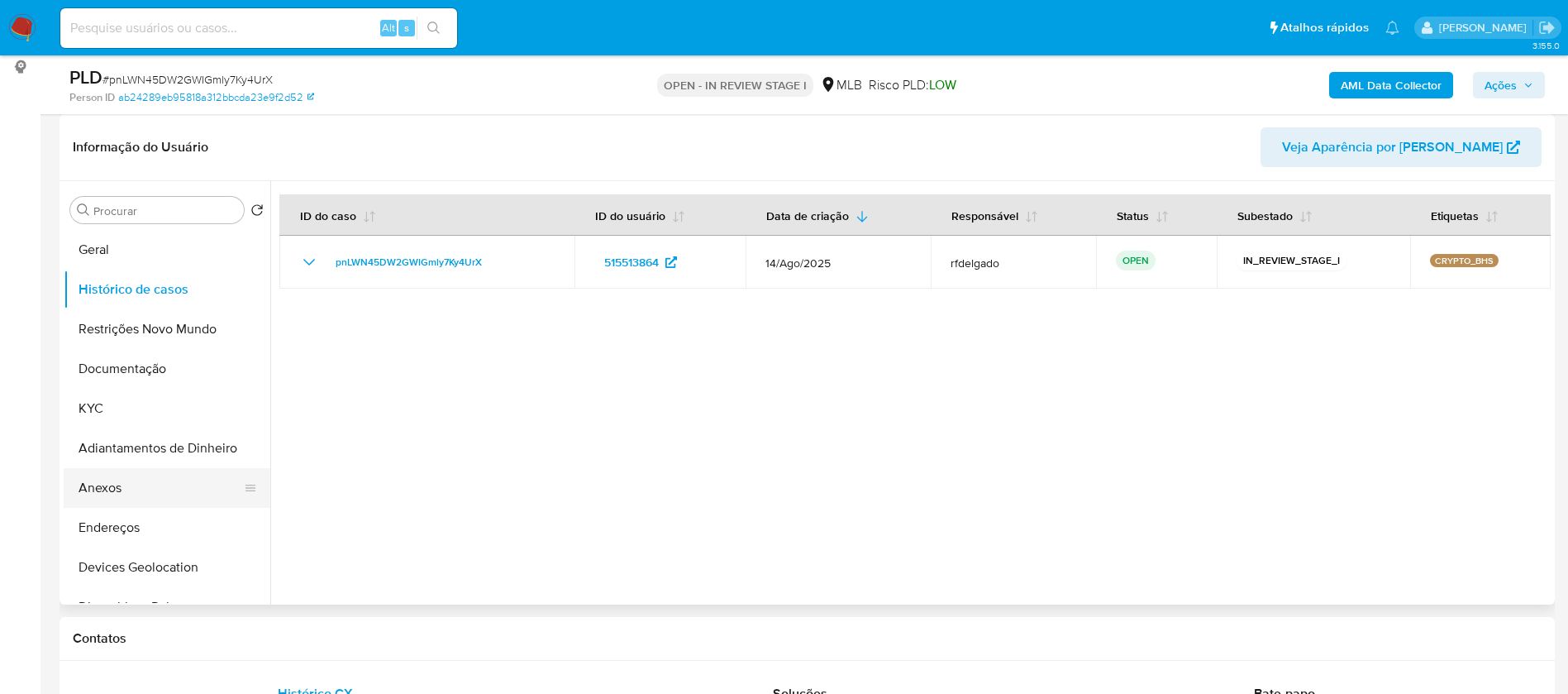
click at [156, 488] on button "Anexos" at bounding box center [160, 487] width 194 height 39
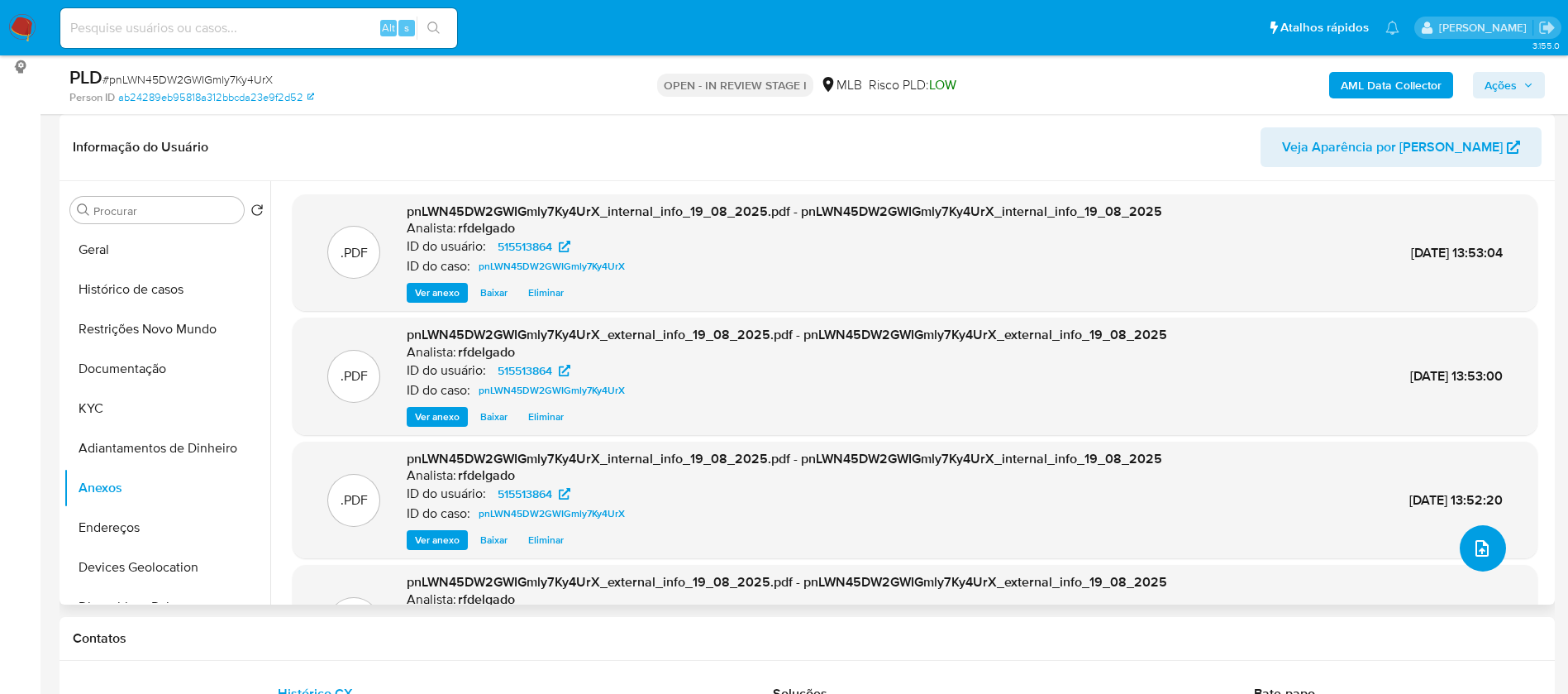
click at [1472, 552] on icon "upload-file" at bounding box center [1481, 547] width 20 height 20
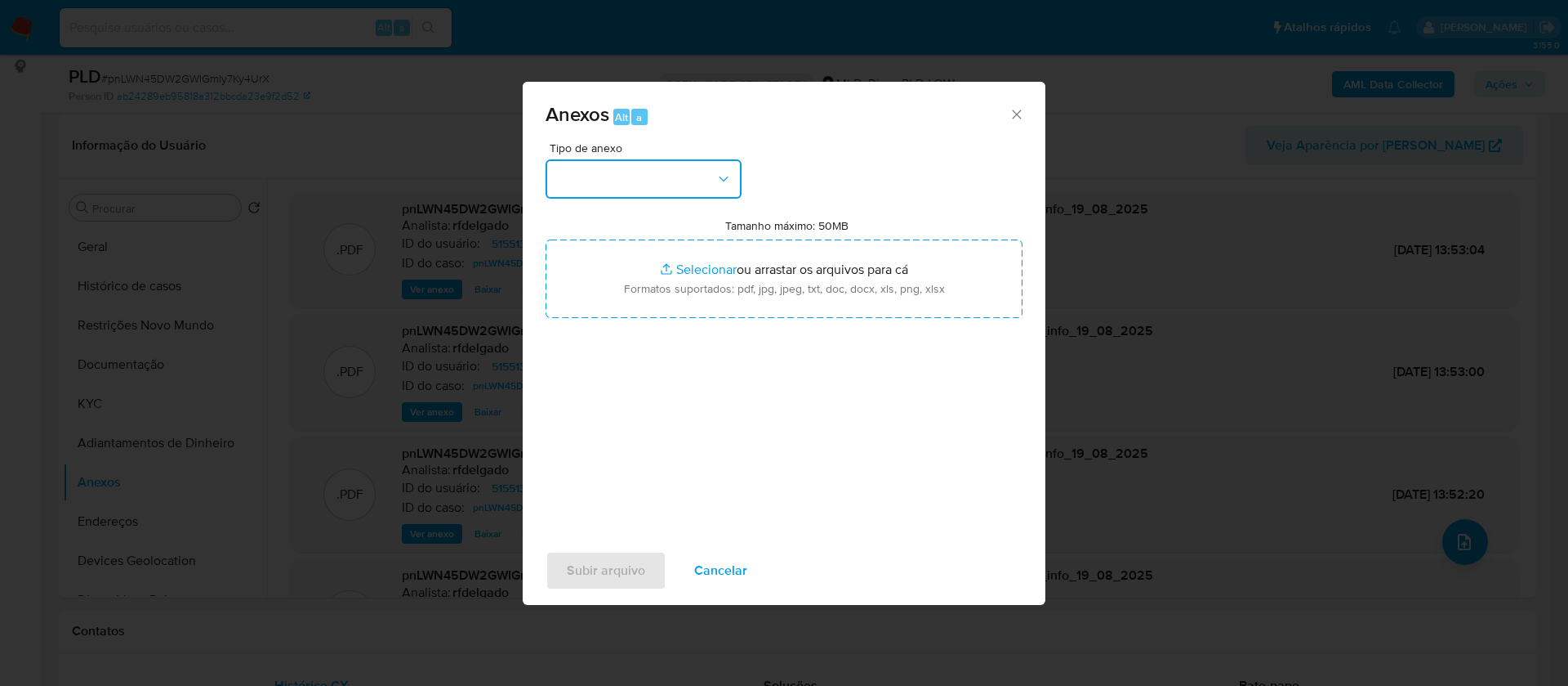
click at [693, 172] on button "button" at bounding box center [643, 178] width 196 height 39
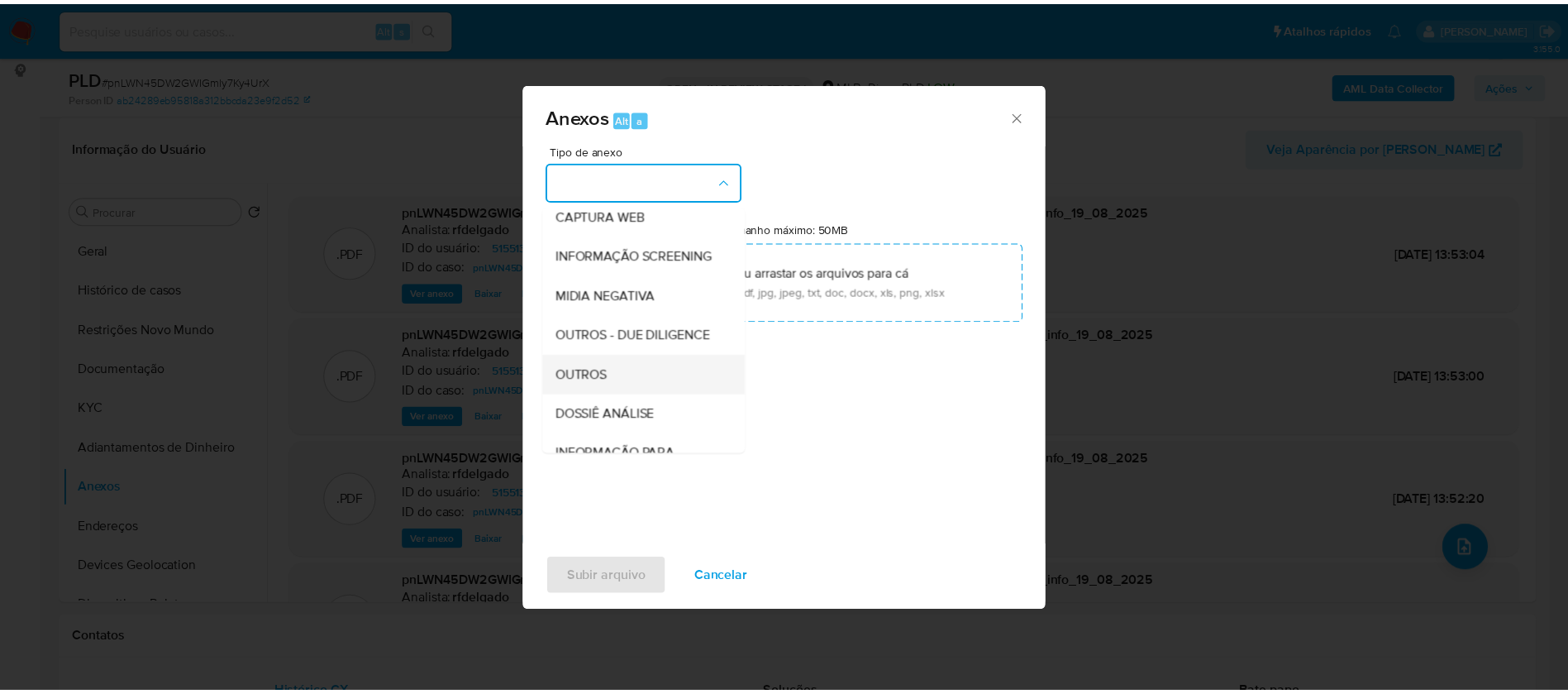
scroll to position [254, 0]
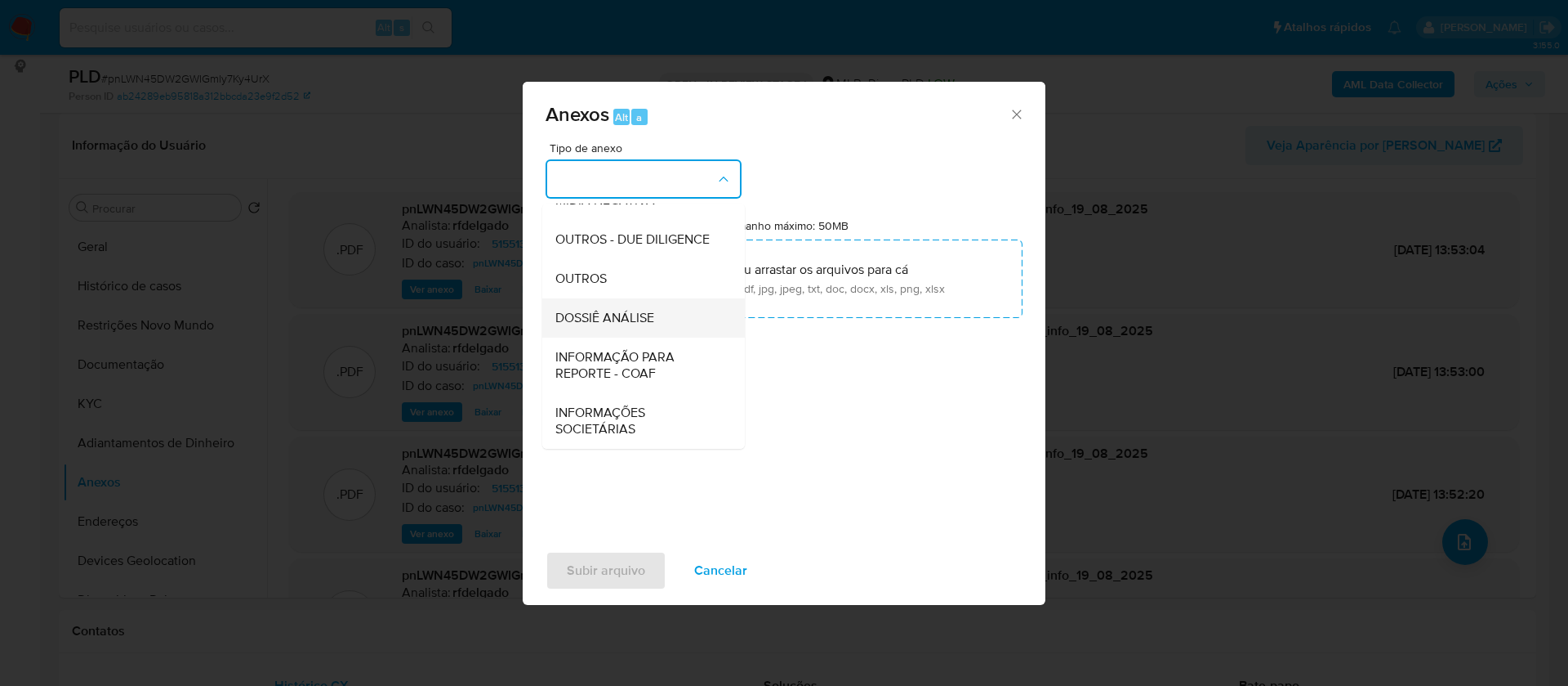
click at [648, 315] on span "DOSSIÊ ANÁLISE" at bounding box center [604, 318] width 99 height 17
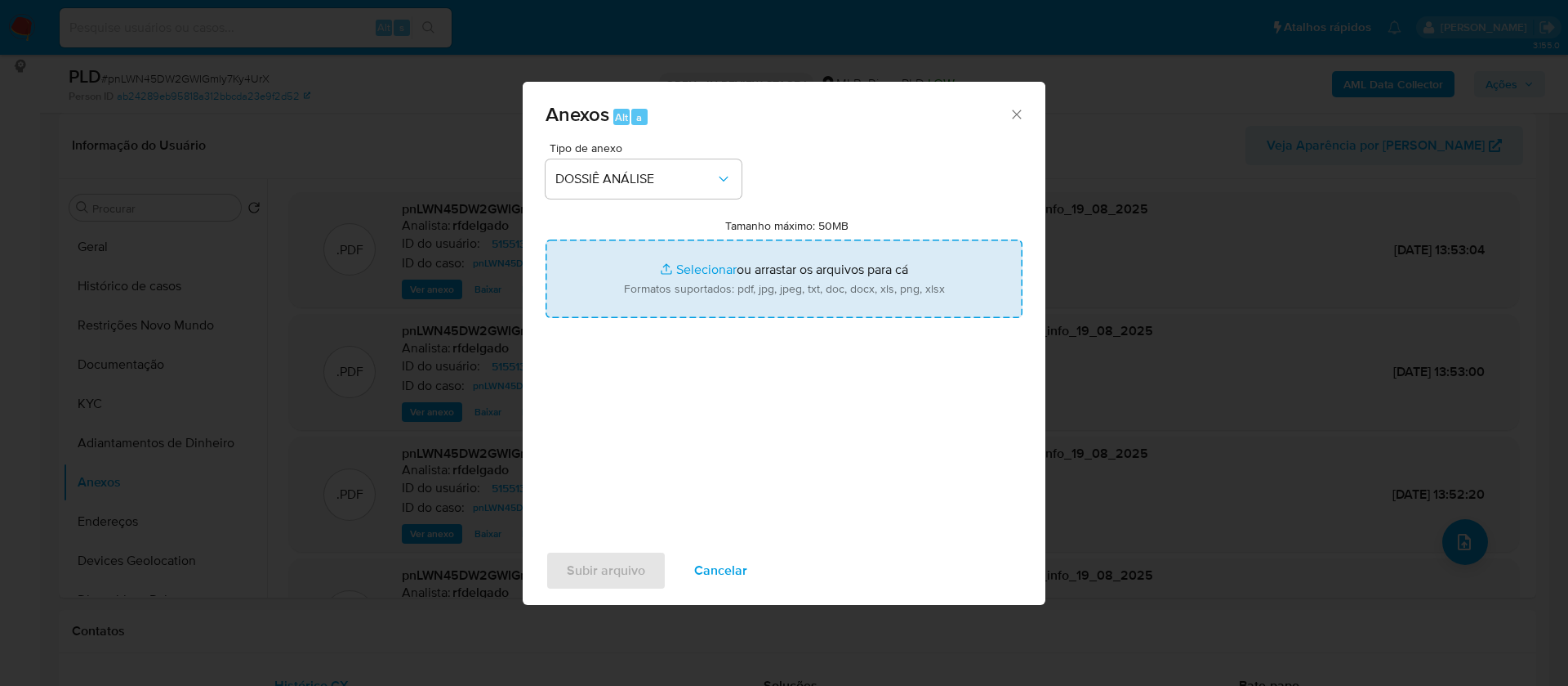
type input "C:\fakepath\Mulan 515513864_2025_08_19_11_08_50.xlsx"
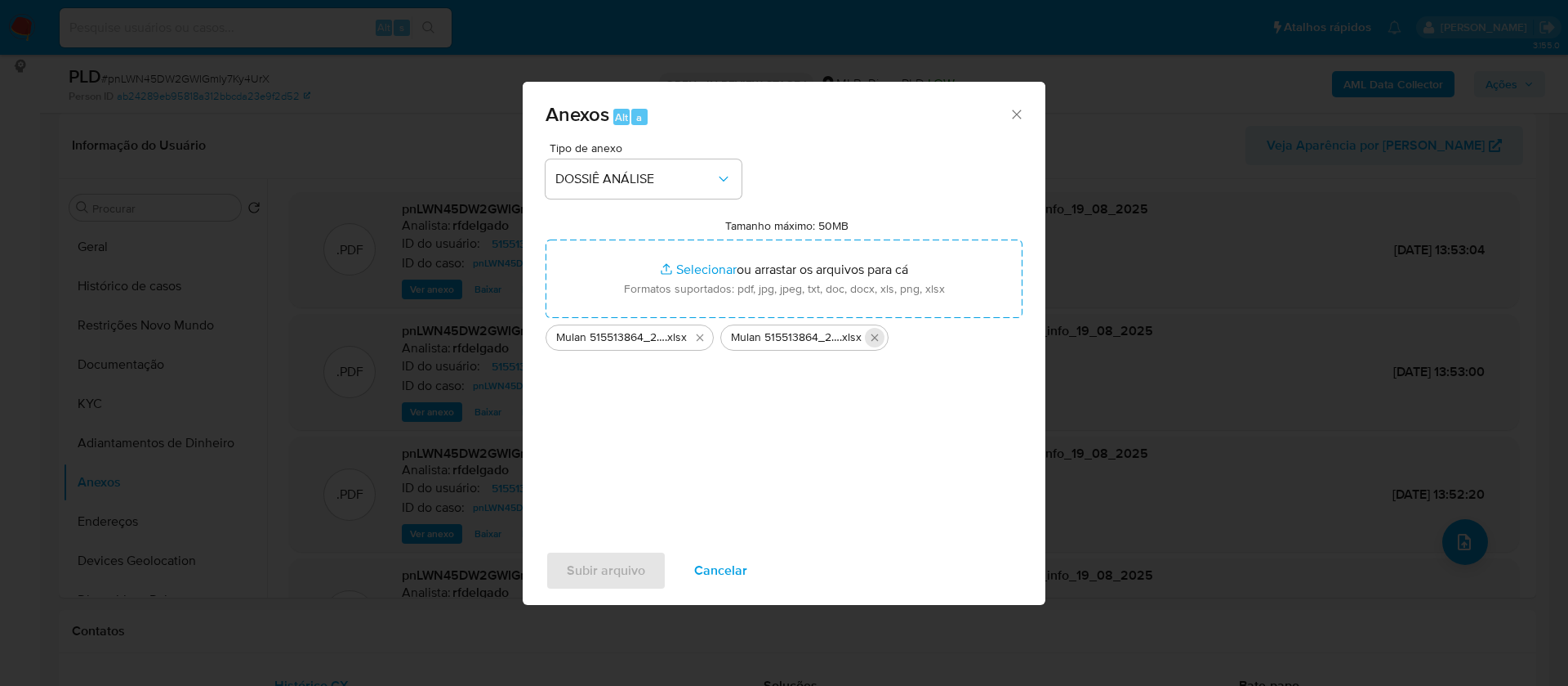
click at [881, 337] on icon "Excluir Mulan 515513864_2025_08_19_11_08_50.xlsx" at bounding box center [875, 337] width 13 height 13
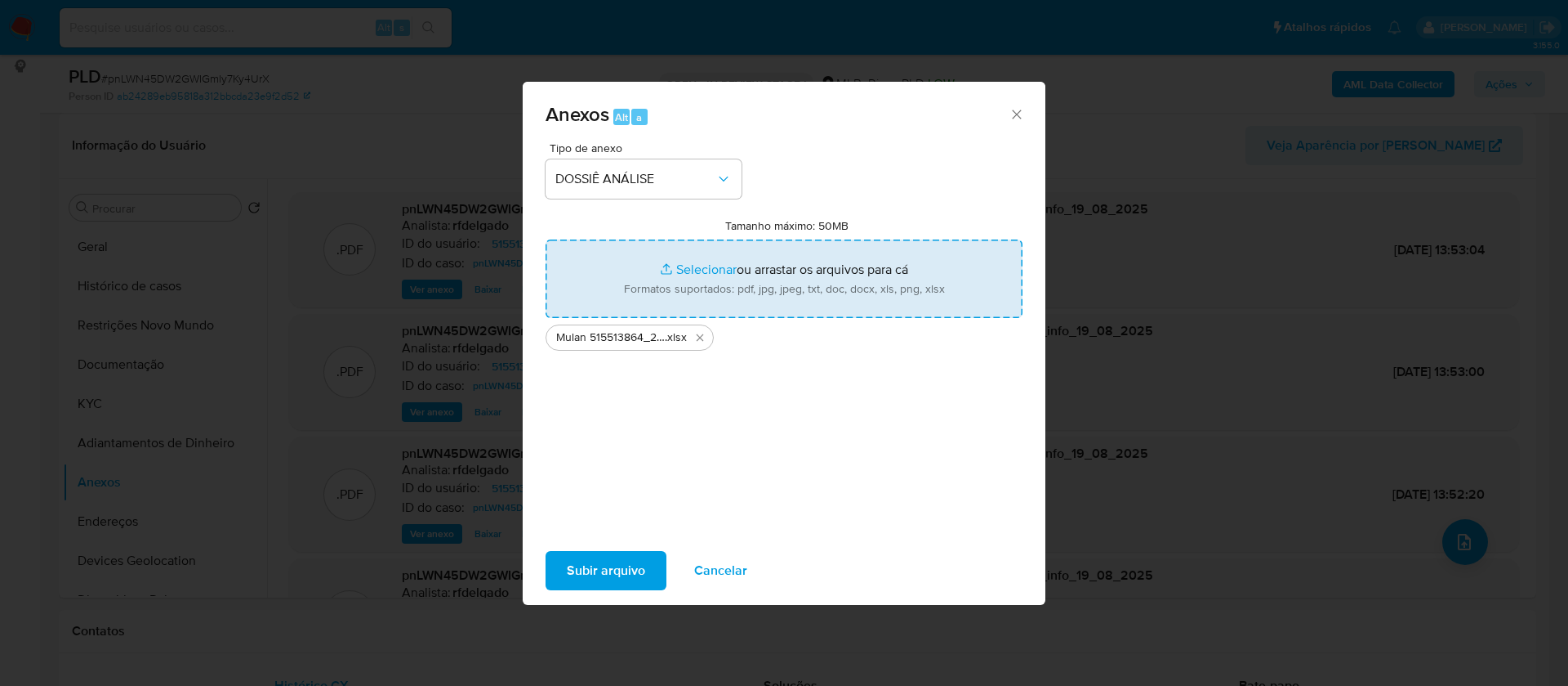
type input "C:\fakepath\SAR - - CPF 78010454249 - LEONILSON DOS SANTOS ROCHA.pdf"
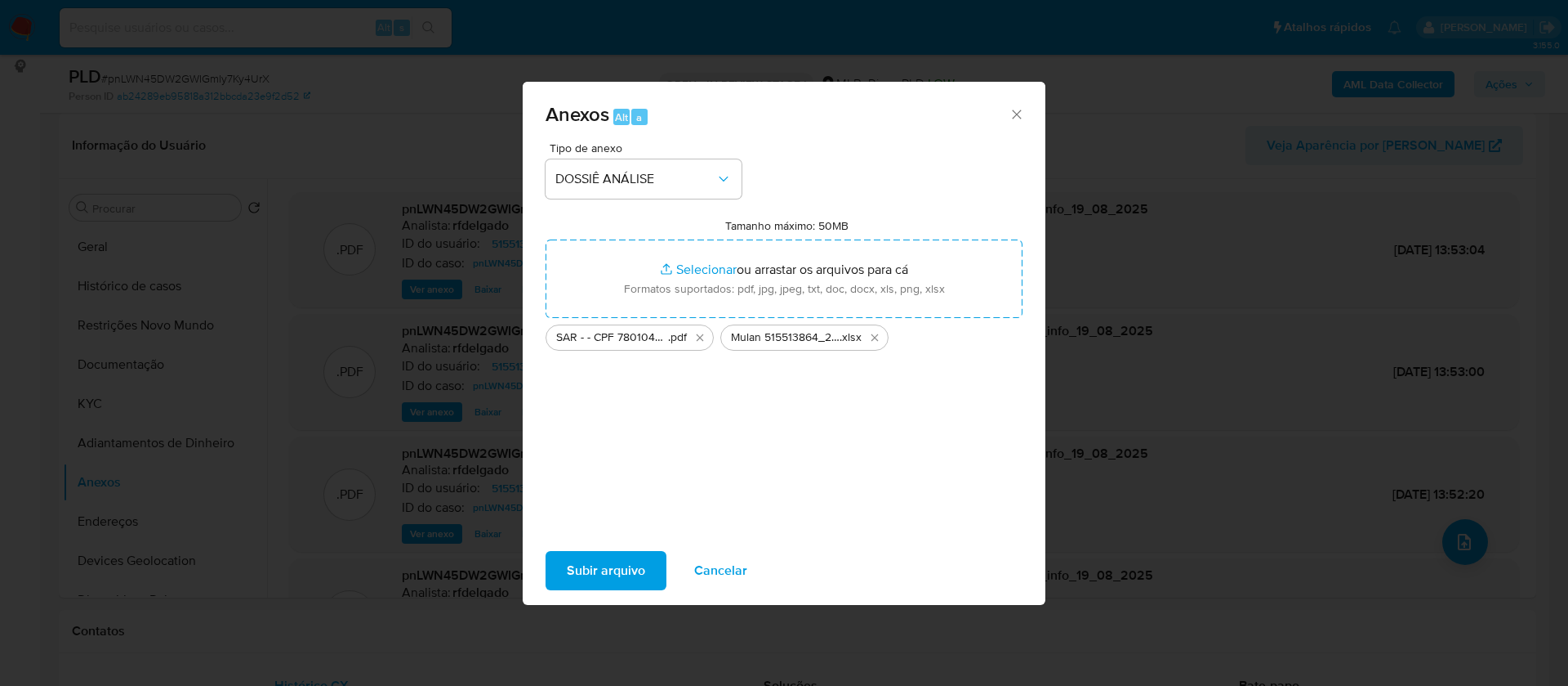
click at [602, 561] on span "Subir arquivo" at bounding box center [605, 570] width 79 height 36
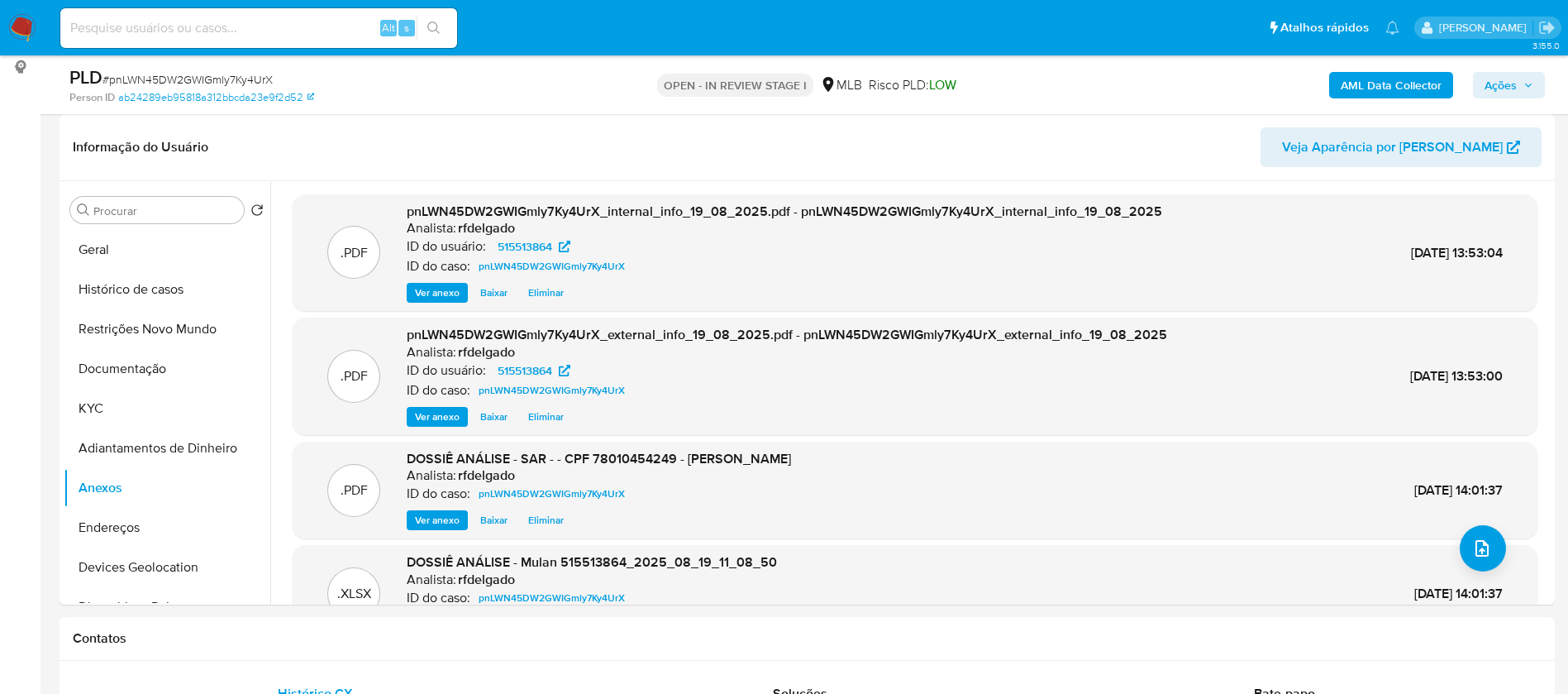
click at [1518, 85] on span "Ações" at bounding box center [1509, 85] width 49 height 23
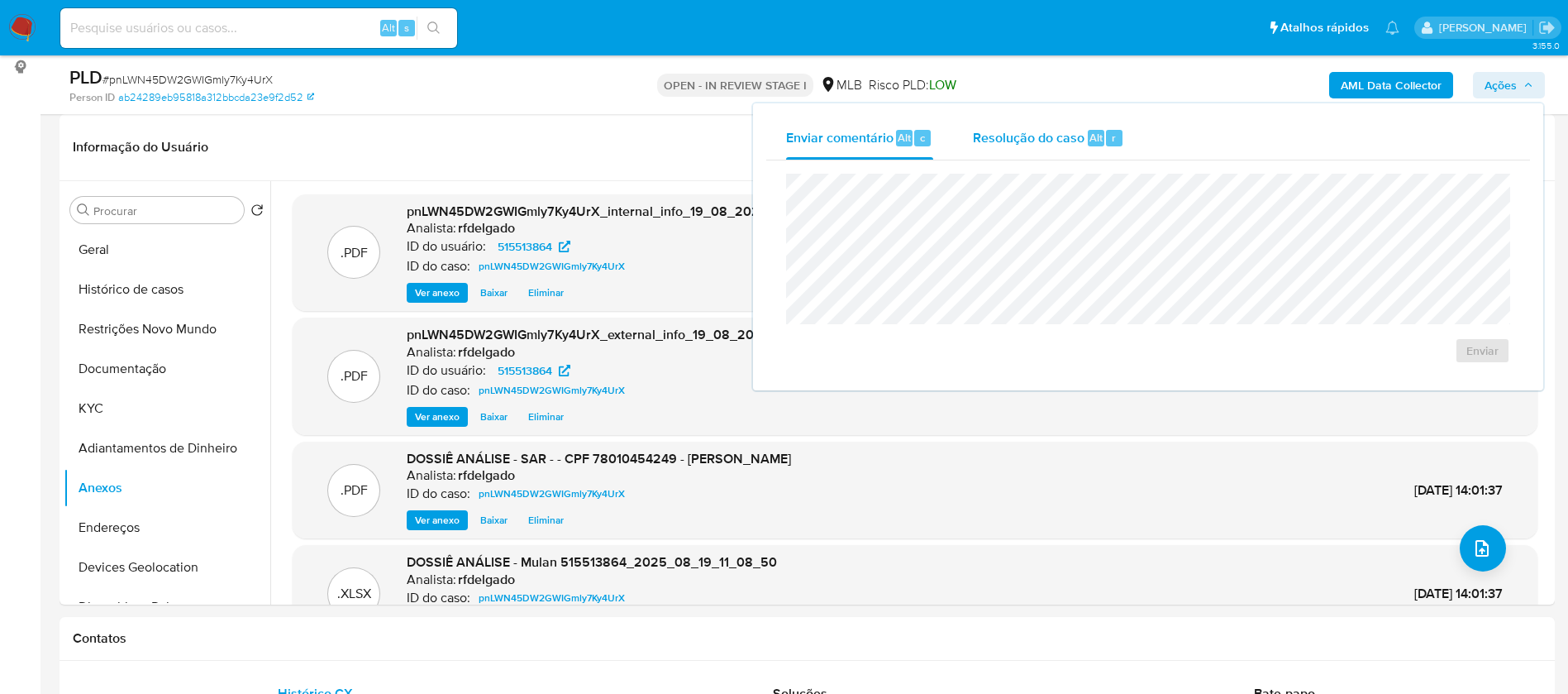
click at [1050, 132] on span "Resolução do caso" at bounding box center [1028, 137] width 111 height 19
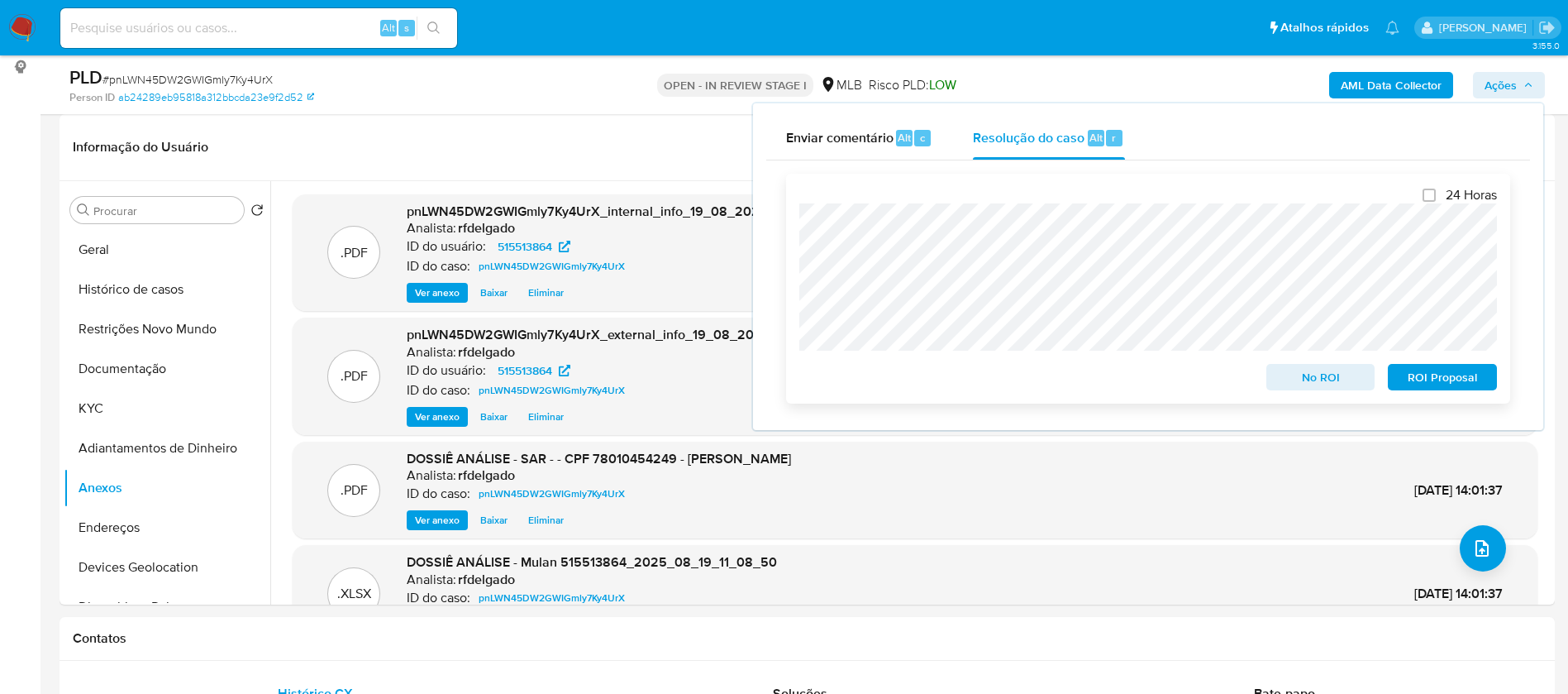
click at [1329, 382] on span "No ROI" at bounding box center [1321, 377] width 86 height 23
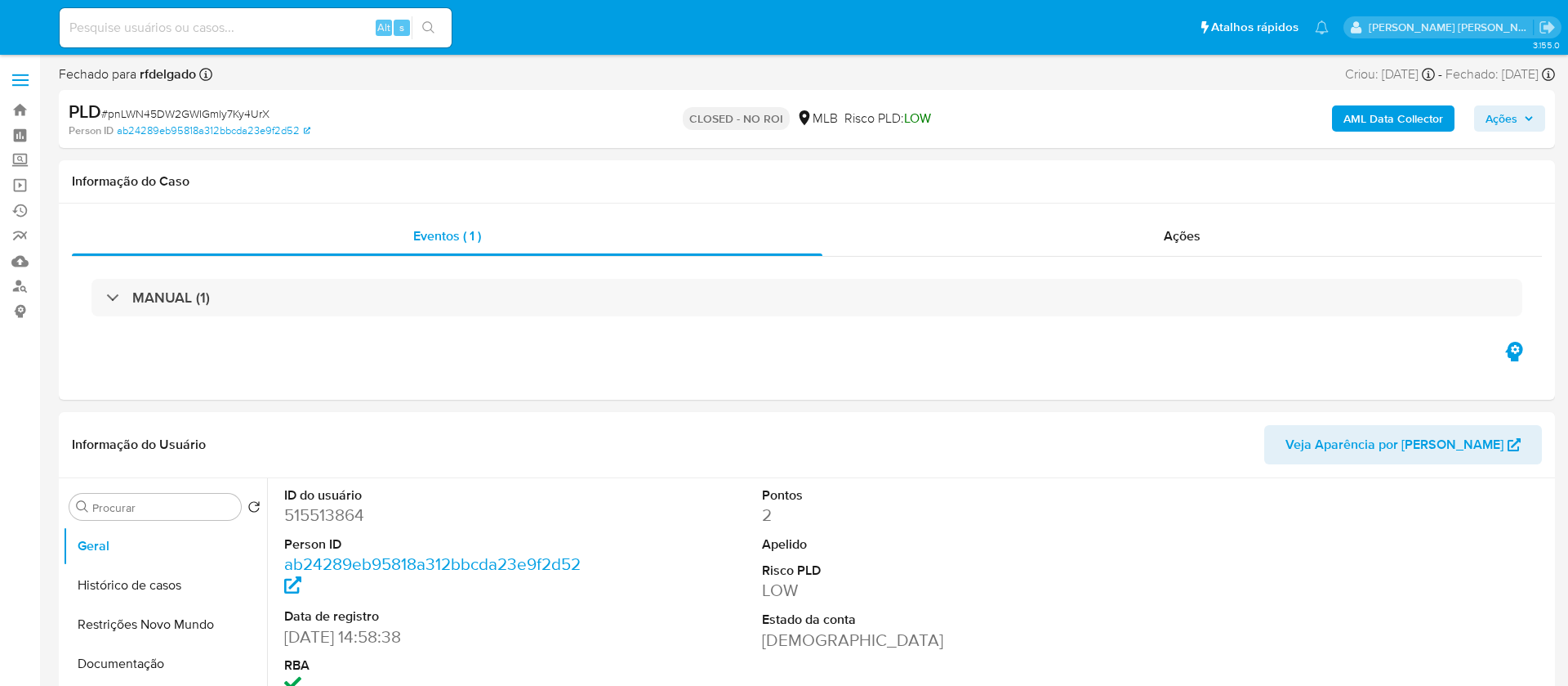
select select "10"
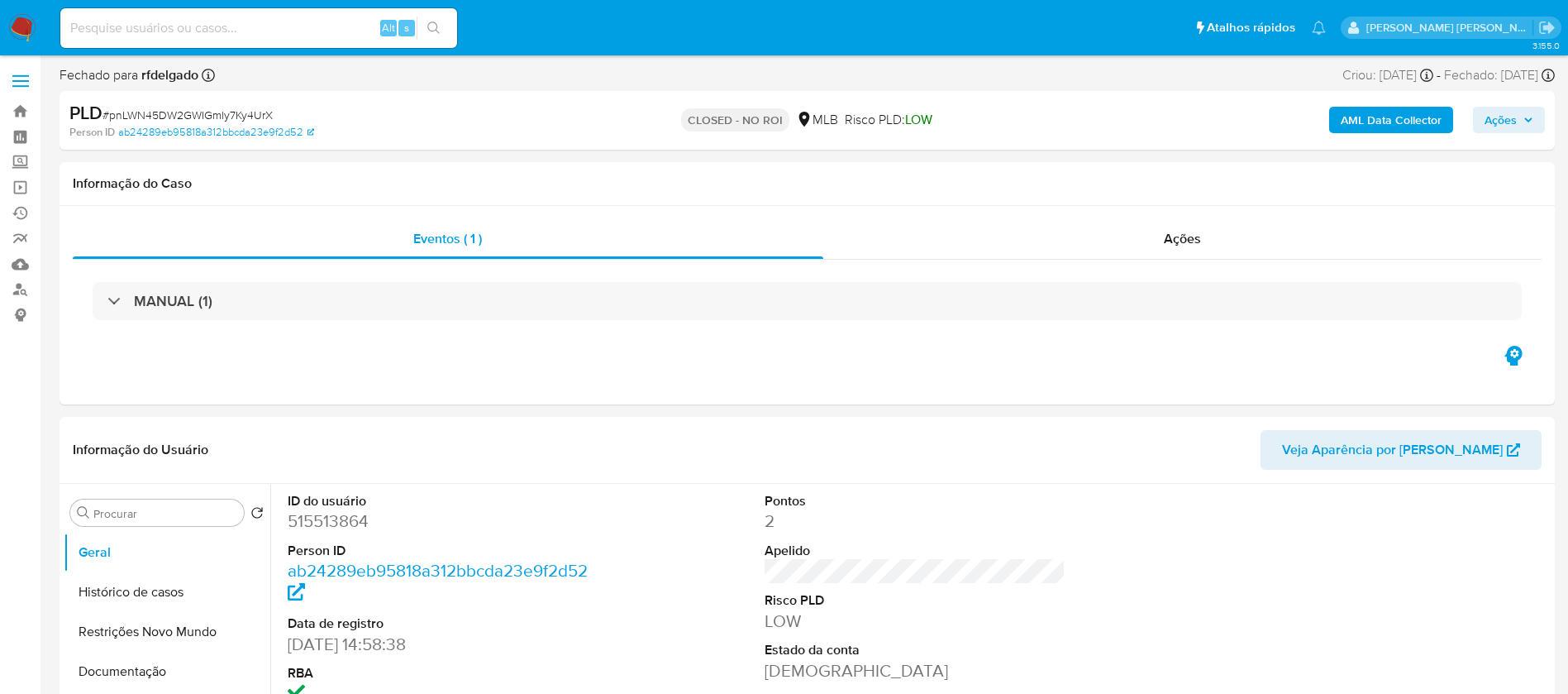
click at [26, 32] on img at bounding box center [22, 28] width 28 height 28
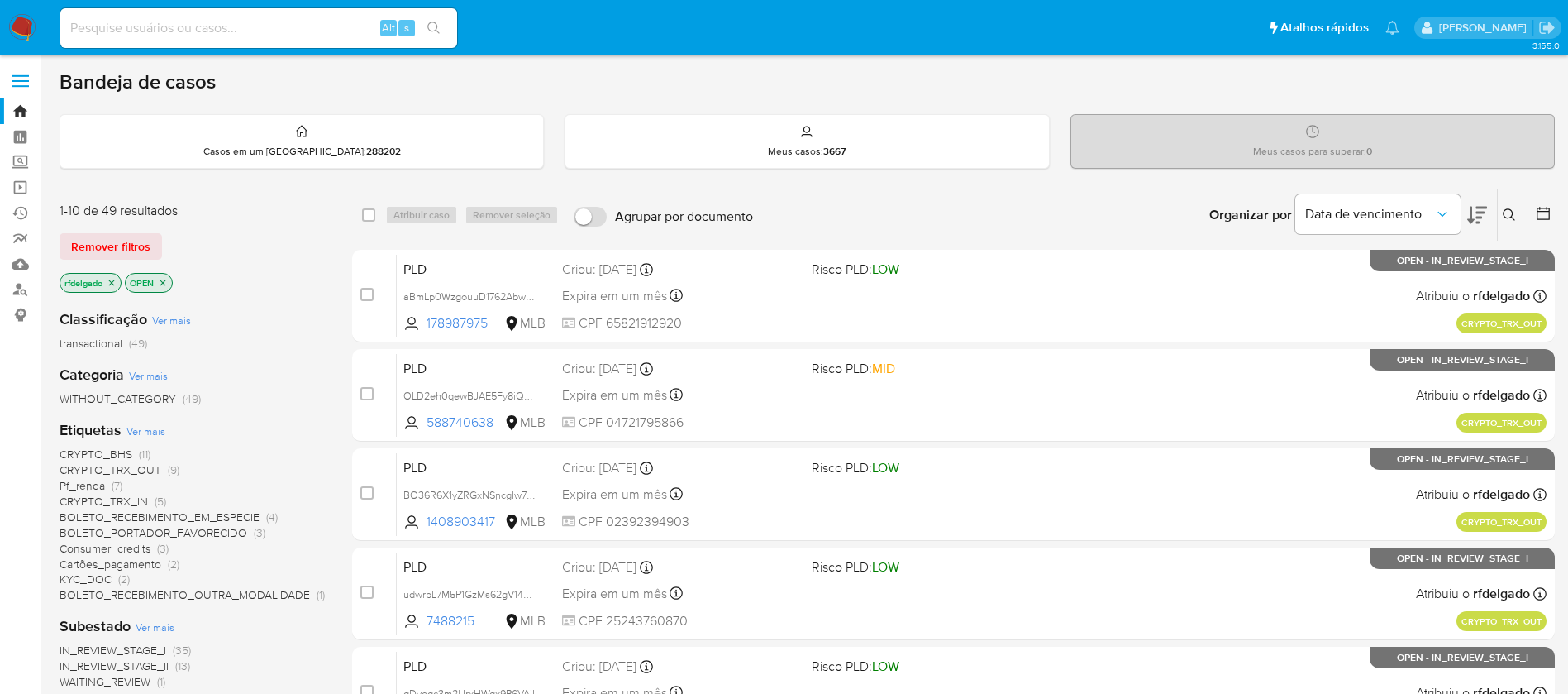
click at [104, 450] on span "CRYPTO_BHS" at bounding box center [96, 454] width 73 height 17
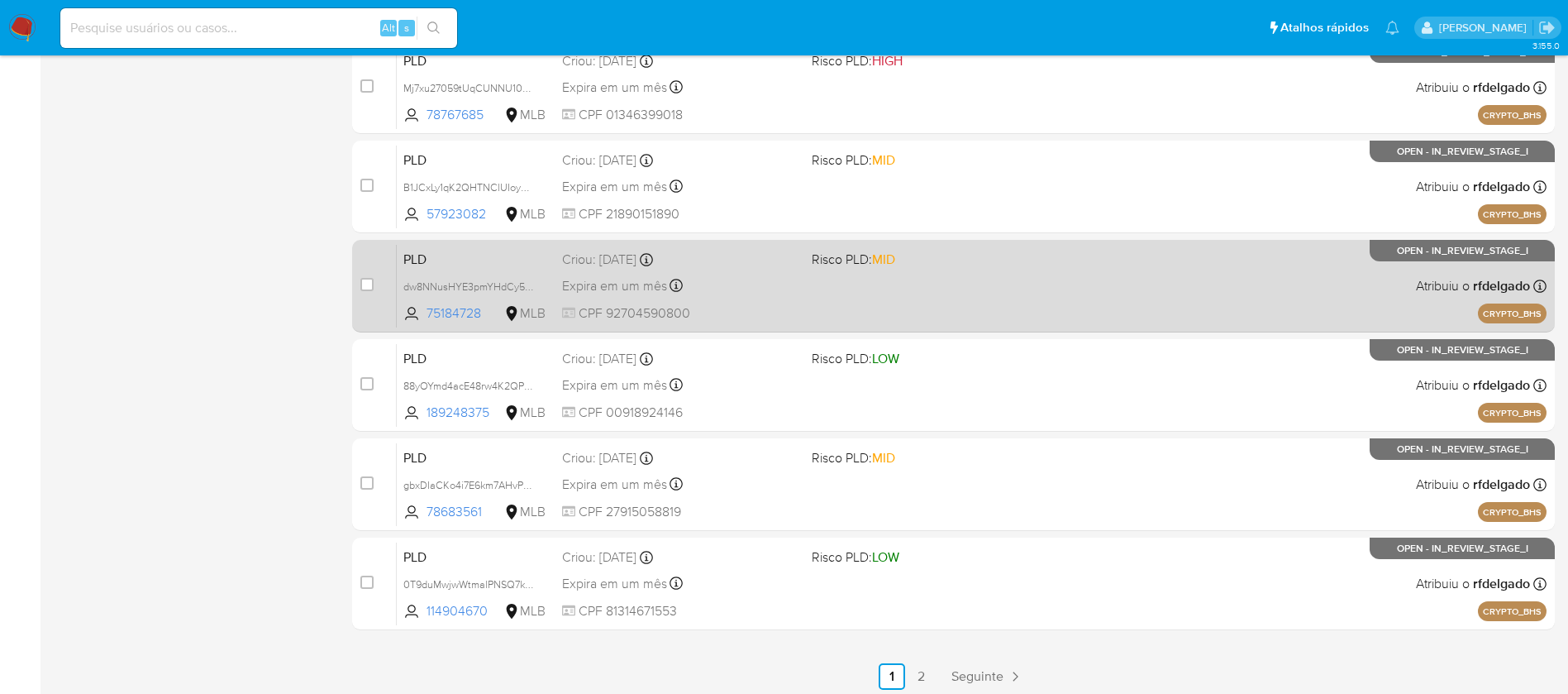
scroll to position [612, 0]
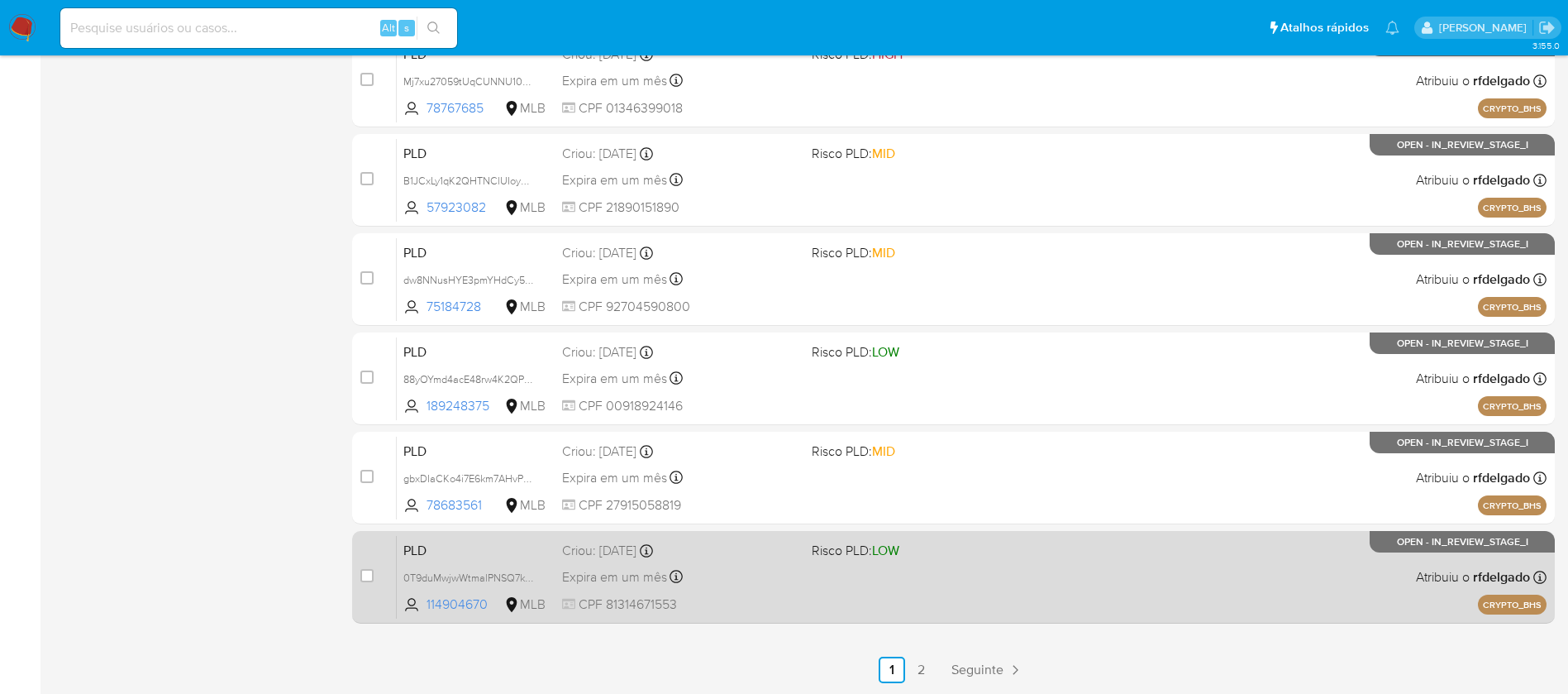
click at [1021, 564] on div "PLD 0T9duMwjwWtmalPNSQ7kSx7C 114904670 MLB Risco PLD: LOW Criou: [DATE] Criou: …" at bounding box center [971, 576] width 1150 height 83
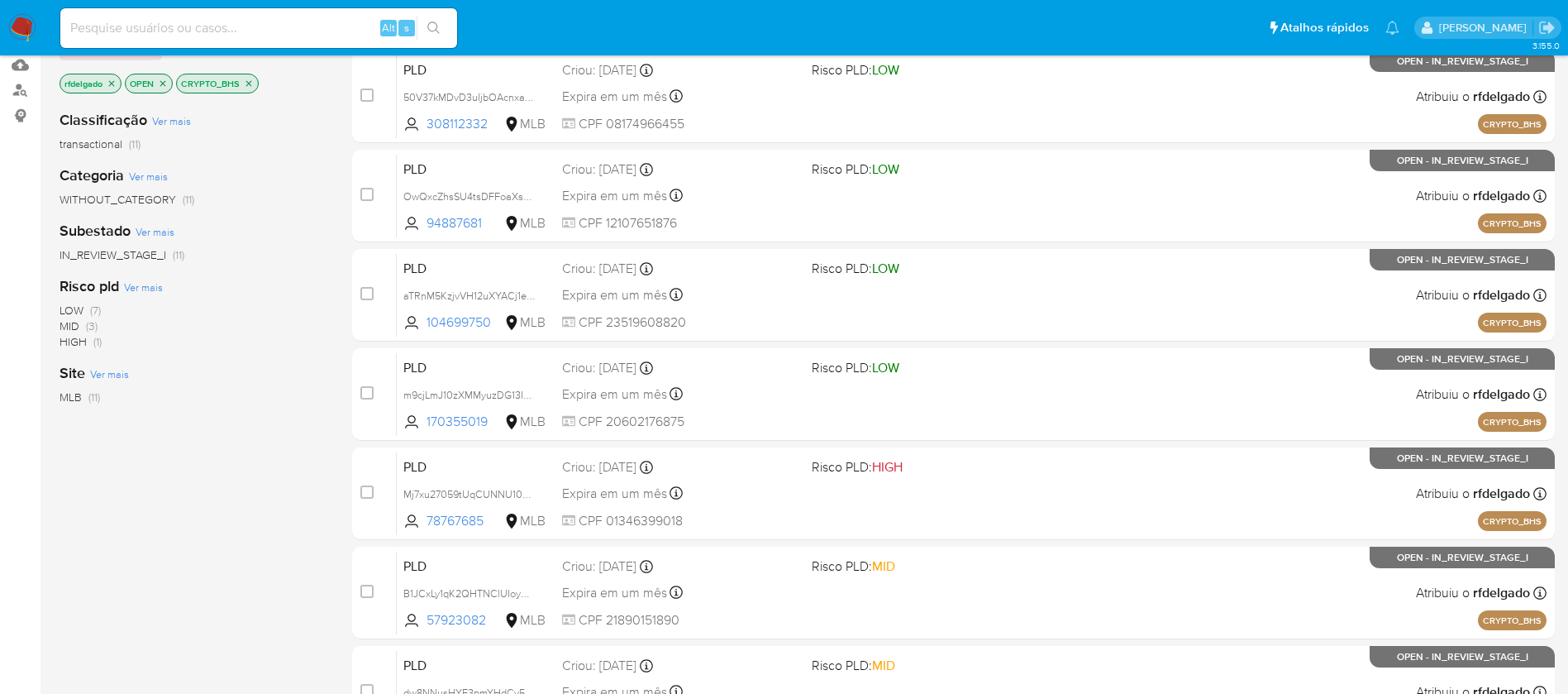
scroll to position [0, 0]
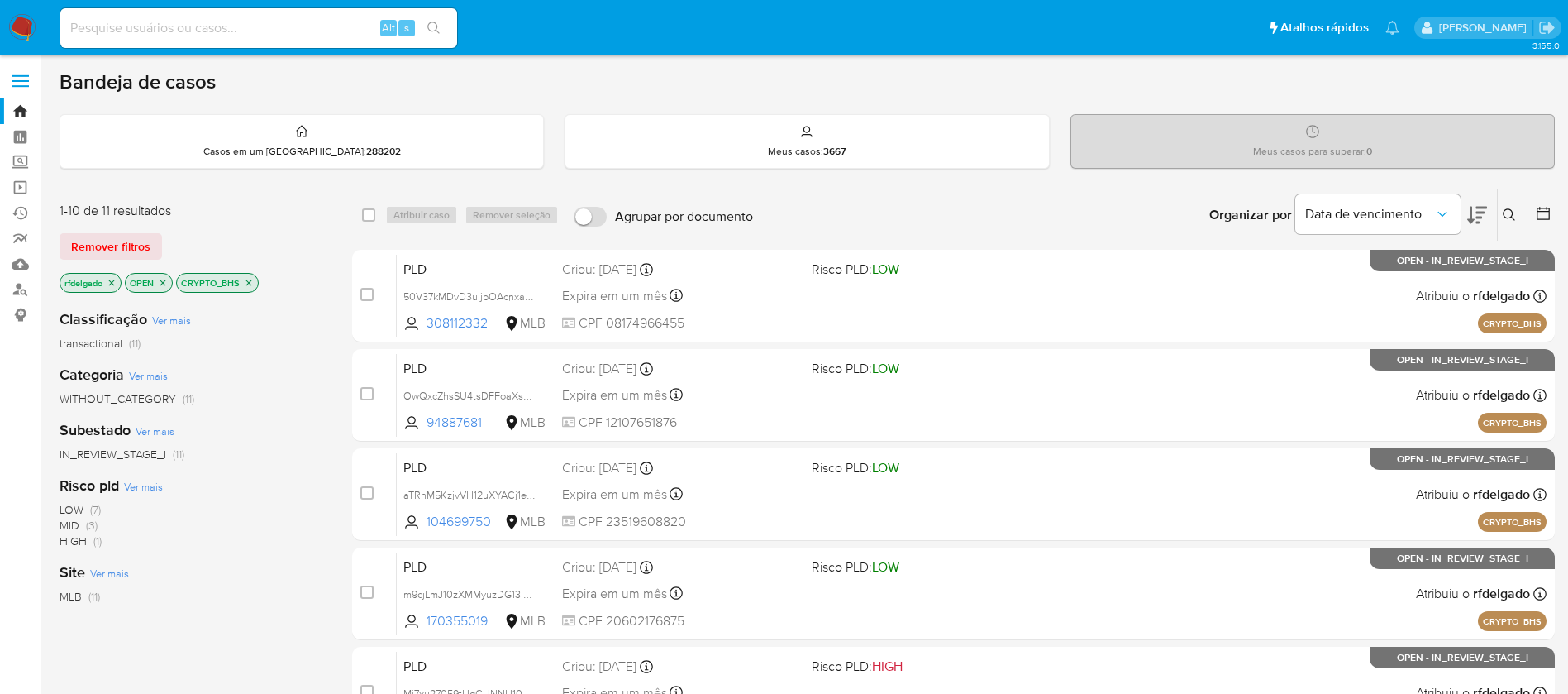
click at [18, 36] on img at bounding box center [22, 28] width 28 height 28
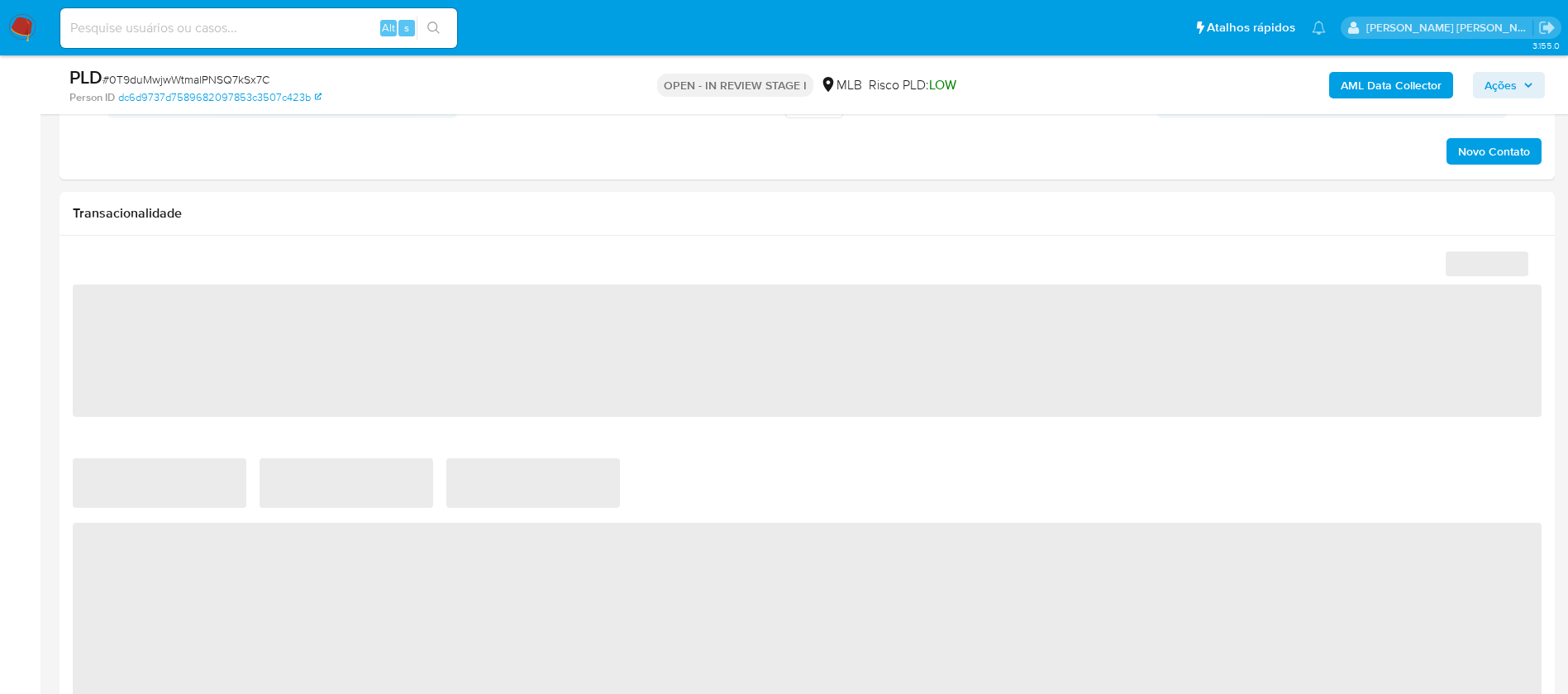
select select "10"
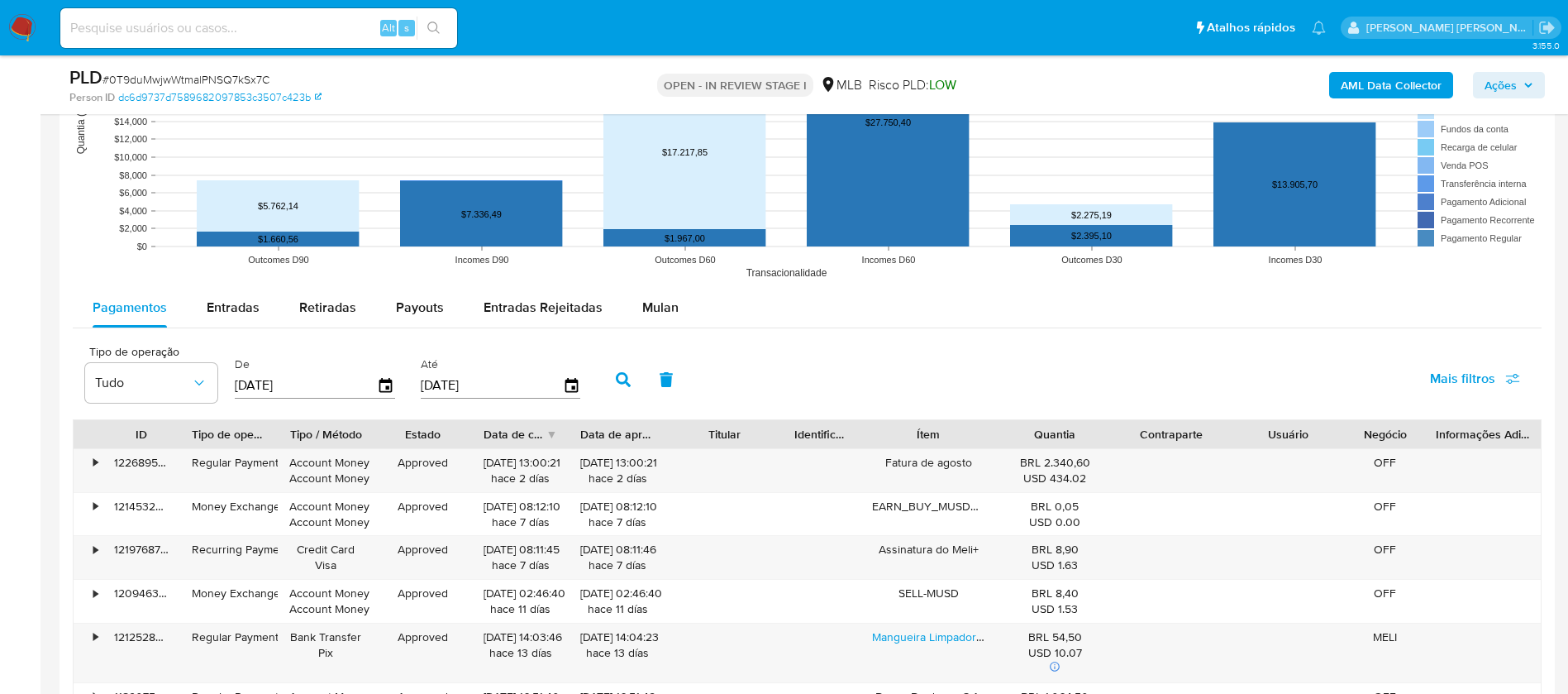
scroll to position [1612, 0]
click at [662, 298] on span "Mulan" at bounding box center [660, 306] width 36 height 19
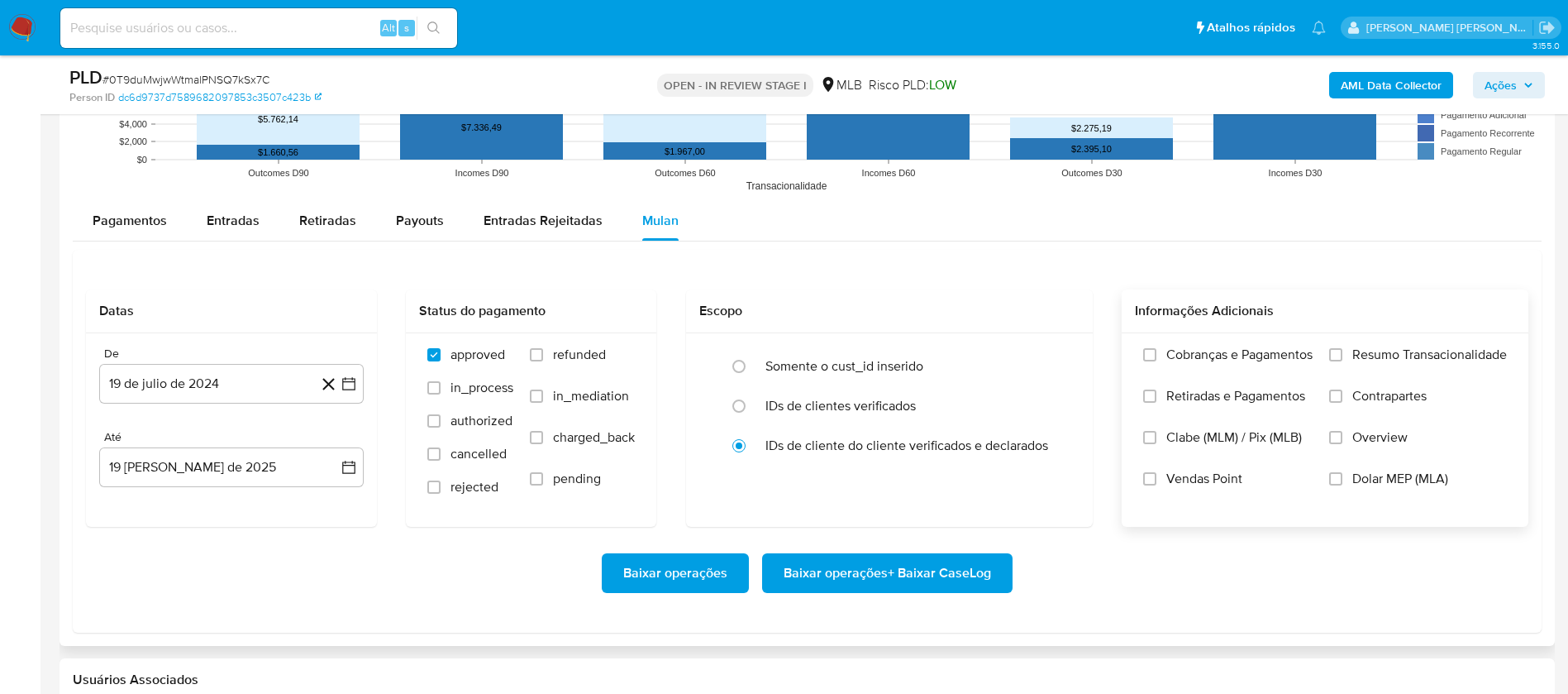
scroll to position [1736, 0]
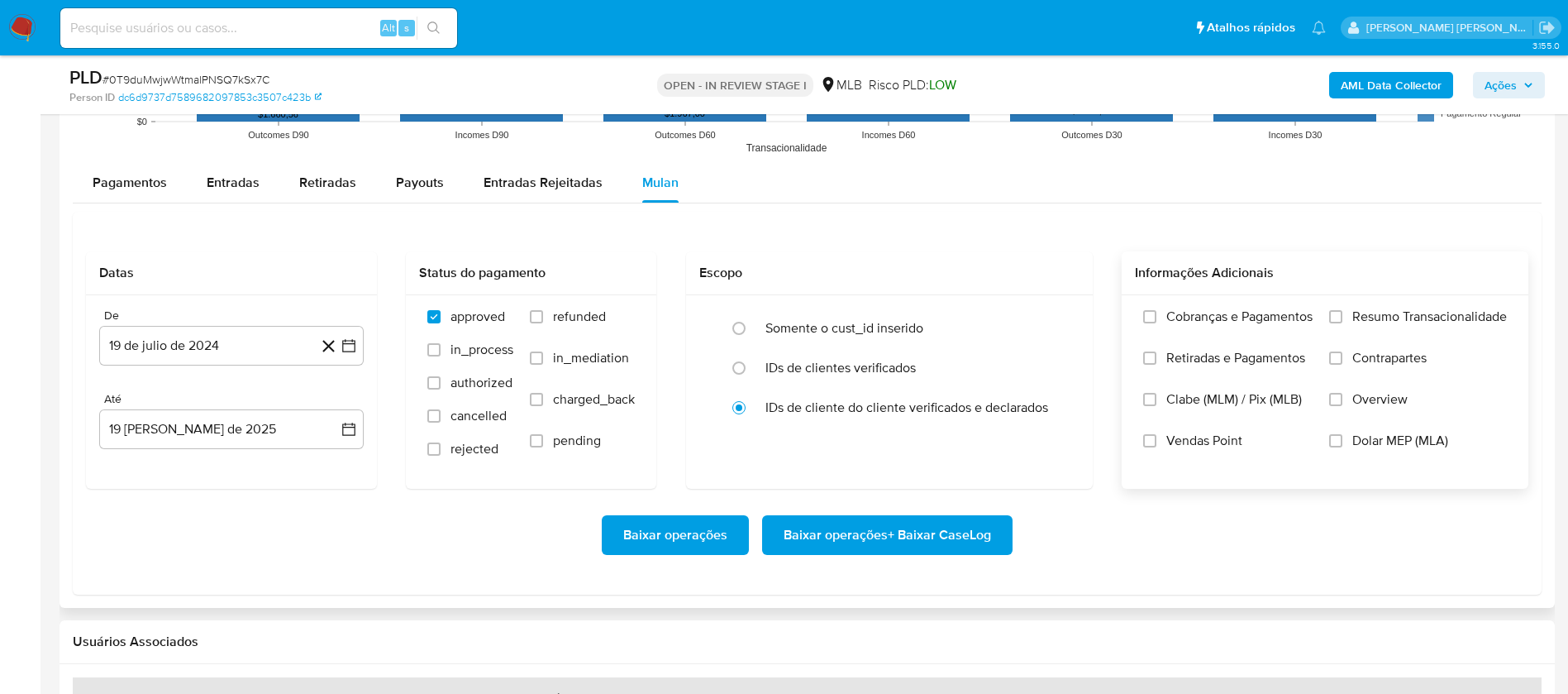
click at [1403, 316] on span "Resumo Transacionalidade" at bounding box center [1429, 317] width 154 height 17
click at [1343, 316] on input "Resumo Transacionalidade" at bounding box center [1335, 316] width 13 height 13
click at [217, 356] on button "19 de julio de 2024" at bounding box center [231, 345] width 265 height 39
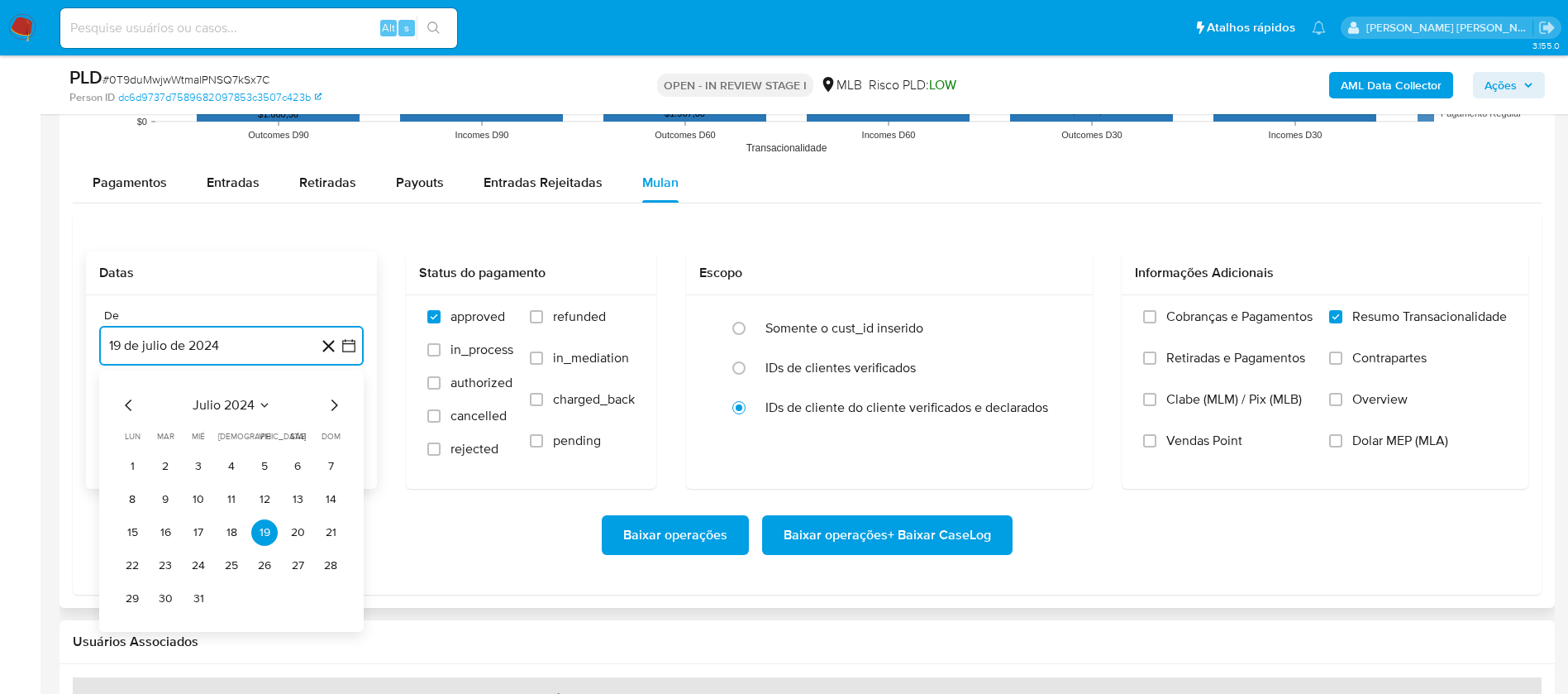
click at [228, 398] on span "julio 2024" at bounding box center [223, 405] width 62 height 17
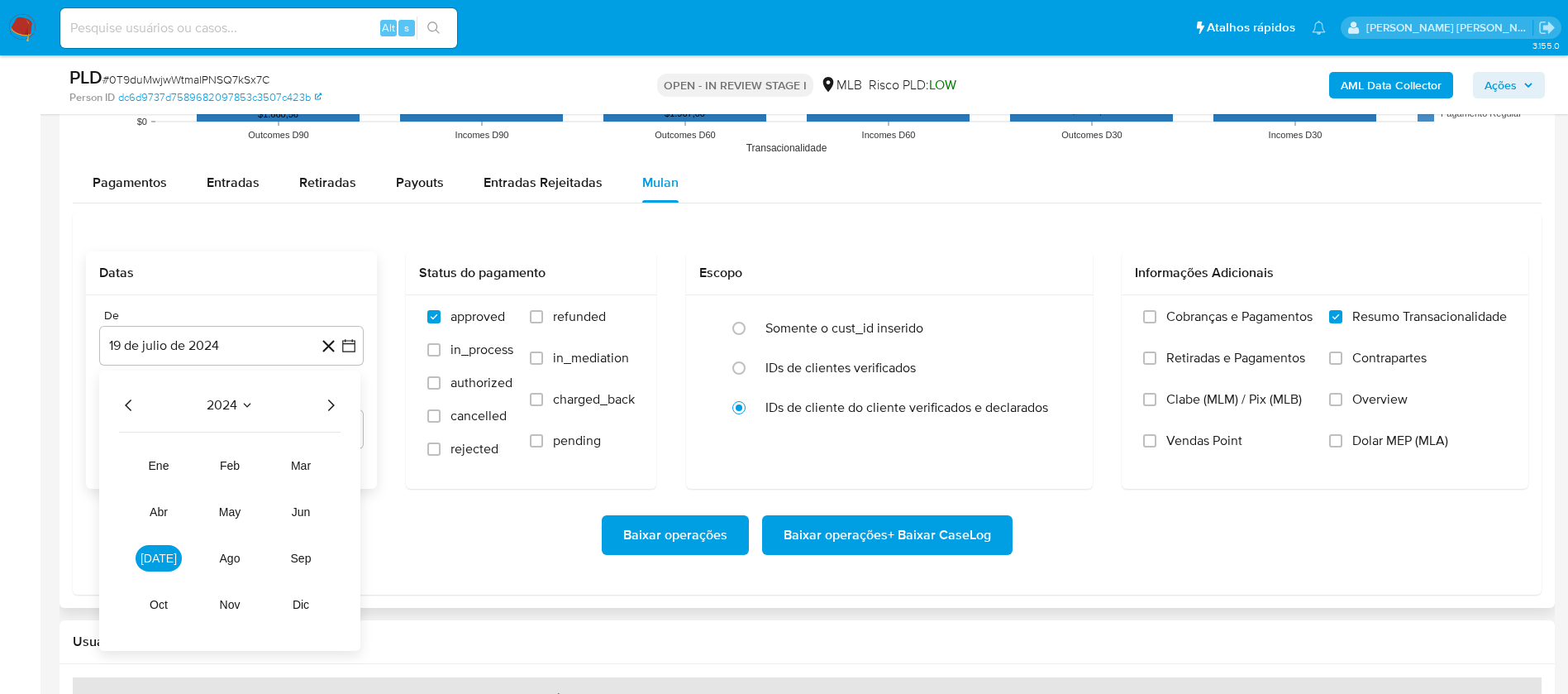
click at [327, 398] on icon "Año siguiente" at bounding box center [330, 405] width 20 height 20
click at [142, 556] on button "jul" at bounding box center [159, 558] width 47 height 26
click at [166, 464] on button "1" at bounding box center [165, 466] width 26 height 26
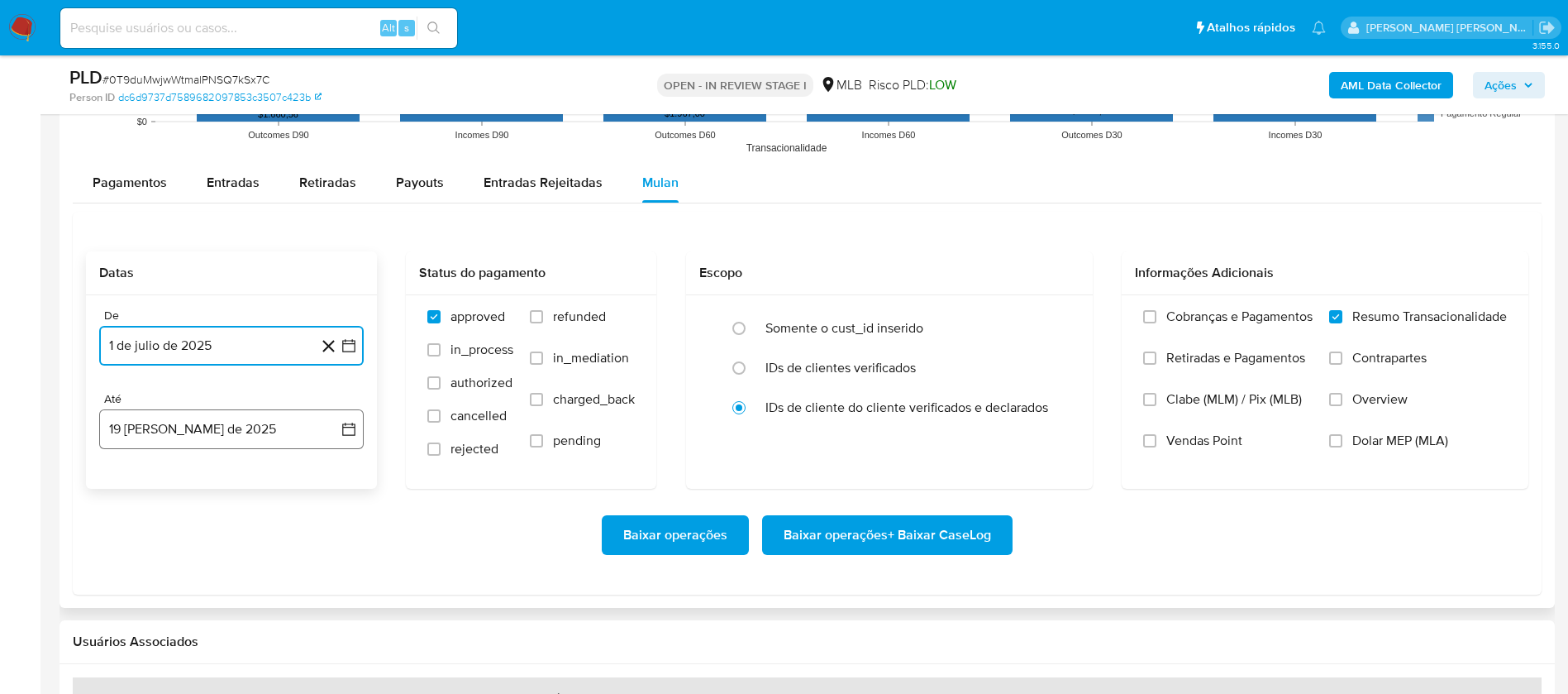
click at [192, 438] on button "19 de agosto de 2025" at bounding box center [231, 429] width 265 height 39
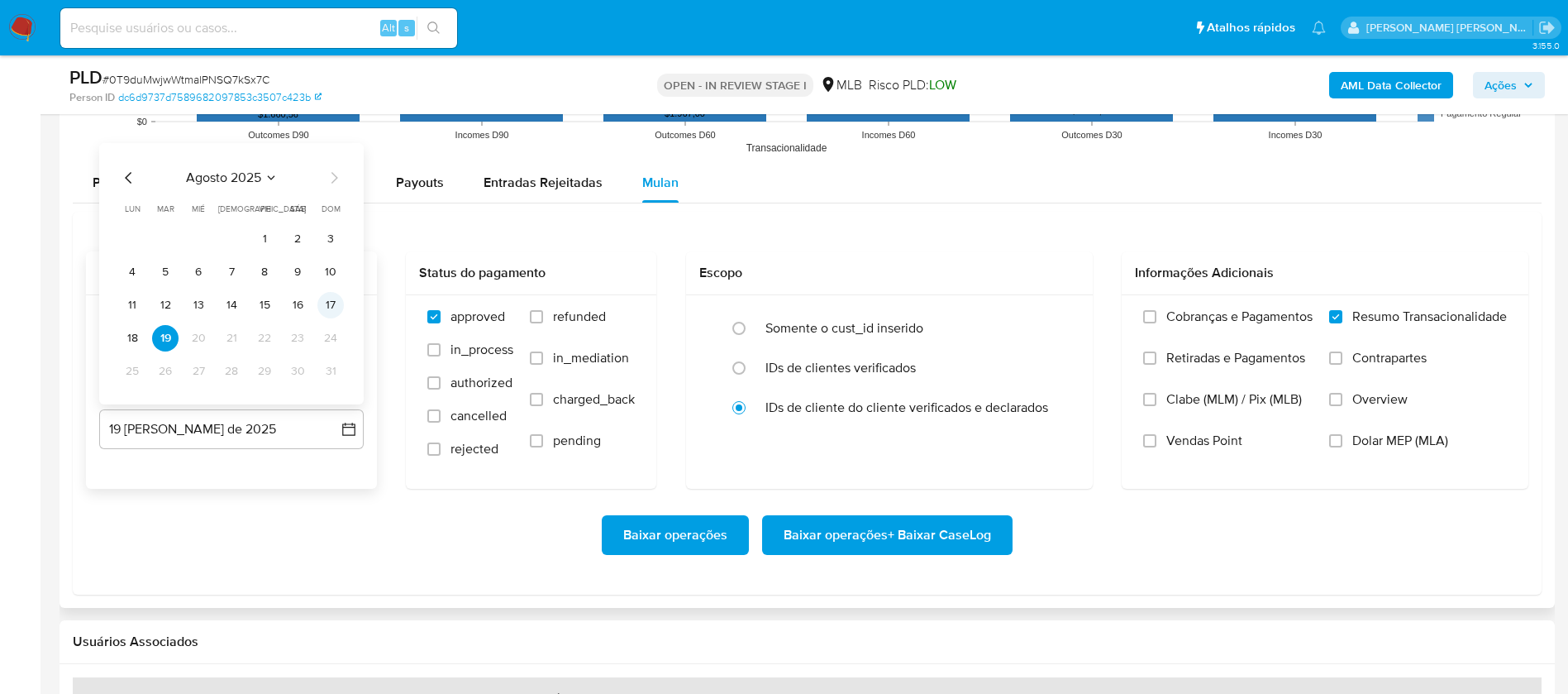
click at [331, 306] on button "17" at bounding box center [330, 305] width 26 height 26
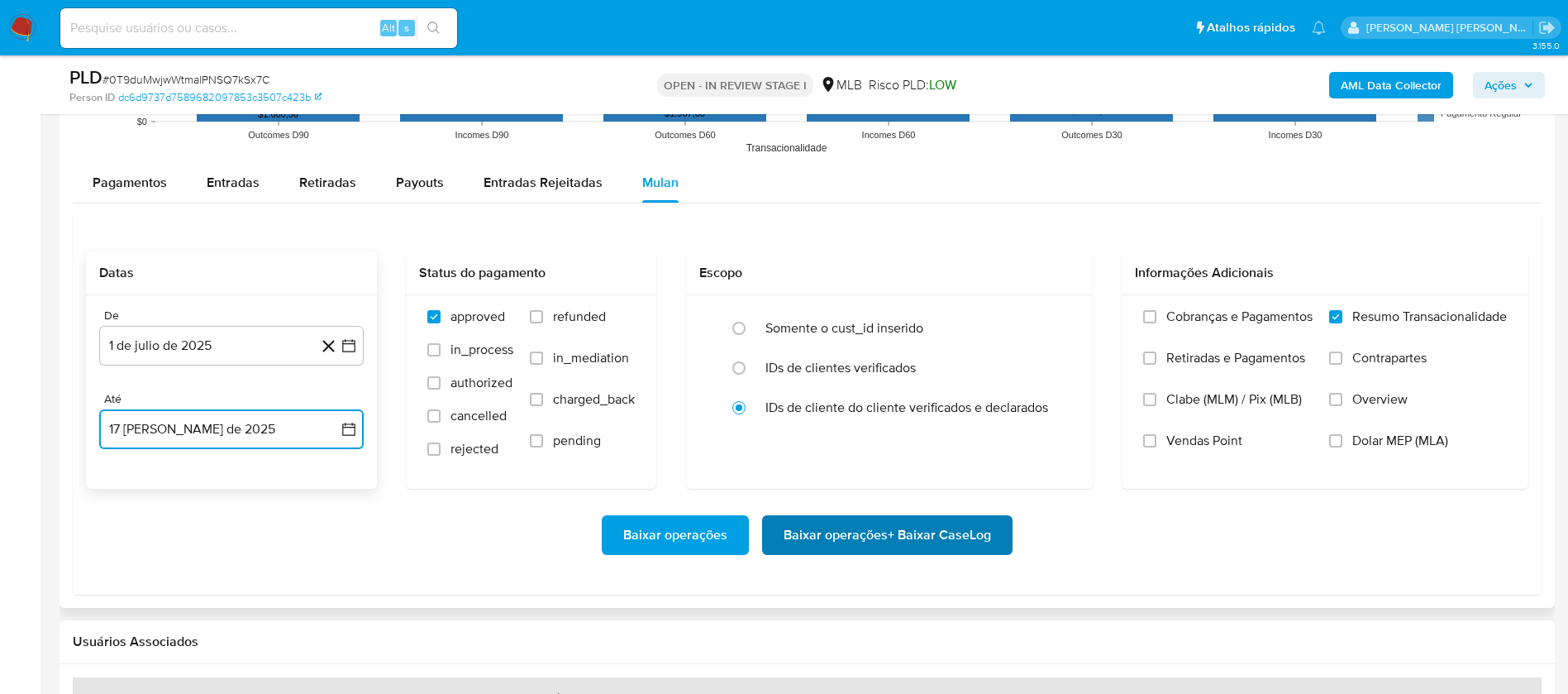
click at [912, 527] on span "Baixar operações + Baixar CaseLog" at bounding box center [887, 534] width 208 height 36
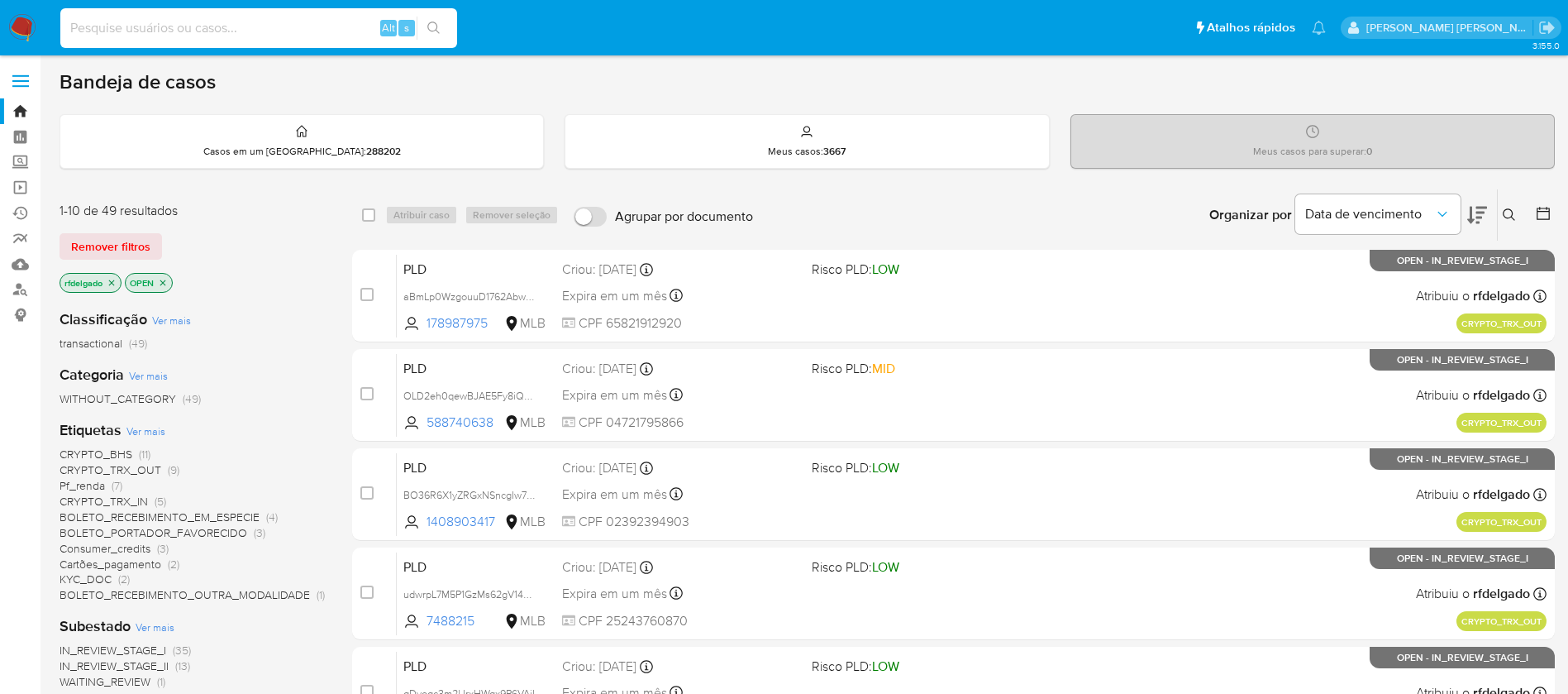
click at [268, 30] on input at bounding box center [259, 28] width 396 height 22
paste input "188585722"
type input "188585722"
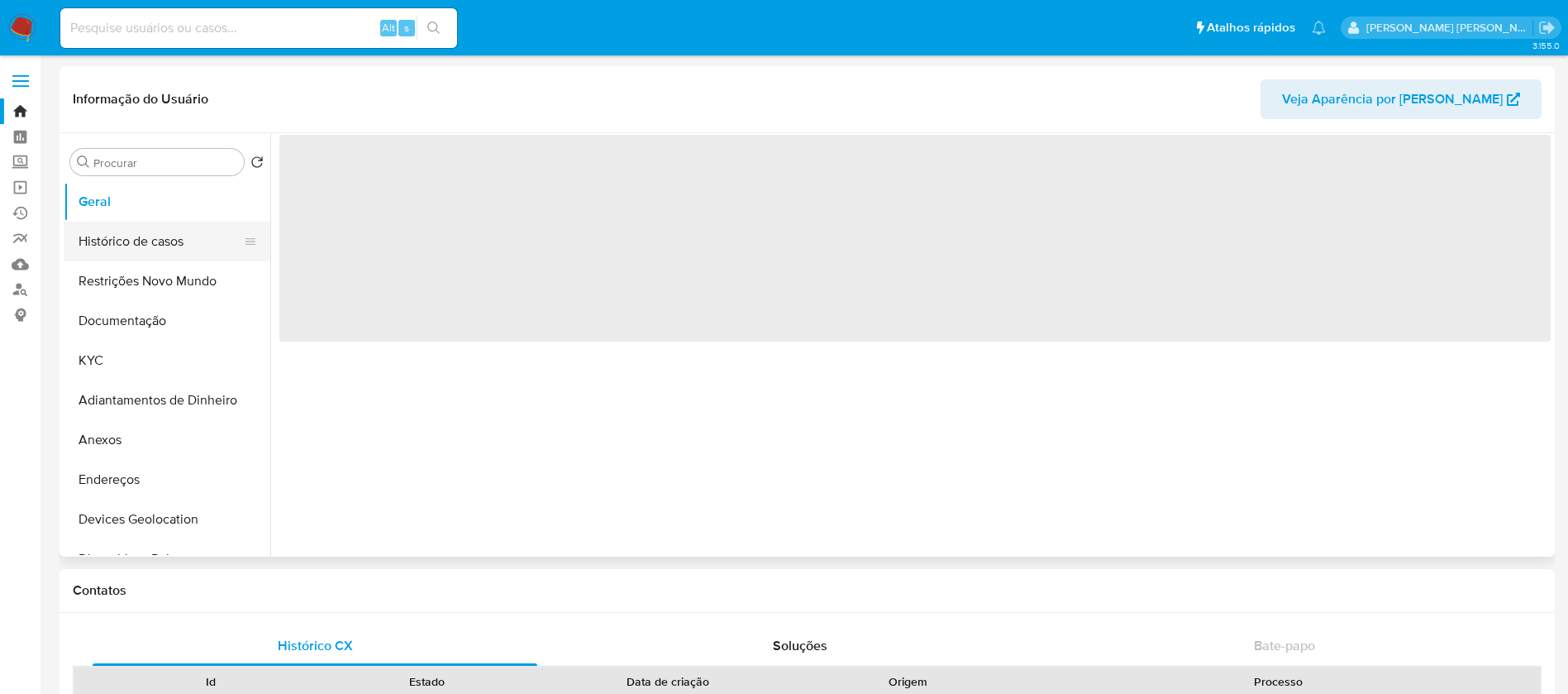
click at [172, 246] on button "Histórico de casos" at bounding box center [160, 241] width 194 height 39
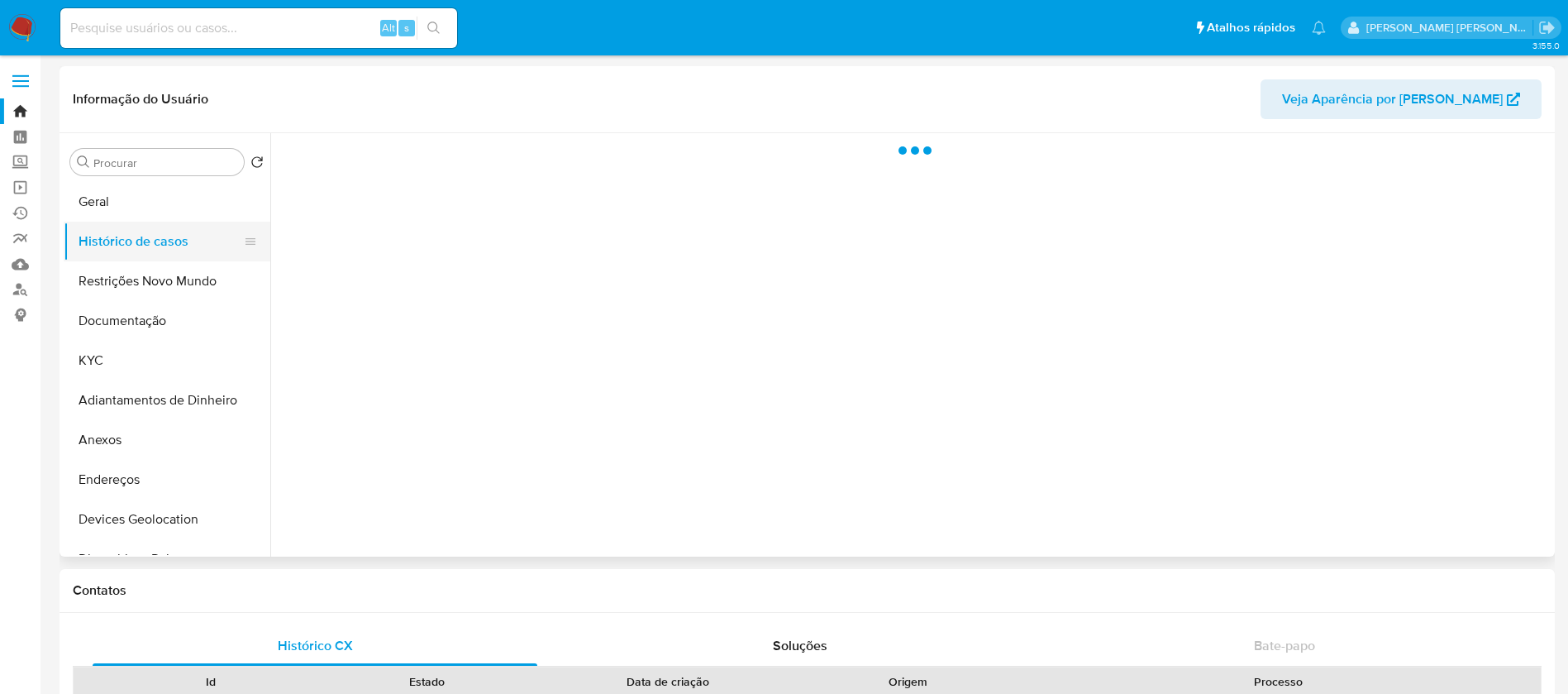
select select "10"
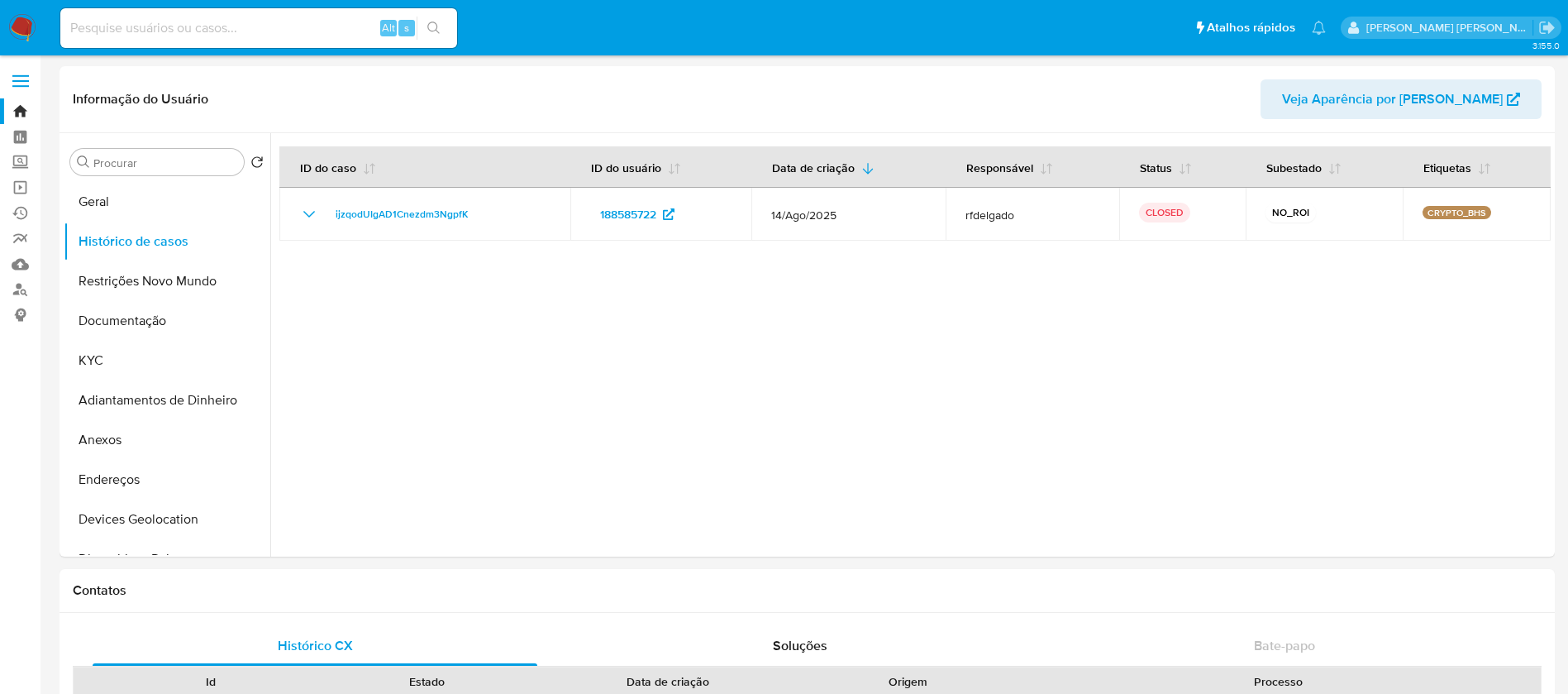
click at [254, 27] on input at bounding box center [259, 28] width 396 height 22
paste input "308112332"
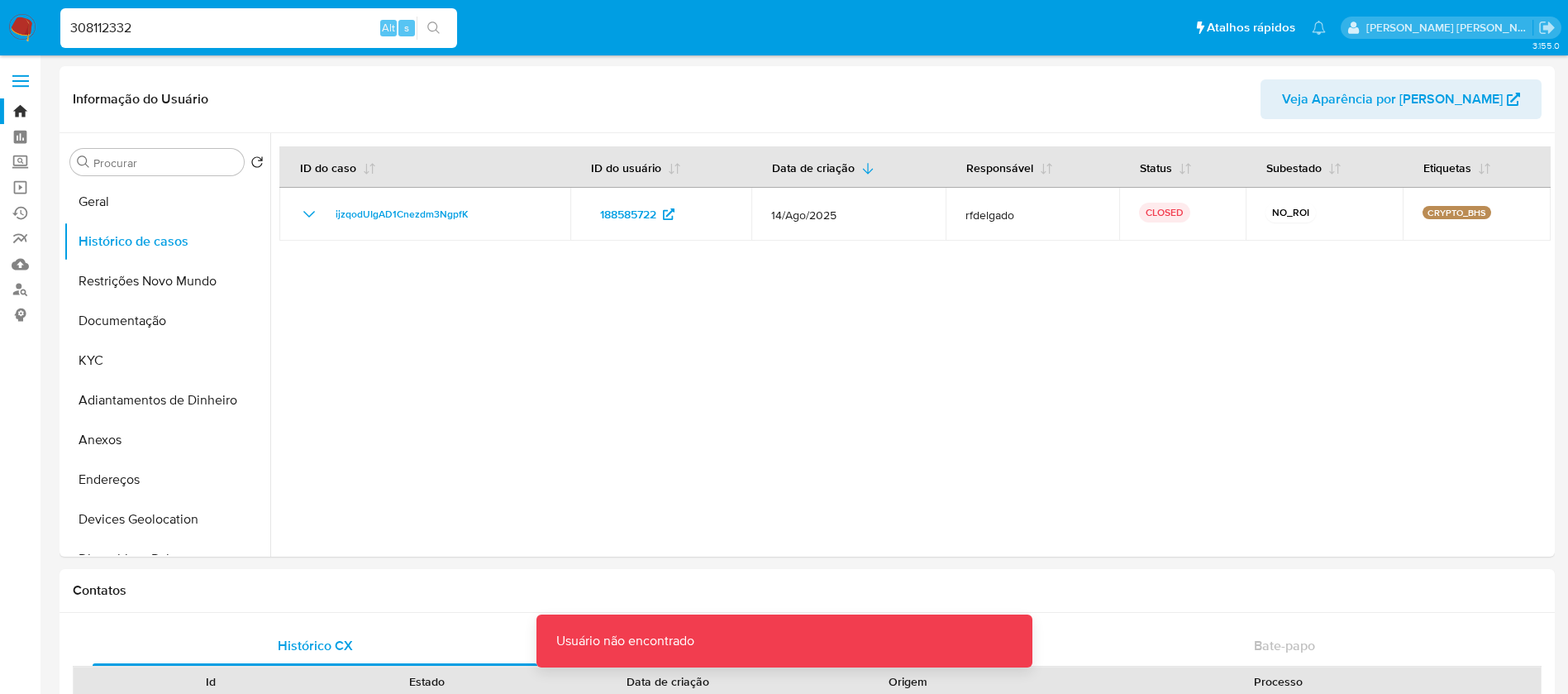
click at [199, 33] on input "308112332" at bounding box center [259, 28] width 396 height 22
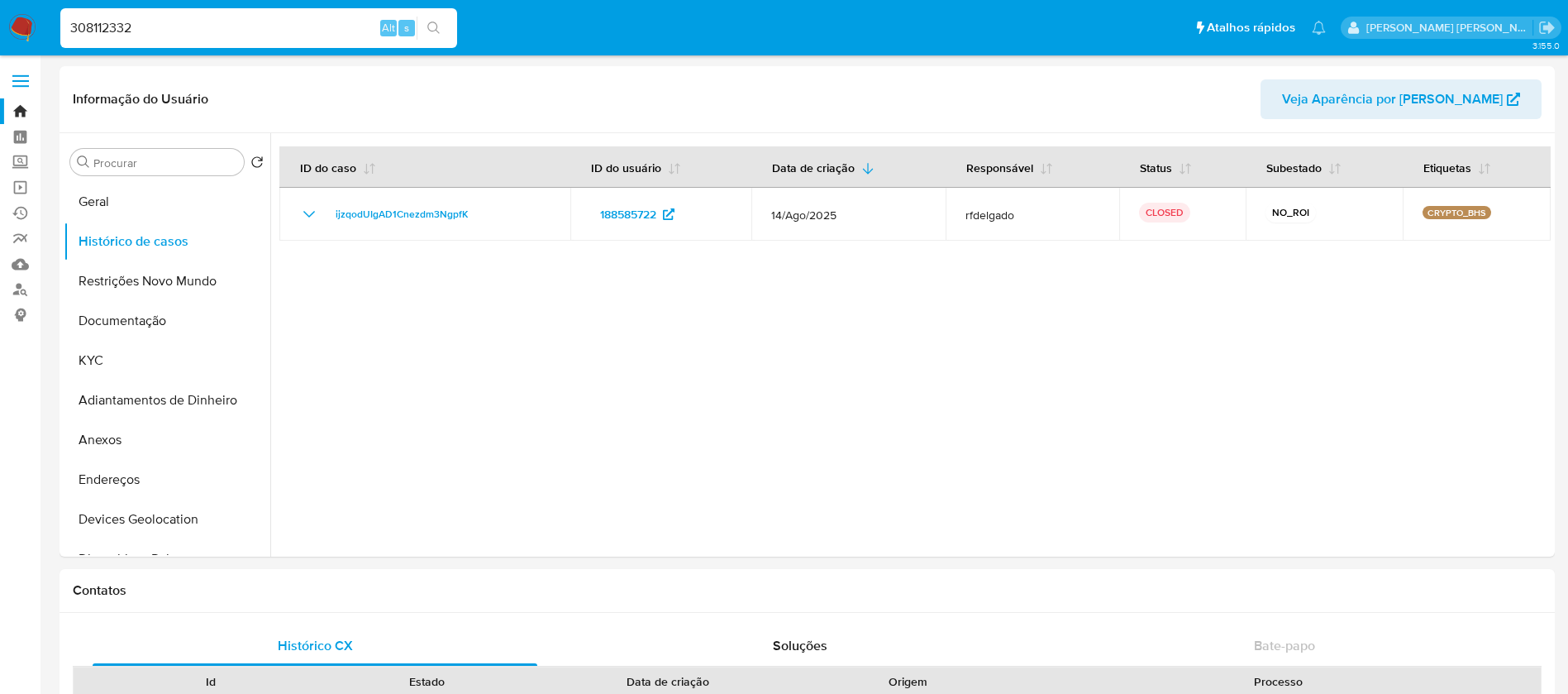
type input "308112332"
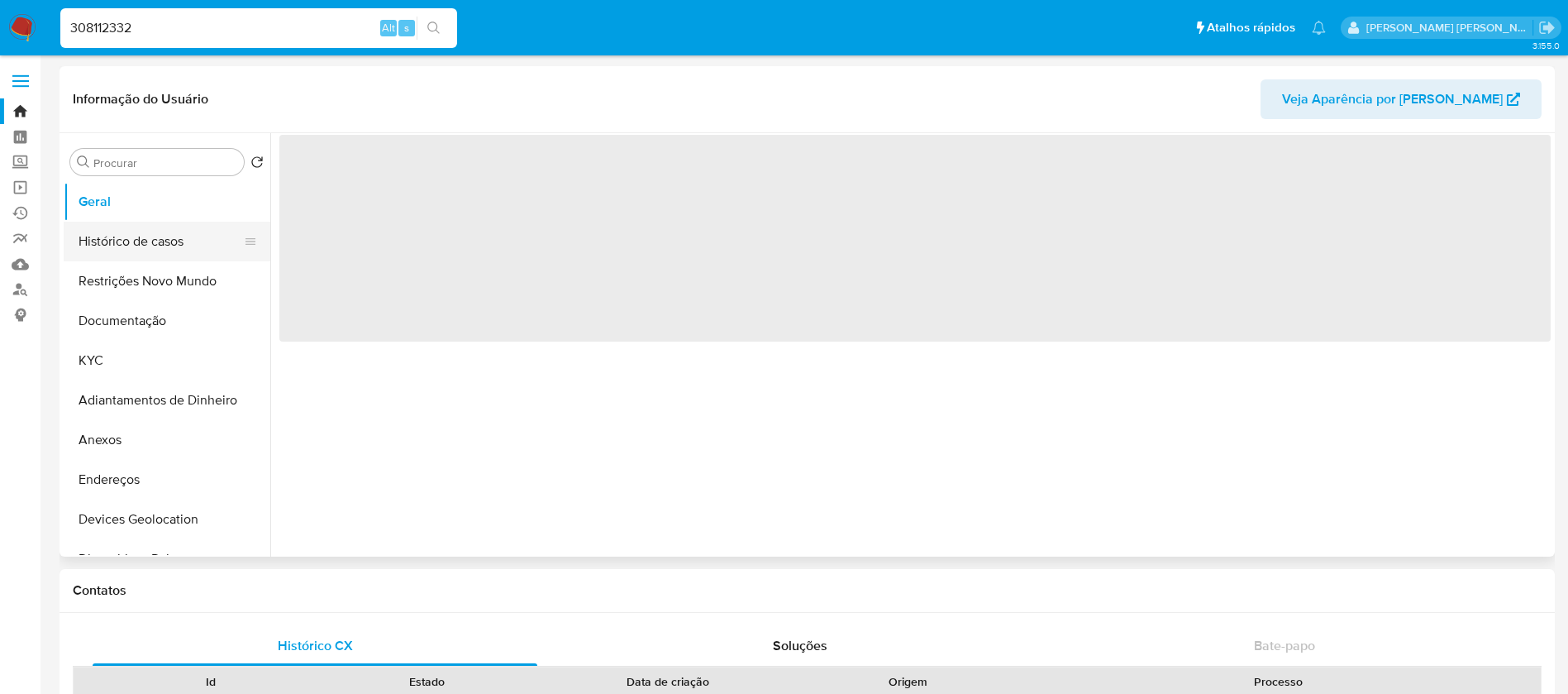
click at [158, 235] on button "Histórico de casos" at bounding box center [160, 241] width 194 height 39
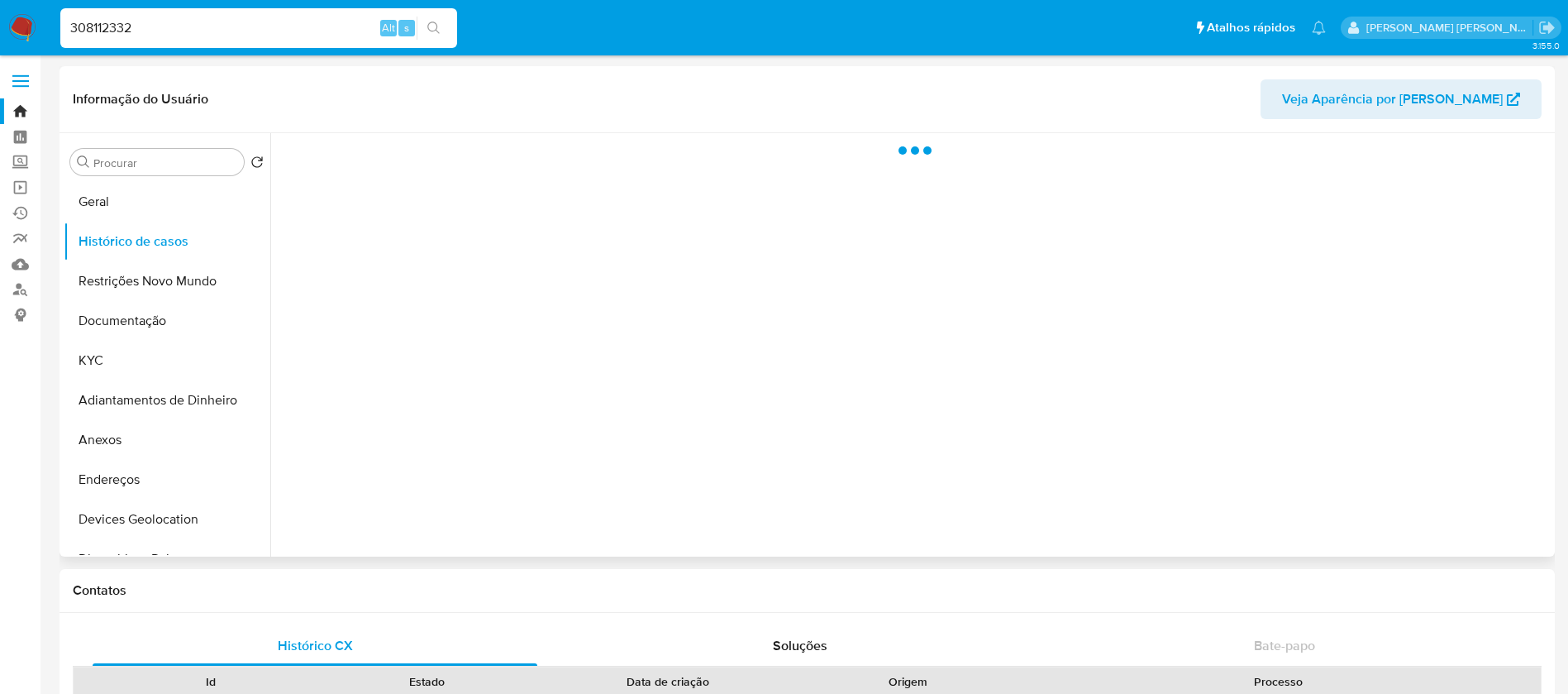
select select "10"
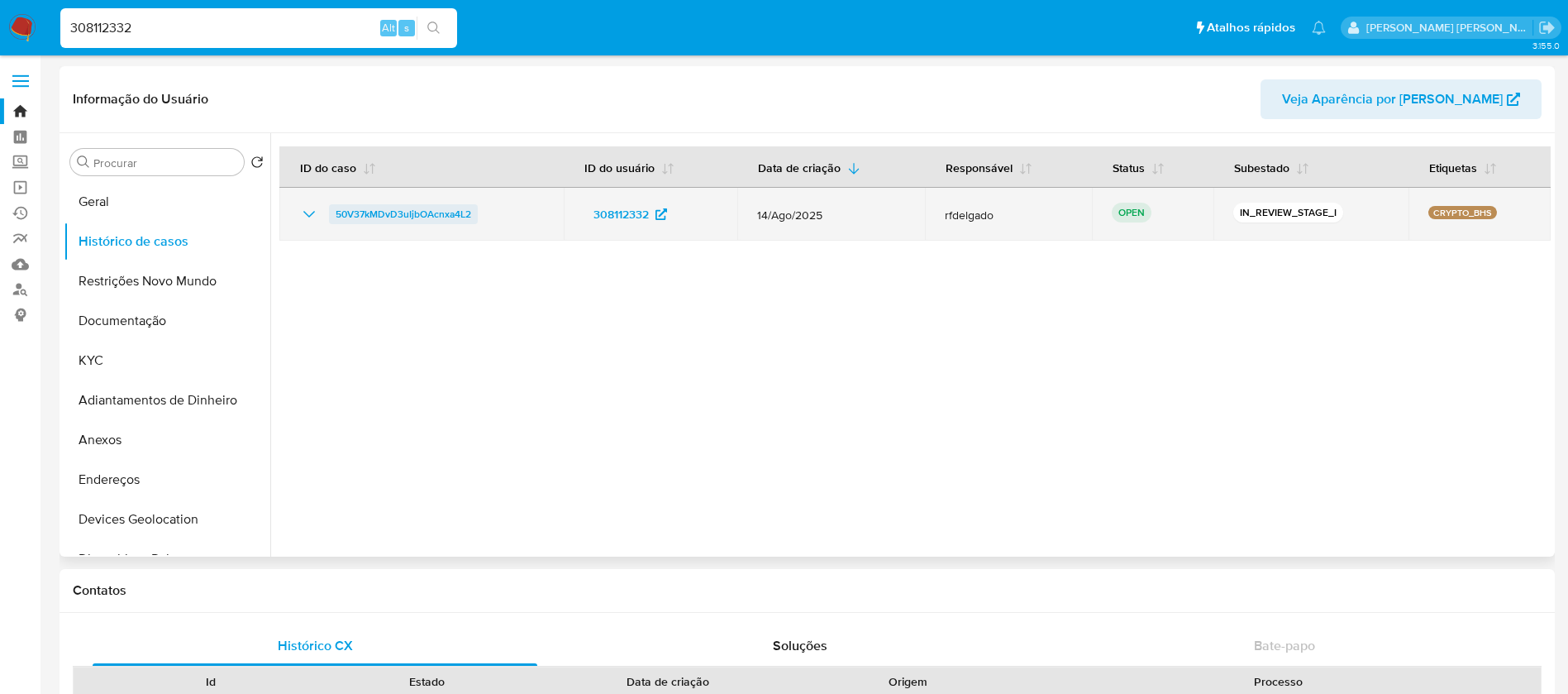
click at [381, 212] on span "50V37kMDvD3uIjbOAcnxa4L2" at bounding box center [403, 213] width 136 height 20
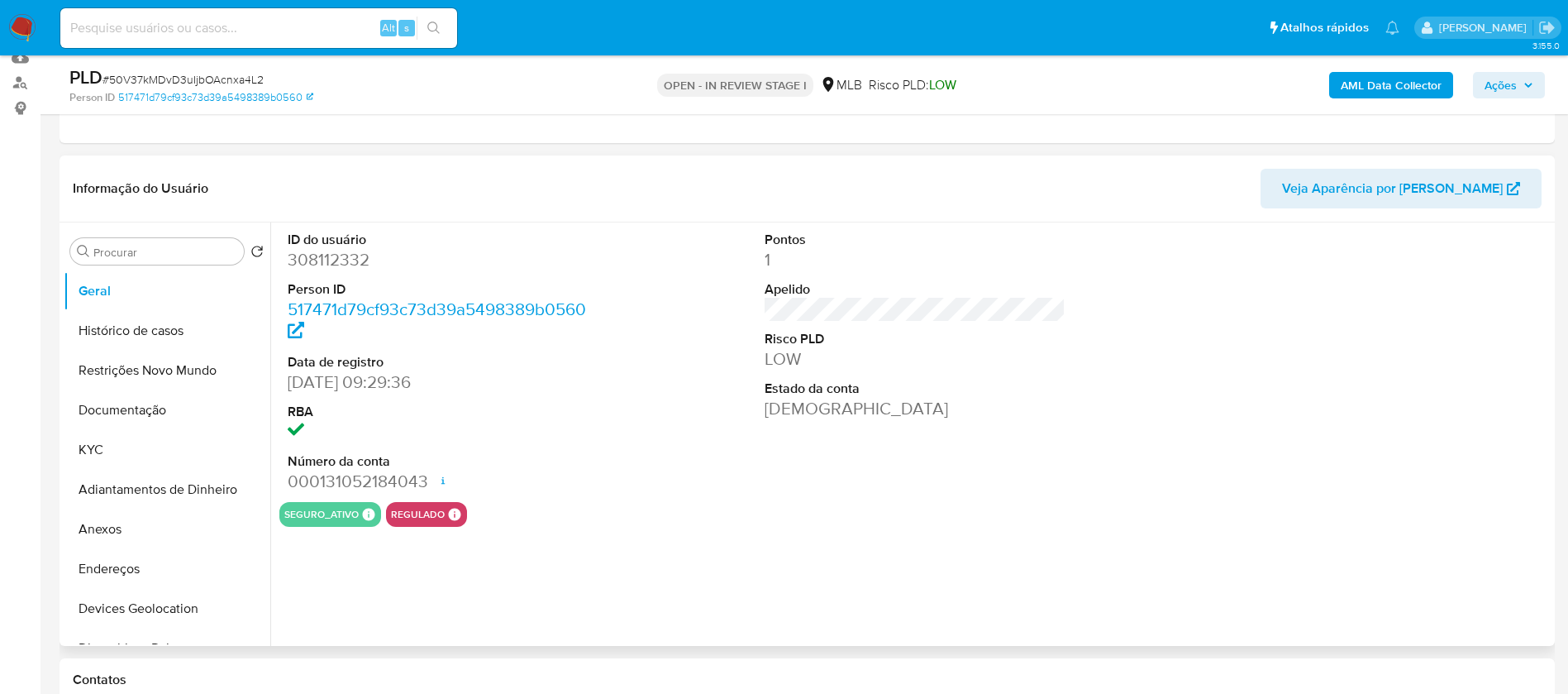
scroll to position [248, 0]
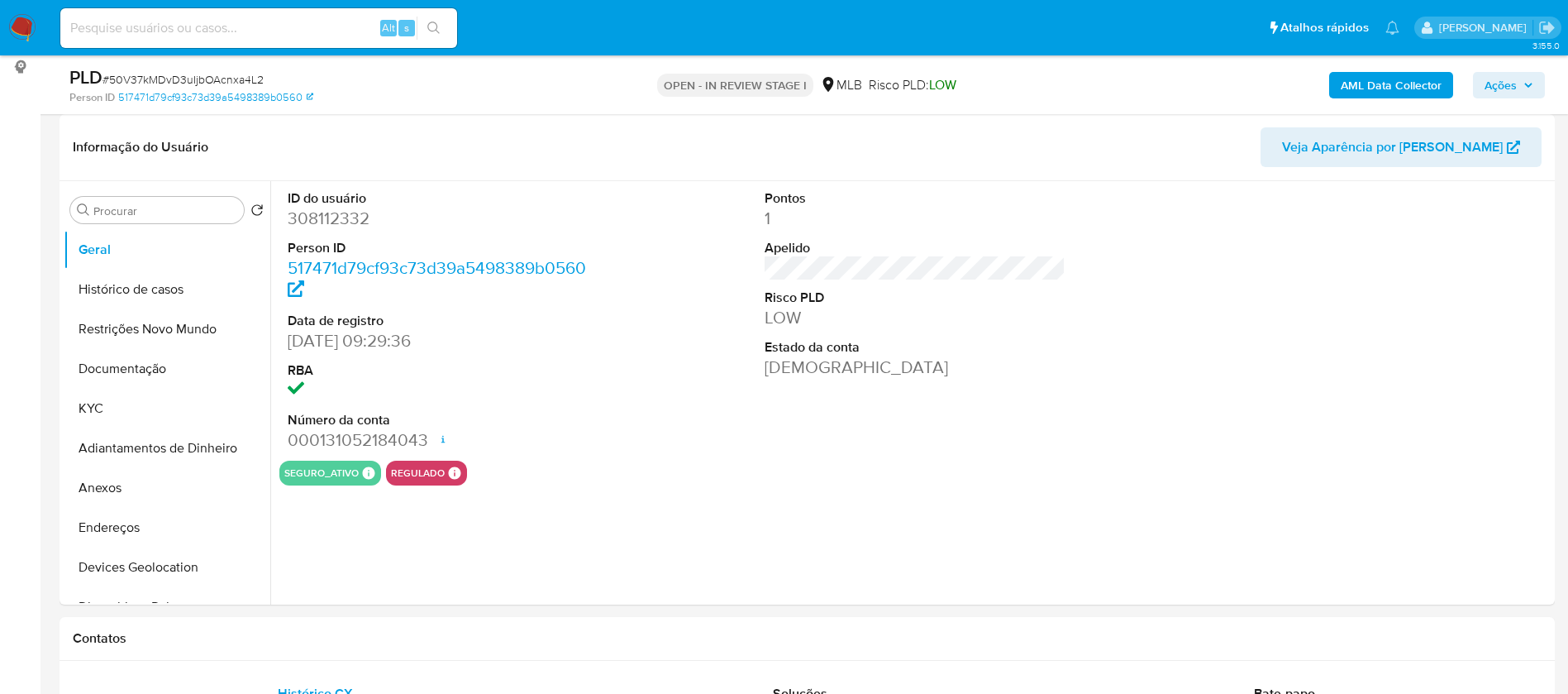
select select "10"
click at [155, 408] on button "KYC" at bounding box center [160, 408] width 194 height 39
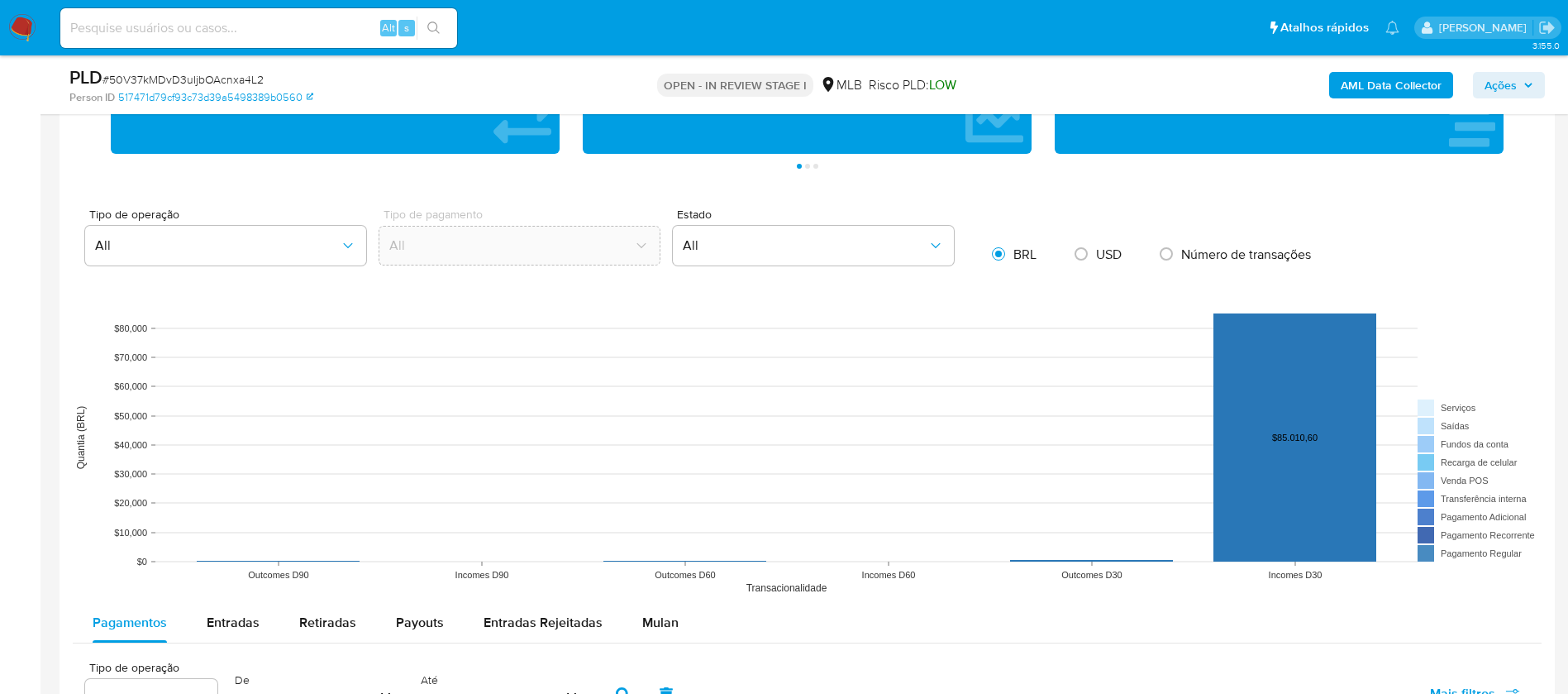
scroll to position [992, 0]
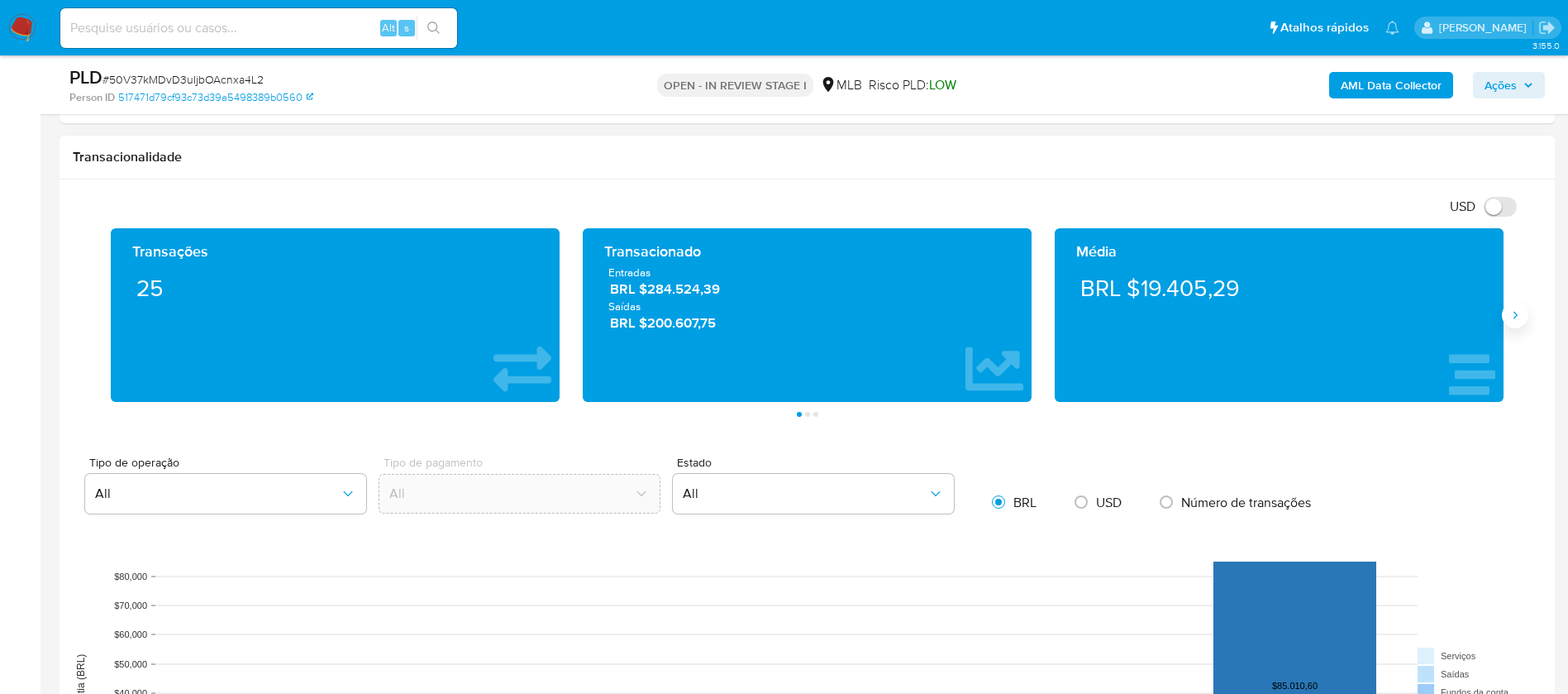
click at [1518, 322] on button "Siguiente" at bounding box center [1515, 315] width 26 height 26
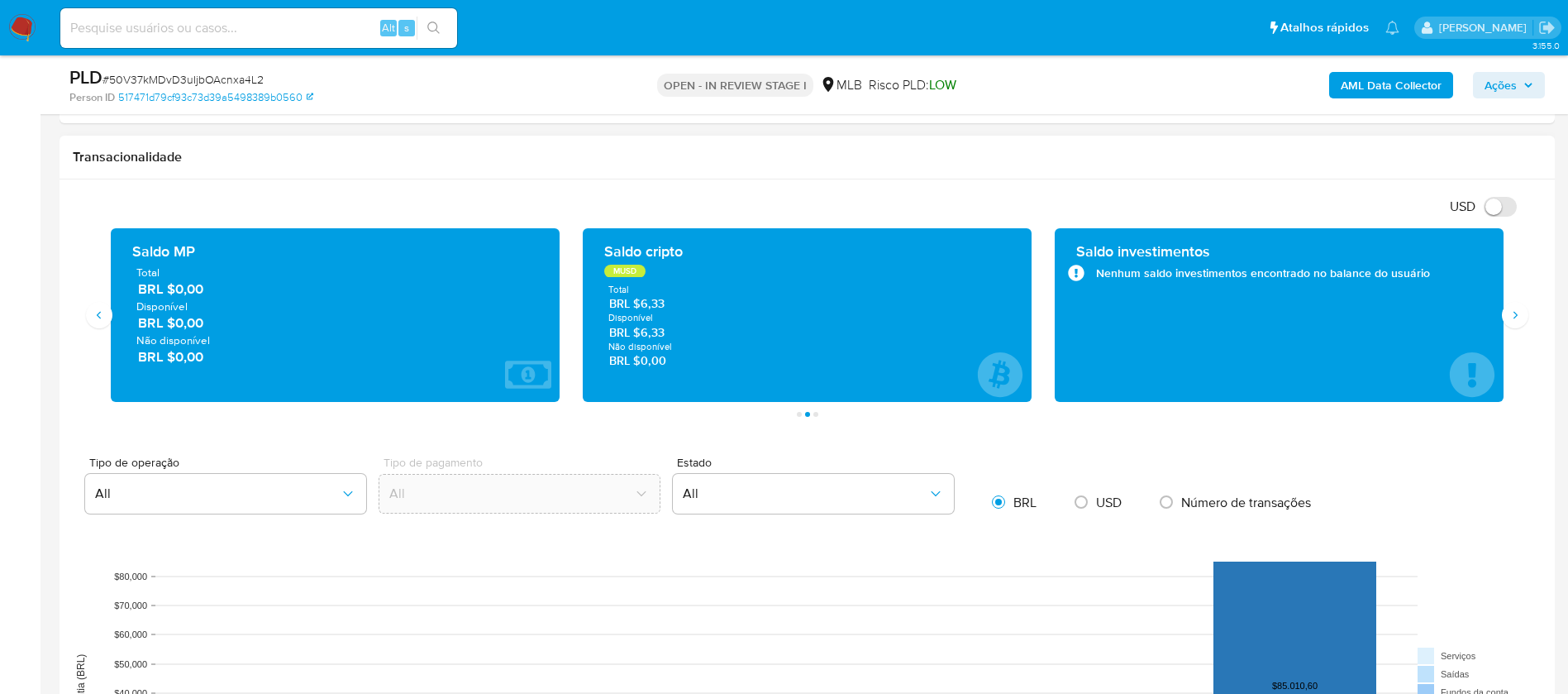
click at [1515, 329] on div "Transações 25 Transacionado Entradas BRL $284.524,39 Saídas BRL $200.607,75 Méd…" at bounding box center [807, 323] width 1469 height 189
click at [1515, 320] on icon "Siguiente" at bounding box center [1515, 315] width 13 height 13
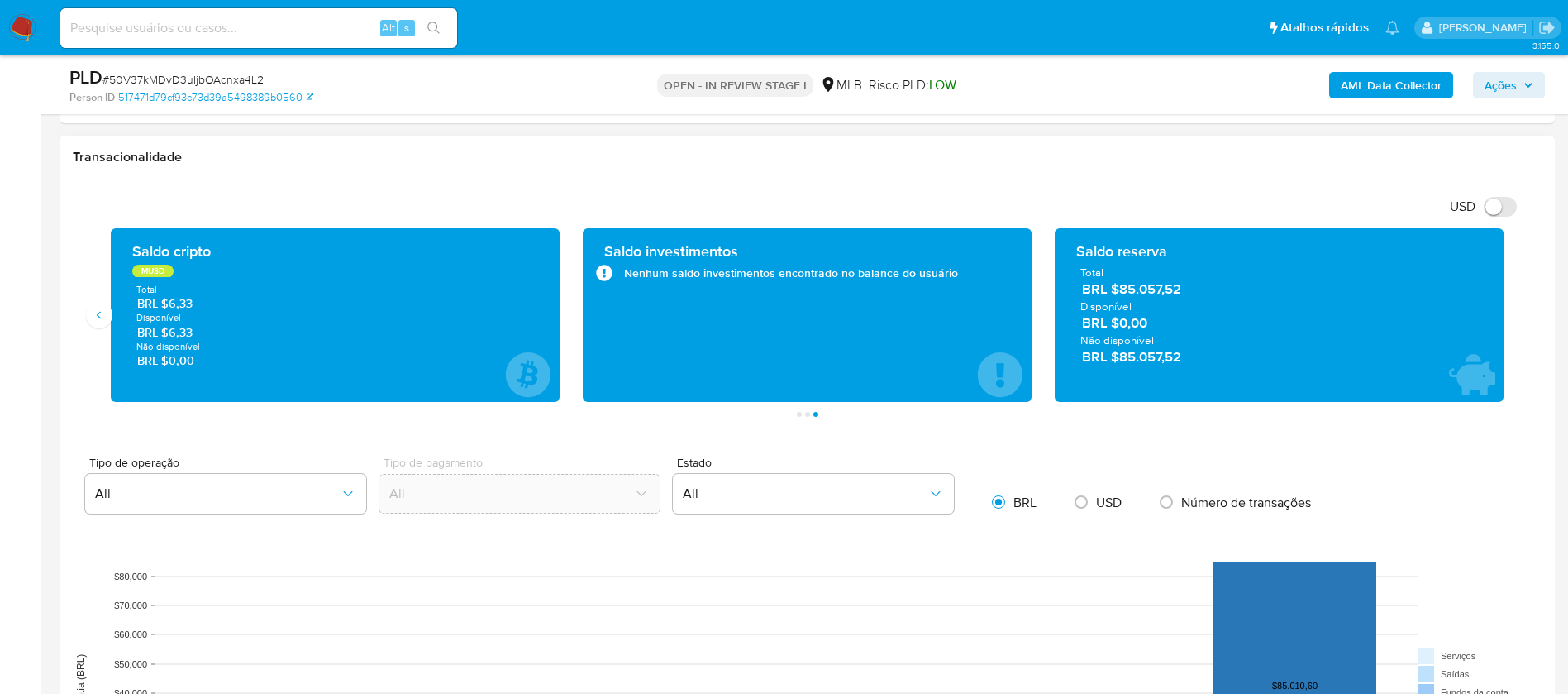
drag, startPoint x: 1192, startPoint y: 295, endPoint x: 1118, endPoint y: 291, distance: 74.1
click at [1118, 291] on span "BRL $85.057,52" at bounding box center [1279, 290] width 396 height 19
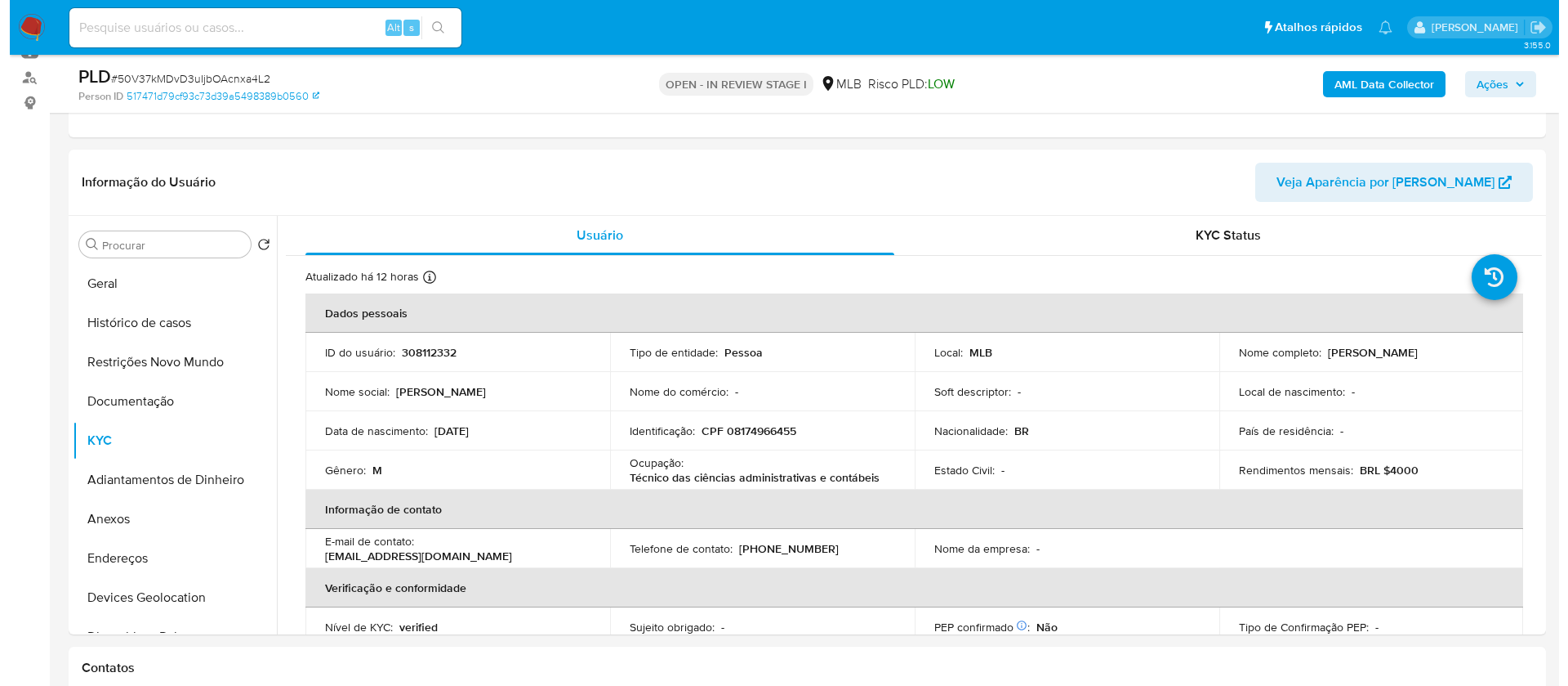
scroll to position [245, 0]
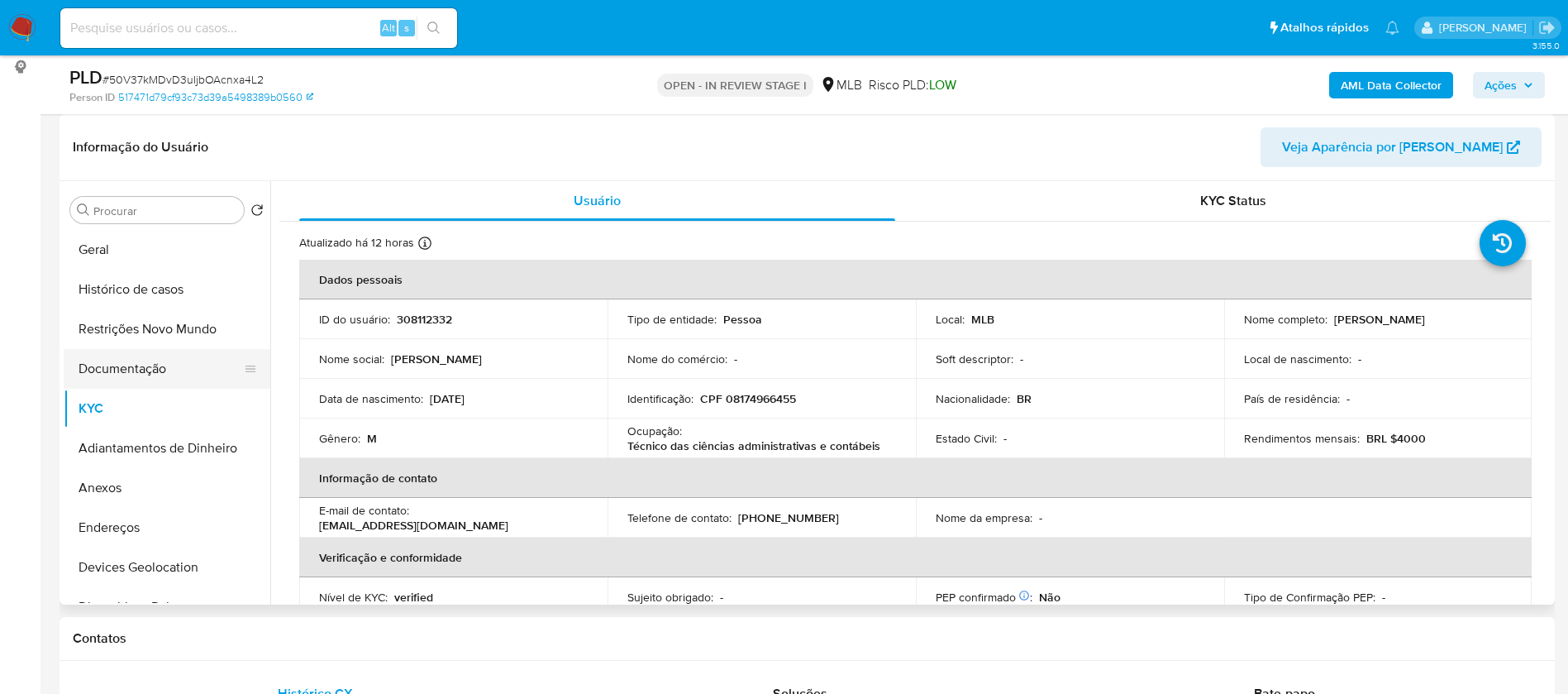
click at [162, 371] on button "Documentação" at bounding box center [160, 369] width 194 height 39
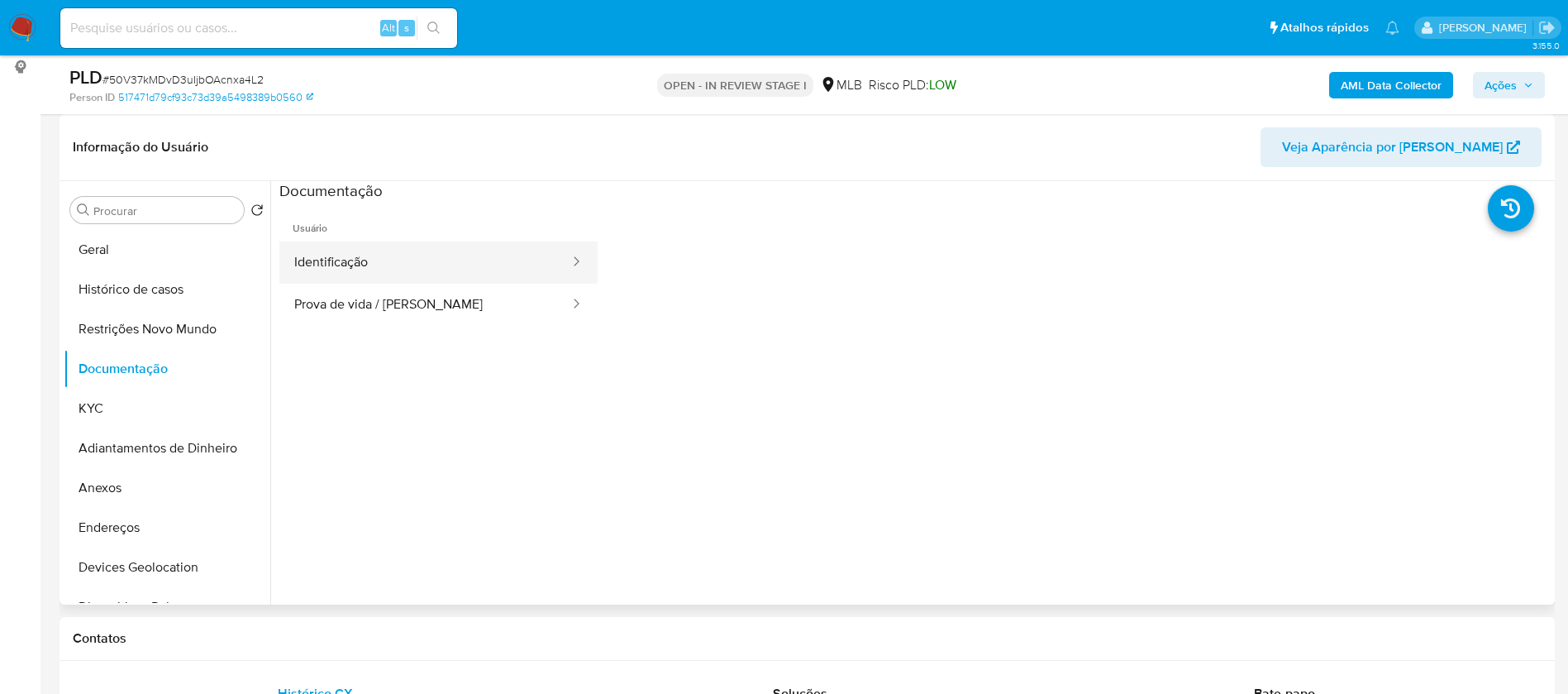
click at [393, 268] on button "Identificação" at bounding box center [425, 262] width 292 height 42
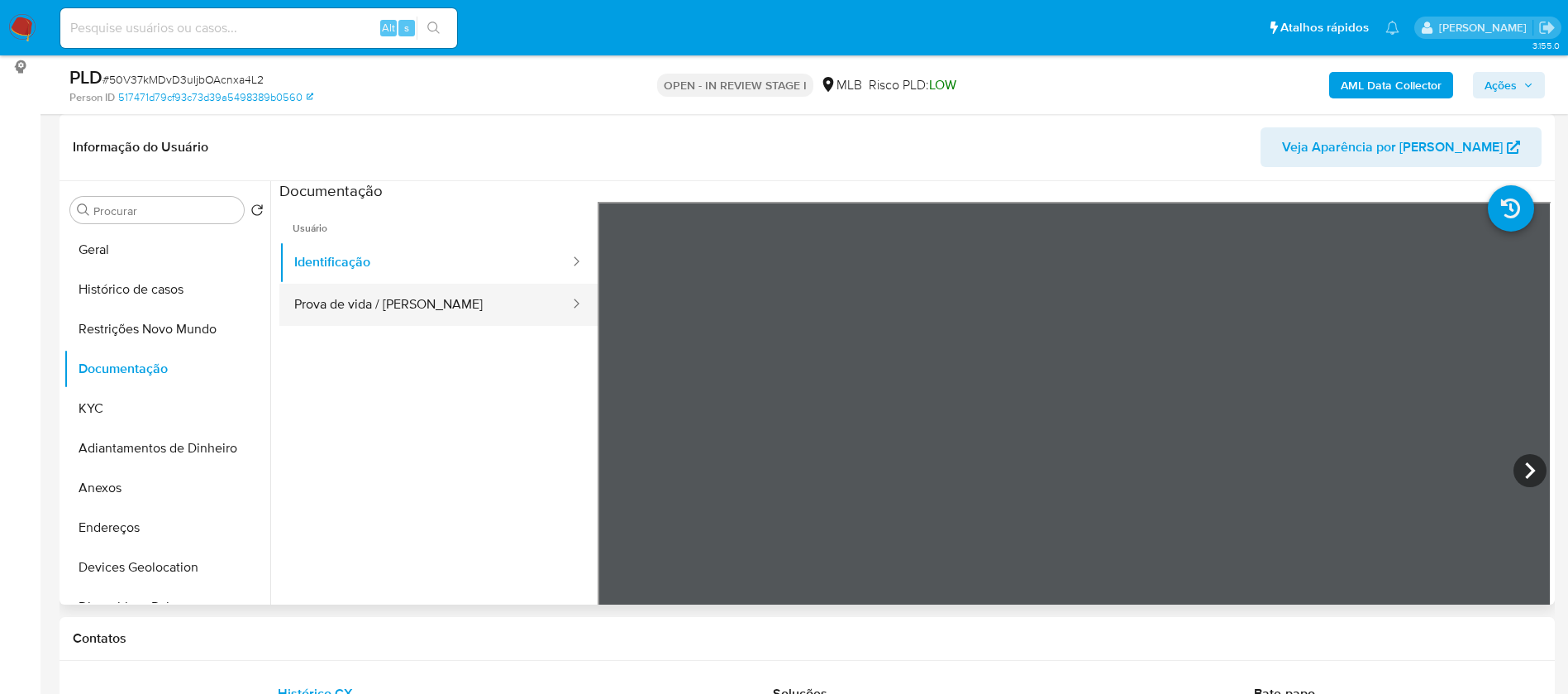
click at [434, 296] on button "Prova de vida / Selfie" at bounding box center [425, 304] width 292 height 42
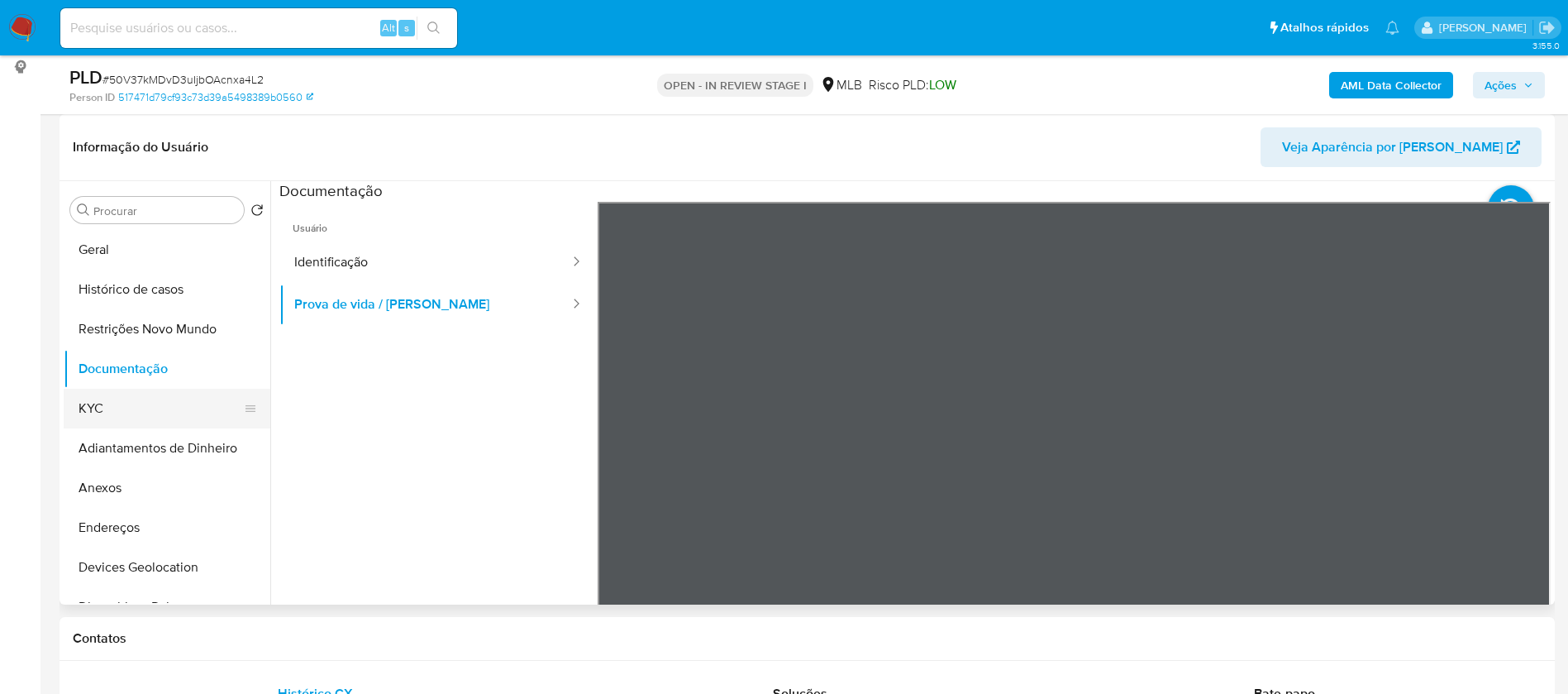
click at [112, 410] on button "KYC" at bounding box center [160, 408] width 194 height 39
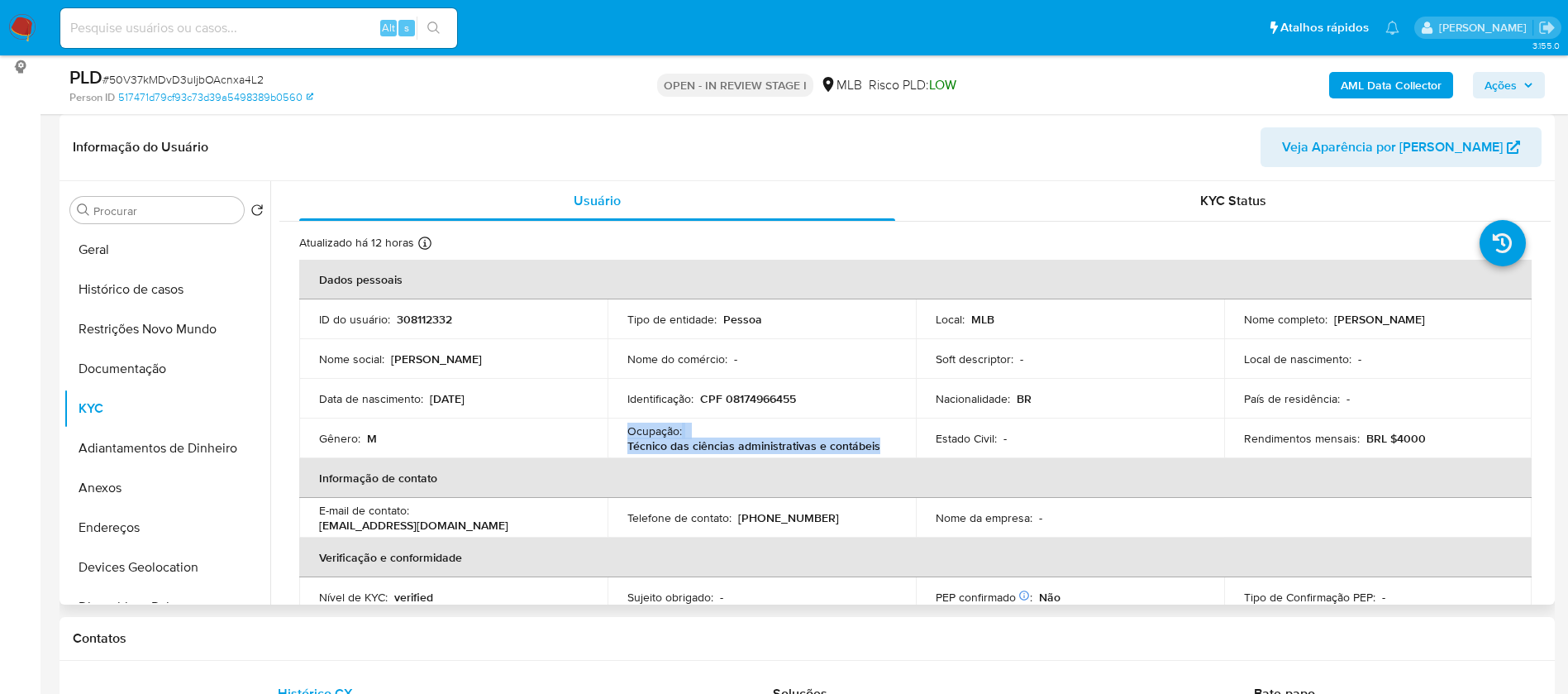
drag, startPoint x: 871, startPoint y: 445, endPoint x: 624, endPoint y: 428, distance: 247.6
click at [624, 428] on td "Ocupação : Técnico das ciências administrativas e contábeis" at bounding box center [762, 438] width 309 height 39
copy div "Ocupação : Técnico das ciências administrativas e contábeis"
click at [1390, 80] on b "AML Data Collector" at bounding box center [1391, 85] width 101 height 26
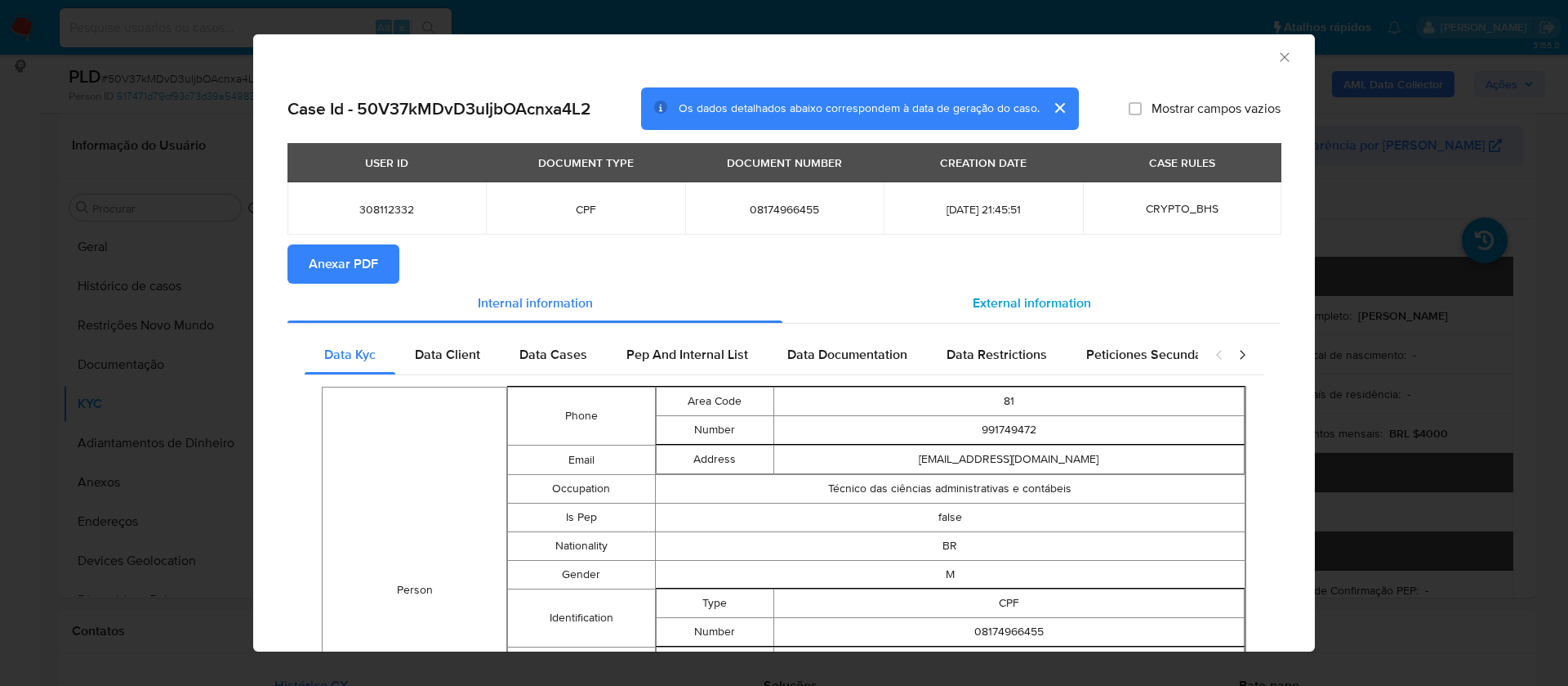
click at [1029, 311] on span "External information" at bounding box center [1032, 302] width 118 height 18
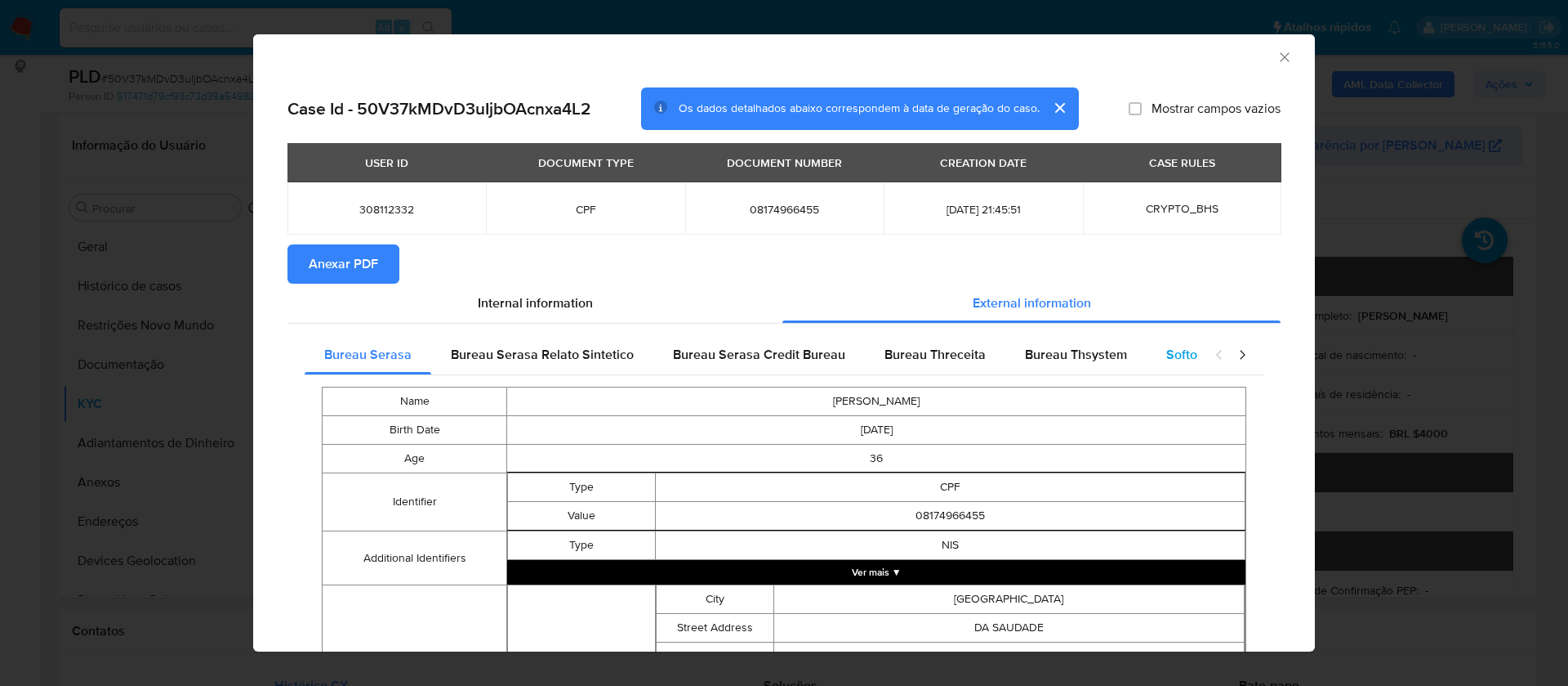
click at [1162, 341] on div "Softon" at bounding box center [1185, 354] width 78 height 39
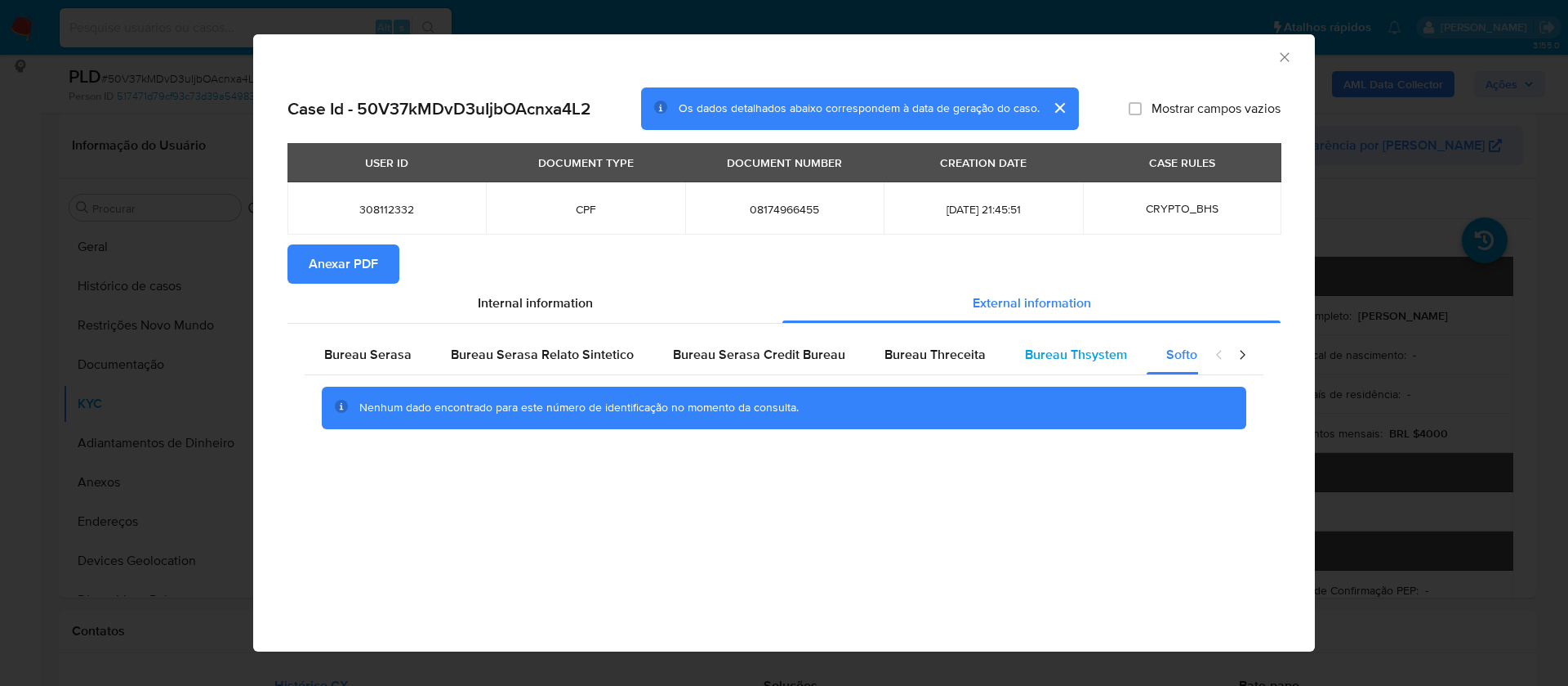
click at [1076, 349] on span "Bureau Thsystem" at bounding box center [1076, 354] width 102 height 18
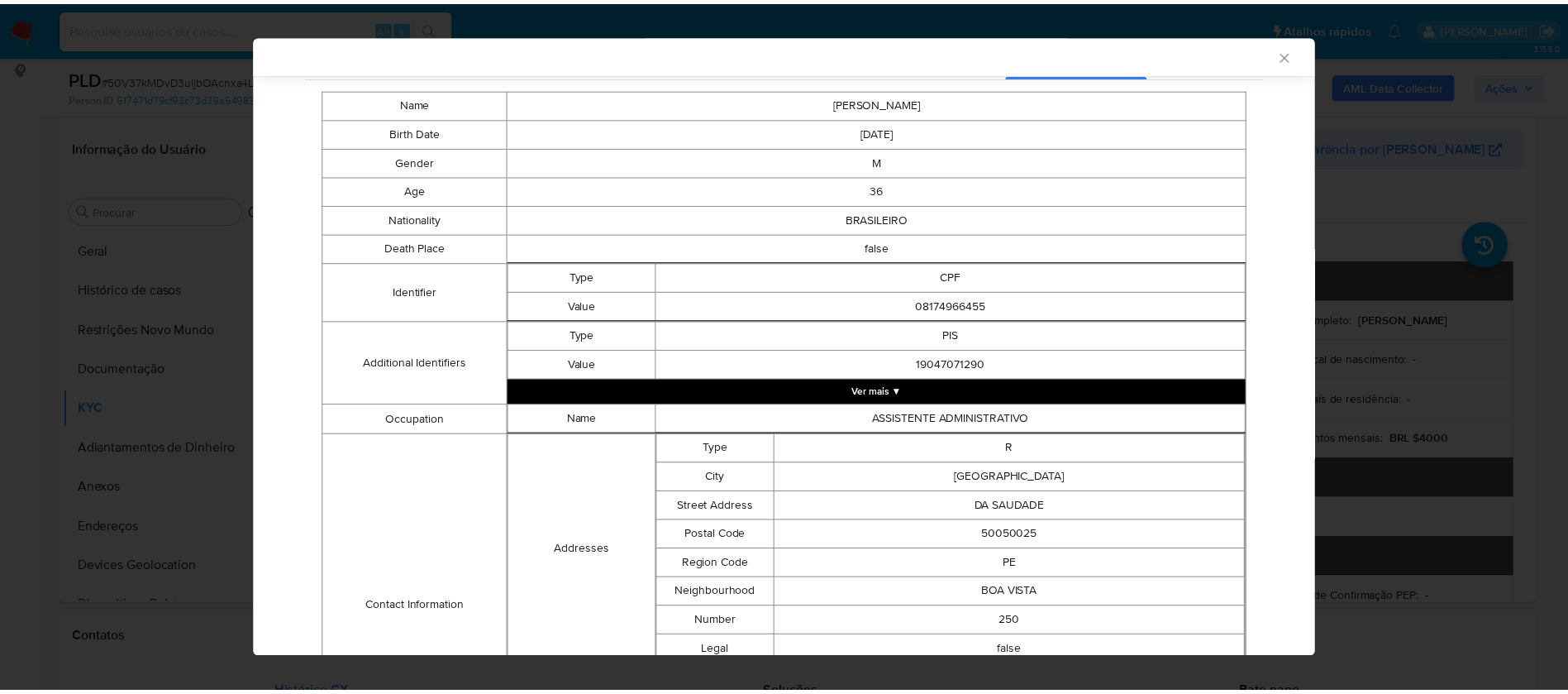
scroll to position [0, 0]
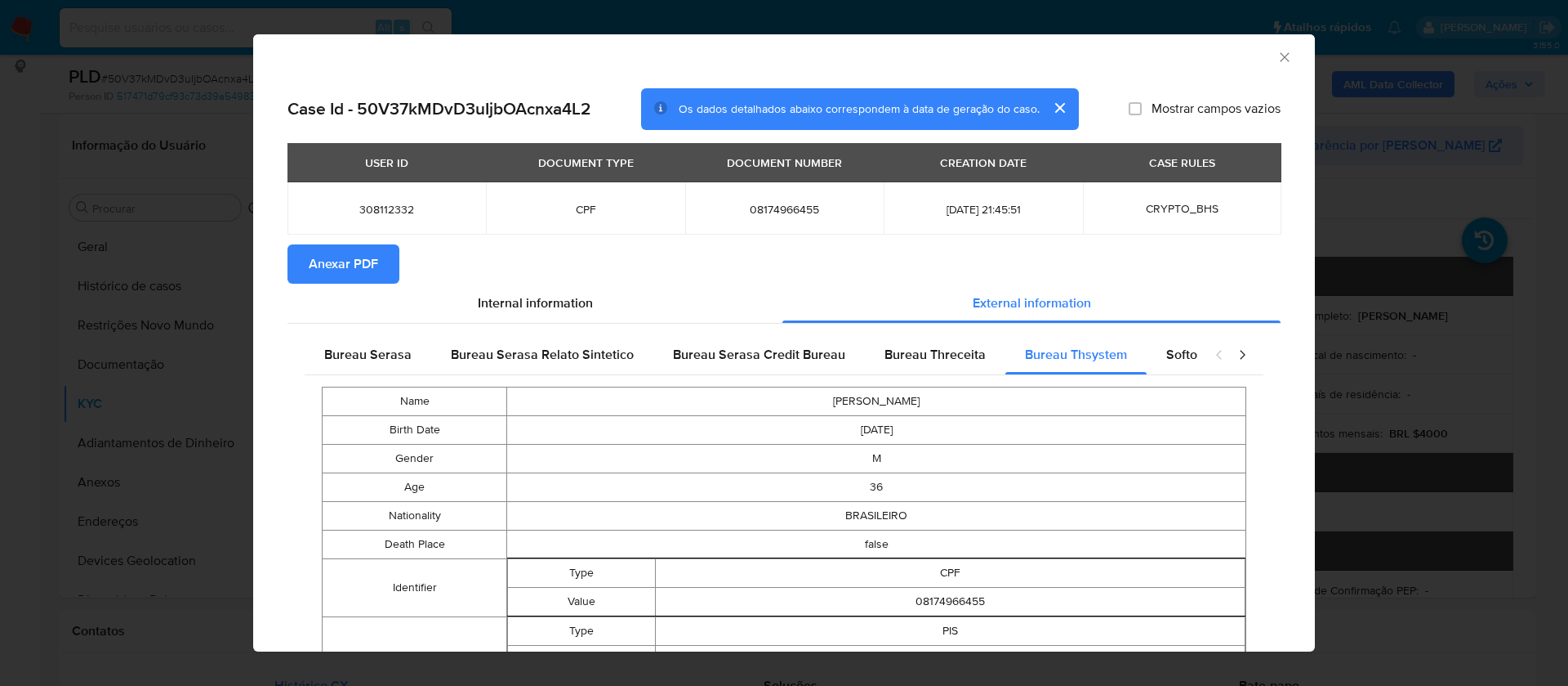
drag, startPoint x: 371, startPoint y: 262, endPoint x: 395, endPoint y: 244, distance: 30.0
click at [370, 262] on span "Anexar PDF" at bounding box center [343, 263] width 69 height 36
click at [347, 267] on span "Anexar PDF" at bounding box center [343, 263] width 69 height 36
click at [1277, 60] on icon "Fechar a janela" at bounding box center [1285, 57] width 17 height 17
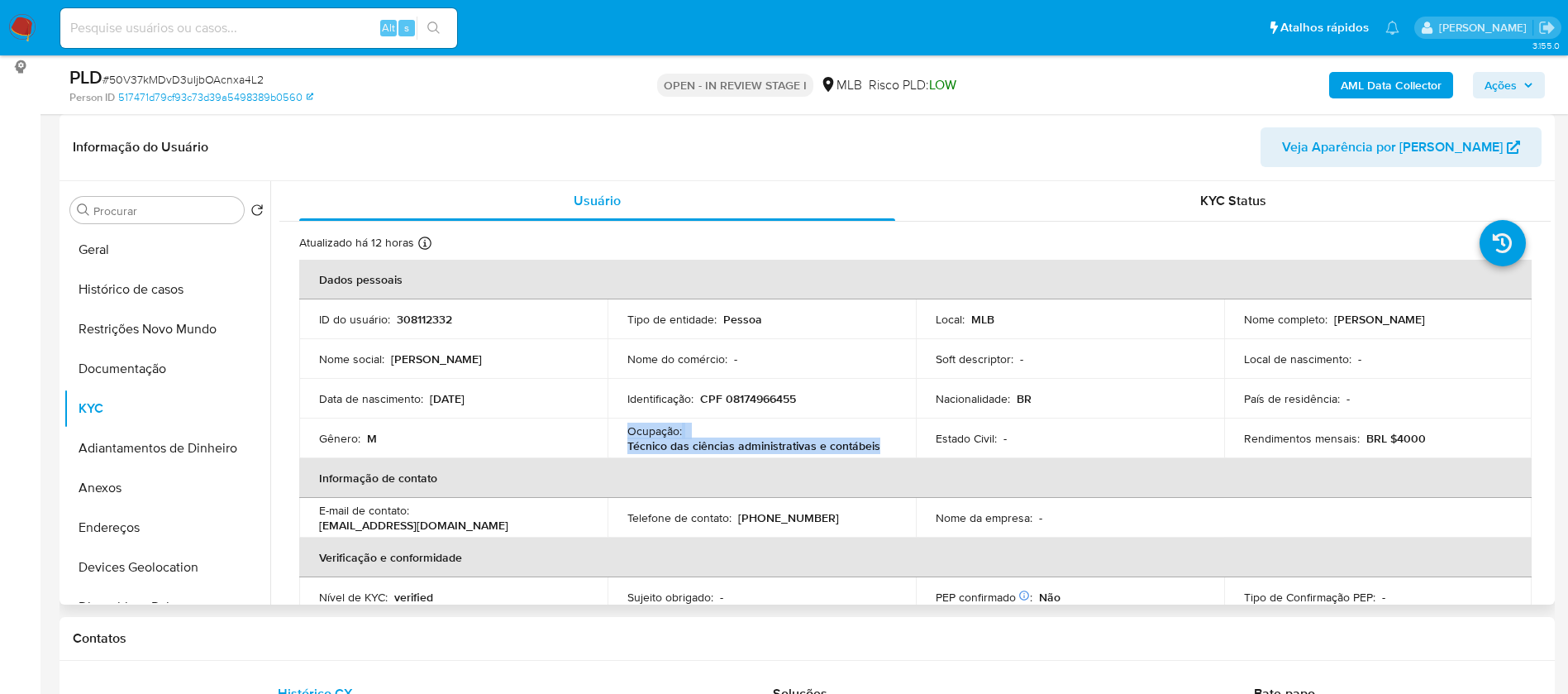
drag, startPoint x: 1452, startPoint y: 323, endPoint x: 1236, endPoint y: 328, distance: 216.1
click at [1236, 328] on td "Nome completo : Henrique Luiz Holanda de Melo Junior" at bounding box center [1378, 319] width 309 height 39
copy p "Henrique Luiz Holanda de Melo Junior"
click at [160, 240] on button "Geral" at bounding box center [160, 250] width 194 height 39
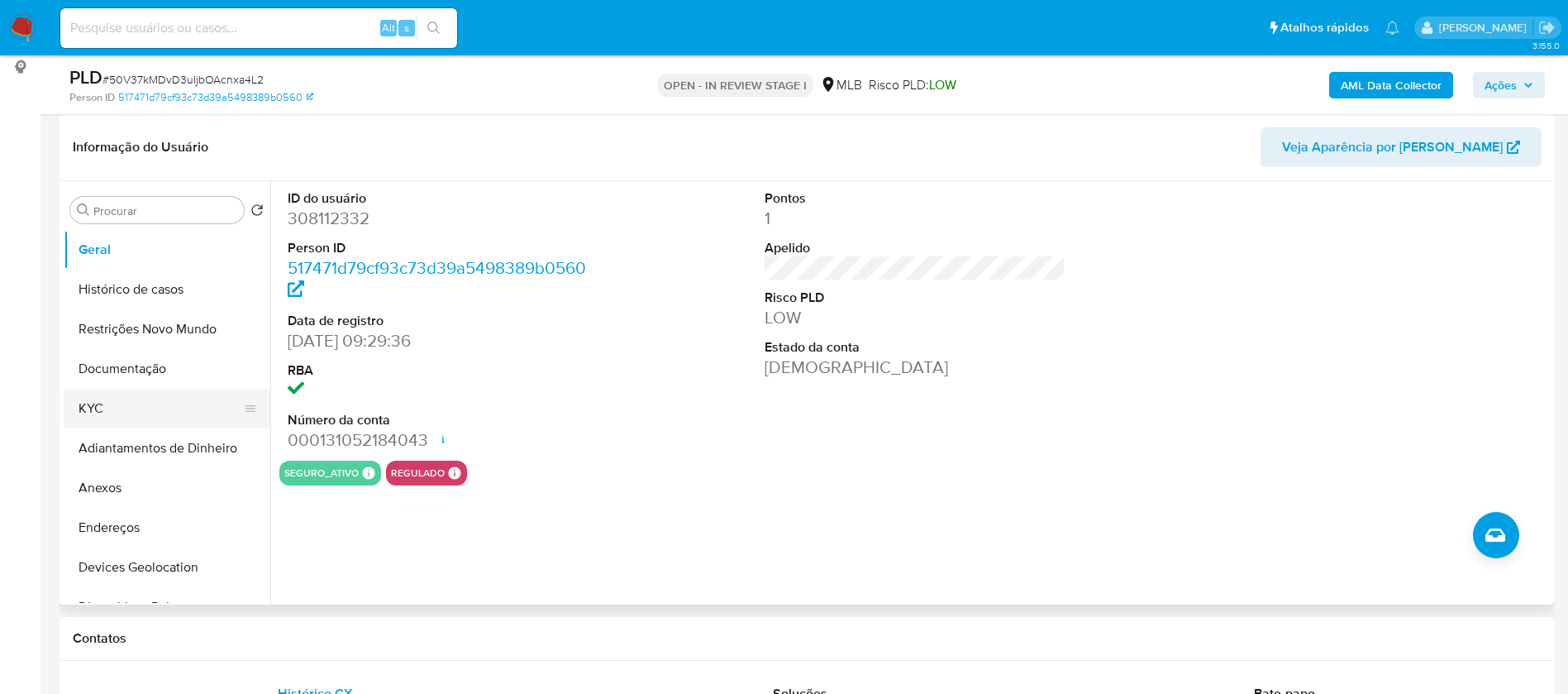
click at [135, 416] on button "KYC" at bounding box center [160, 408] width 194 height 39
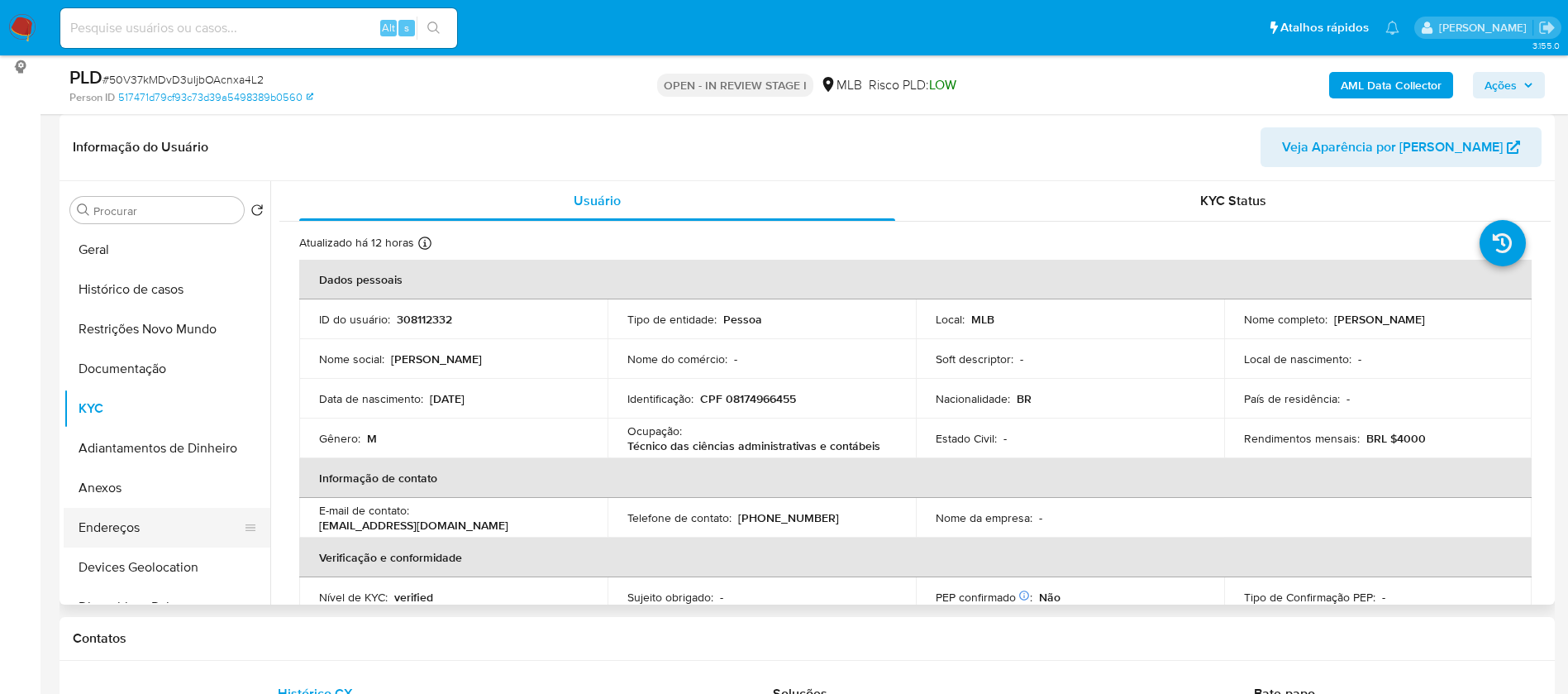
click at [163, 520] on button "Endereços" at bounding box center [160, 528] width 194 height 39
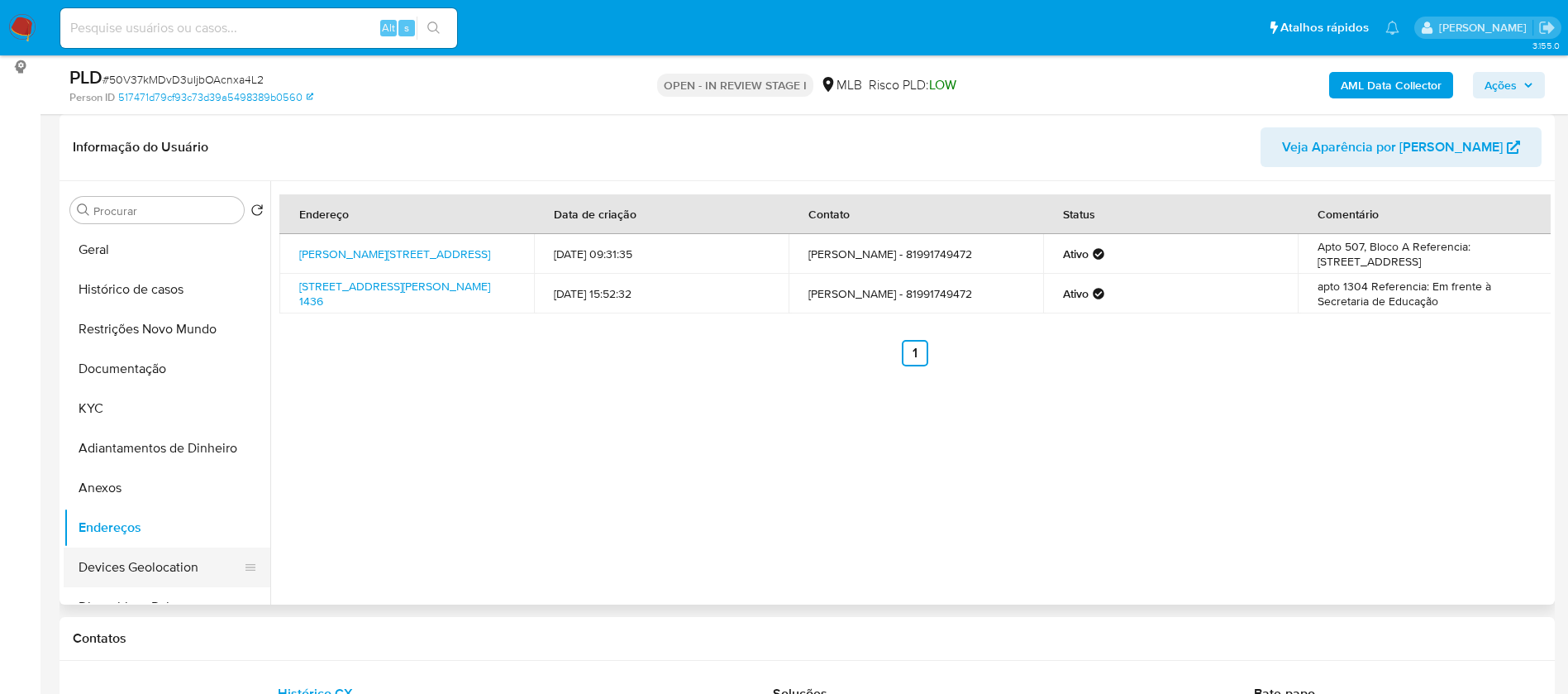
click at [163, 569] on button "Devices Geolocation" at bounding box center [160, 567] width 194 height 39
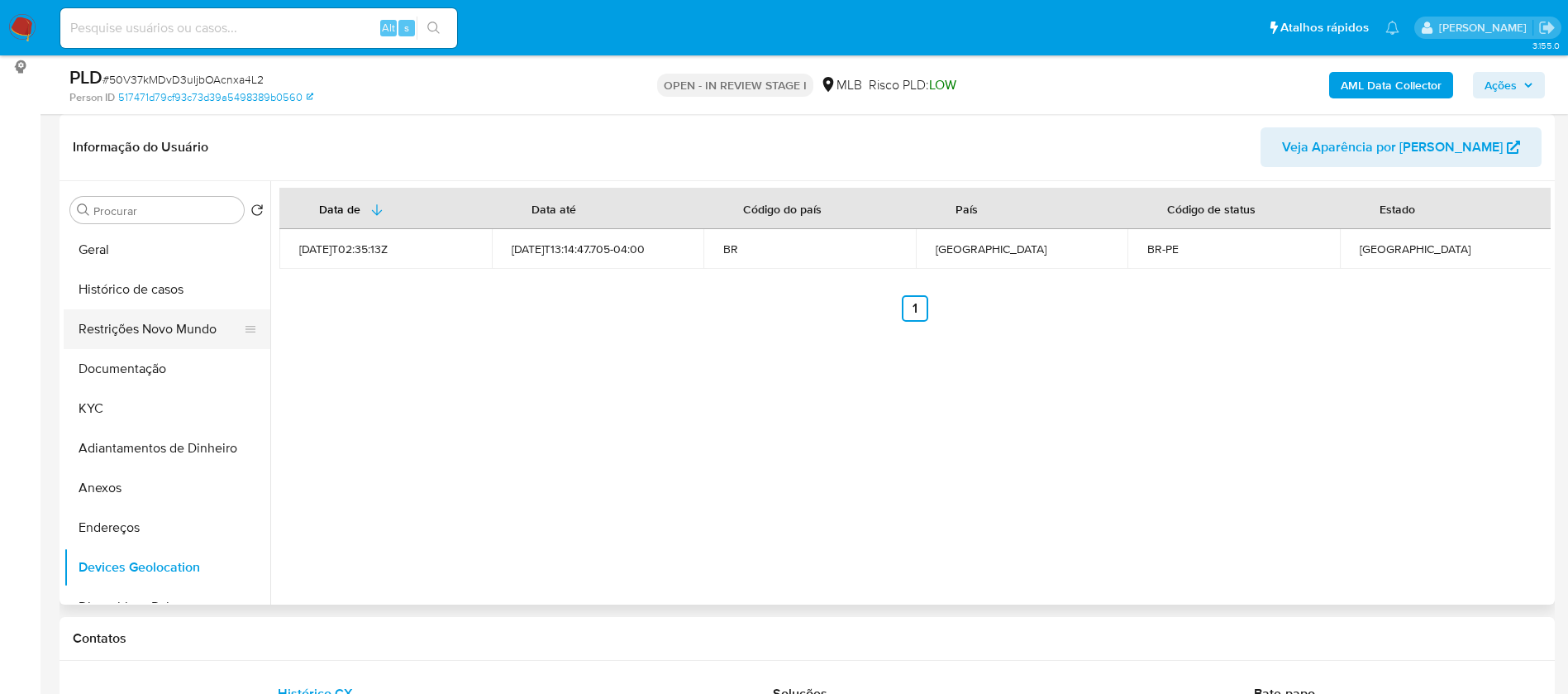
click at [141, 325] on button "Restrições Novo Mundo" at bounding box center [160, 329] width 194 height 39
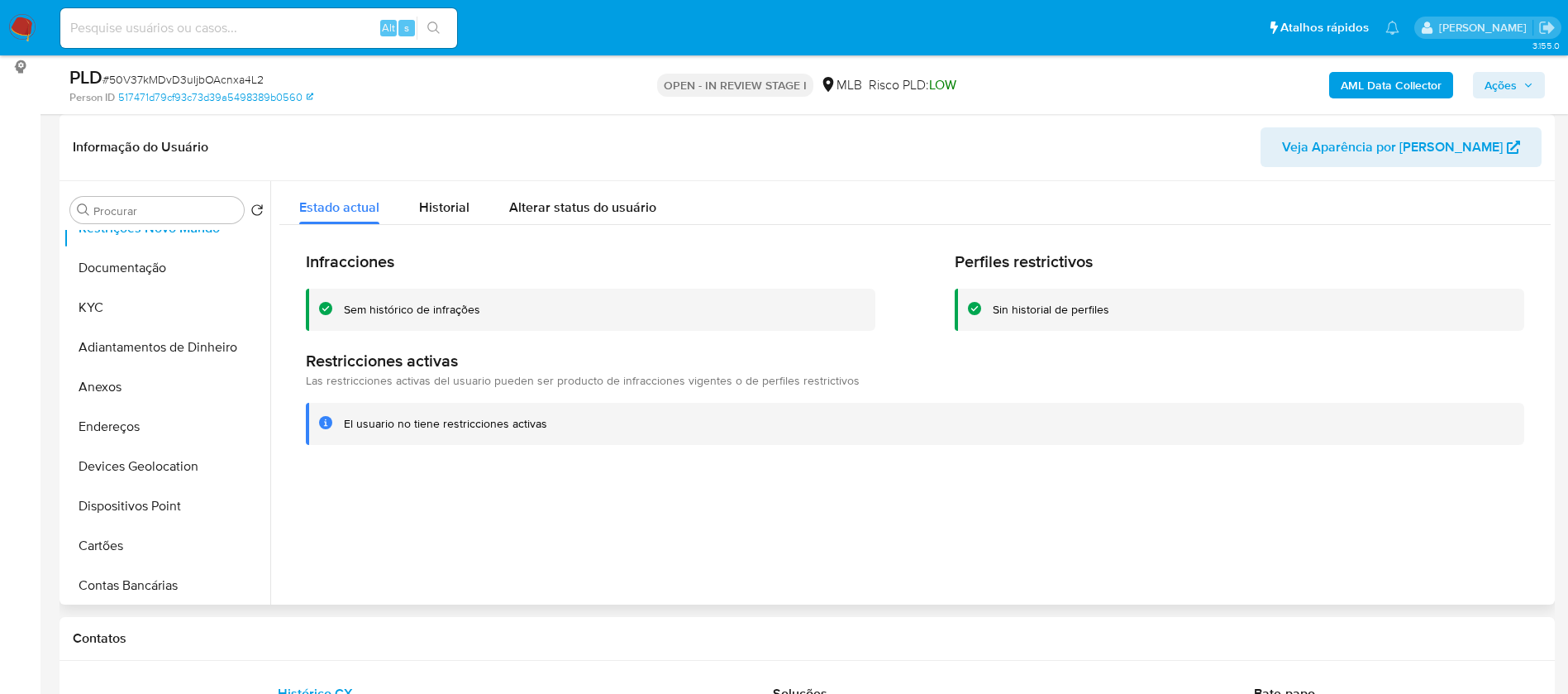
scroll to position [124, 0]
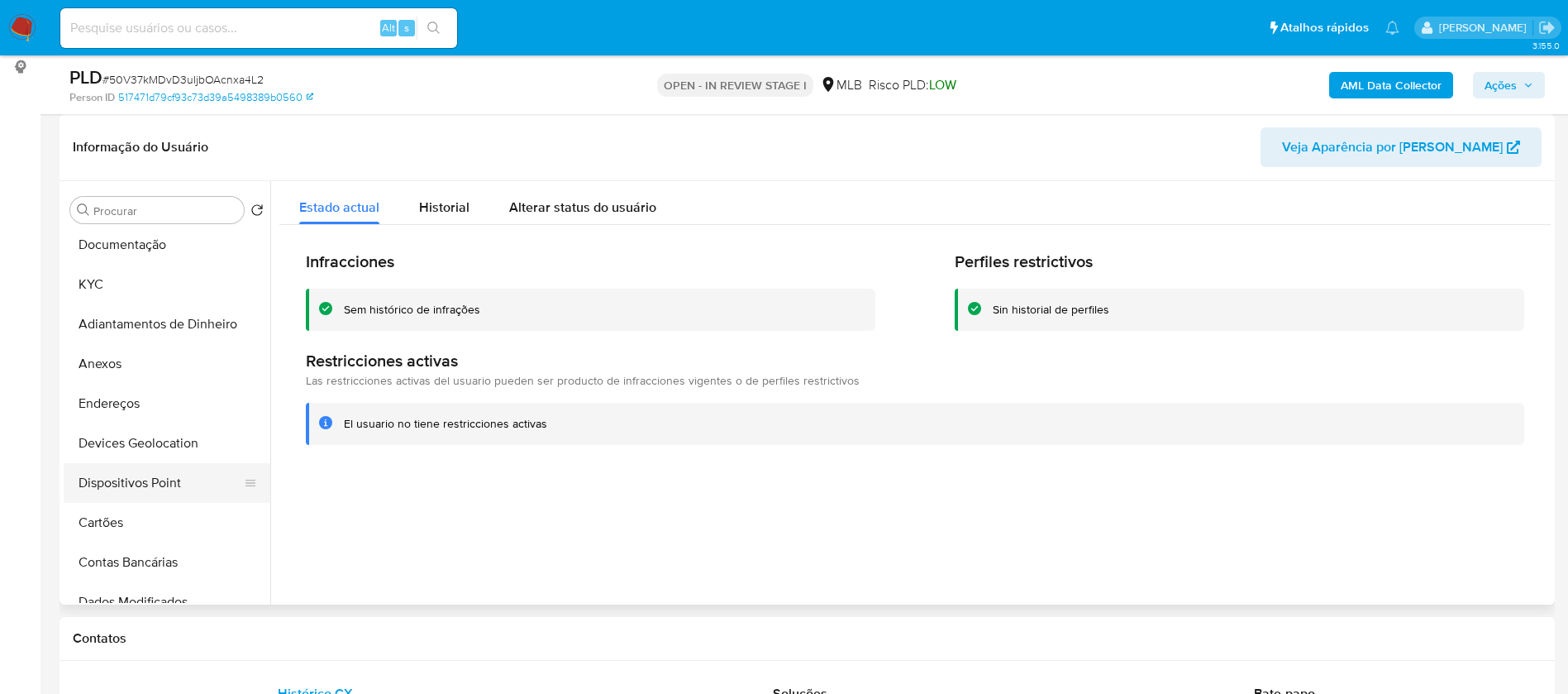
click at [183, 485] on button "Dispositivos Point" at bounding box center [160, 483] width 194 height 39
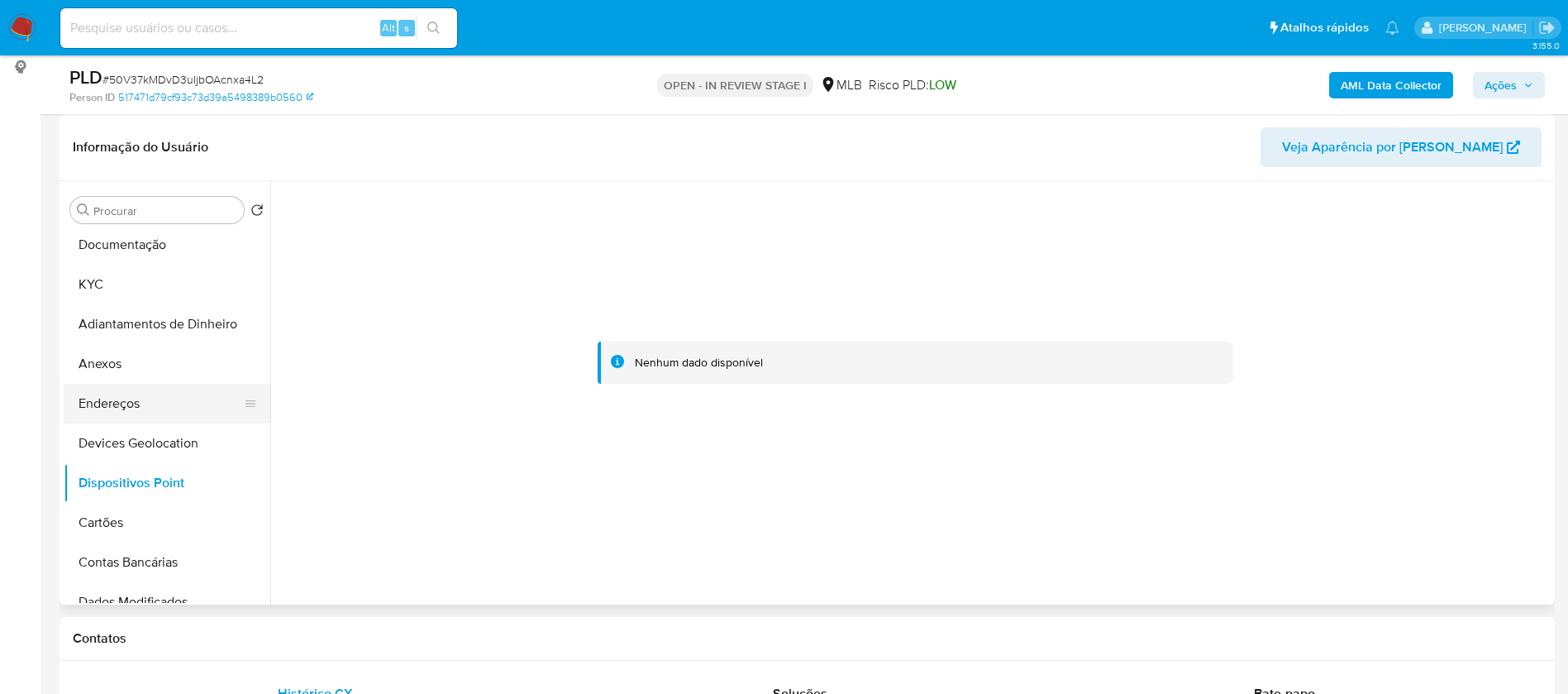
click at [151, 404] on button "Endereços" at bounding box center [160, 403] width 194 height 39
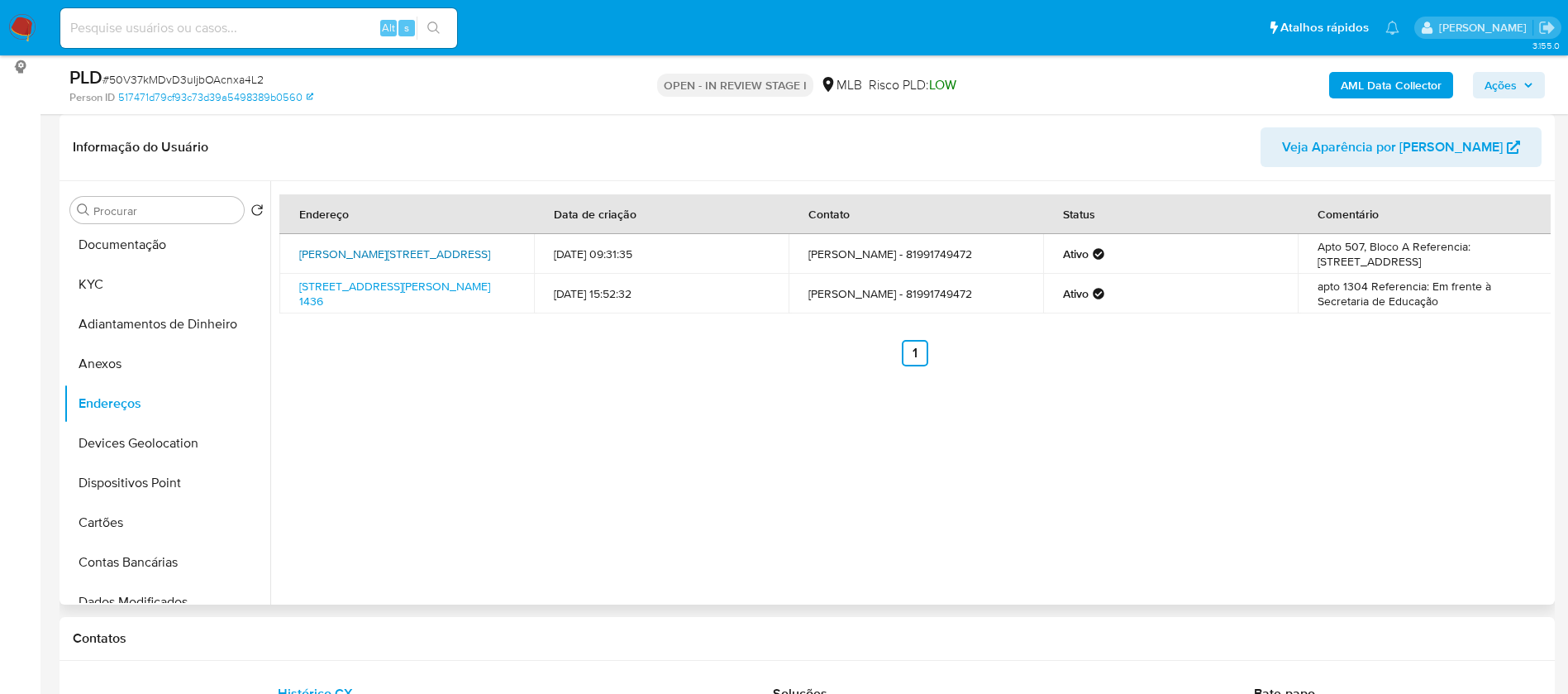
click at [423, 249] on link "Rua Rodrigues Ferreira 45, Recife, Pernambuco, 50810020, Brasil 45" at bounding box center [395, 254] width 191 height 17
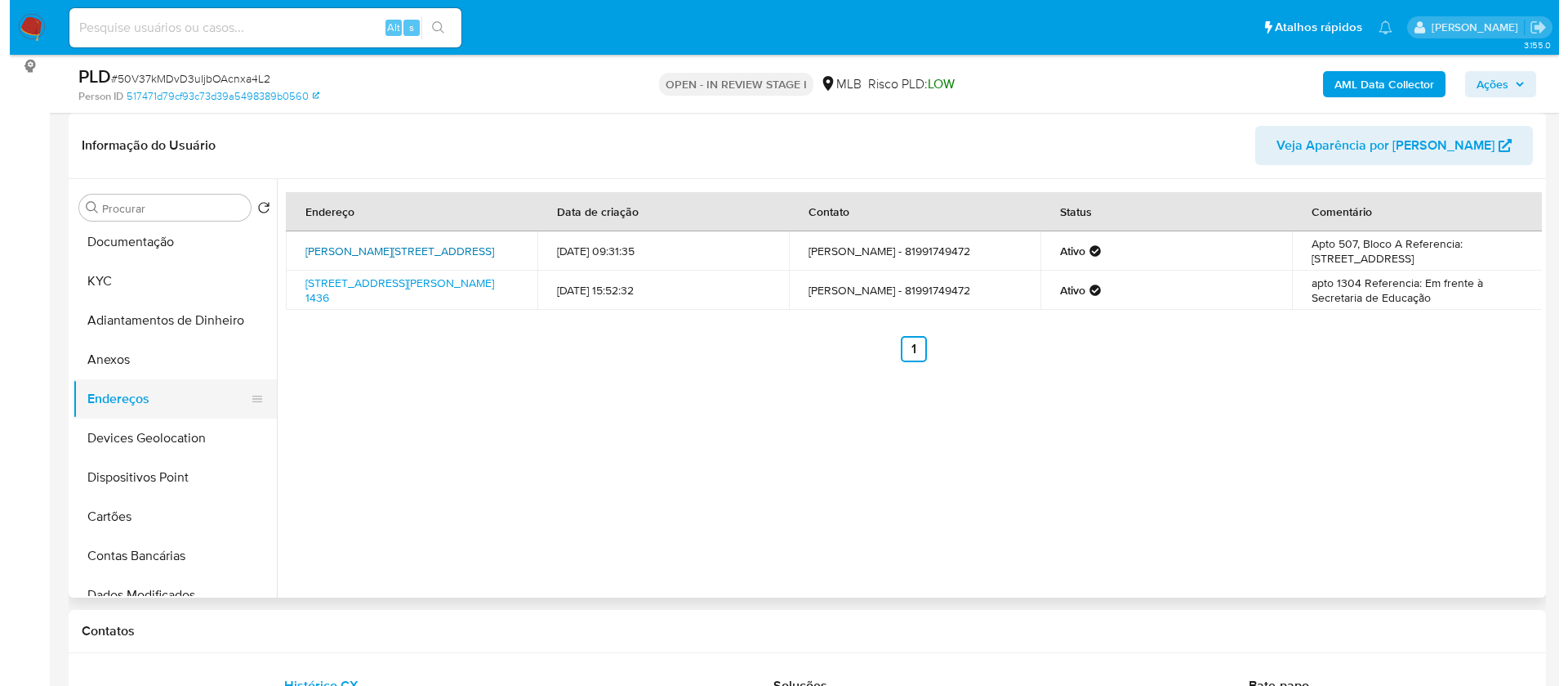
scroll to position [0, 0]
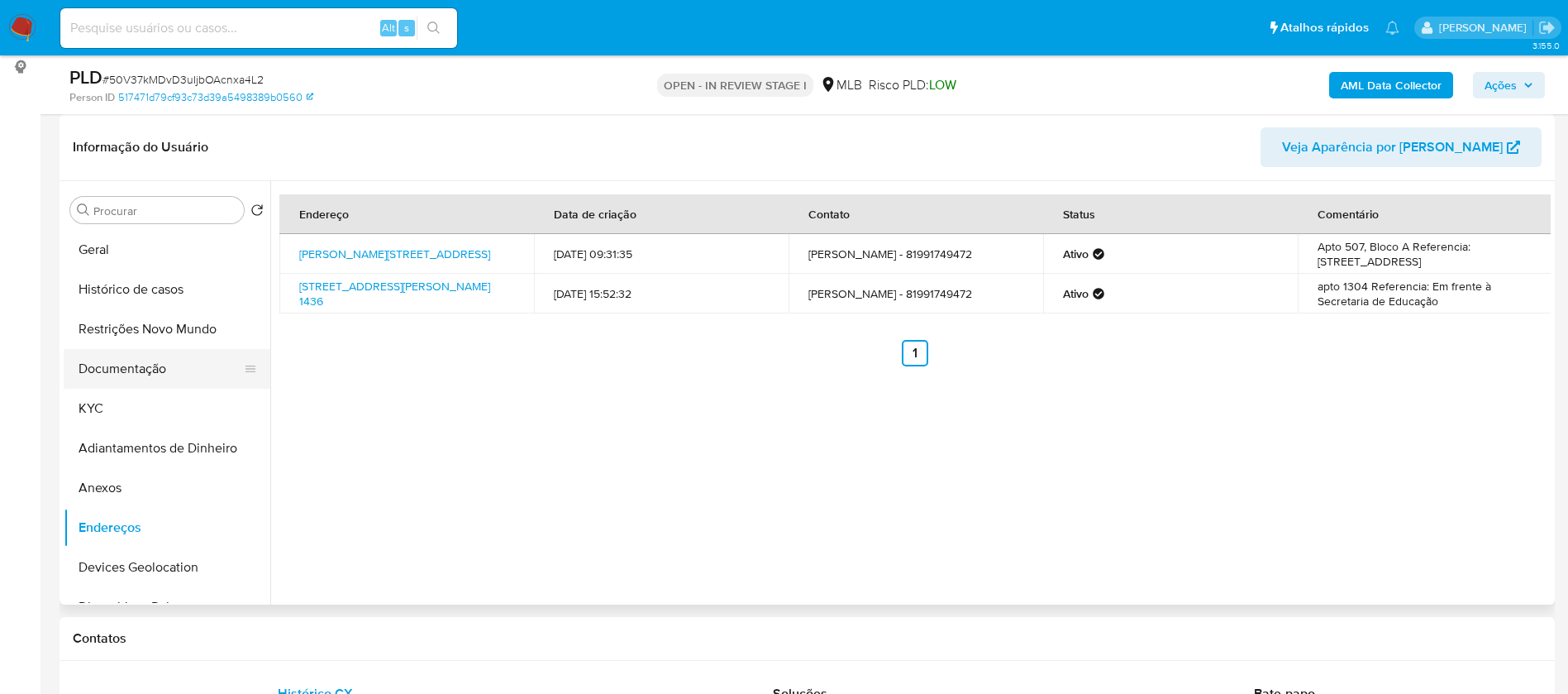
click at [146, 377] on button "Documentação" at bounding box center [160, 369] width 194 height 39
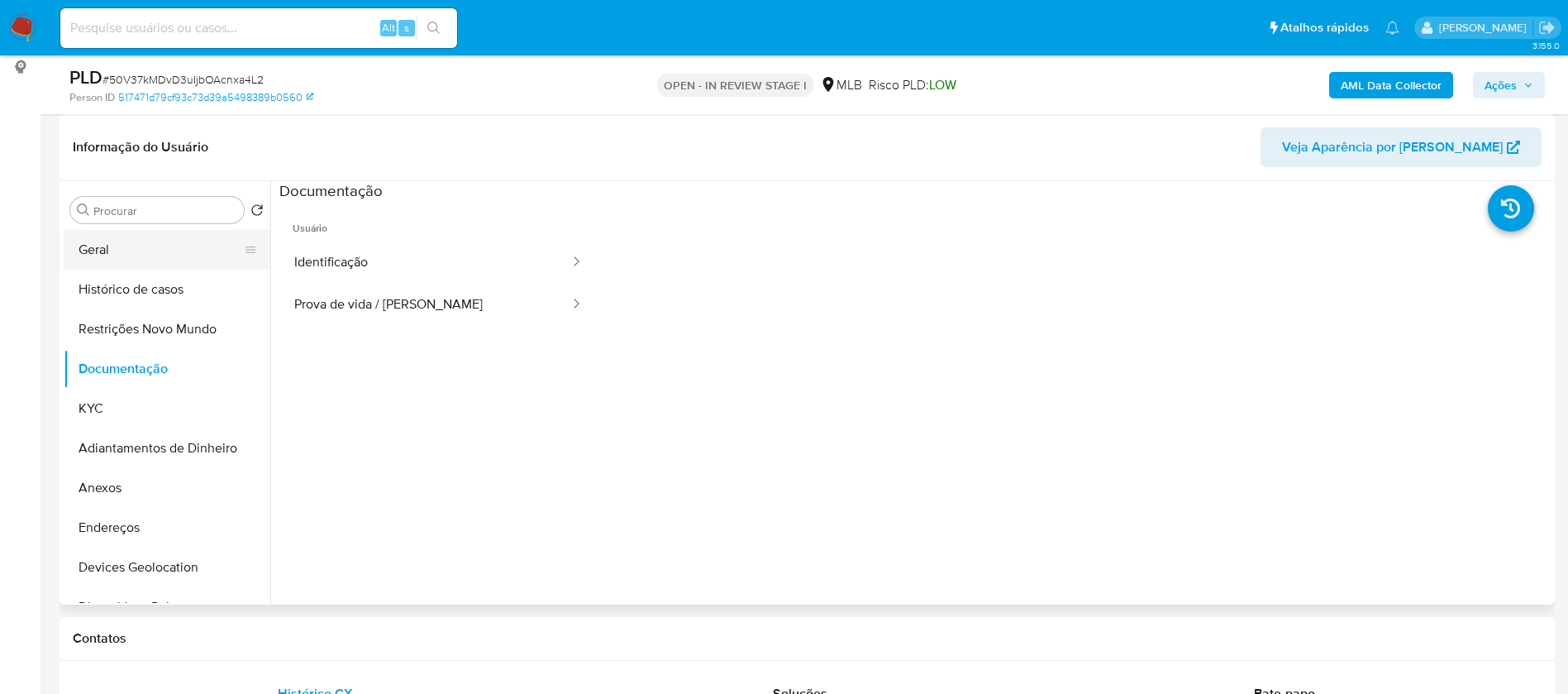
click at [137, 255] on button "Geral" at bounding box center [160, 250] width 194 height 39
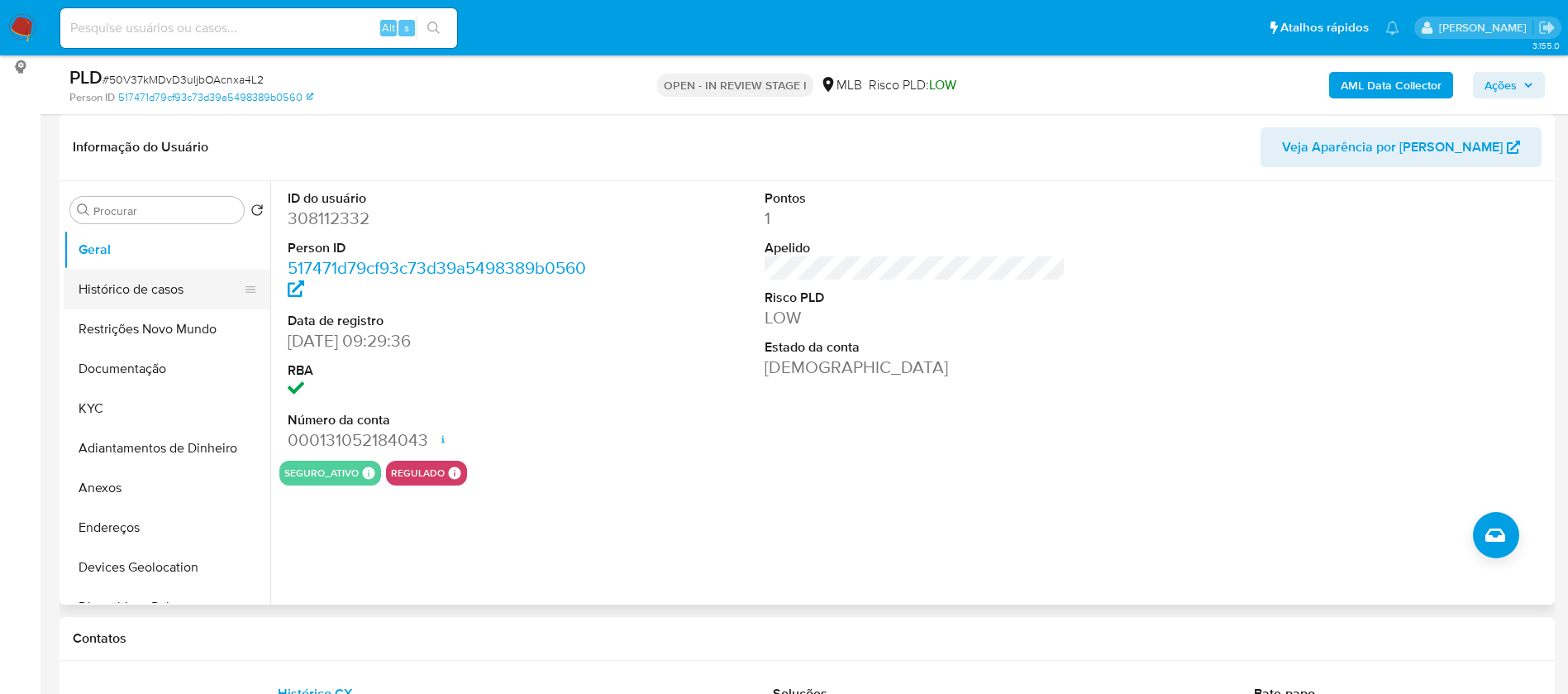
click at [187, 285] on button "Histórico de casos" at bounding box center [160, 289] width 194 height 39
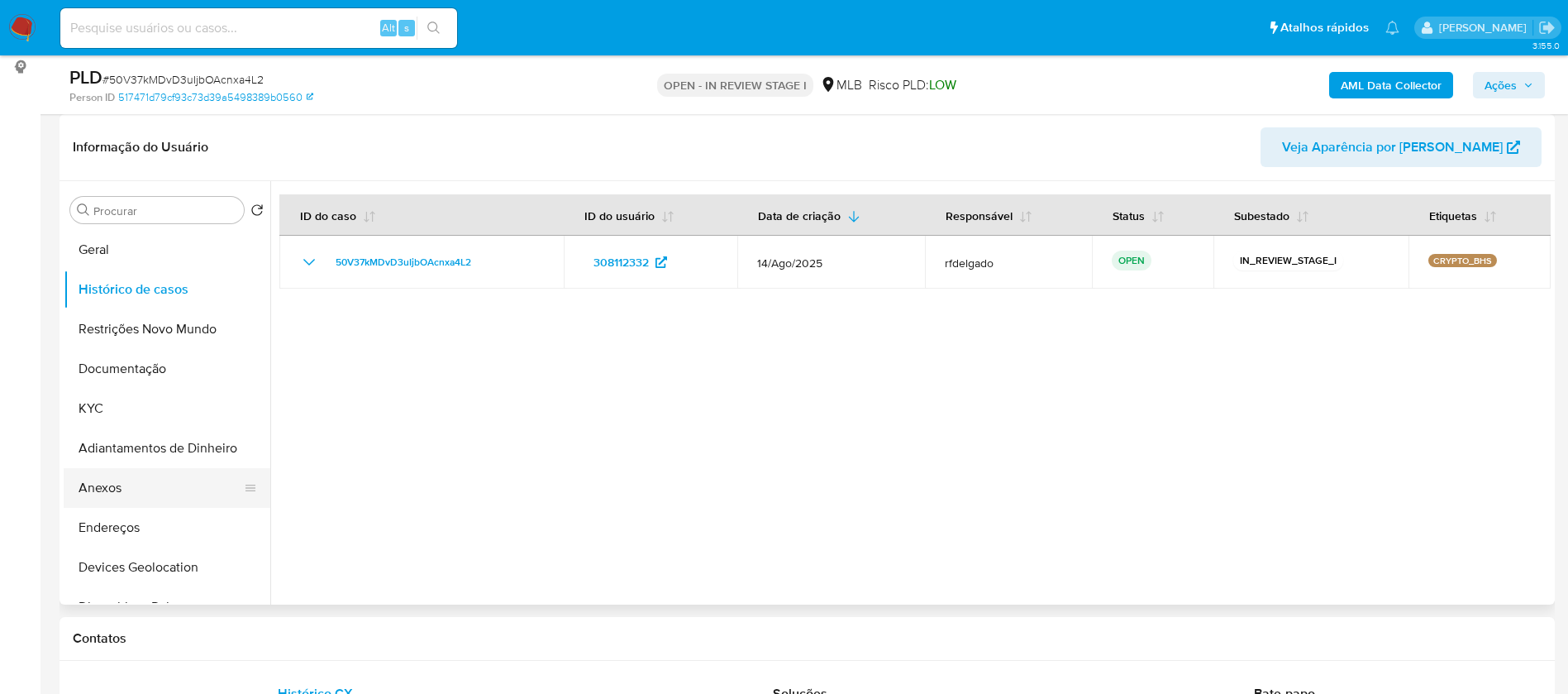
click at [153, 488] on button "Anexos" at bounding box center [160, 487] width 194 height 39
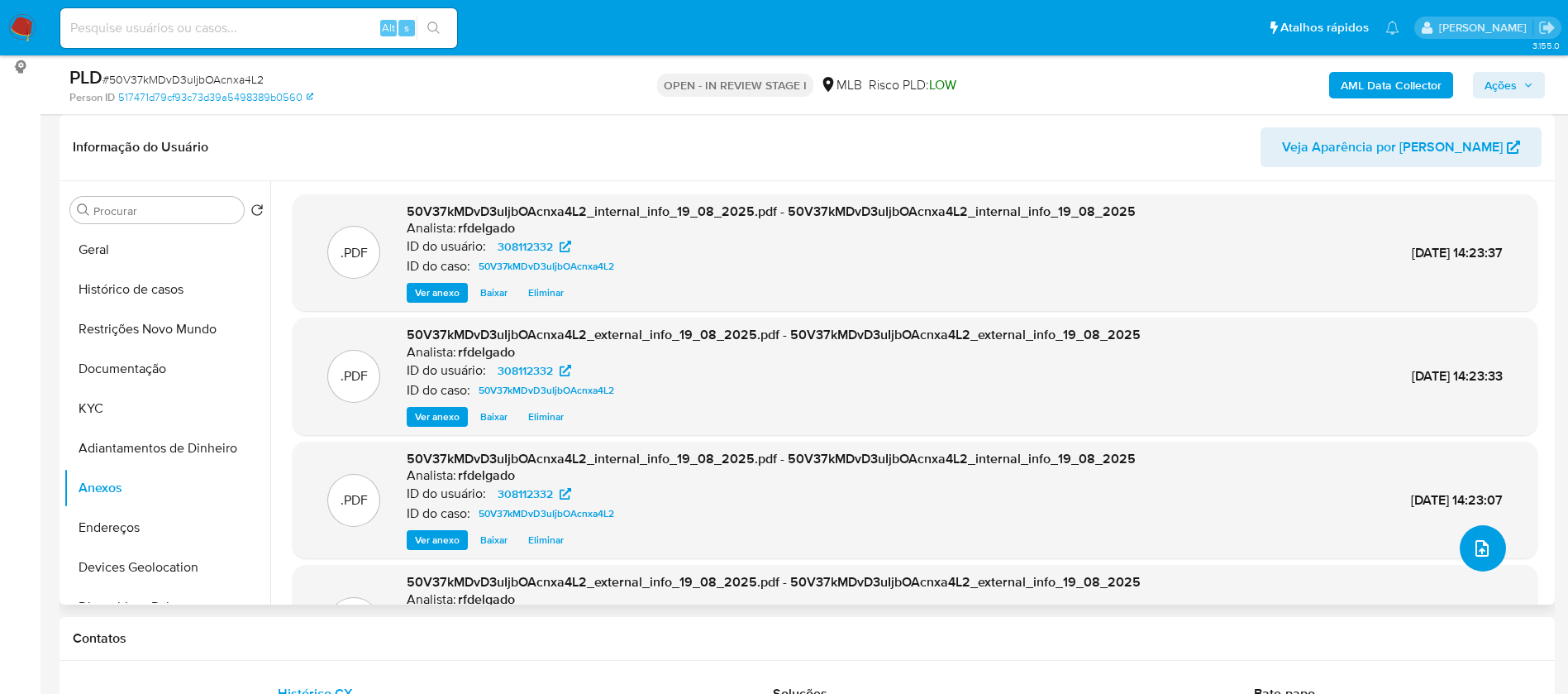
click at [1475, 544] on icon "upload-file" at bounding box center [1482, 548] width 13 height 17
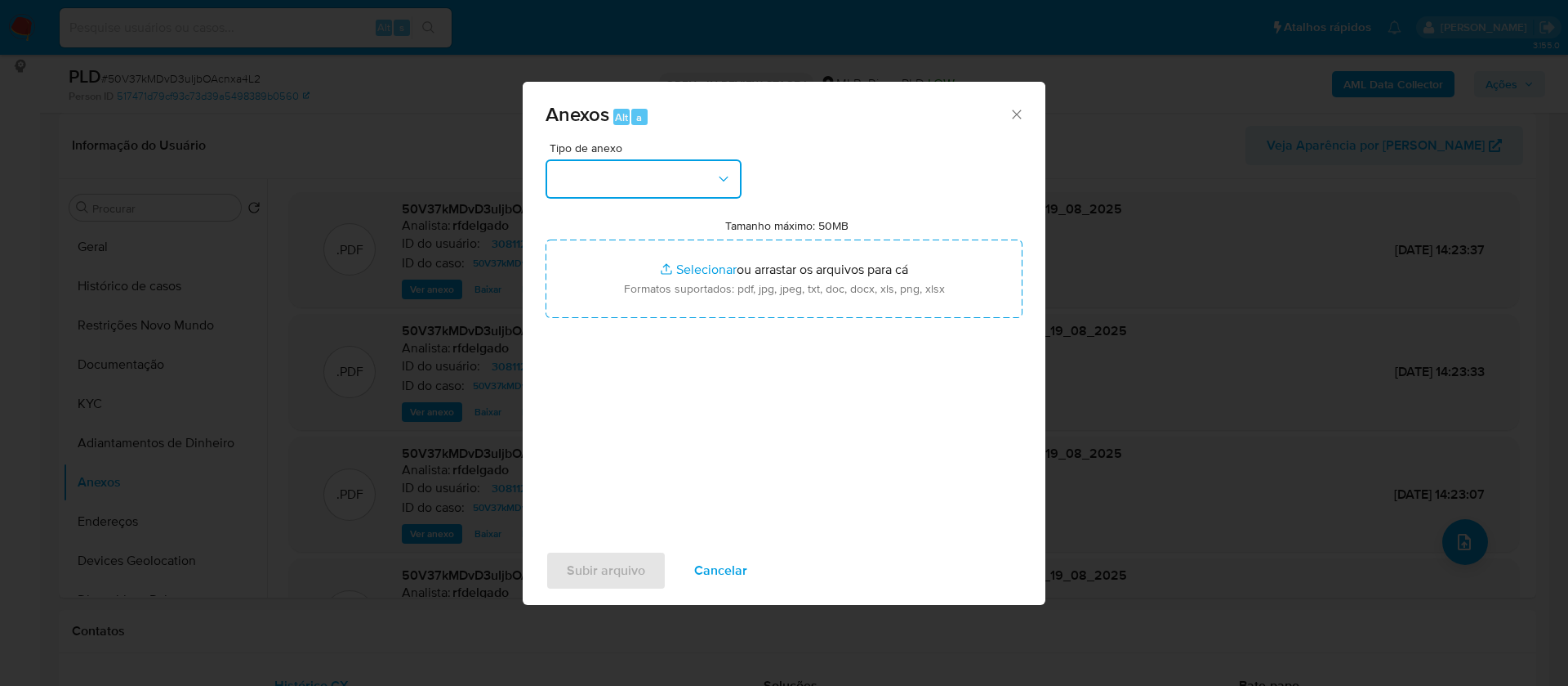
click at [642, 181] on button "button" at bounding box center [643, 178] width 196 height 39
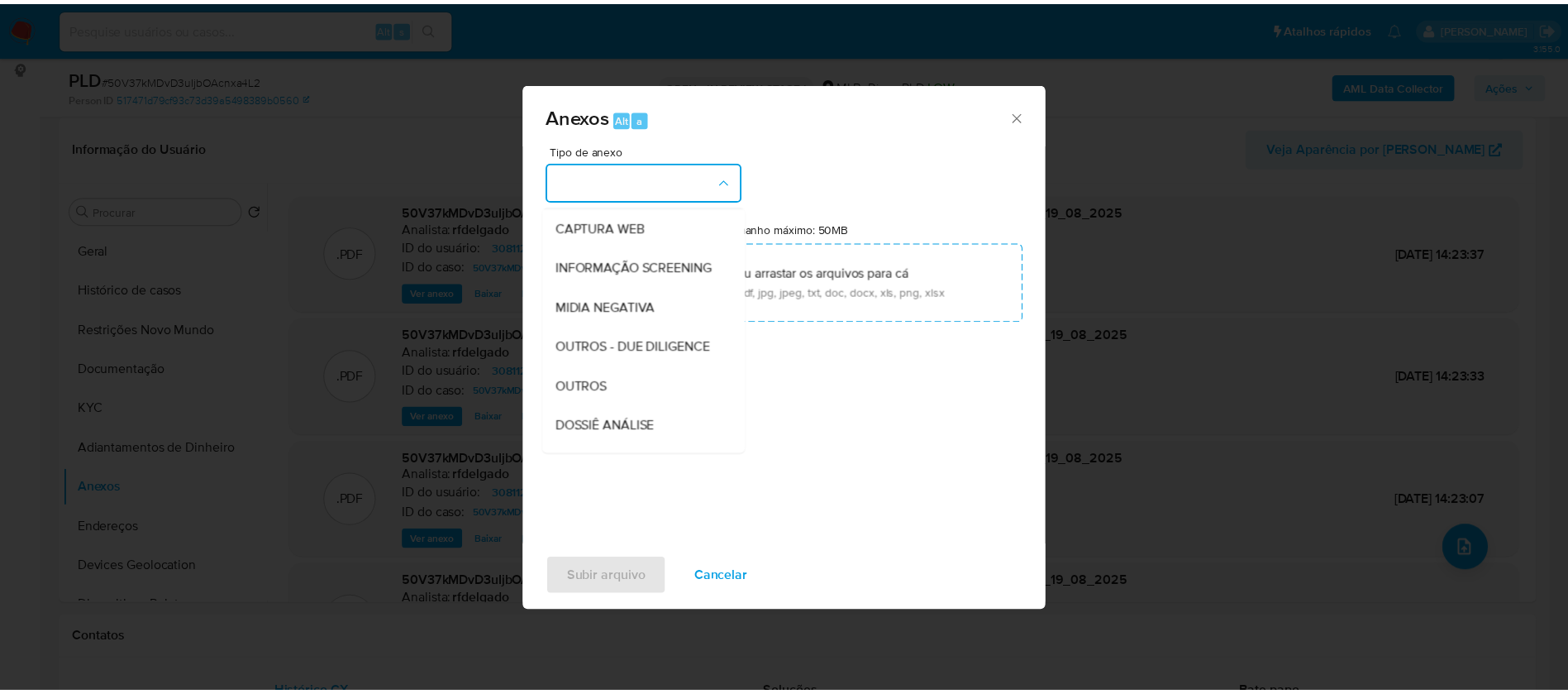
scroll to position [248, 0]
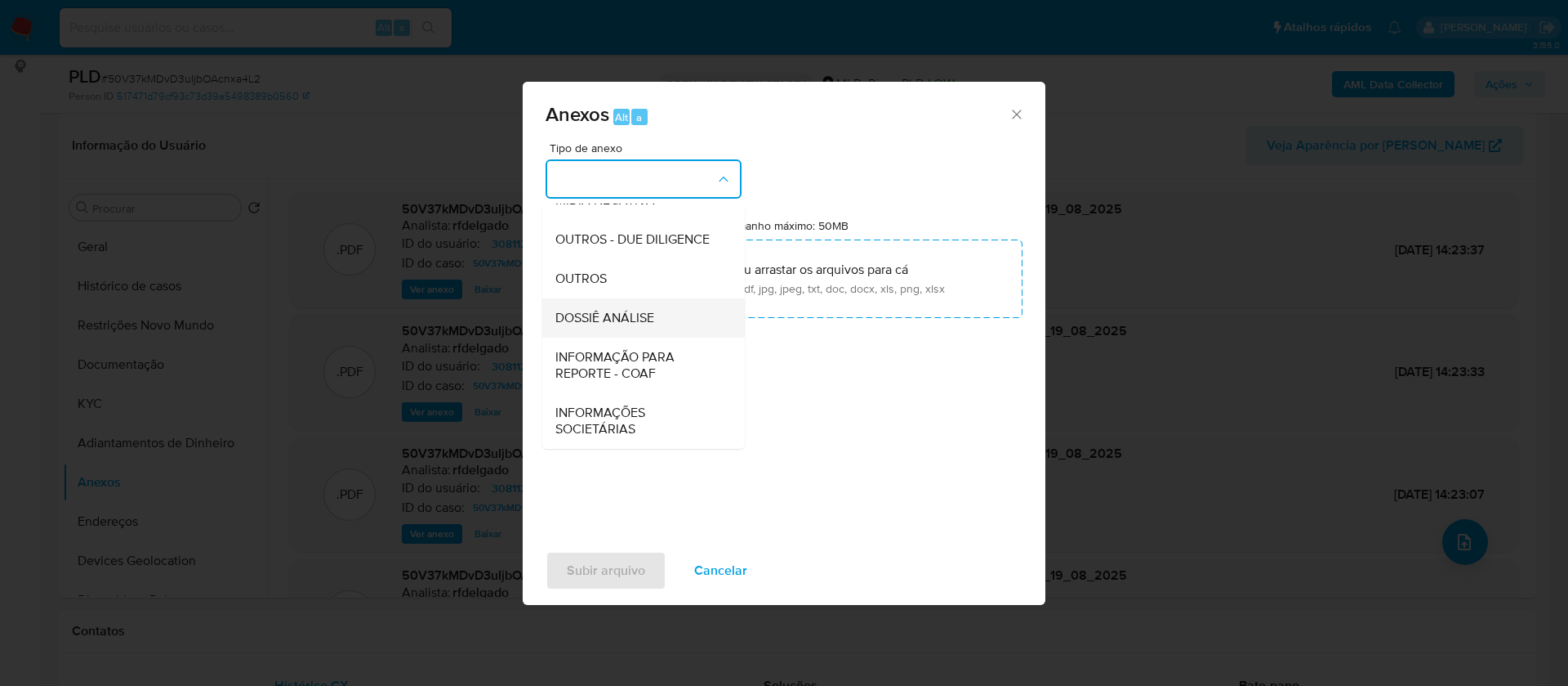
click at [642, 326] on span "DOSSIÊ ANÁLISE" at bounding box center [604, 318] width 99 height 17
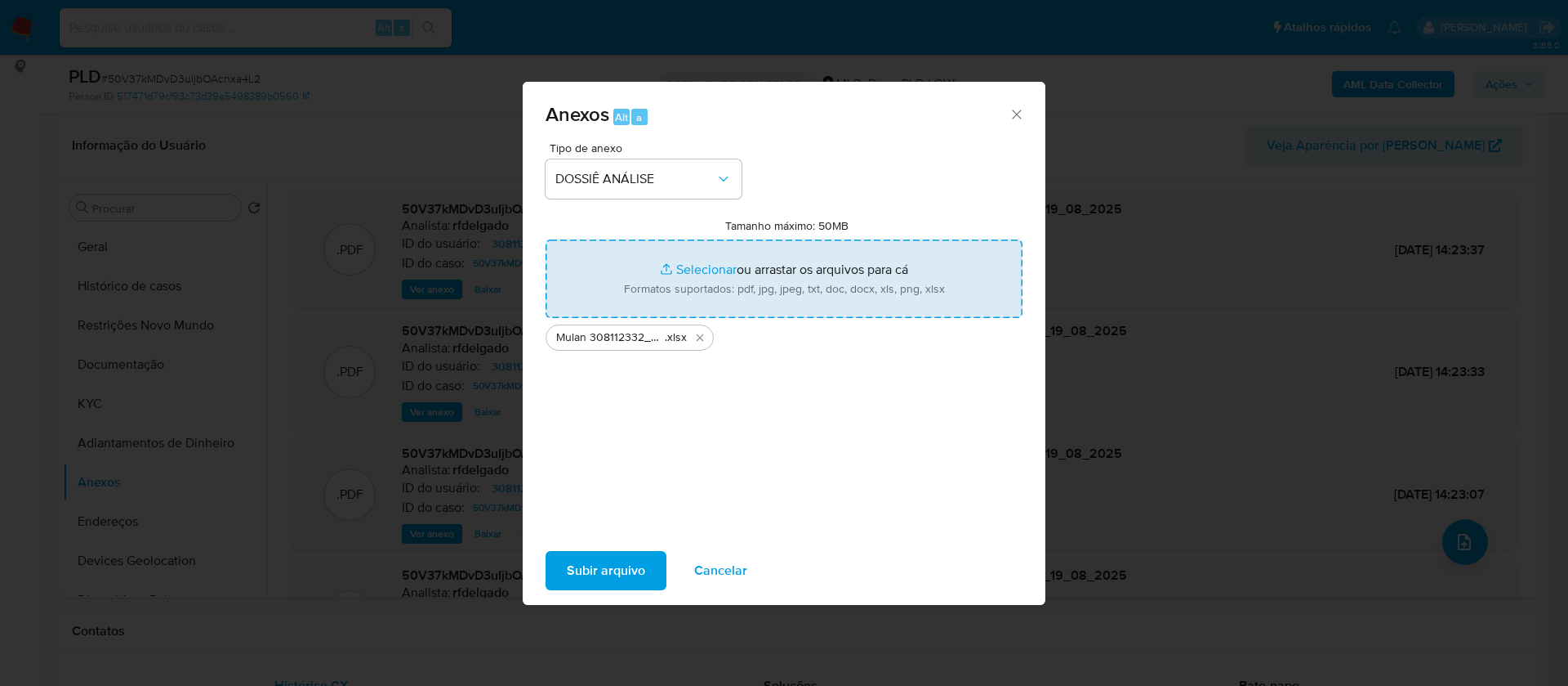
type input "C:\fakepath\SAR - XXXX_XX - CPF 08174966455 - HENRIQUE LUIZ HOLANDA DE MELO JUN…"
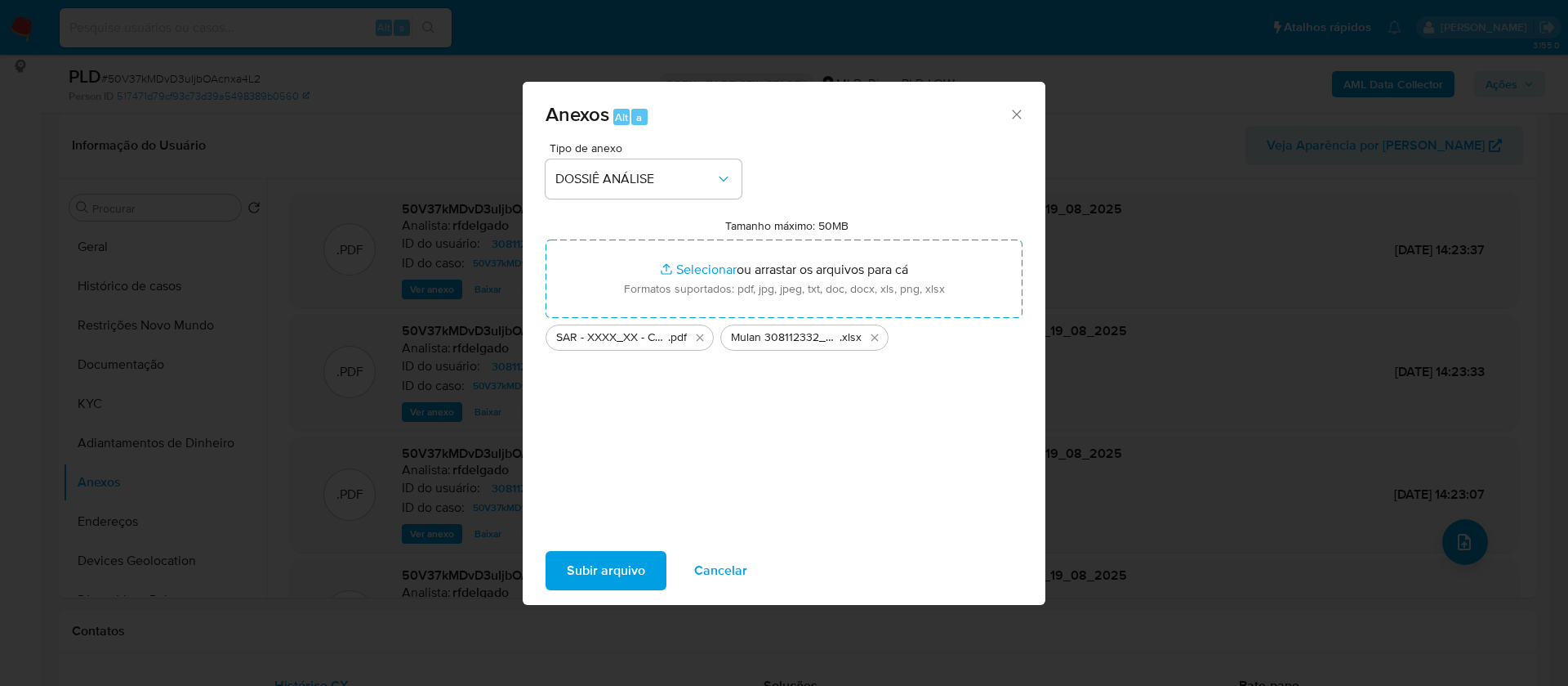
click at [644, 559] on span "Subir arquivo" at bounding box center [605, 570] width 79 height 36
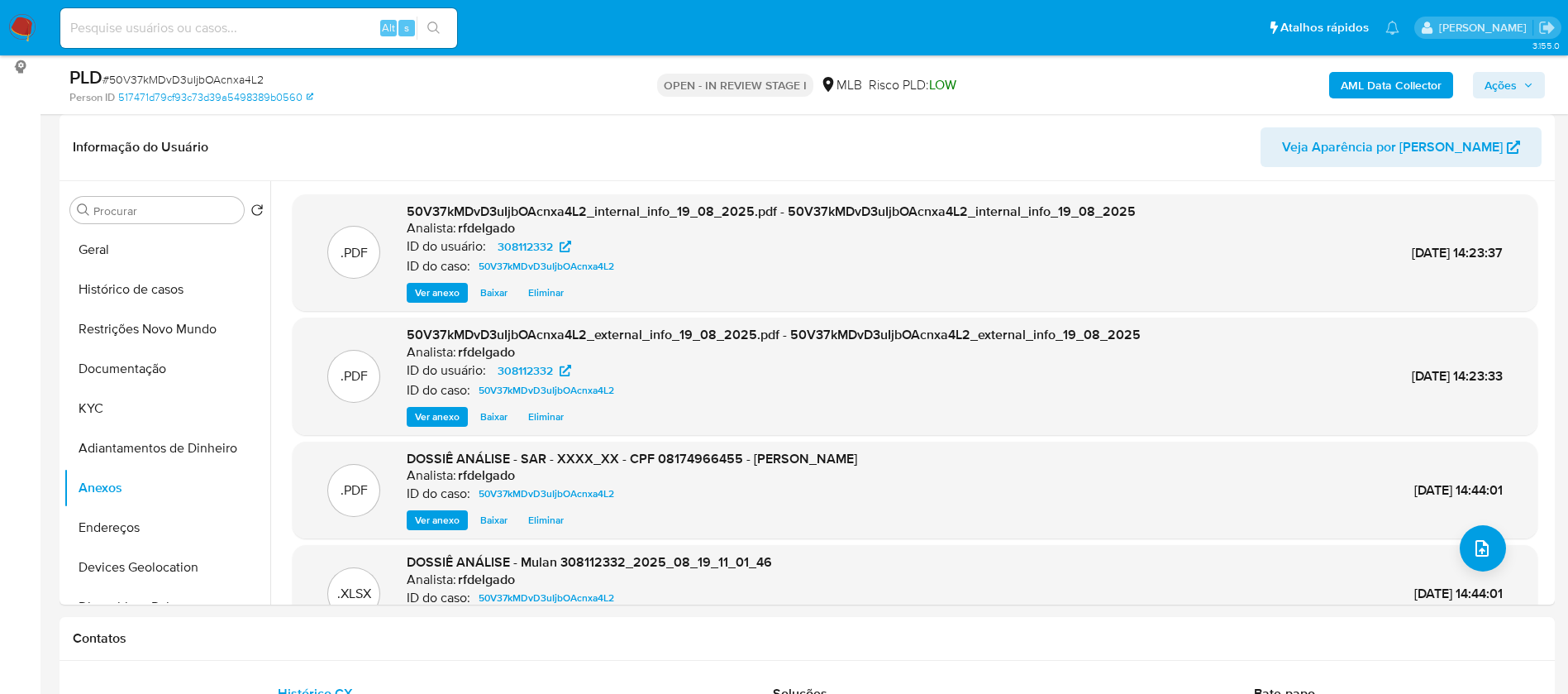
click at [1506, 91] on span "Ações" at bounding box center [1501, 85] width 32 height 26
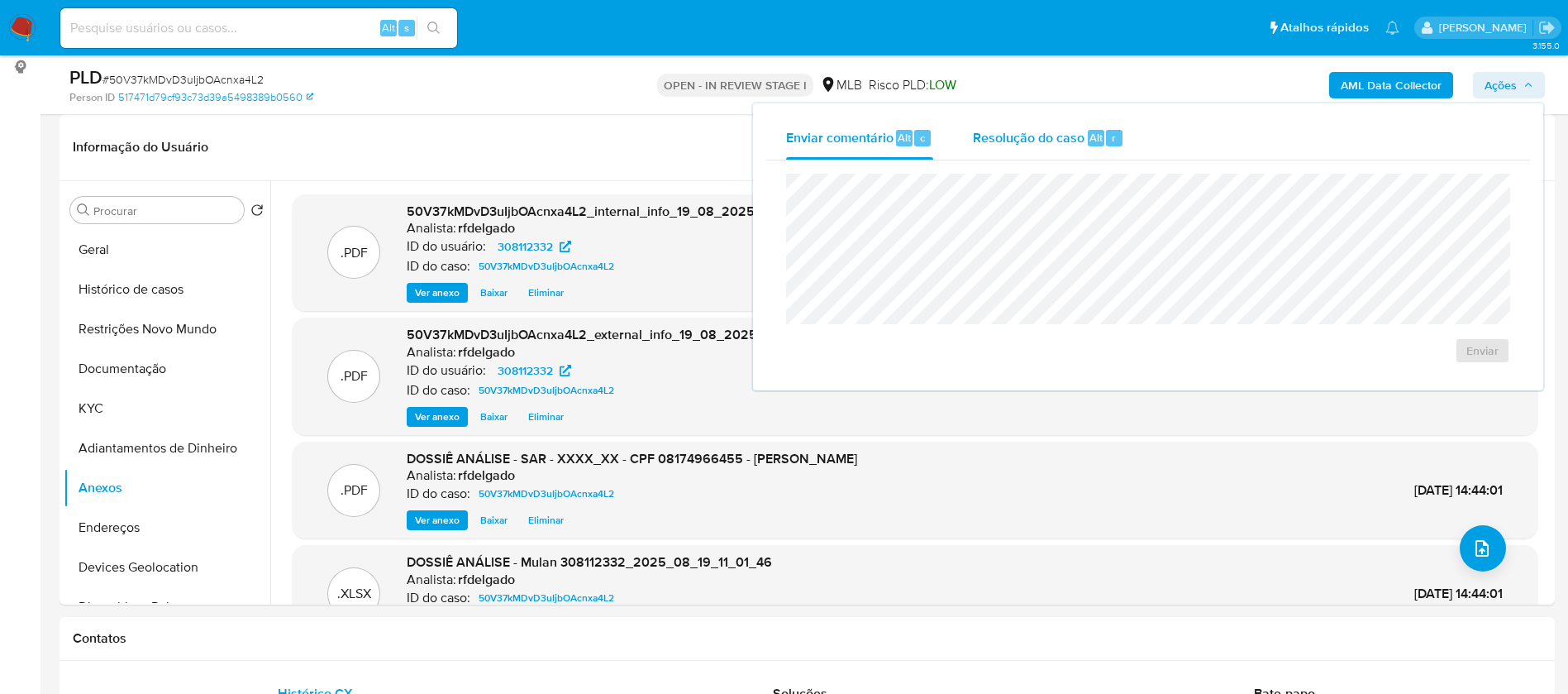
click at [1061, 129] on span "Resolução do caso" at bounding box center [1028, 137] width 111 height 19
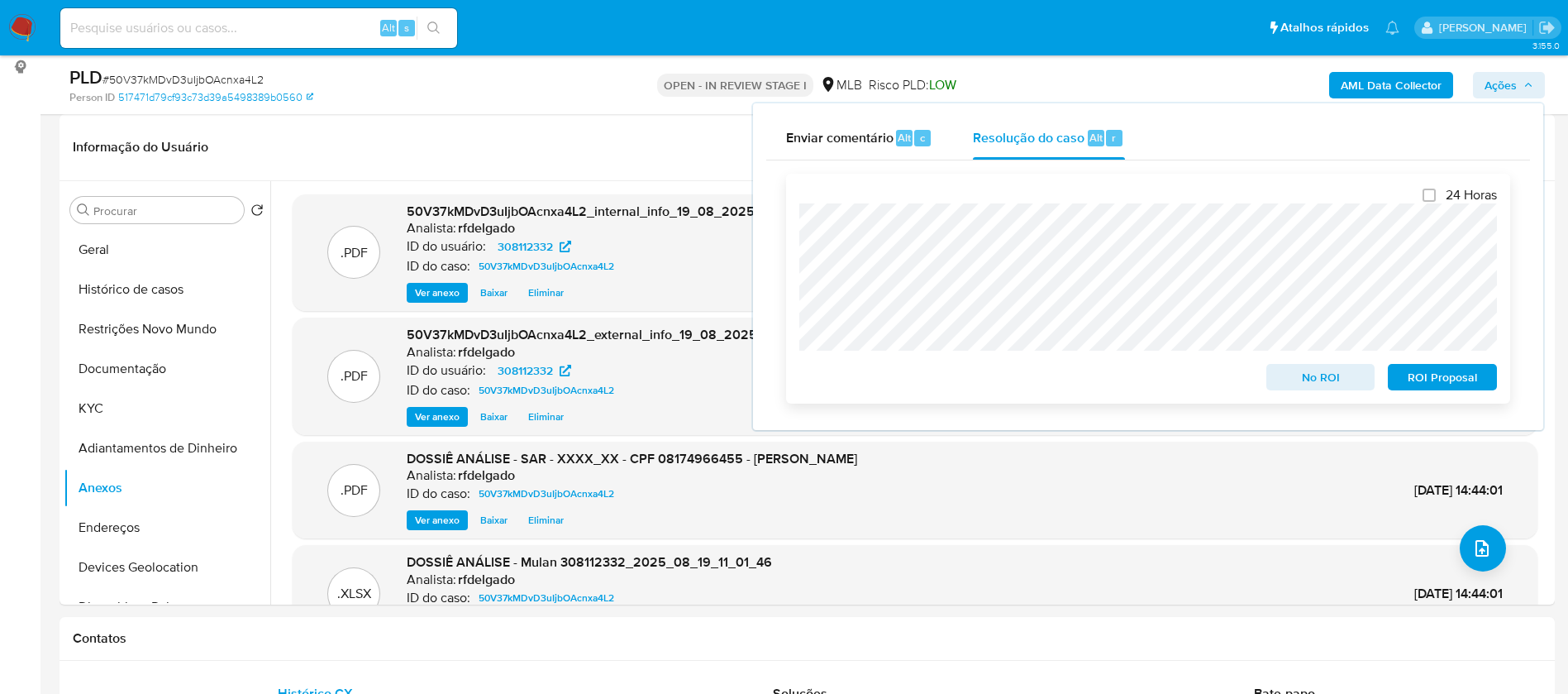
click at [1311, 385] on span "No ROI" at bounding box center [1321, 377] width 86 height 23
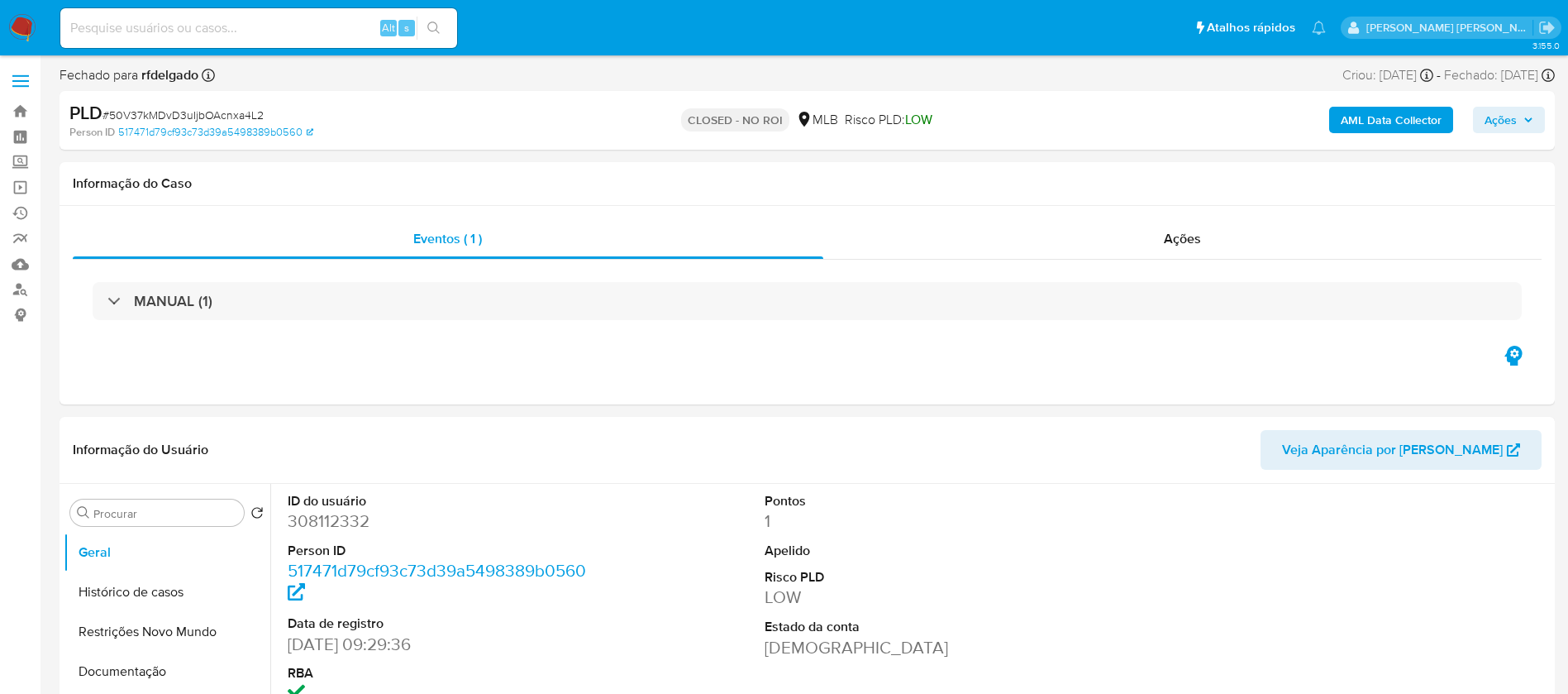
select select "10"
click at [209, 42] on div "Alt s" at bounding box center [259, 28] width 396 height 39
click at [213, 26] on input at bounding box center [259, 28] width 396 height 22
paste input "94887681"
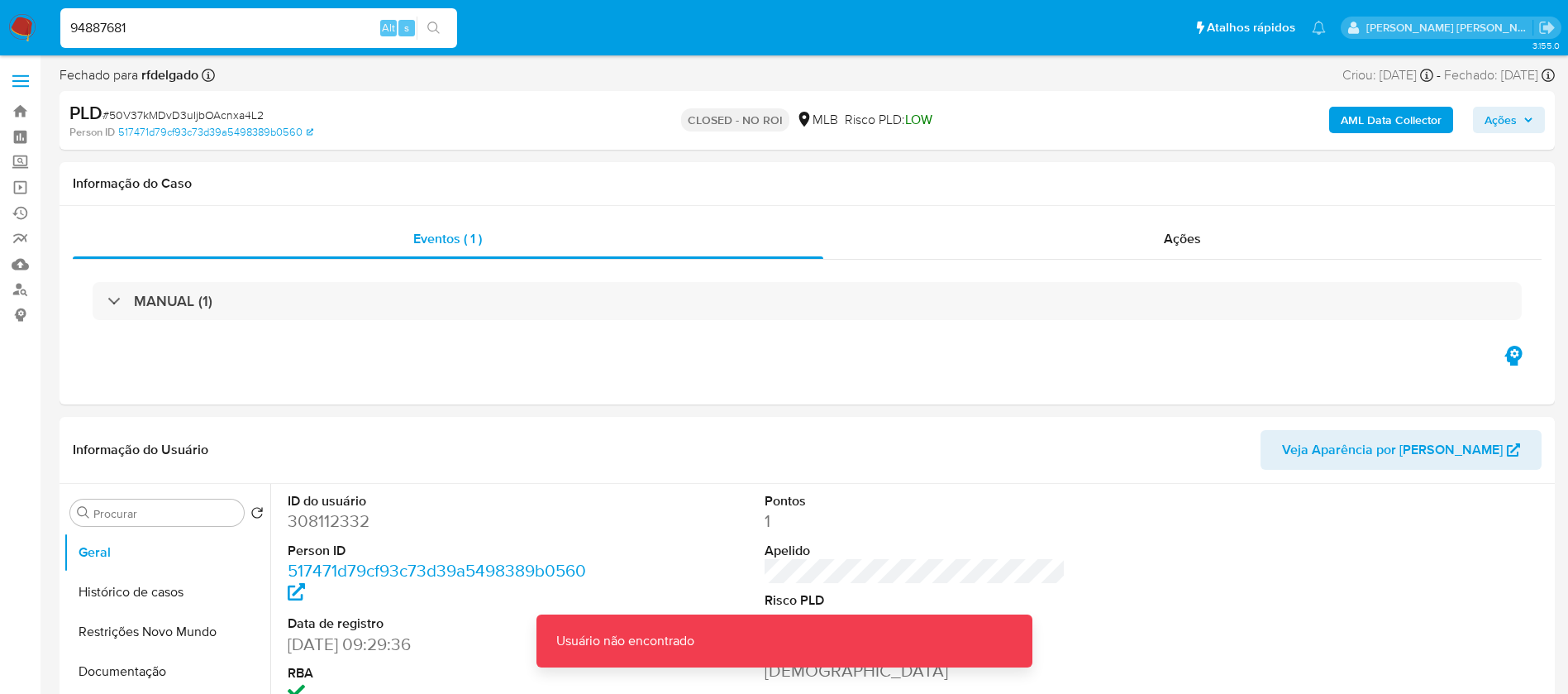
click at [309, 15] on div "94887681 Alt s" at bounding box center [259, 28] width 396 height 39
click at [312, 31] on input "94887681" at bounding box center [259, 28] width 396 height 22
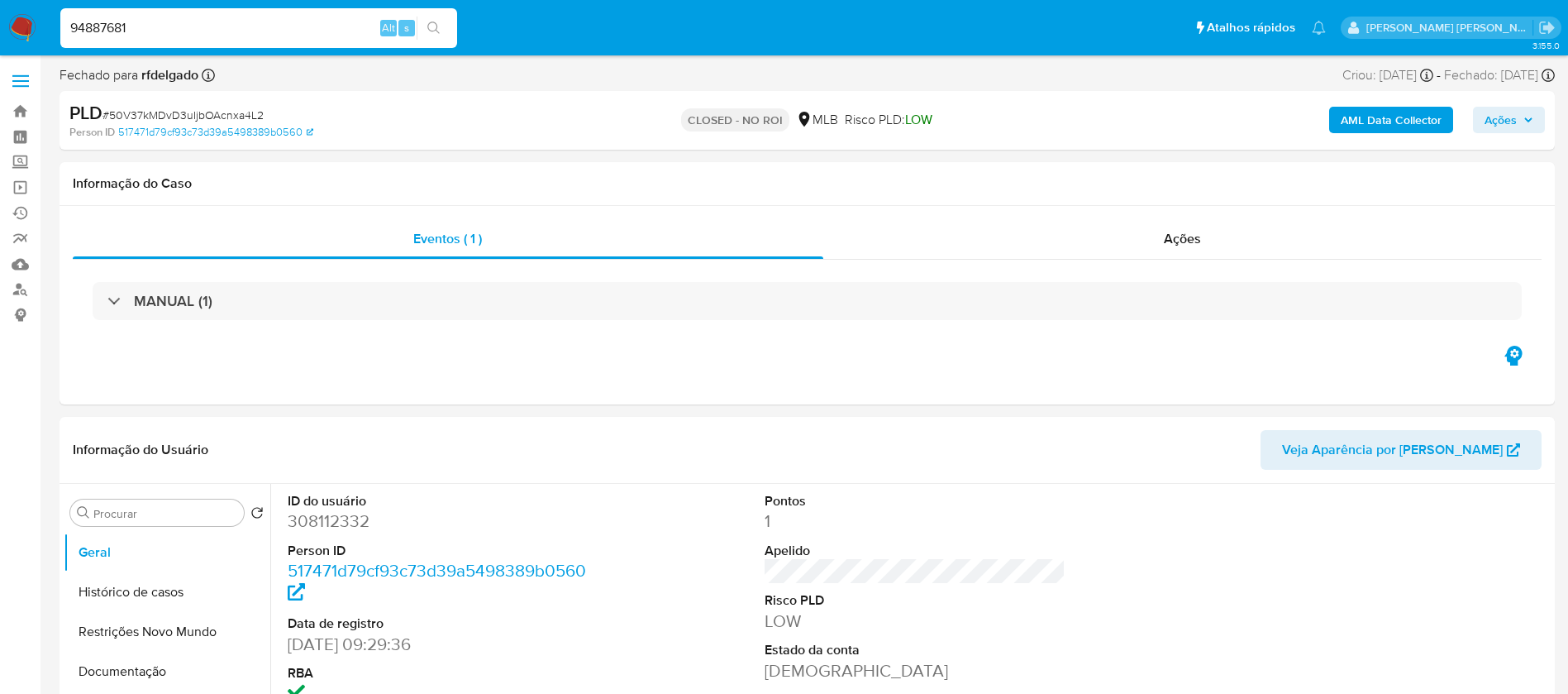
type input "94887681"
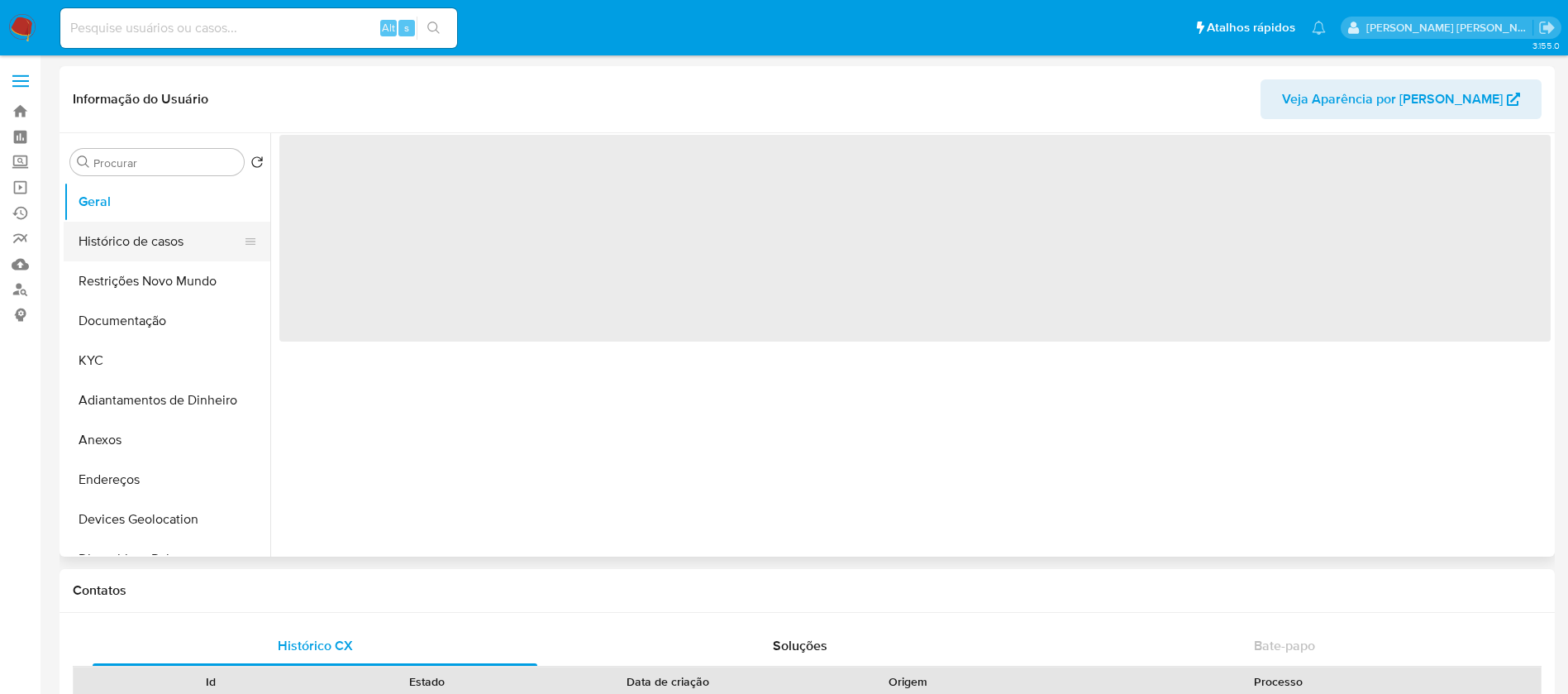
click at [171, 242] on button "Histórico de casos" at bounding box center [160, 241] width 194 height 39
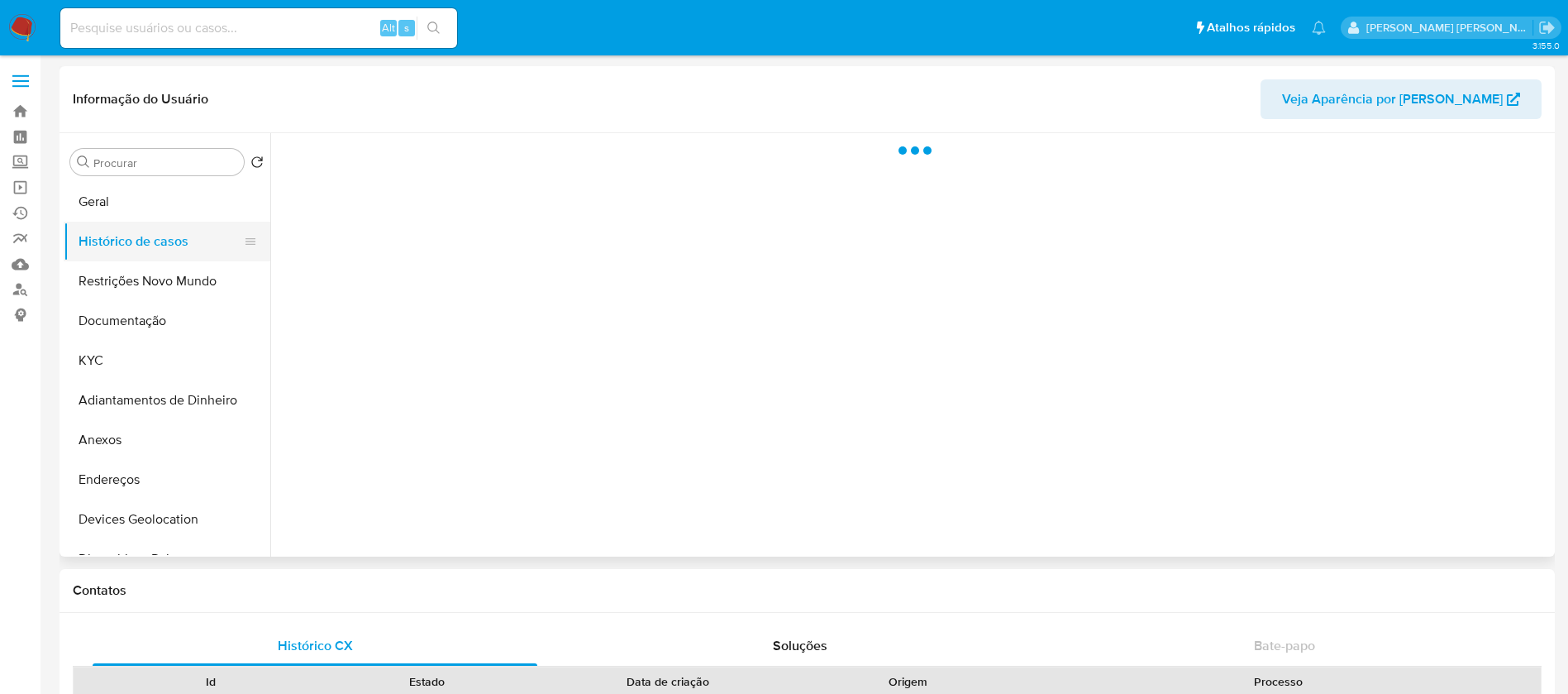
select select "10"
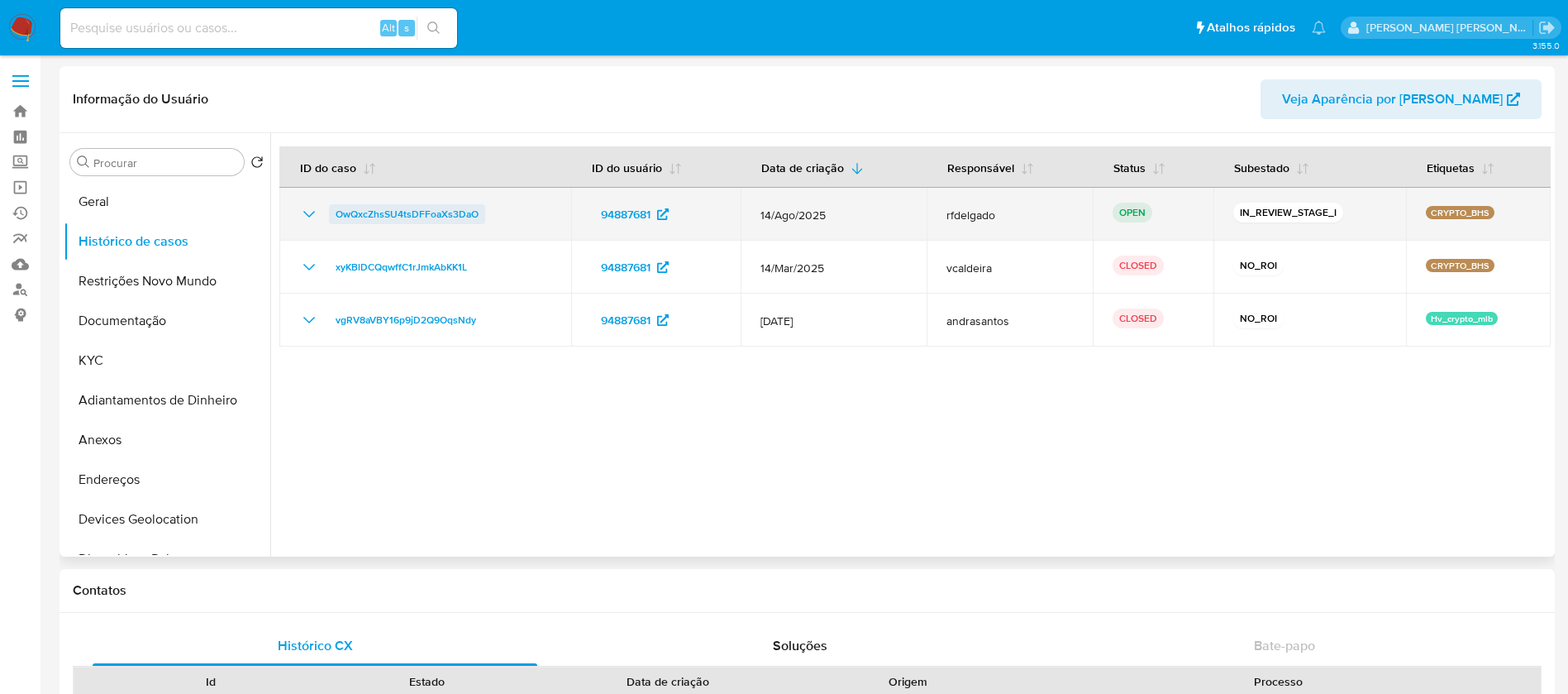
click at [372, 215] on span "OwQxcZhsSU4tsDFFoaXs3DaO" at bounding box center [407, 213] width 143 height 20
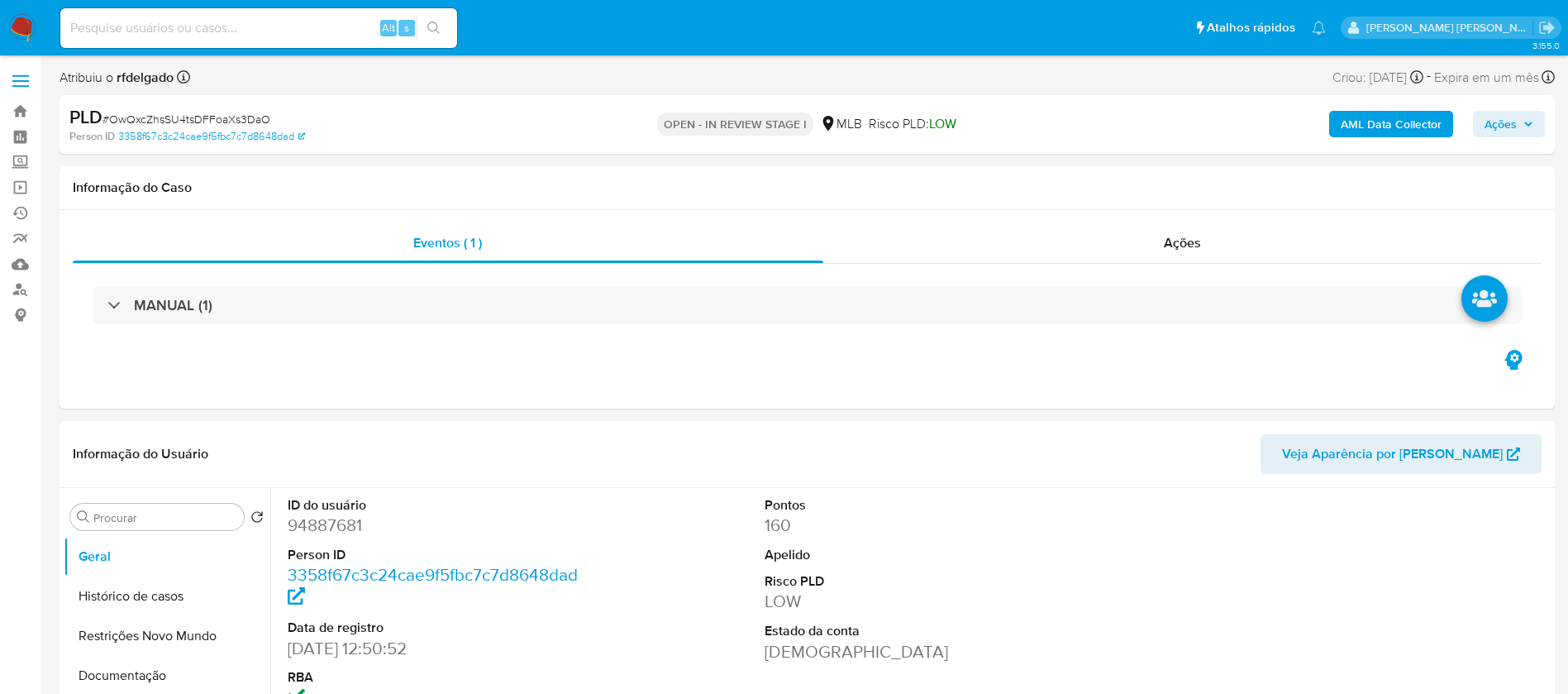
select select "10"
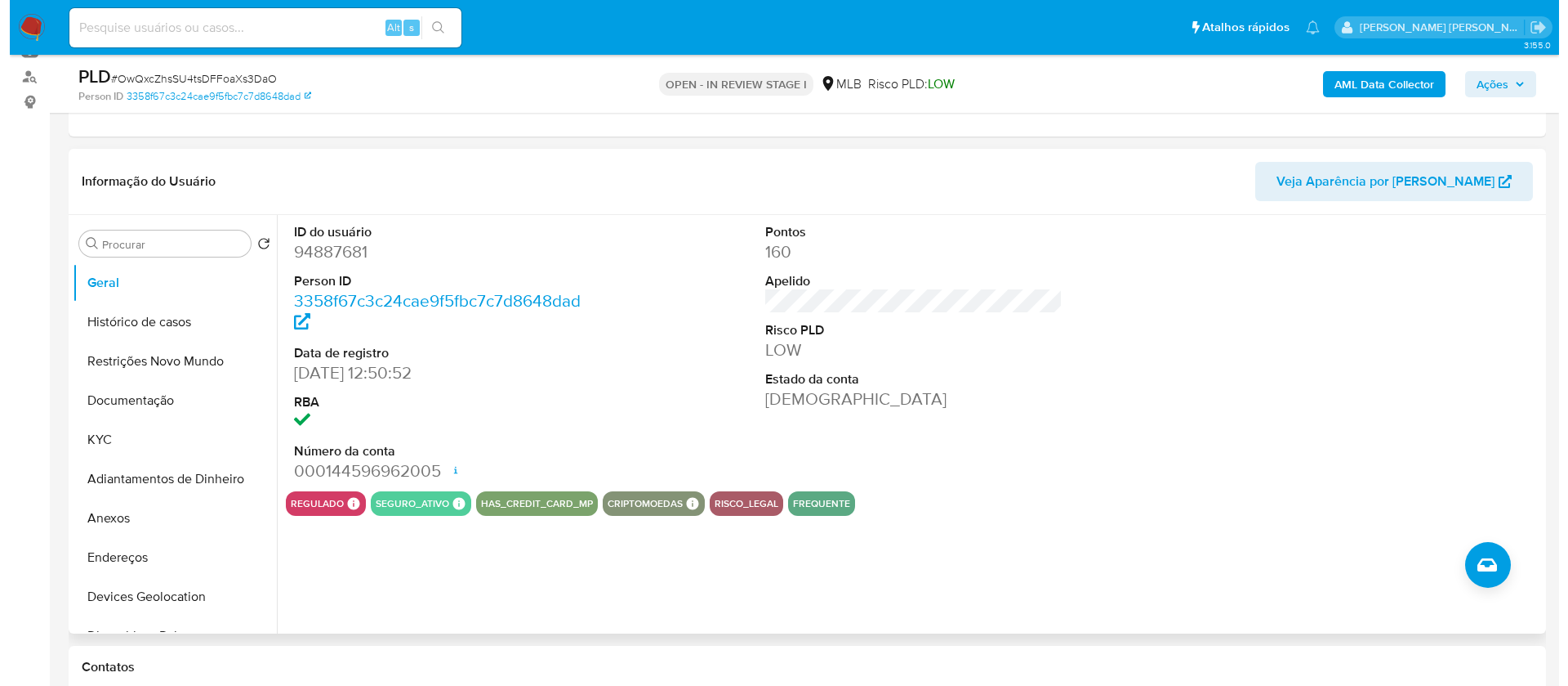
scroll to position [245, 0]
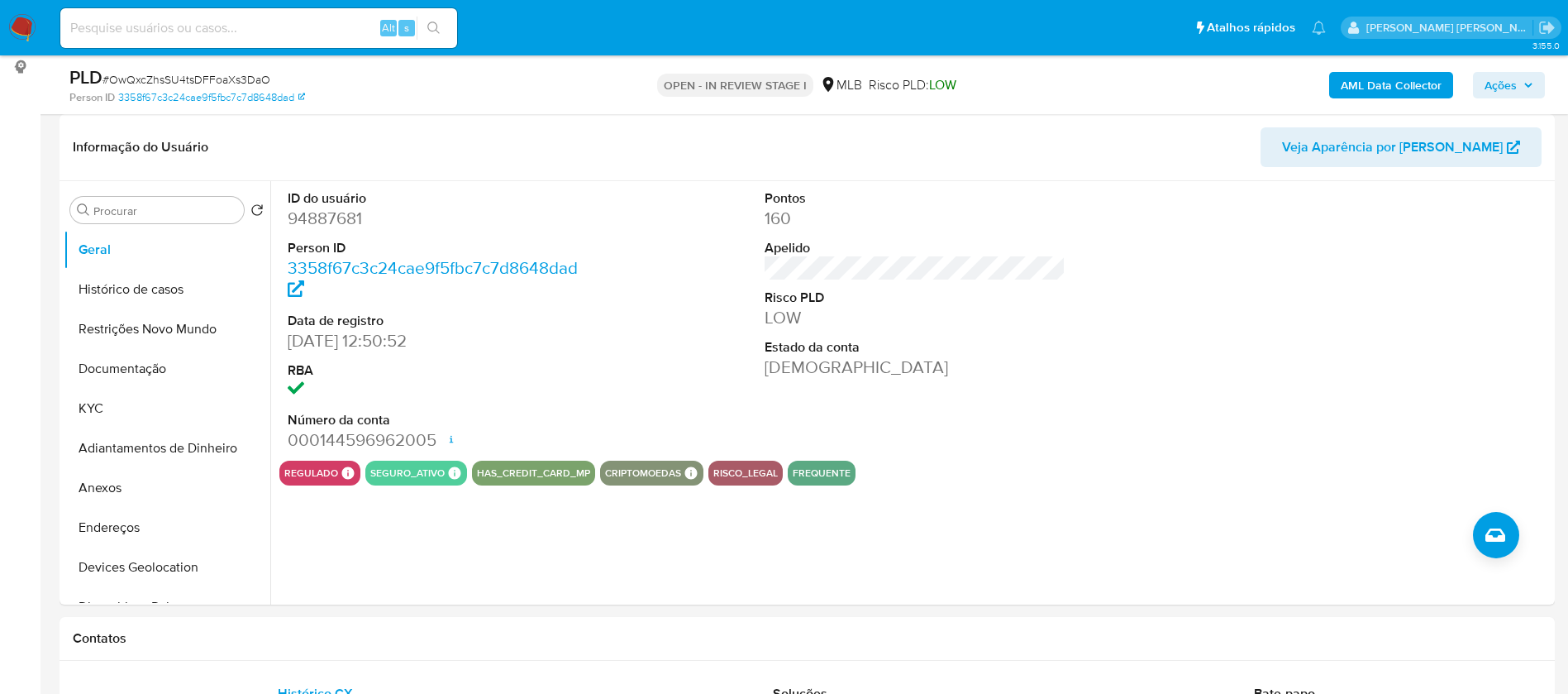
click at [1417, 82] on b "AML Data Collector" at bounding box center [1391, 85] width 101 height 26
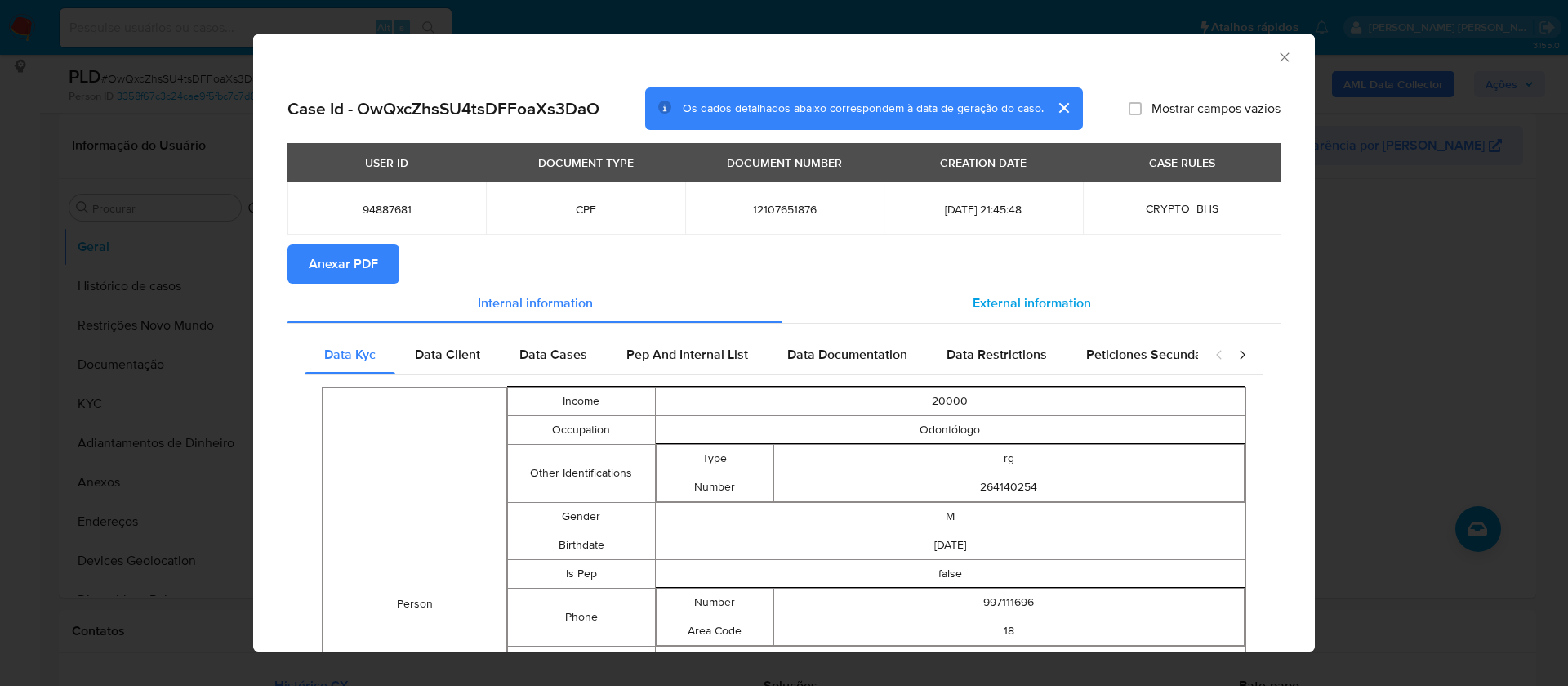
click at [1015, 303] on span "External information" at bounding box center [1032, 302] width 118 height 18
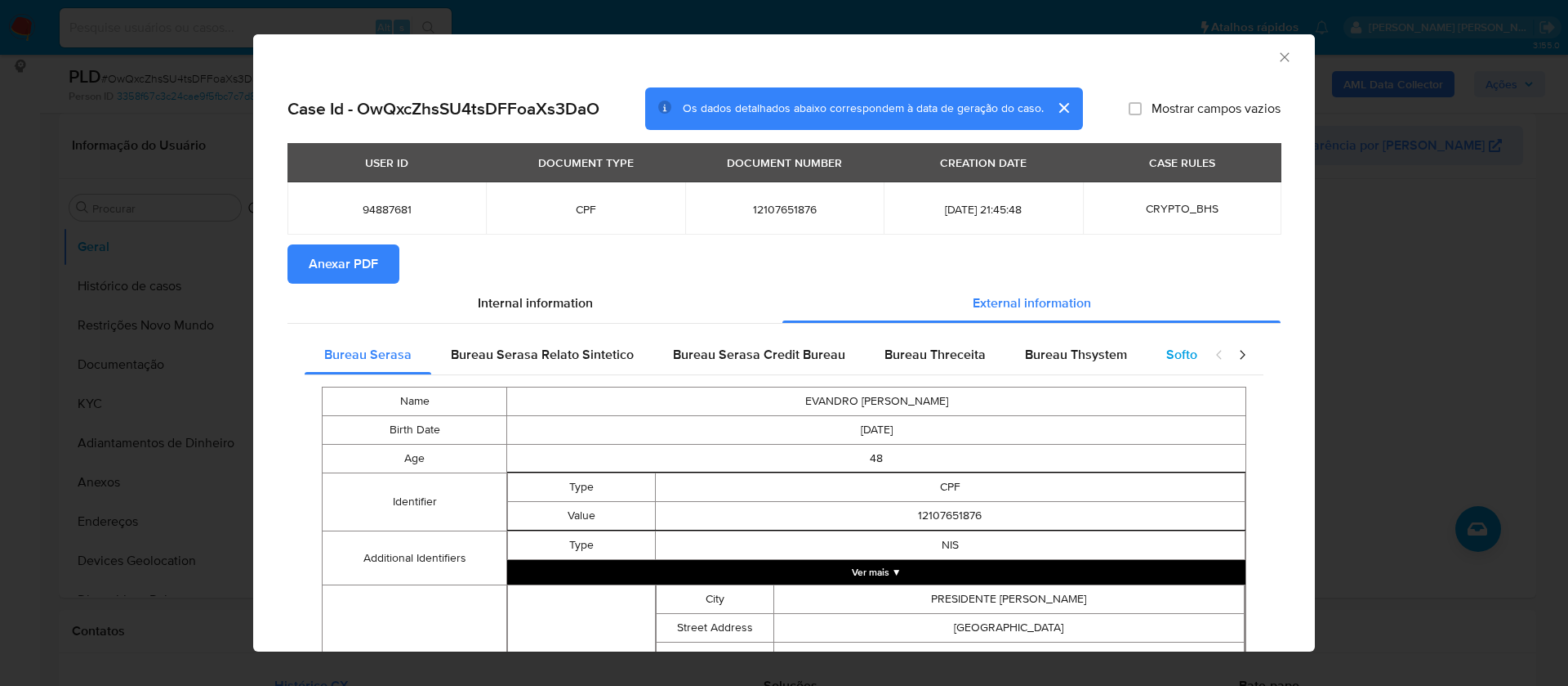
click at [1166, 356] on span "Softon" at bounding box center [1185, 354] width 39 height 18
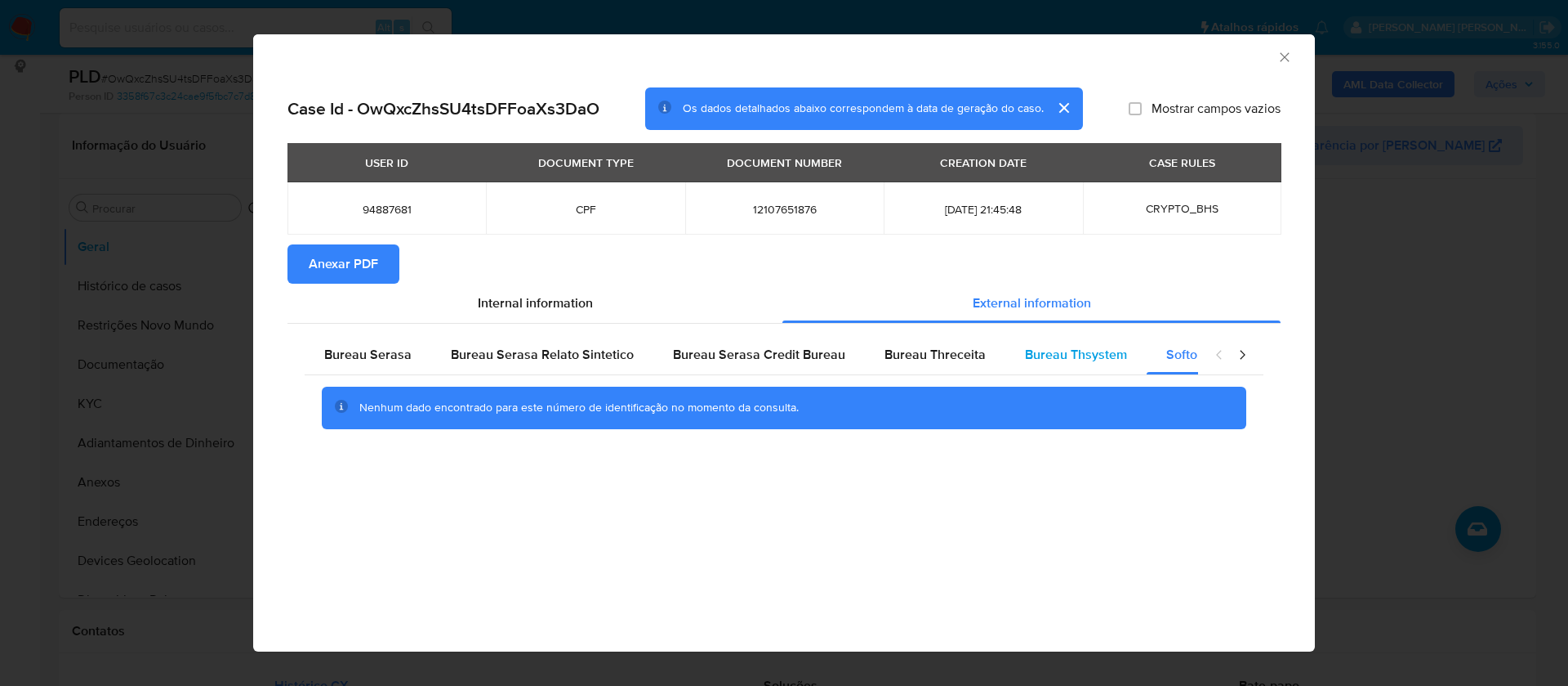
click at [1074, 353] on span "Bureau Thsystem" at bounding box center [1076, 354] width 102 height 18
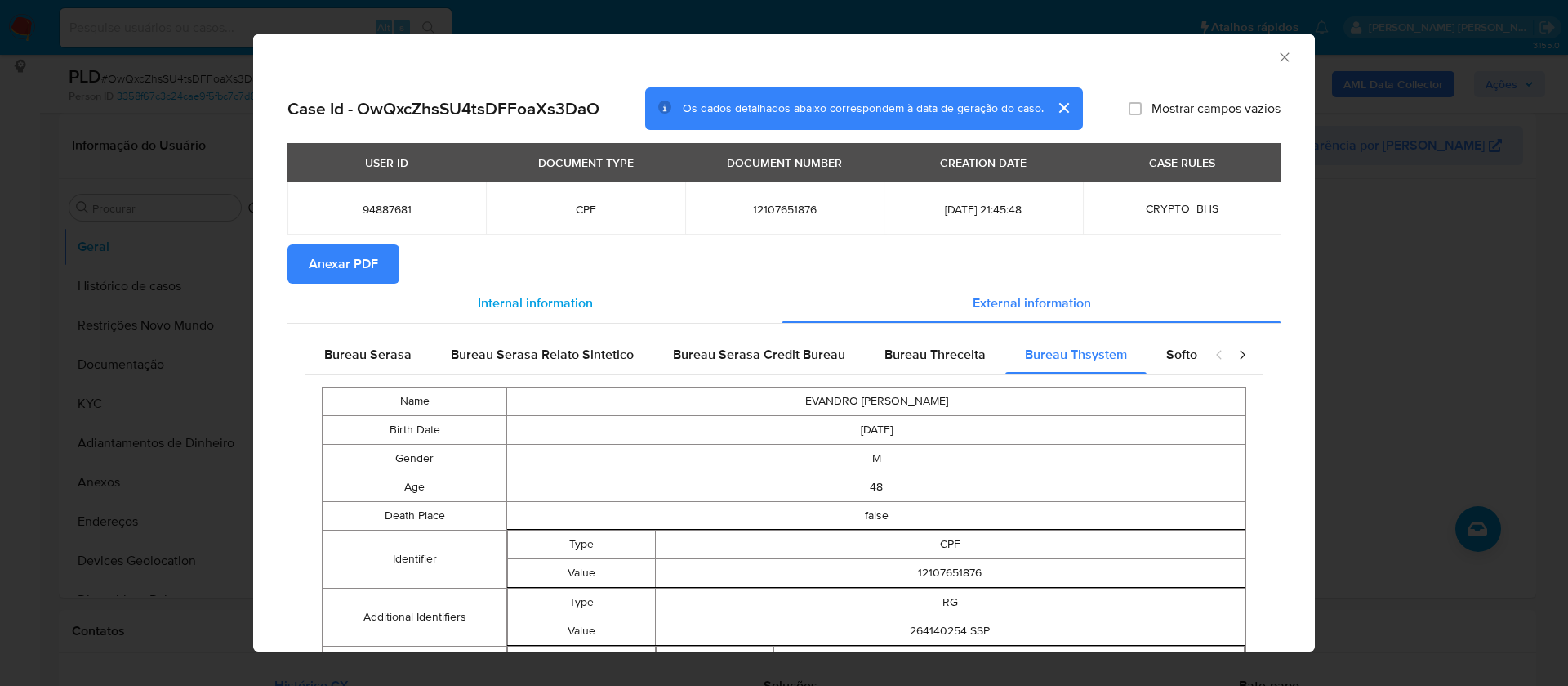
scroll to position [591, 0]
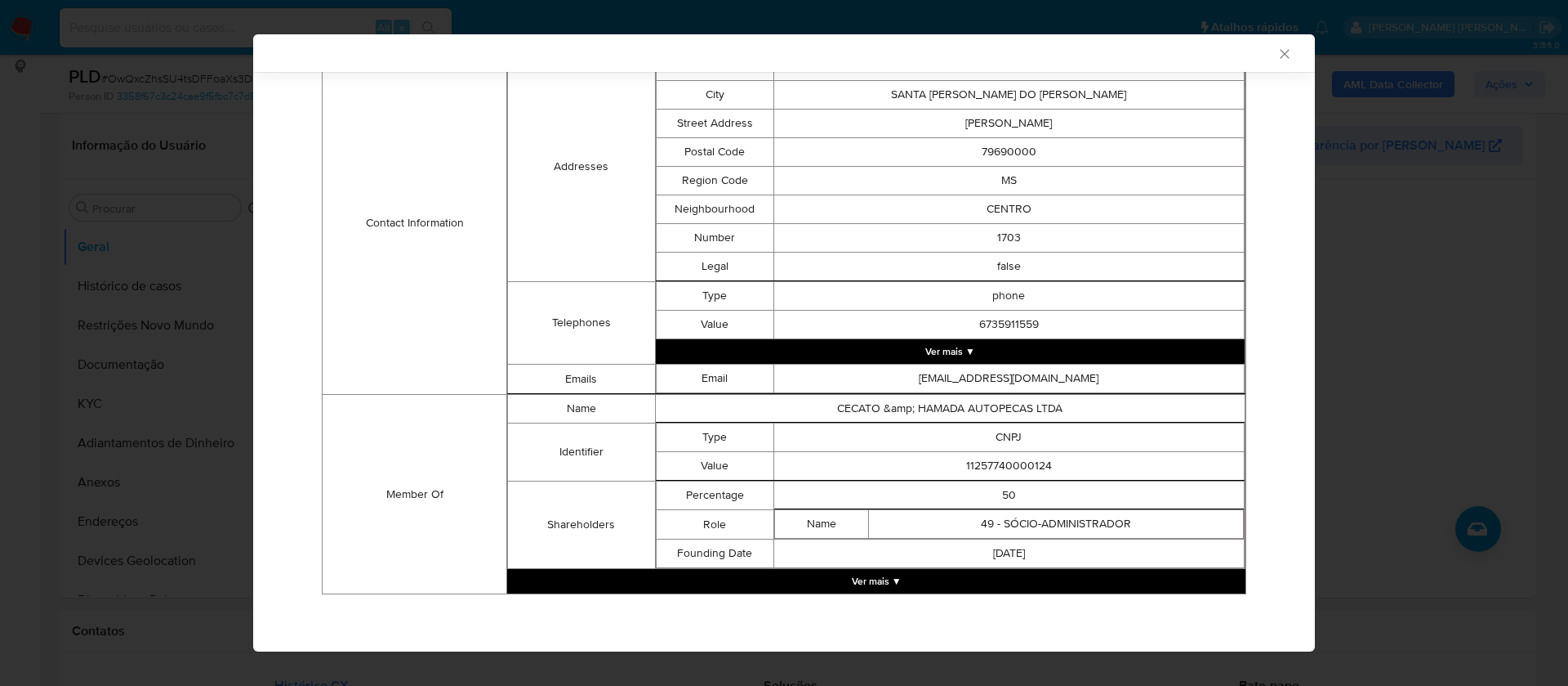
click at [1006, 459] on td "11257740000124" at bounding box center [1008, 466] width 470 height 29
copy td "11257740000124"
click at [866, 582] on button "Ver mais ▼" at bounding box center [876, 581] width 738 height 25
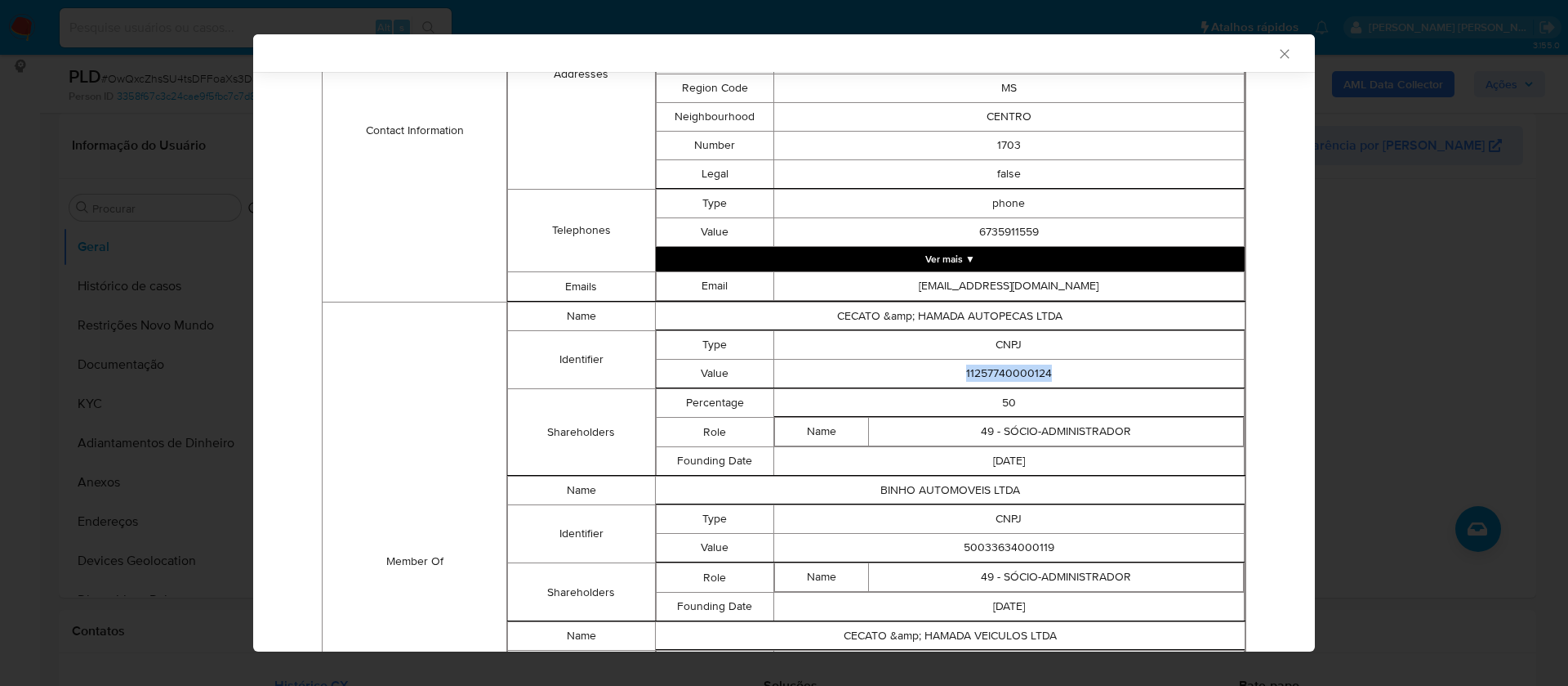
scroll to position [714, 0]
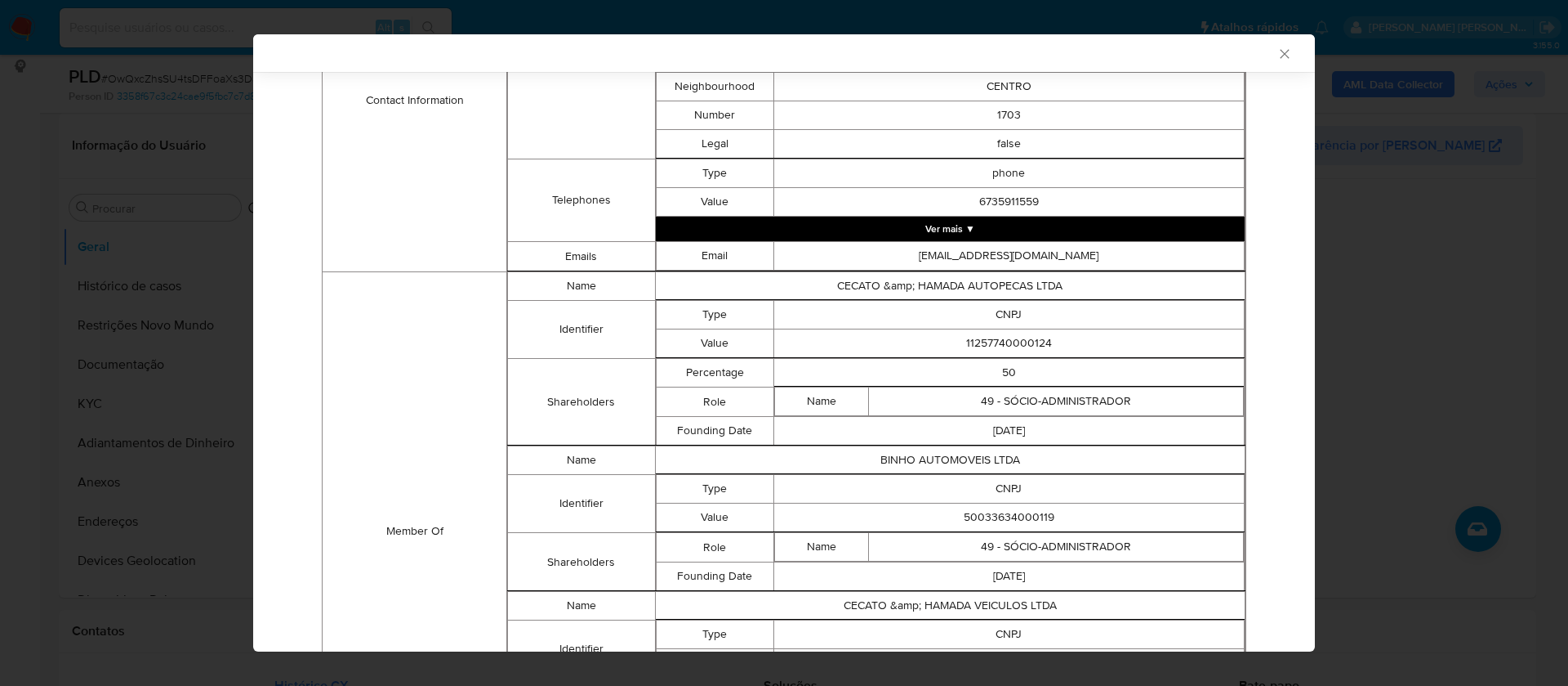
click at [1021, 518] on td "50033634000119" at bounding box center [1008, 518] width 470 height 29
copy td "50033634000119"
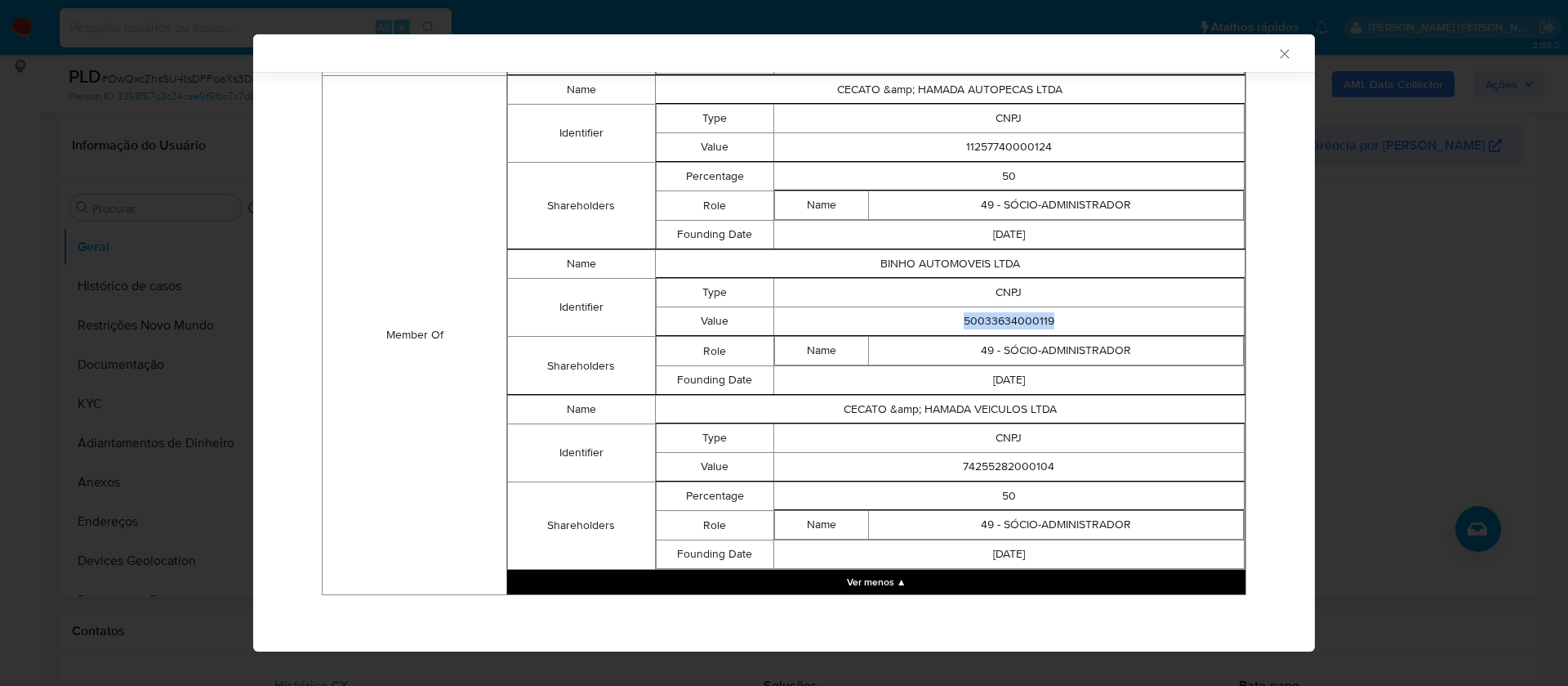
scroll to position [911, 0]
click at [998, 462] on td "74255282000104" at bounding box center [1008, 466] width 470 height 29
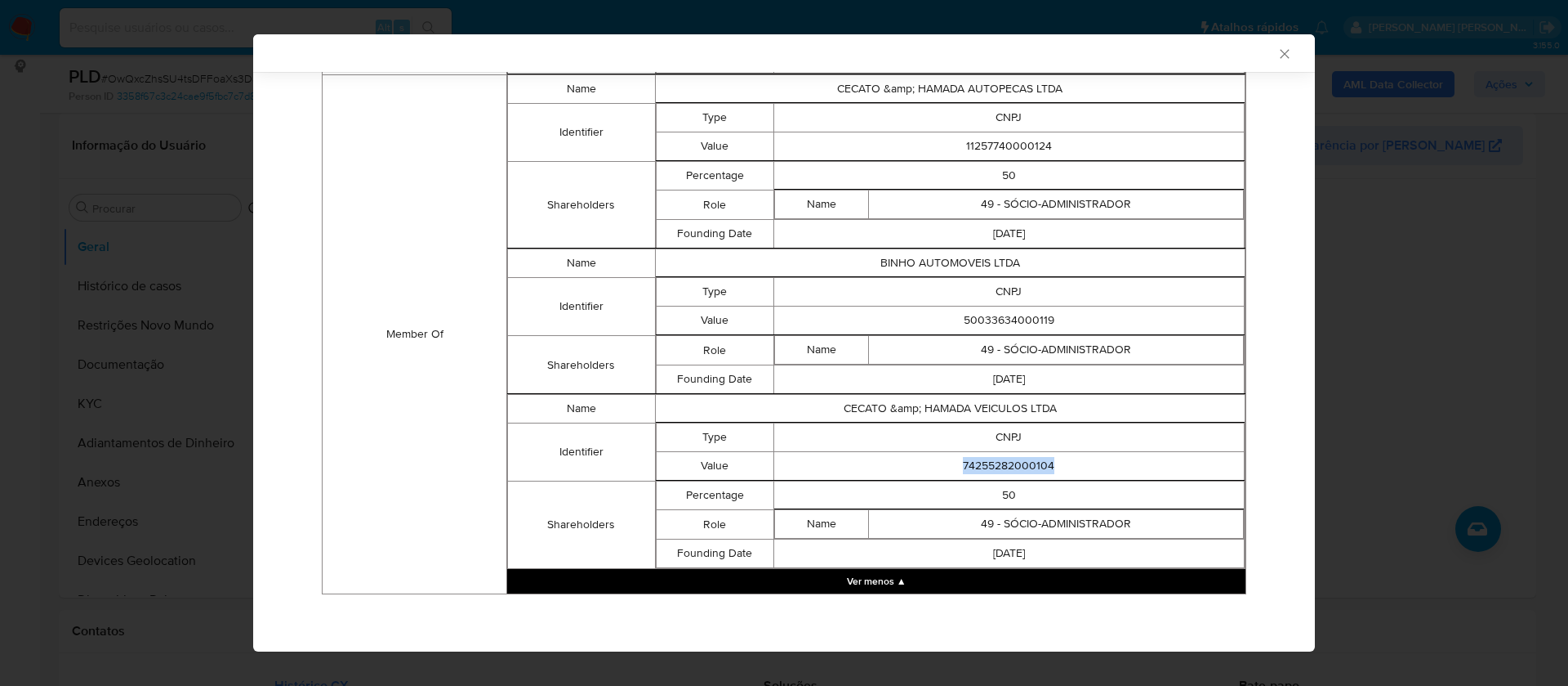
click at [998, 462] on td "74255282000104" at bounding box center [1008, 466] width 470 height 29
copy td "74255282000104"
click at [1016, 471] on td "74255282000104" at bounding box center [1008, 466] width 470 height 29
drag, startPoint x: 1049, startPoint y: 410, endPoint x: 832, endPoint y: 409, distance: 217.0
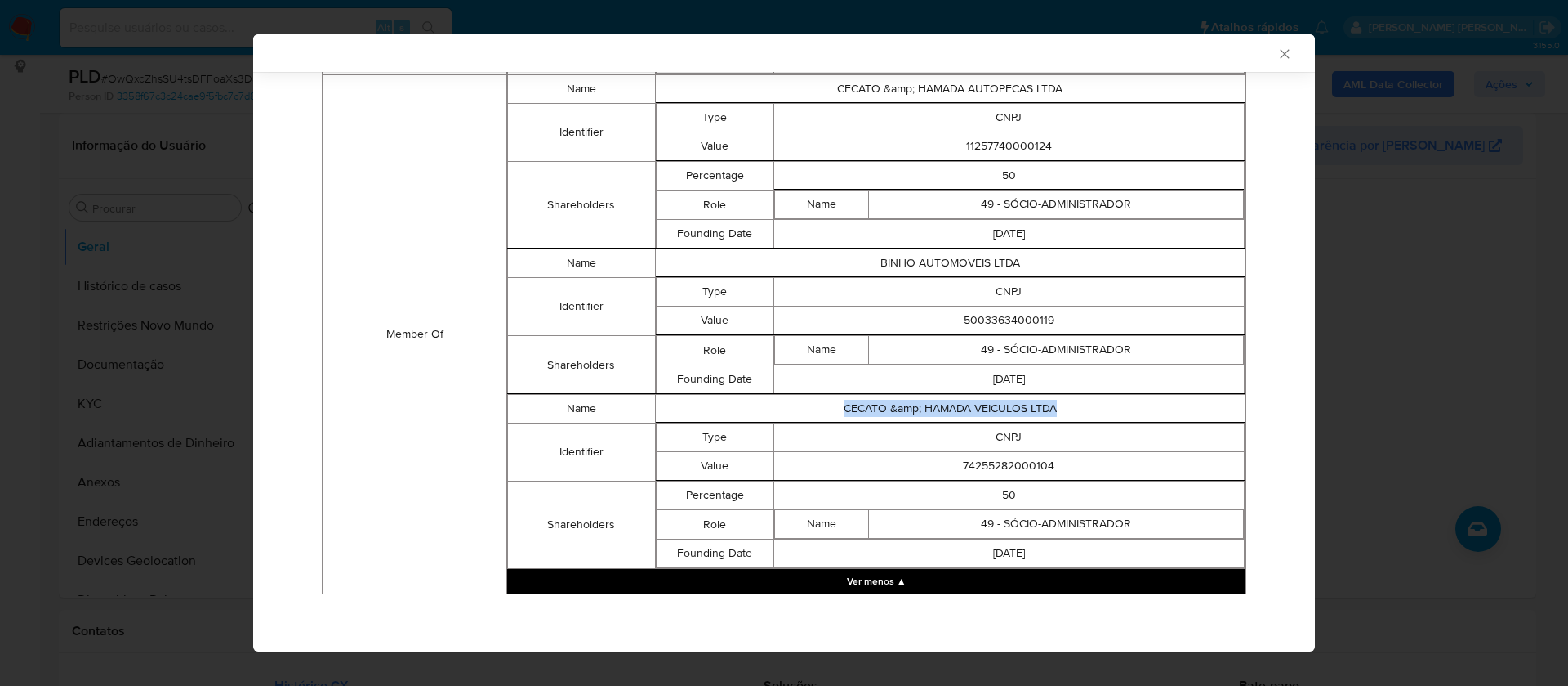
click at [832, 409] on td "CECATO &amp; HAMADA VEICULOS LTDA" at bounding box center [950, 409] width 590 height 29
copy td "CECATO &amp; HAMADA VEICULOS LTDA"
click at [972, 264] on td "BINHO AUTOMOVEIS LTDA" at bounding box center [950, 263] width 590 height 29
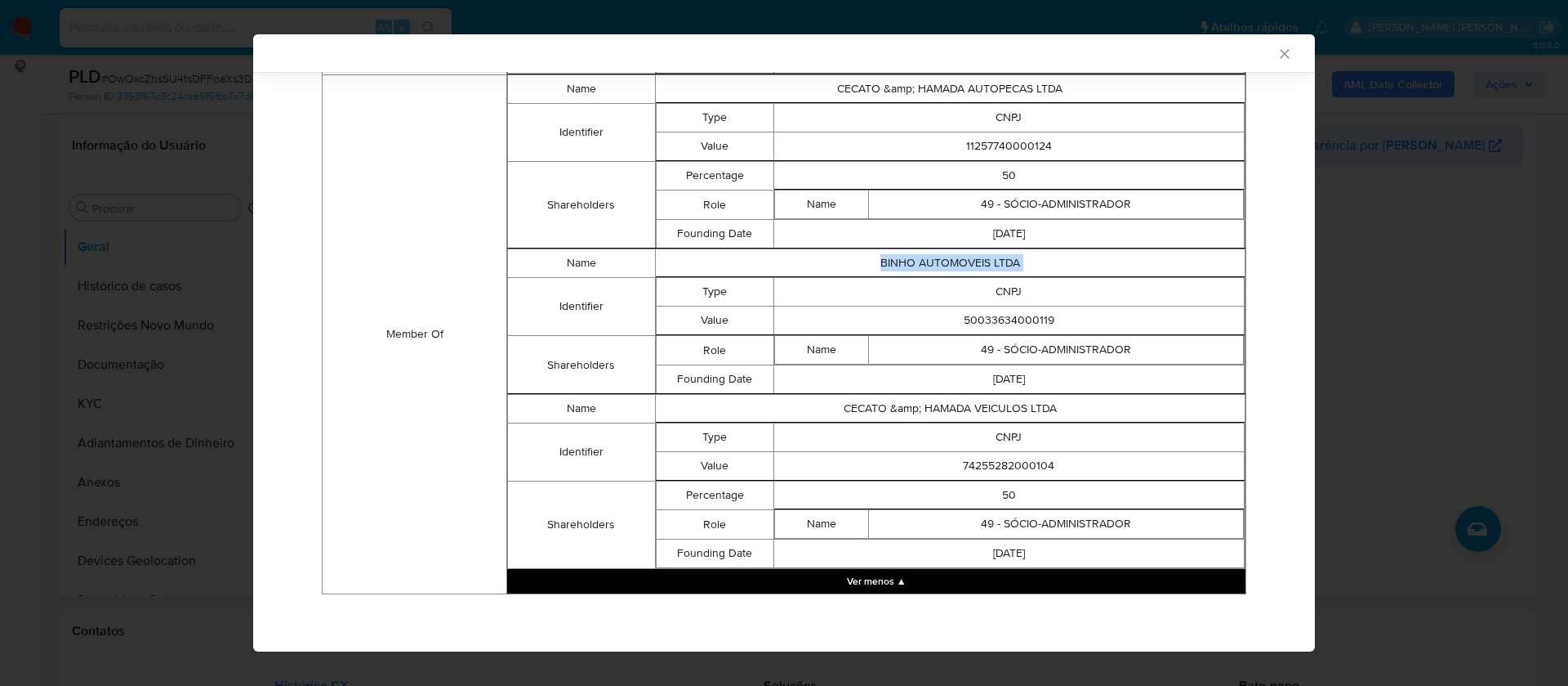
copy td "BINHO AUTOMOVEIS LTDA"
click at [1018, 324] on td "50033634000119" at bounding box center [1008, 320] width 470 height 29
copy td "50033634000119"
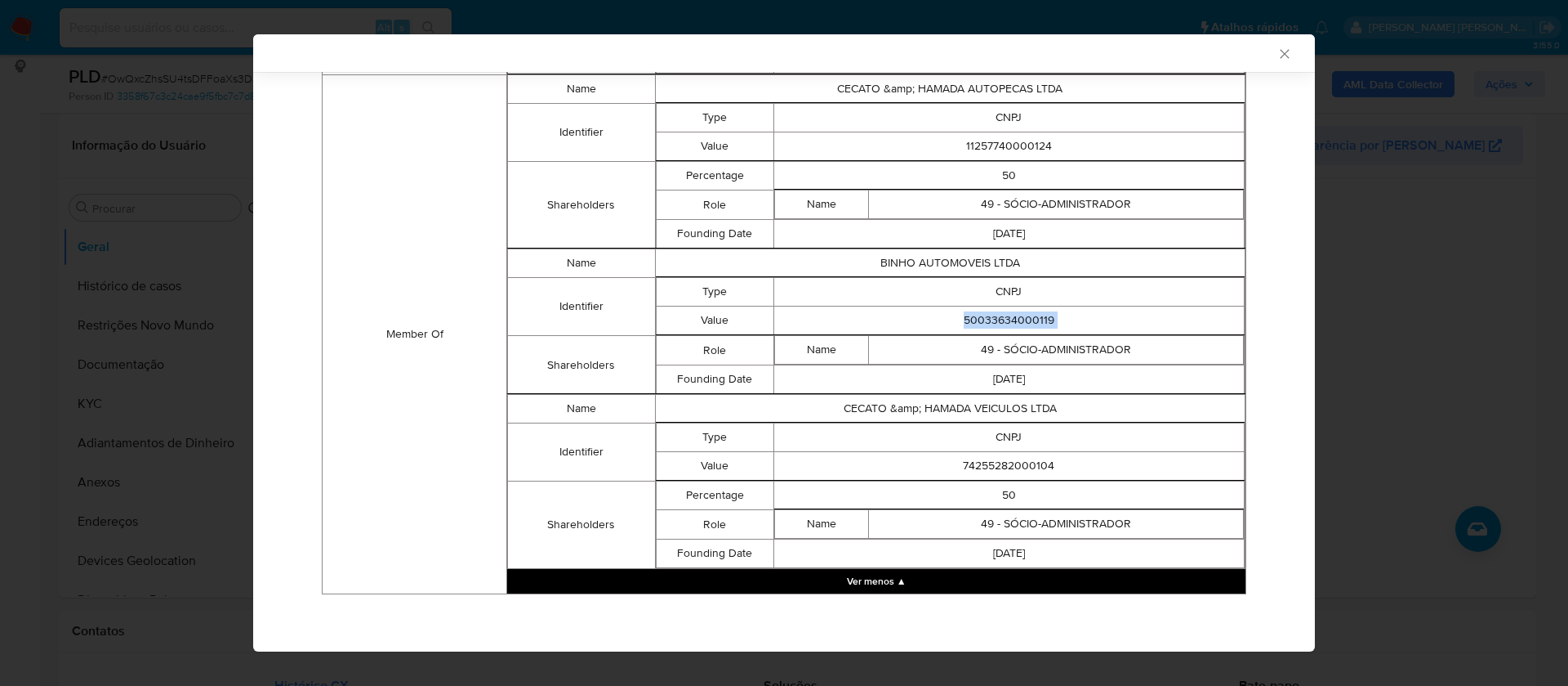
scroll to position [788, 0]
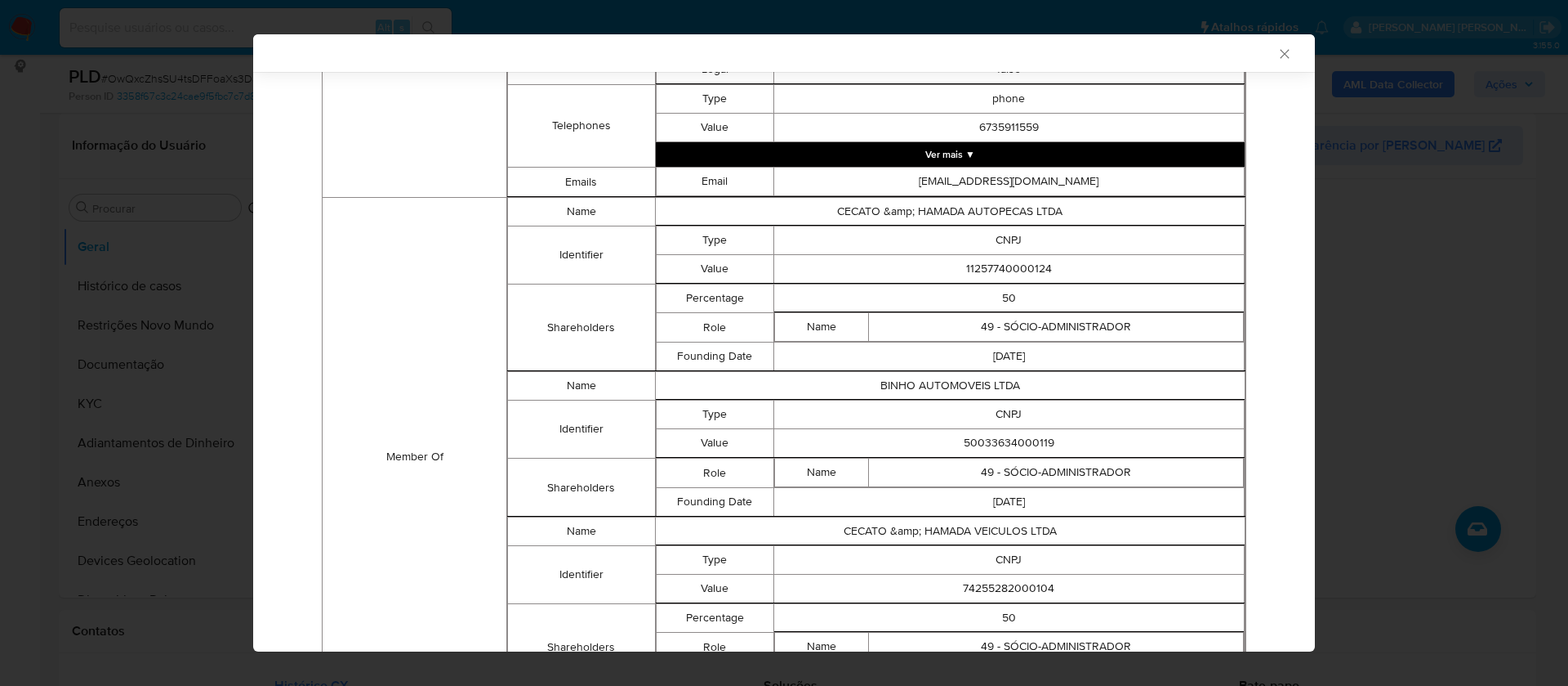
click at [998, 213] on td "CECATO &amp; HAMADA AUTOPECAS LTDA" at bounding box center [950, 212] width 590 height 29
copy td "CECATO &amp; HAMADA AUTOPECAS LTDA"
click at [1007, 266] on td "11257740000124" at bounding box center [1008, 269] width 470 height 29
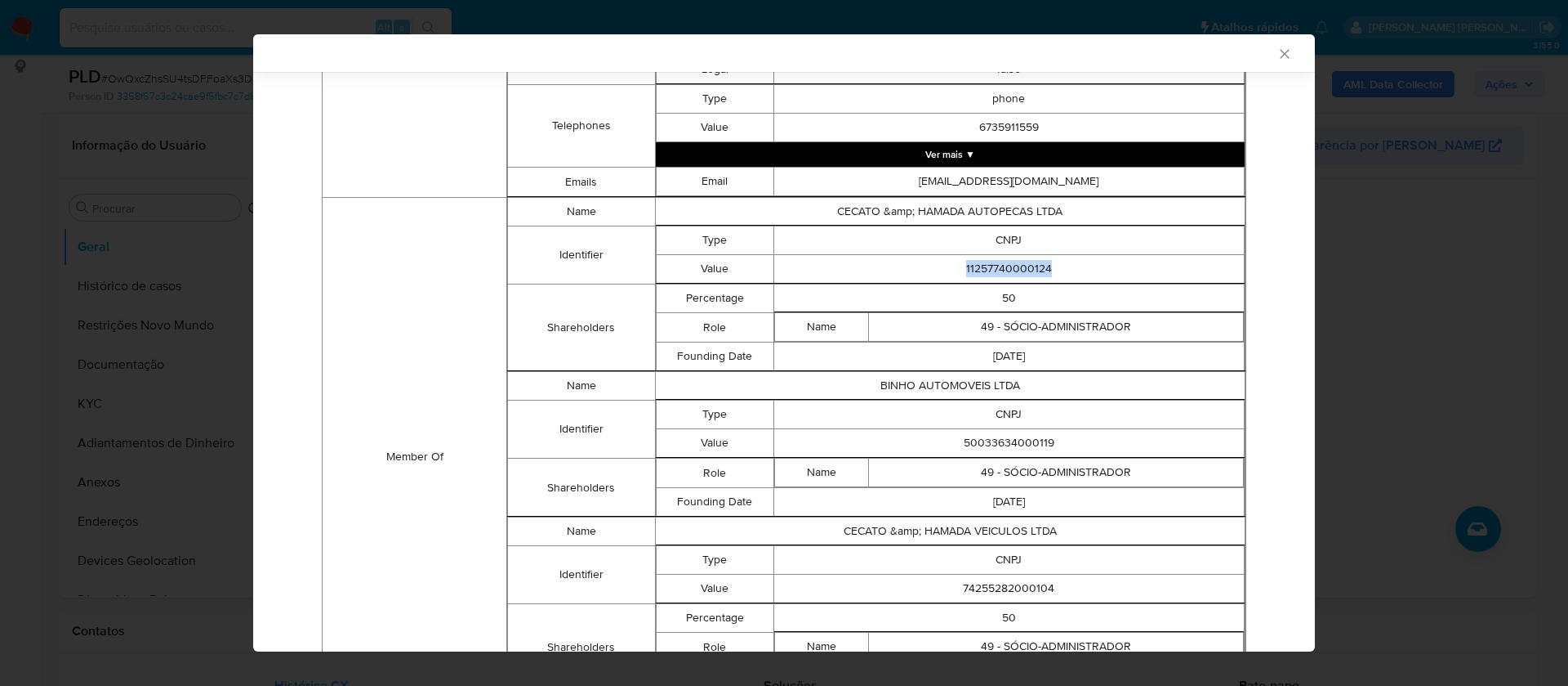
click at [1007, 266] on td "11257740000124" at bounding box center [1008, 269] width 470 height 29
copy td "11257740000124"
